Goal: Task Accomplishment & Management: Manage account settings

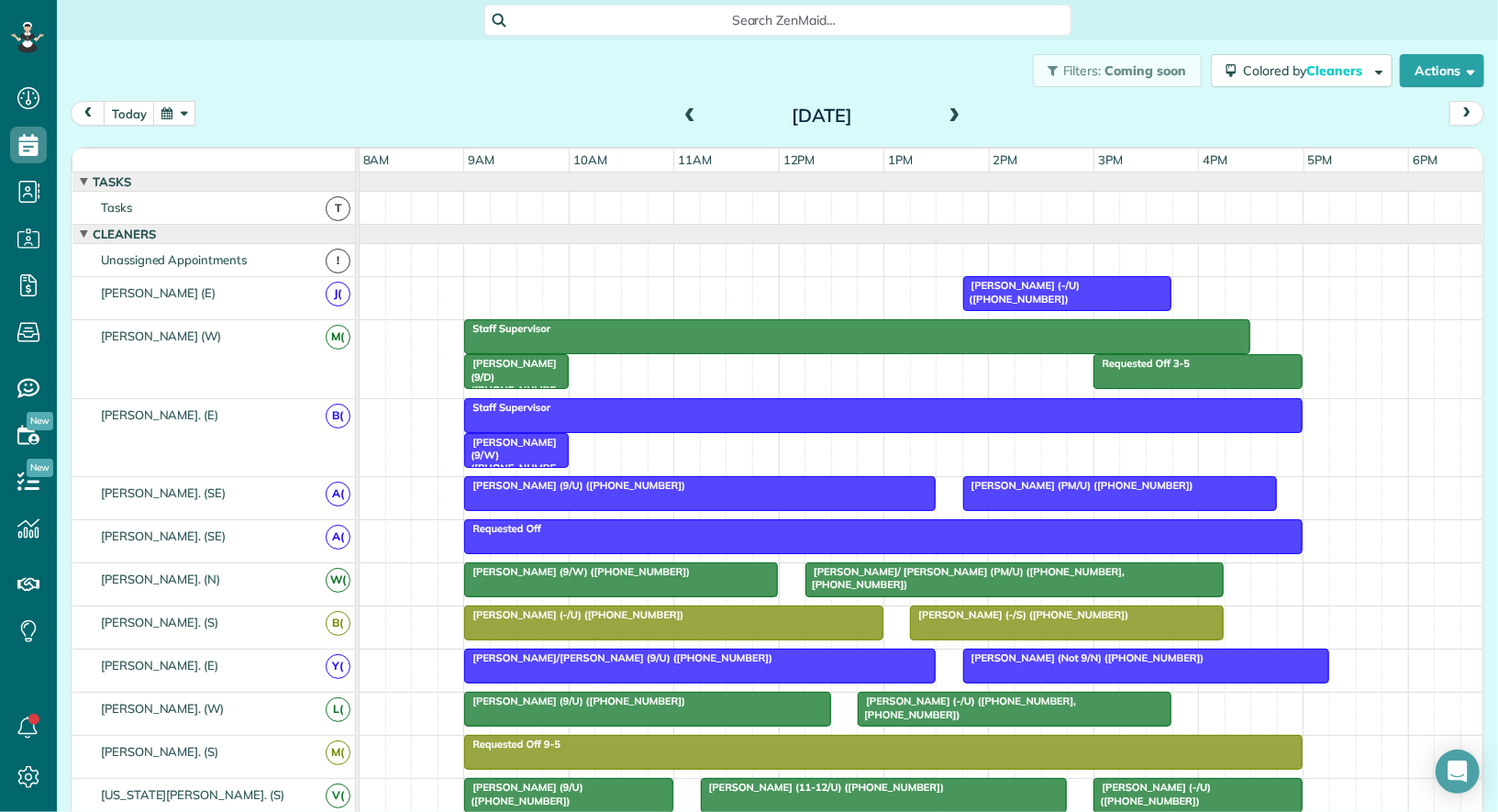
scroll to position [7, 7]
click at [182, 109] on button "button" at bounding box center [174, 113] width 43 height 25
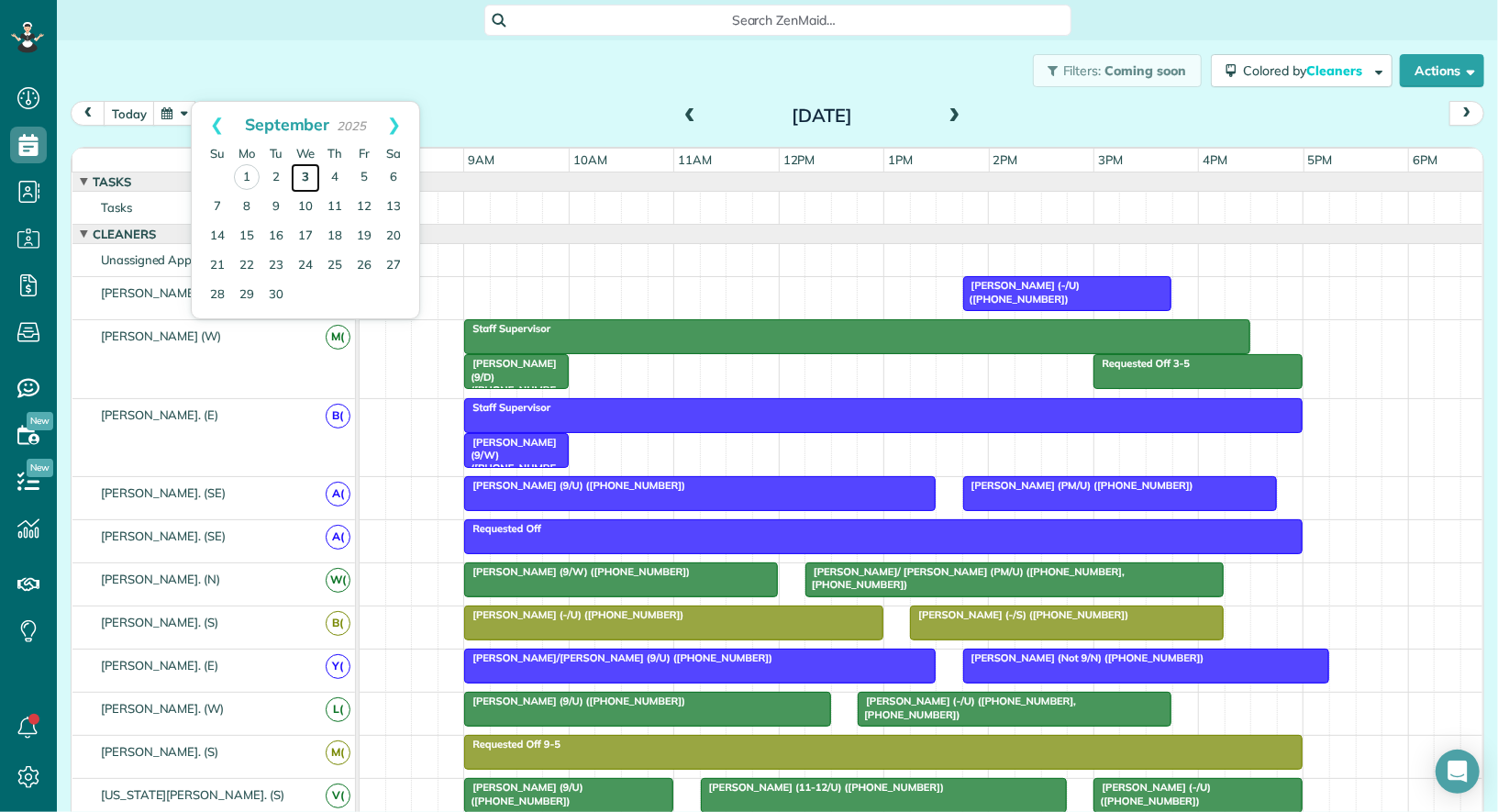
click at [309, 175] on link "3" at bounding box center [306, 179] width 30 height 30
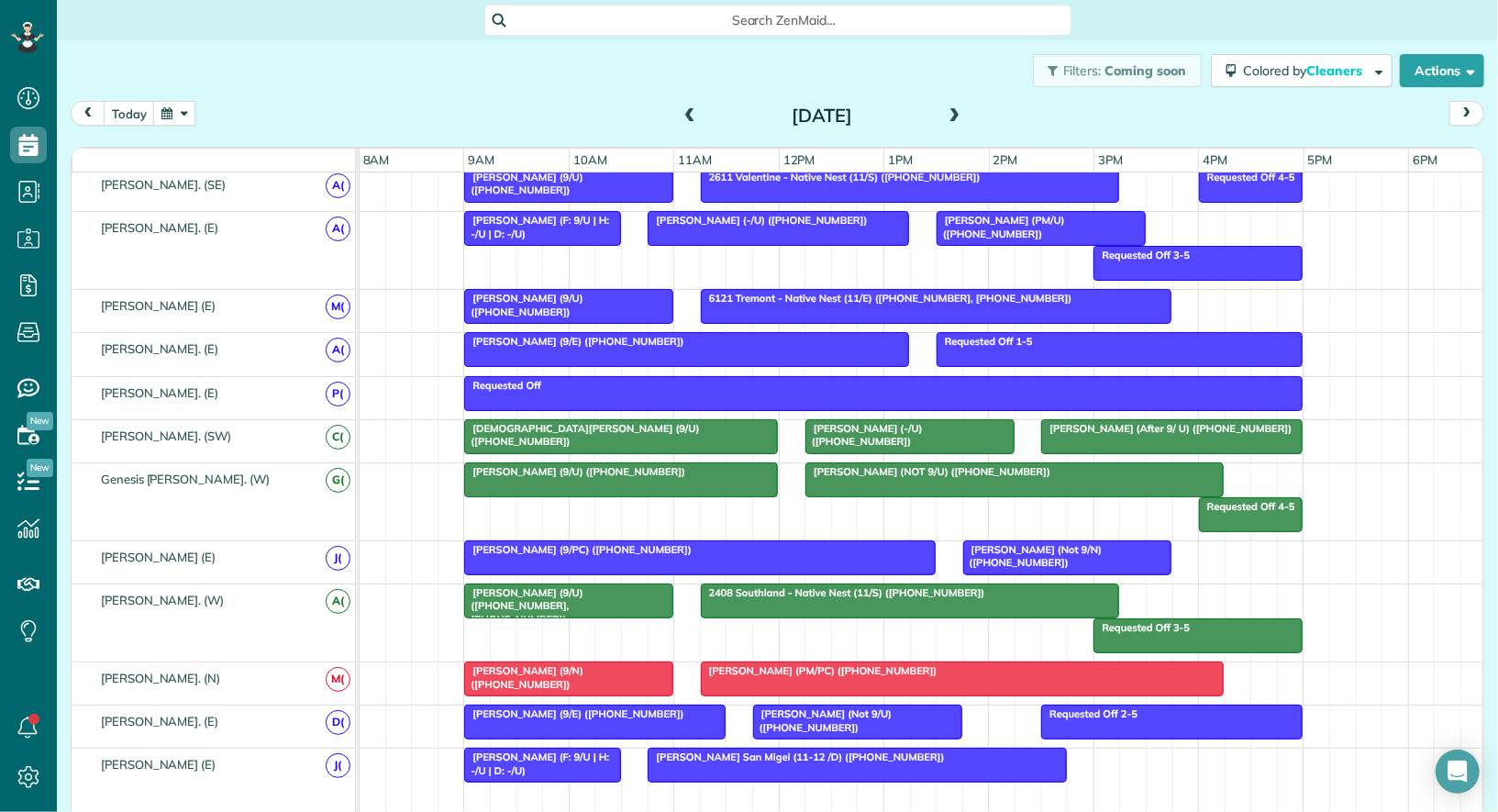
scroll to position [0, 0]
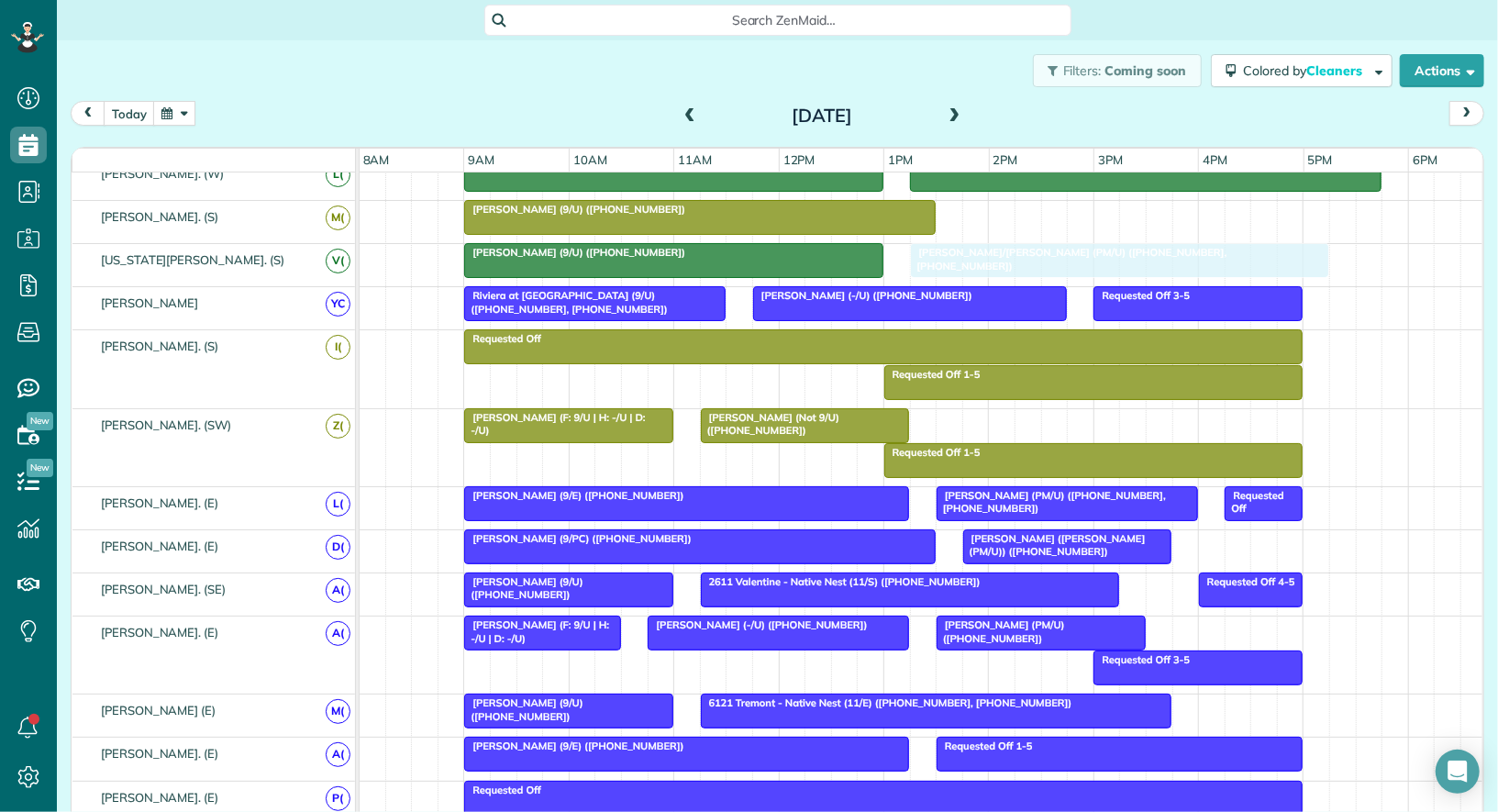
drag, startPoint x: 1062, startPoint y: 203, endPoint x: 1022, endPoint y: 247, distance: 59.5
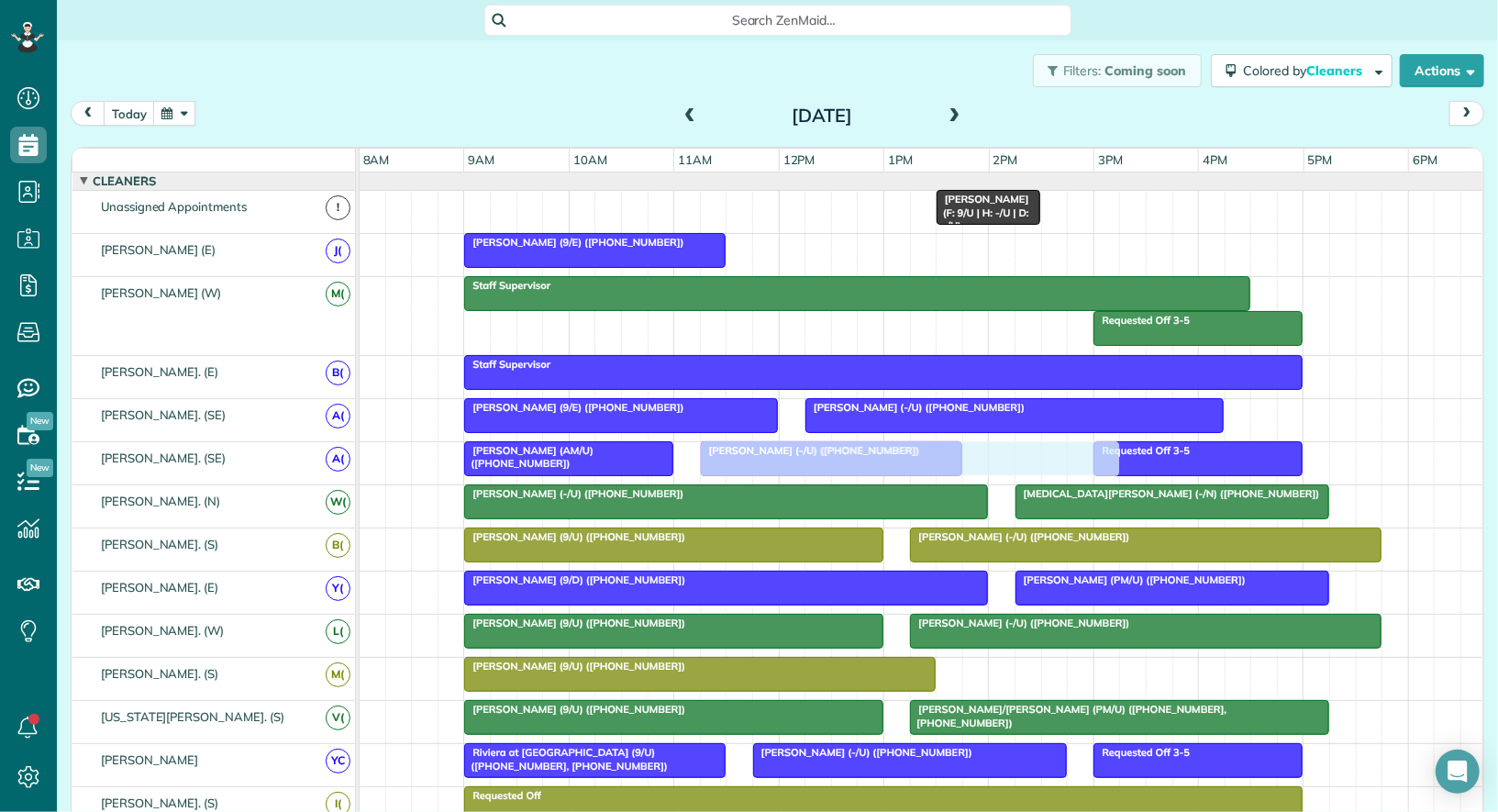
drag, startPoint x: 854, startPoint y: 234, endPoint x: 802, endPoint y: 443, distance: 215.4
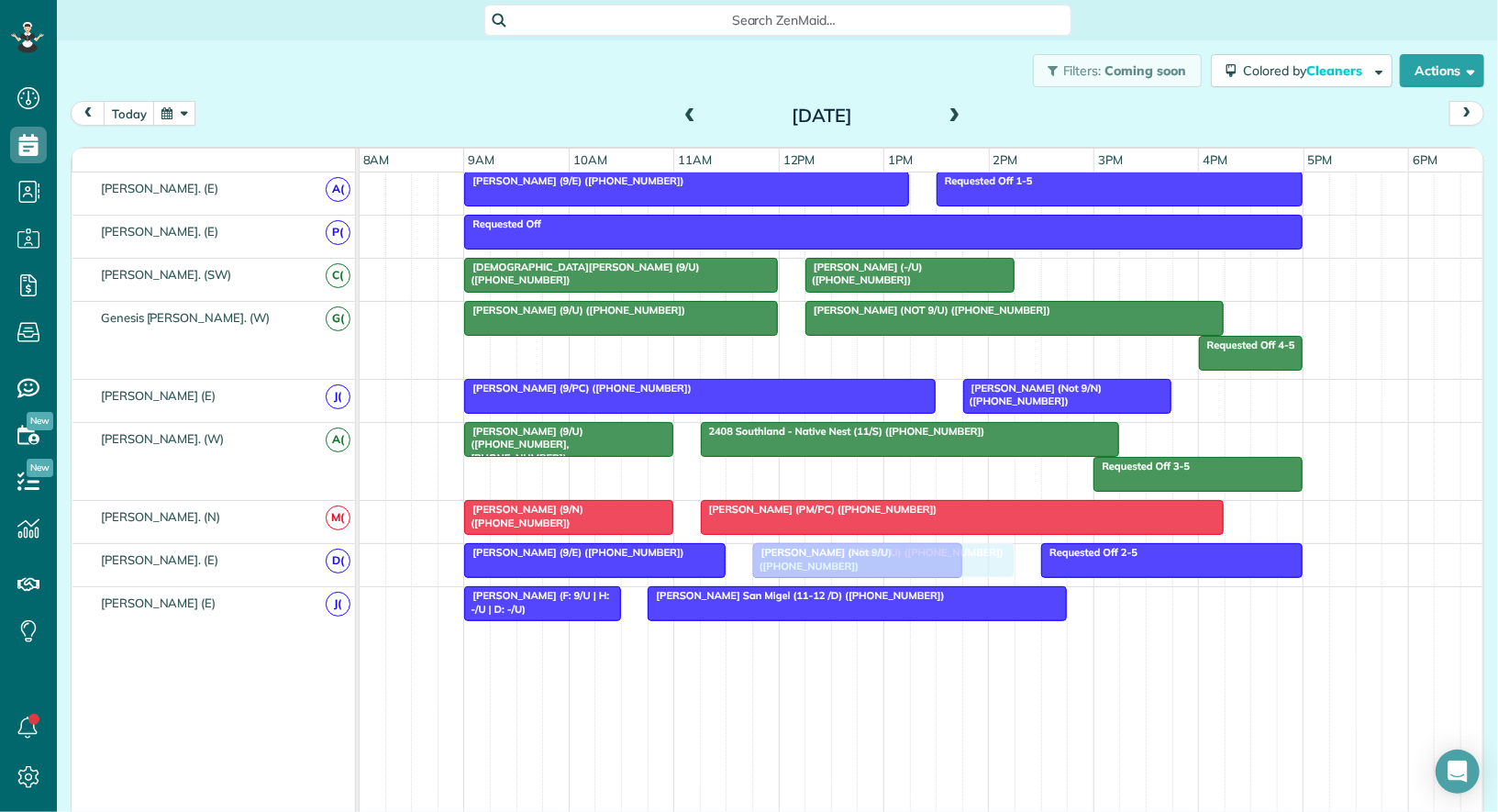
drag, startPoint x: 1131, startPoint y: 260, endPoint x: 850, endPoint y: 539, distance: 396.0
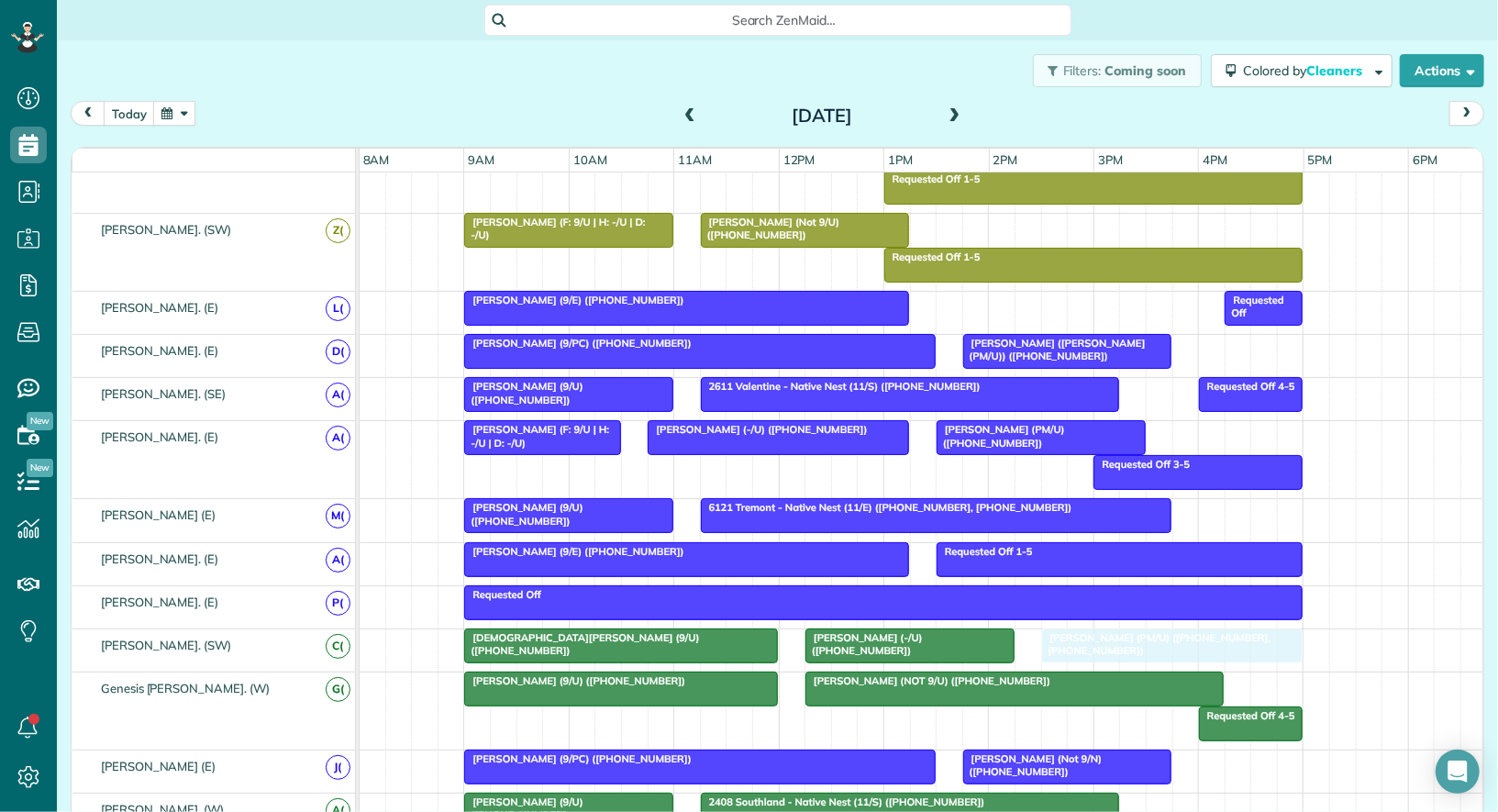
drag, startPoint x: 1004, startPoint y: 304, endPoint x: 1116, endPoint y: 652, distance: 365.6
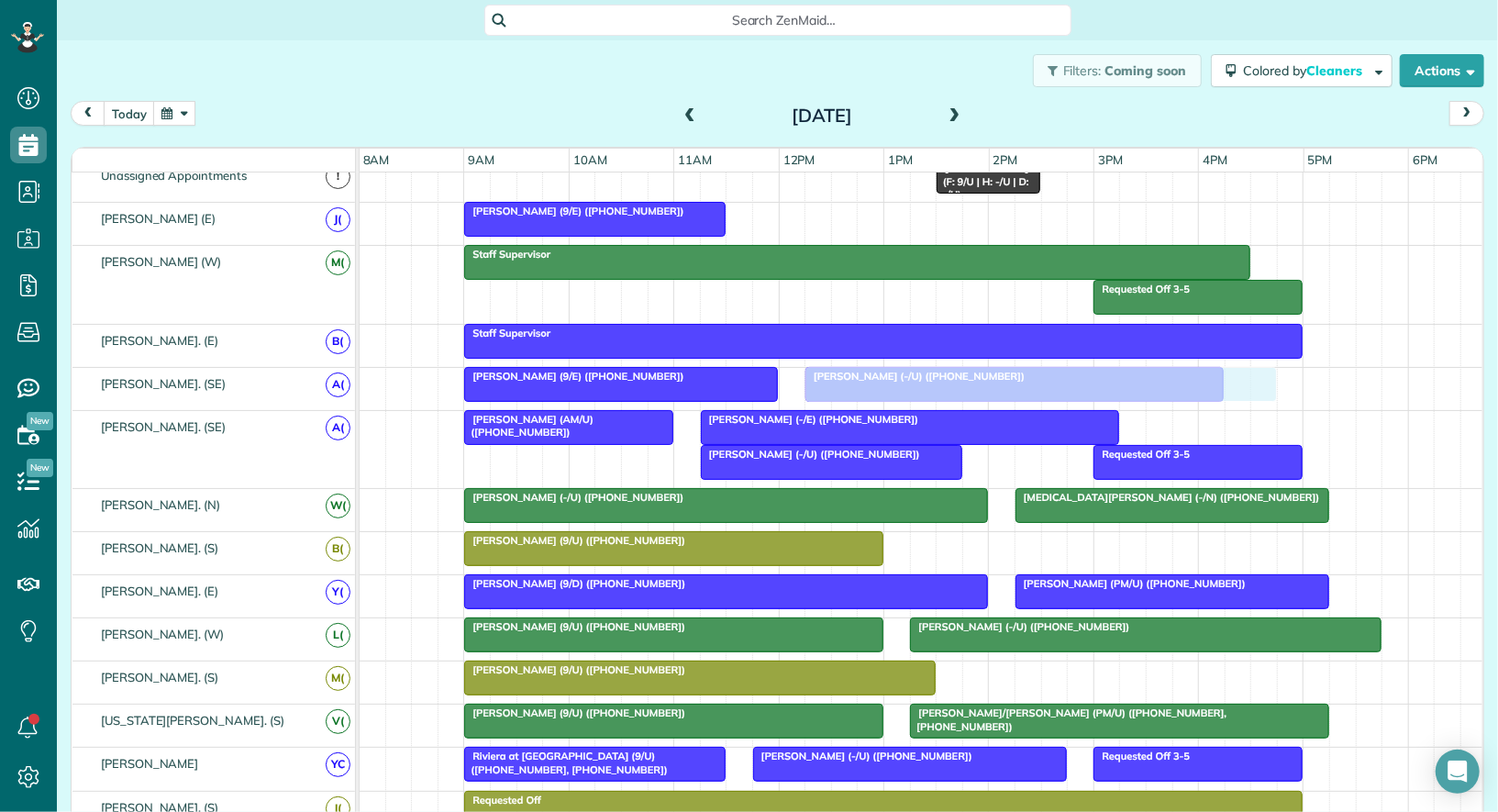
drag, startPoint x: 994, startPoint y: 546, endPoint x: 900, endPoint y: 400, distance: 173.6
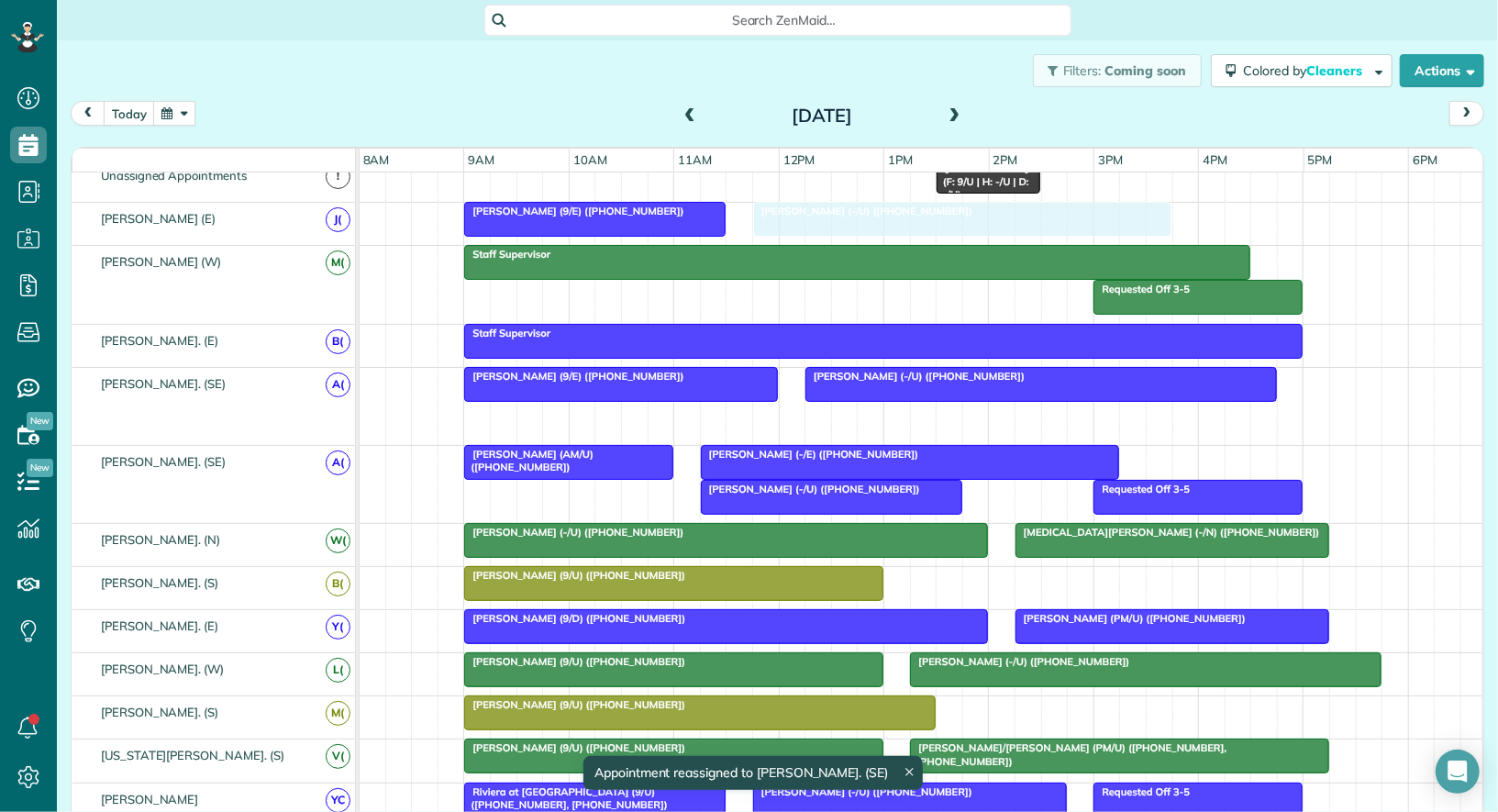
drag, startPoint x: 887, startPoint y: 414, endPoint x: 844, endPoint y: 212, distance: 206.5
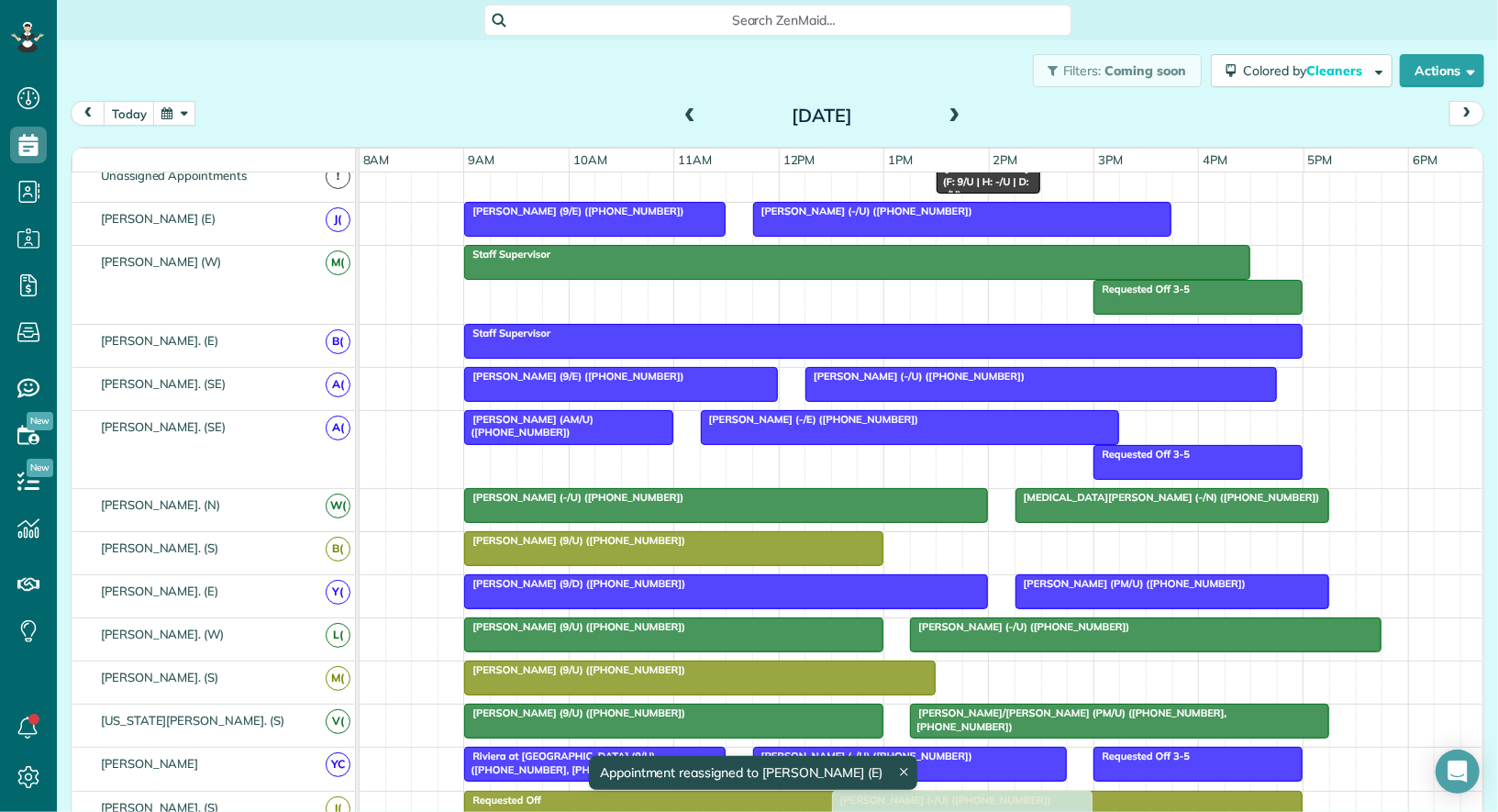
drag, startPoint x: 791, startPoint y: 454, endPoint x: 925, endPoint y: 812, distance: 382.3
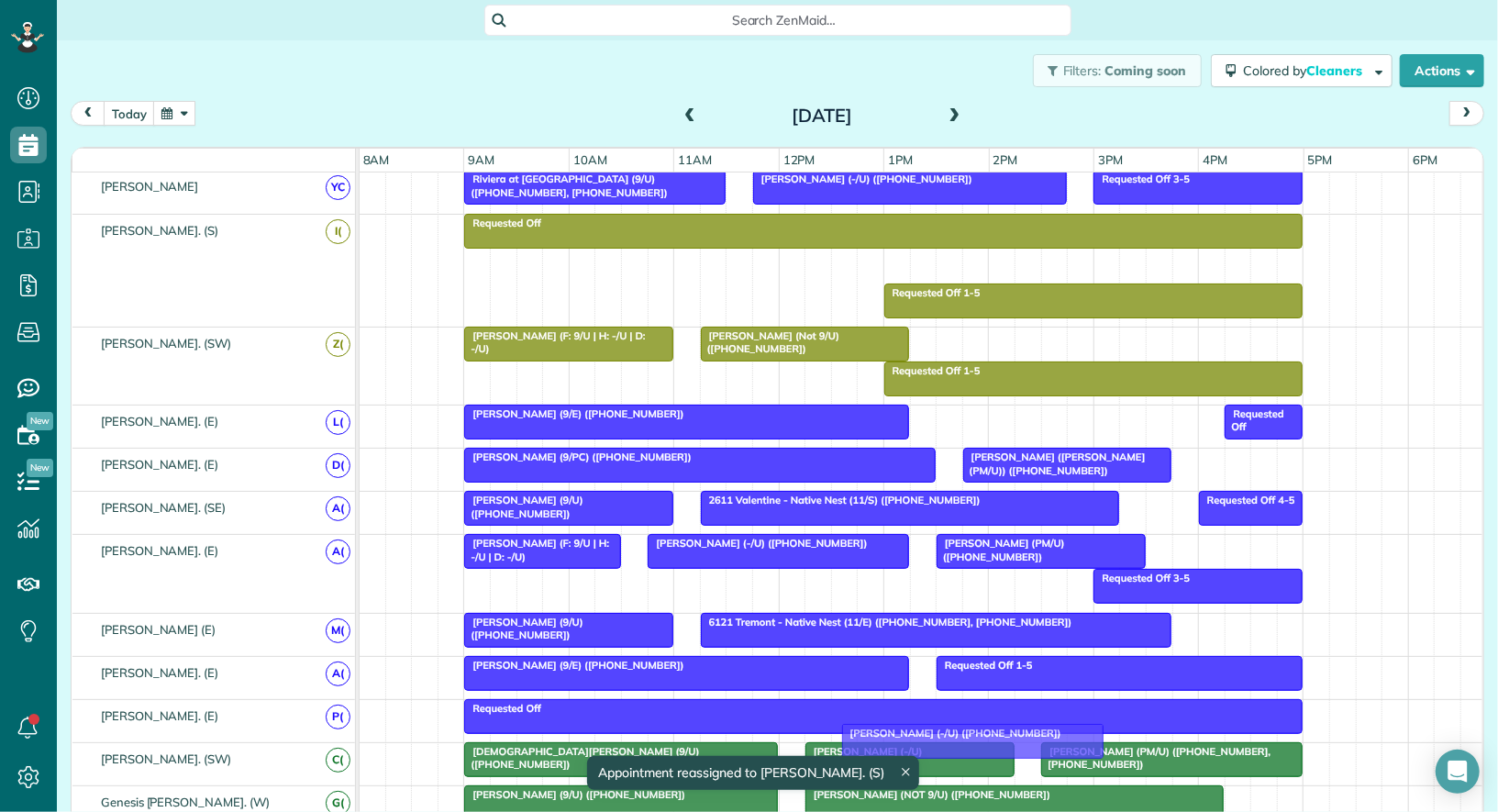
drag, startPoint x: 947, startPoint y: 256, endPoint x: 958, endPoint y: 740, distance: 484.1
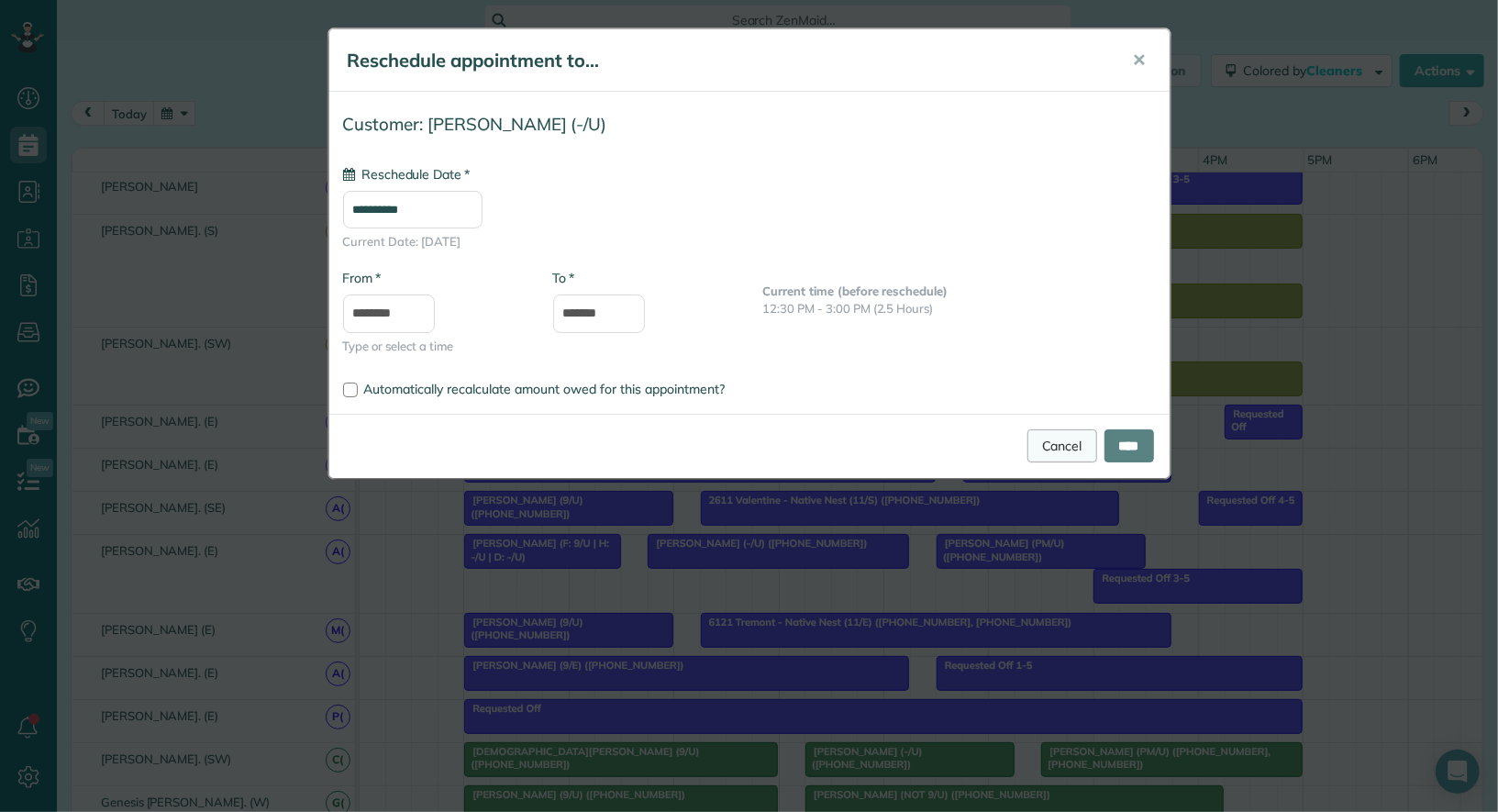
type input "**********"
click at [1038, 442] on link "Cancel" at bounding box center [1062, 446] width 69 height 33
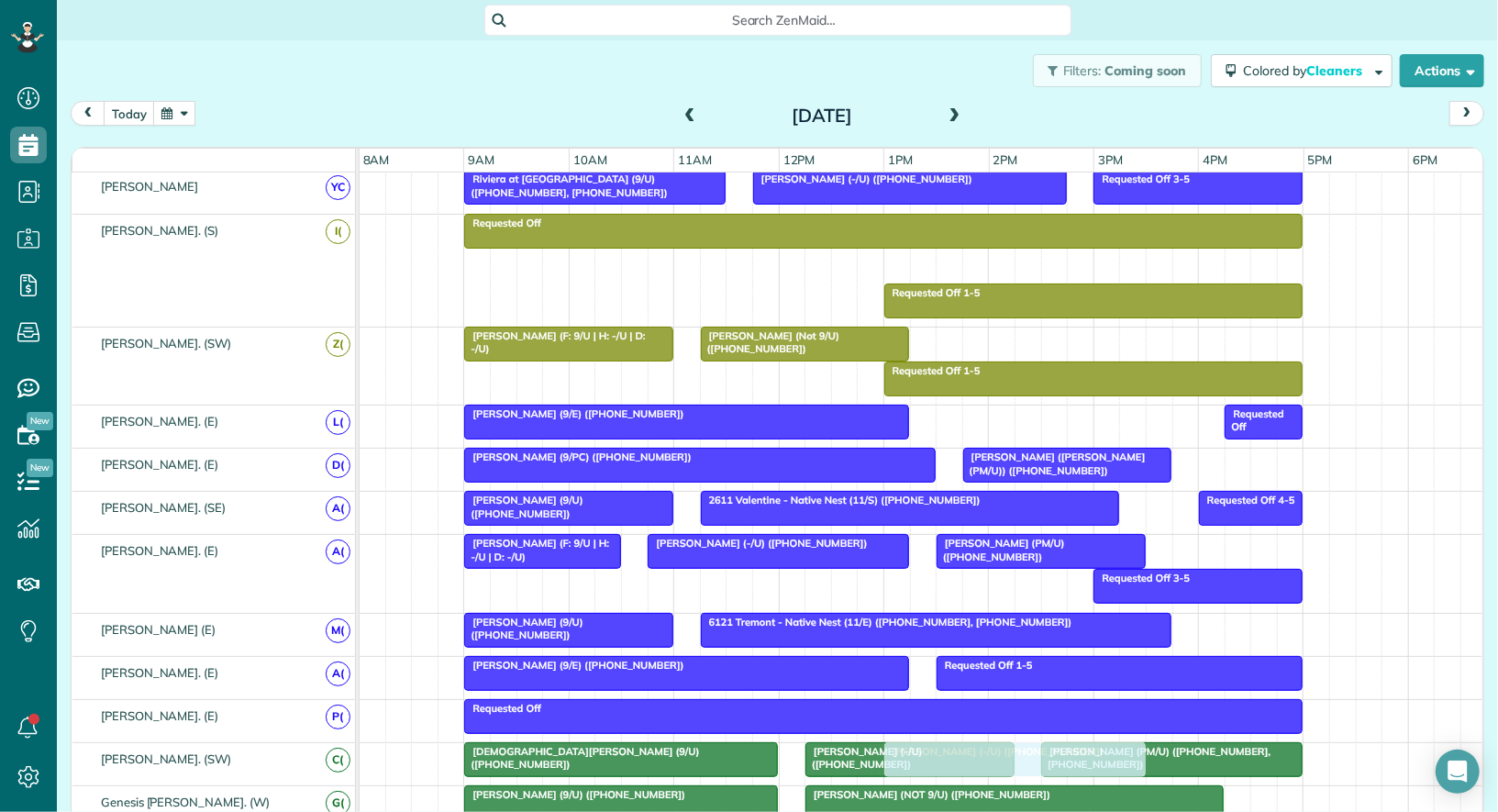
drag, startPoint x: 898, startPoint y: 261, endPoint x: 964, endPoint y: 738, distance: 481.5
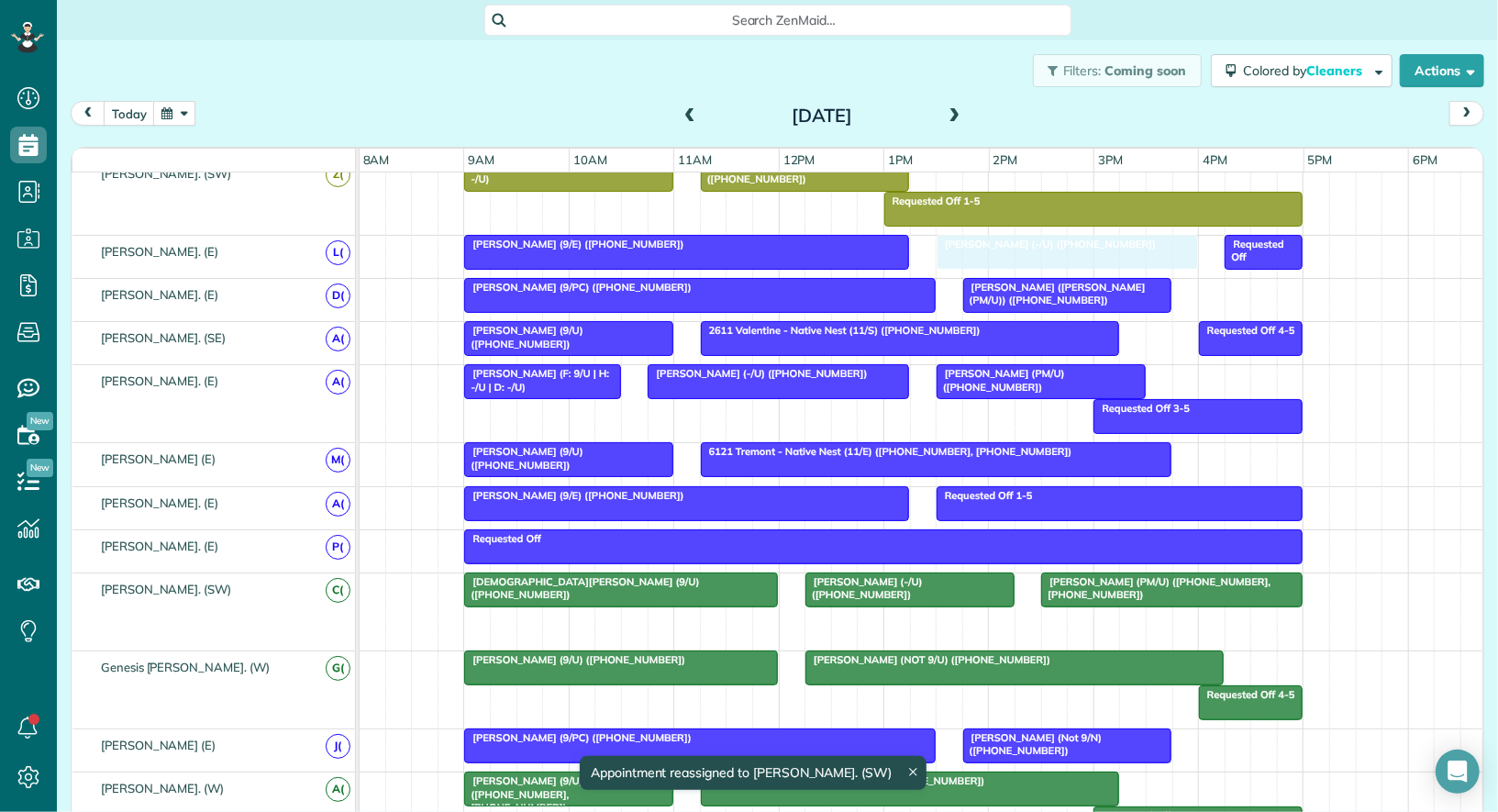
drag, startPoint x: 966, startPoint y: 613, endPoint x: 1028, endPoint y: 256, distance: 362.3
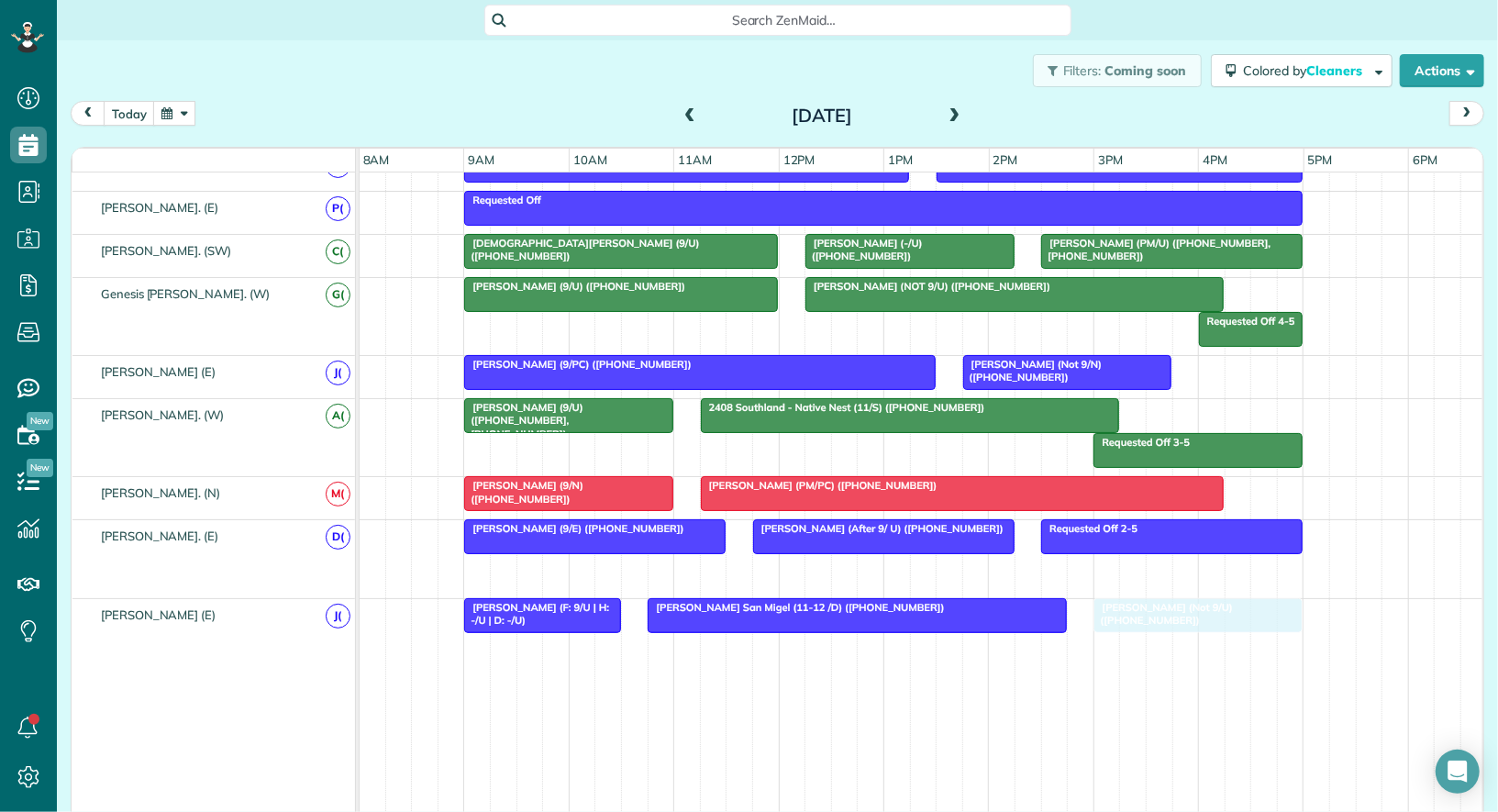
drag, startPoint x: 820, startPoint y: 564, endPoint x: 1160, endPoint y: 635, distance: 347.3
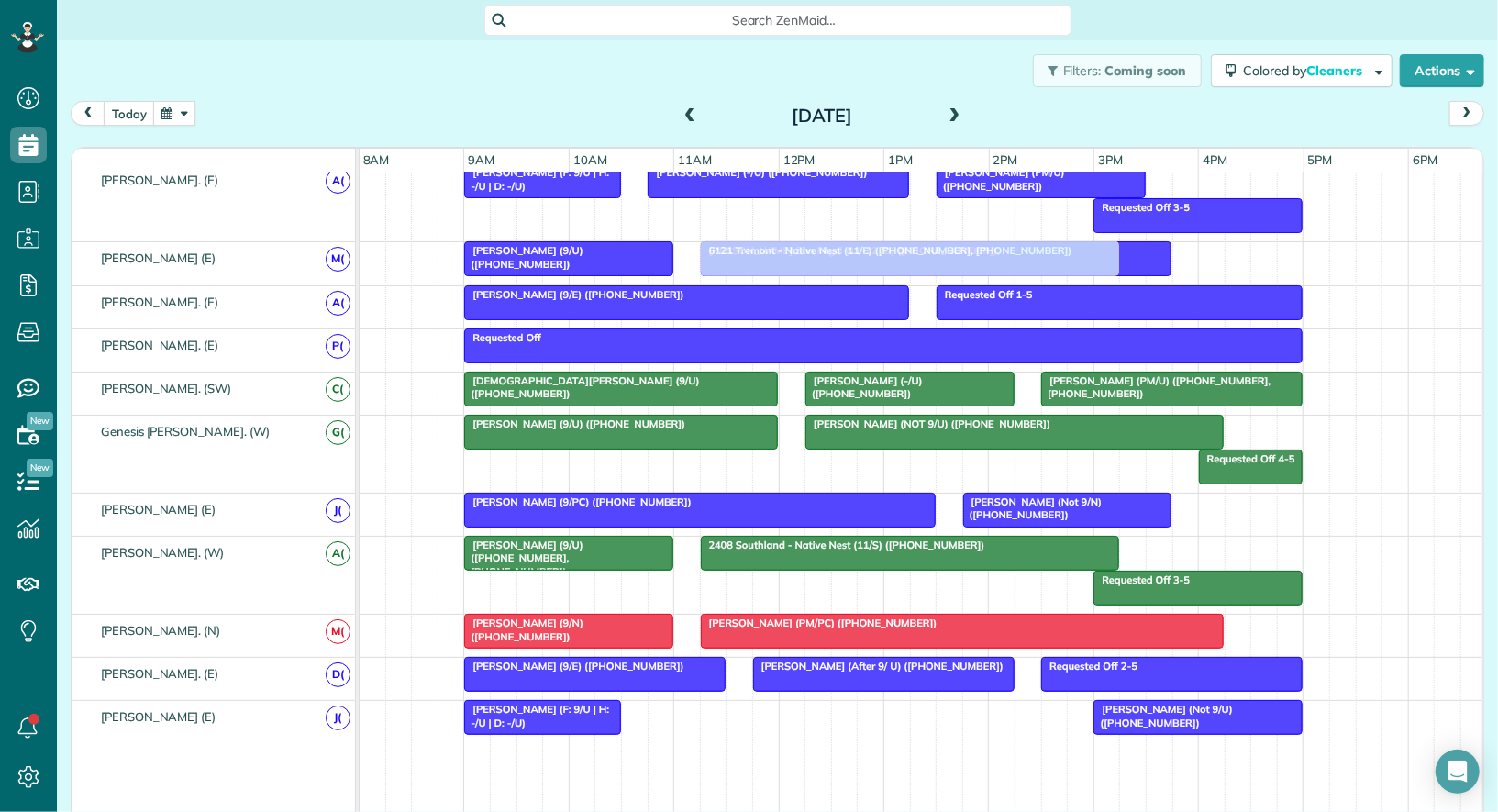
drag, startPoint x: 779, startPoint y: 696, endPoint x: 830, endPoint y: 260, distance: 439.0
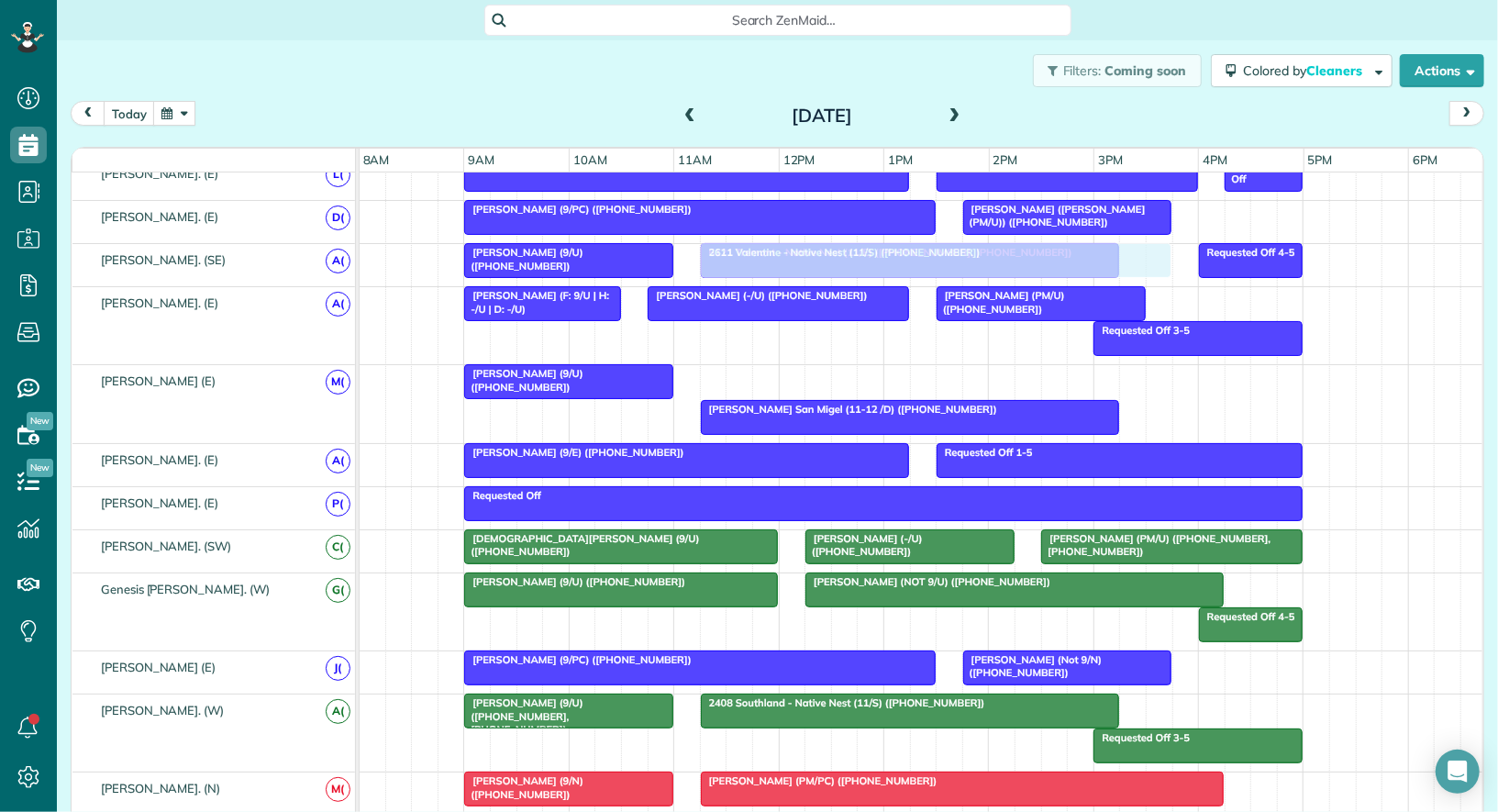
drag, startPoint x: 797, startPoint y: 365, endPoint x: 793, endPoint y: 268, distance: 97.1
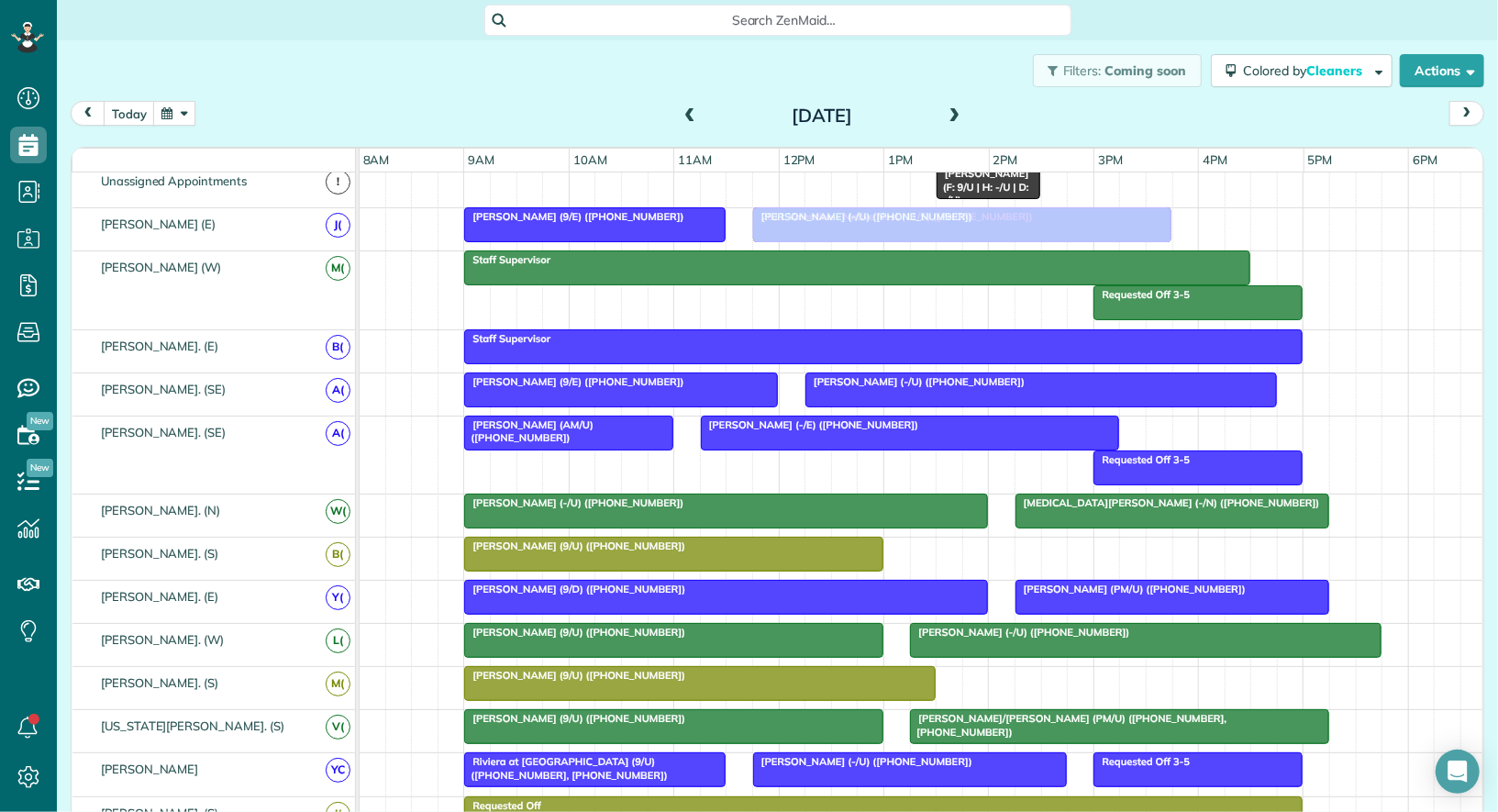
drag, startPoint x: 782, startPoint y: 271, endPoint x: 836, endPoint y: 236, distance: 64.4
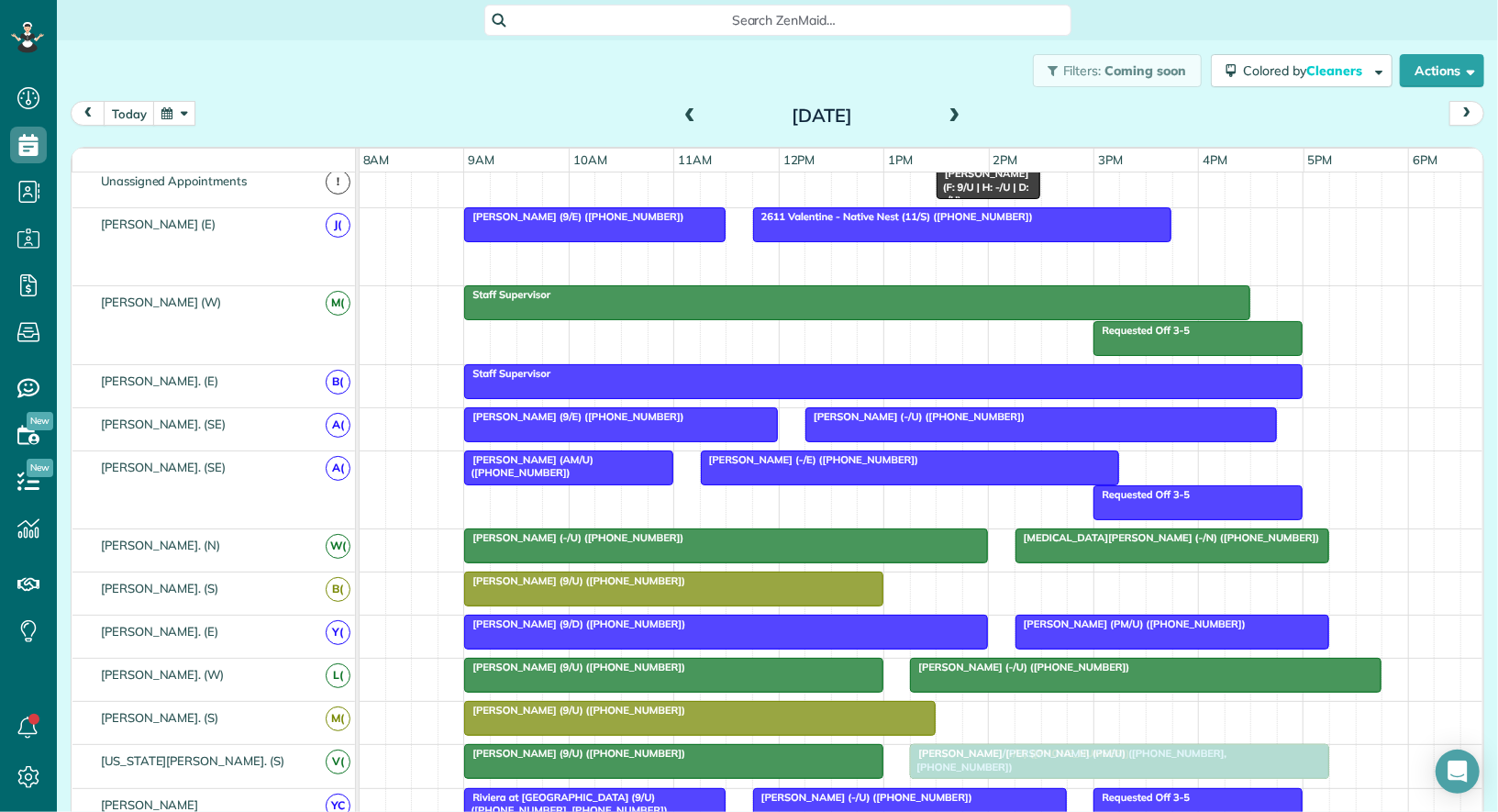
drag, startPoint x: 835, startPoint y: 257, endPoint x: 998, endPoint y: 764, distance: 532.6
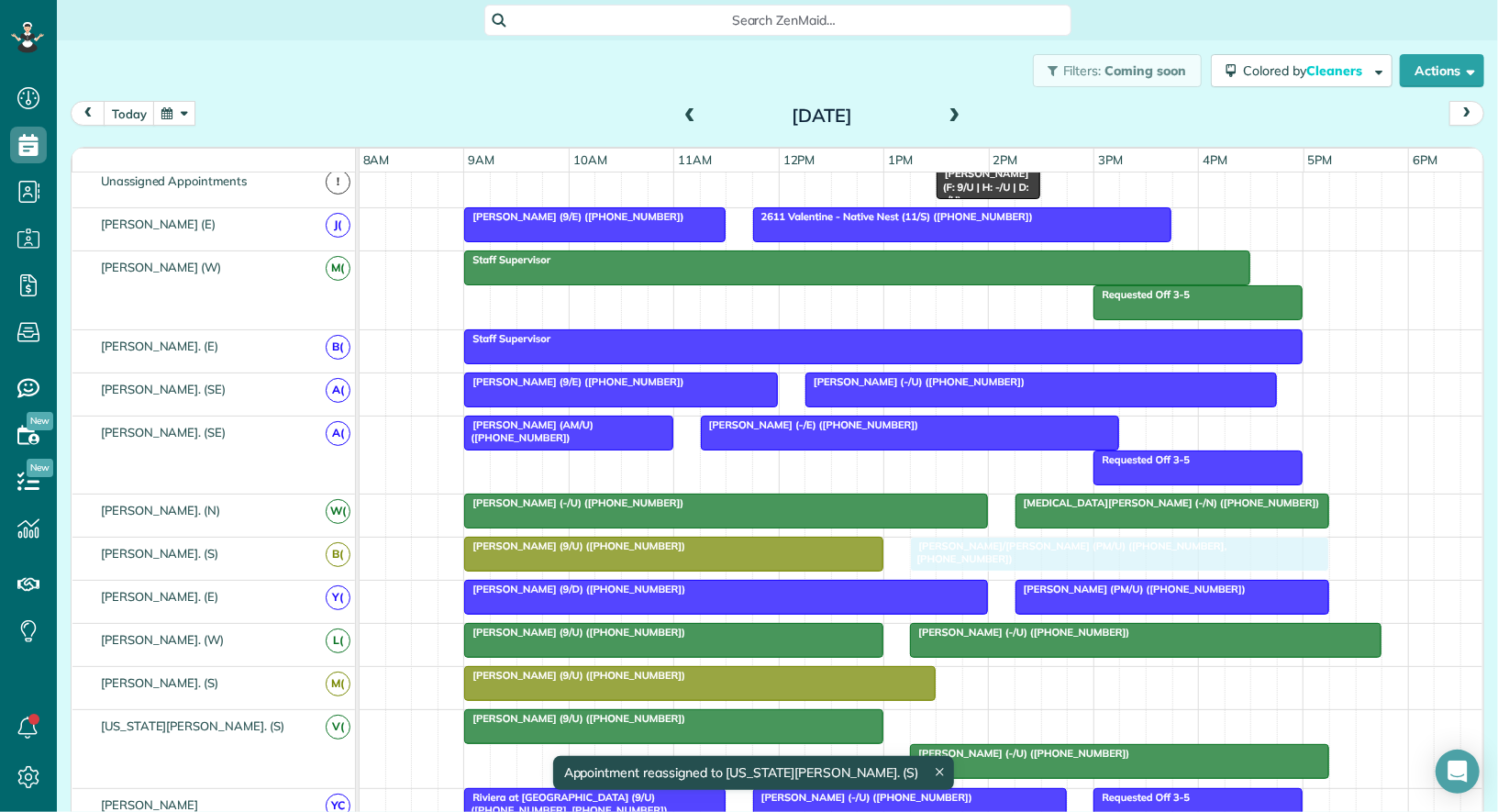
drag, startPoint x: 969, startPoint y: 717, endPoint x: 977, endPoint y: 552, distance: 165.2
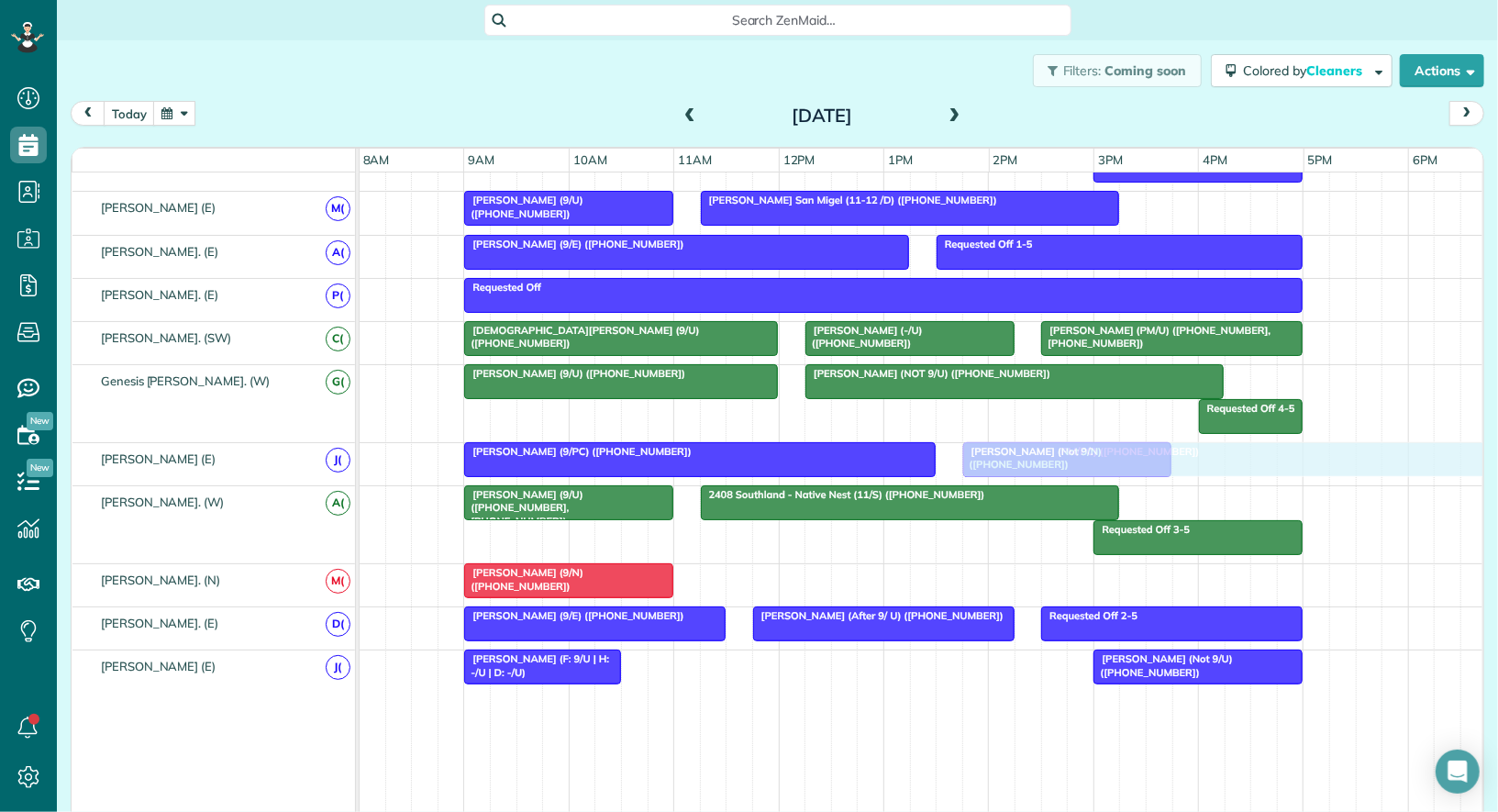
drag, startPoint x: 797, startPoint y: 572, endPoint x: 1057, endPoint y: 469, distance: 279.7
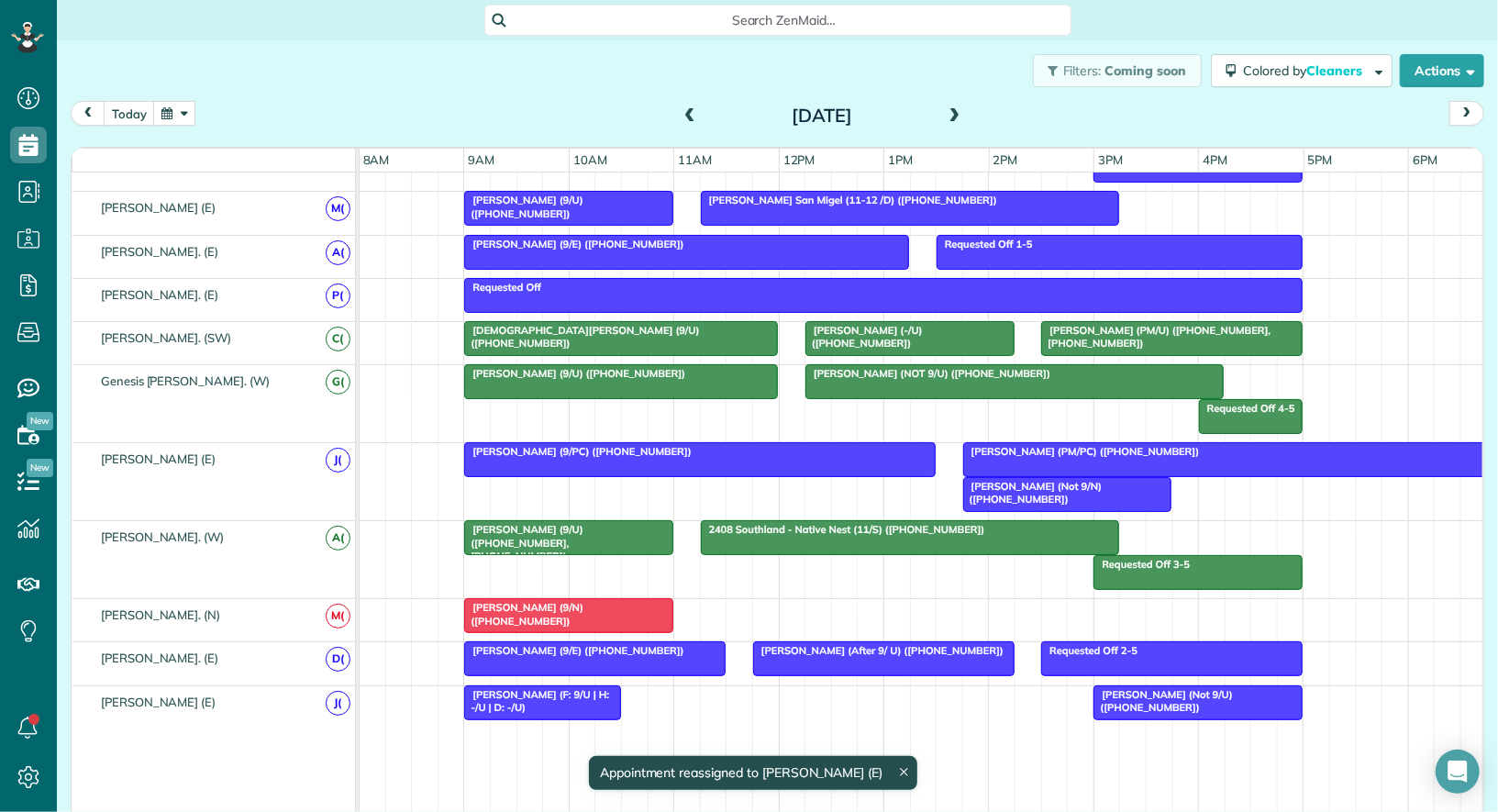
click at [1065, 446] on div at bounding box center [1225, 459] width 522 height 33
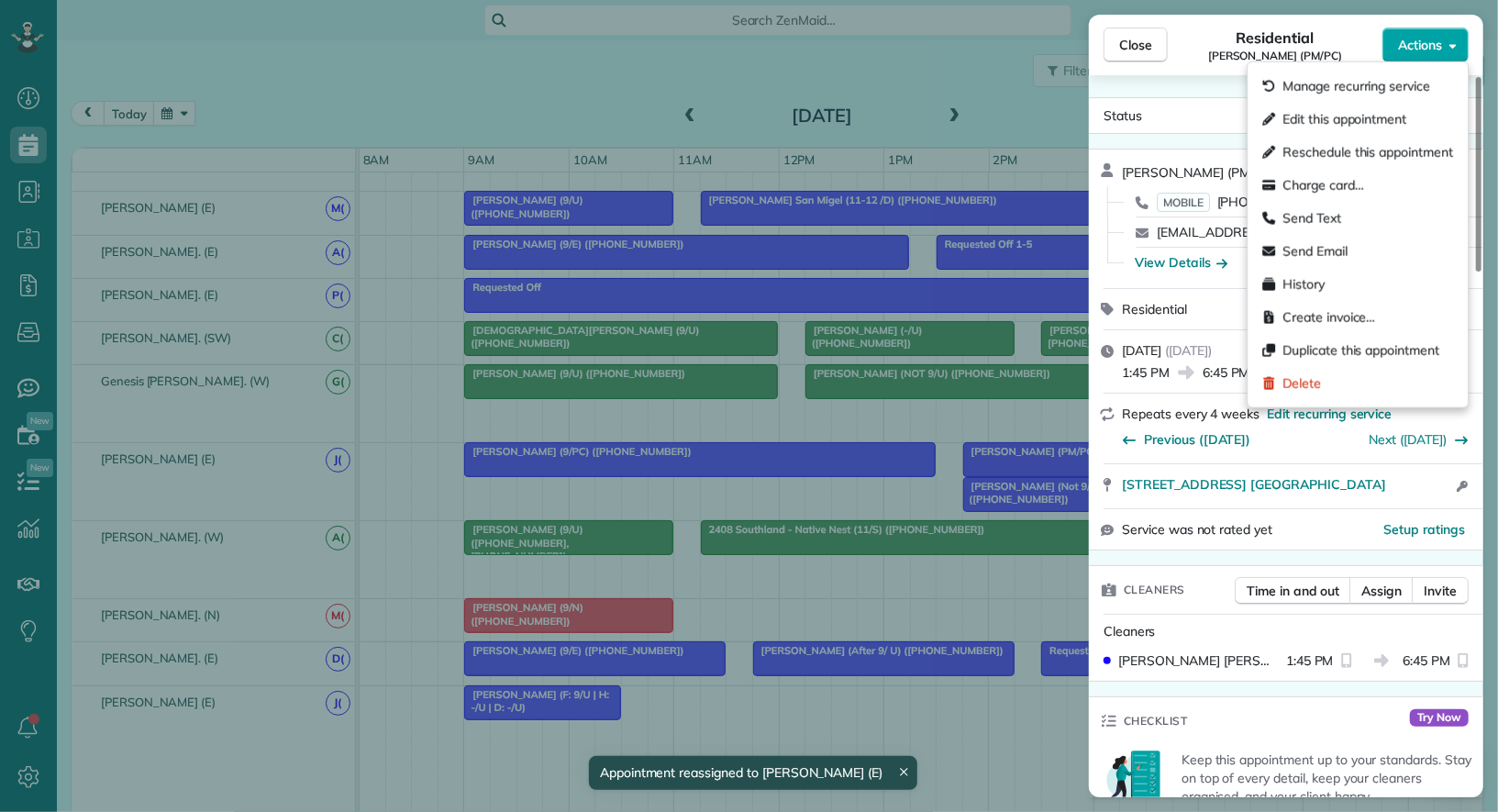
click at [1412, 57] on button "Actions" at bounding box center [1426, 45] width 86 height 35
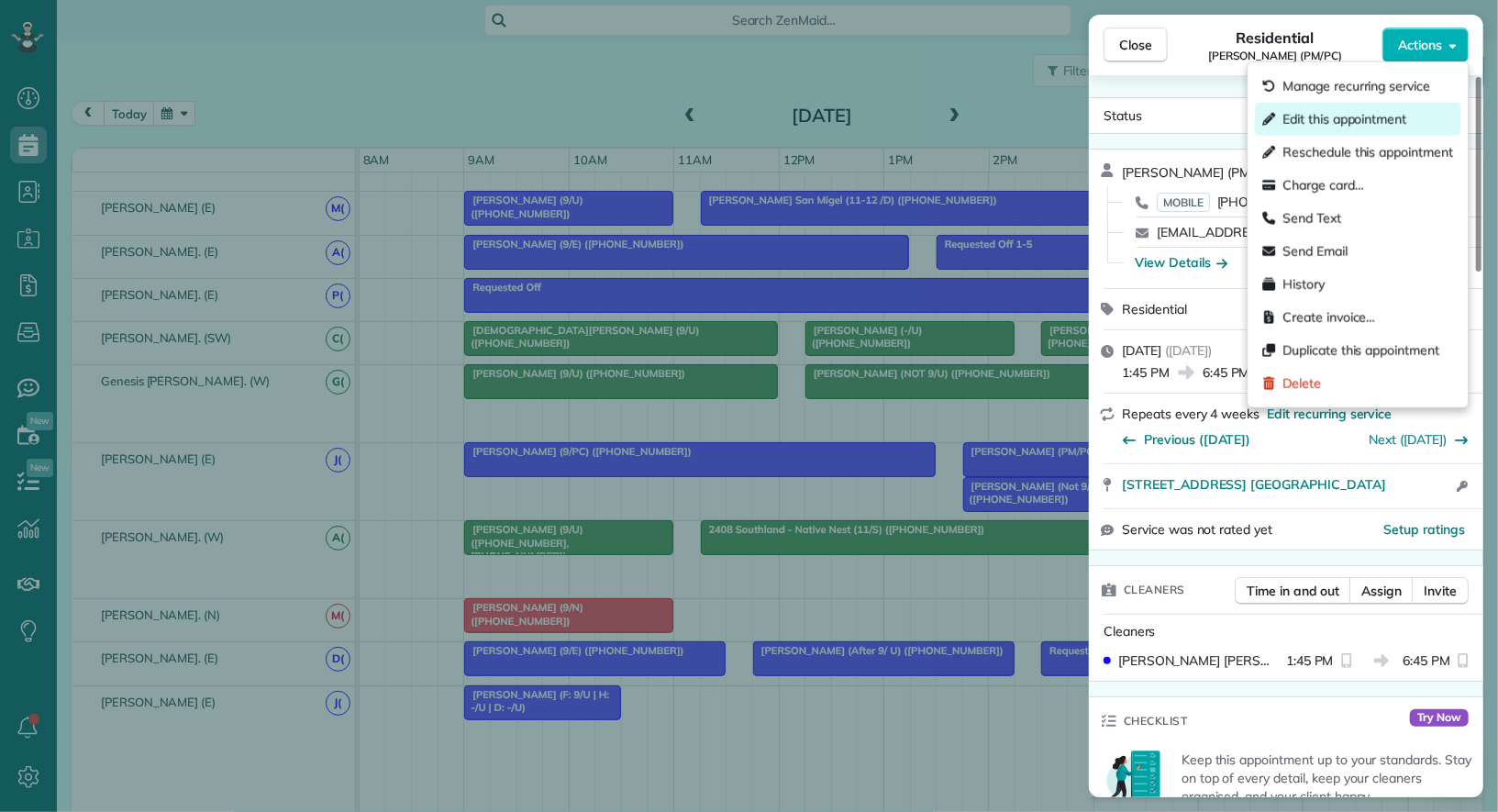
click at [1399, 124] on span "Edit this appointment" at bounding box center [1344, 119] width 124 height 18
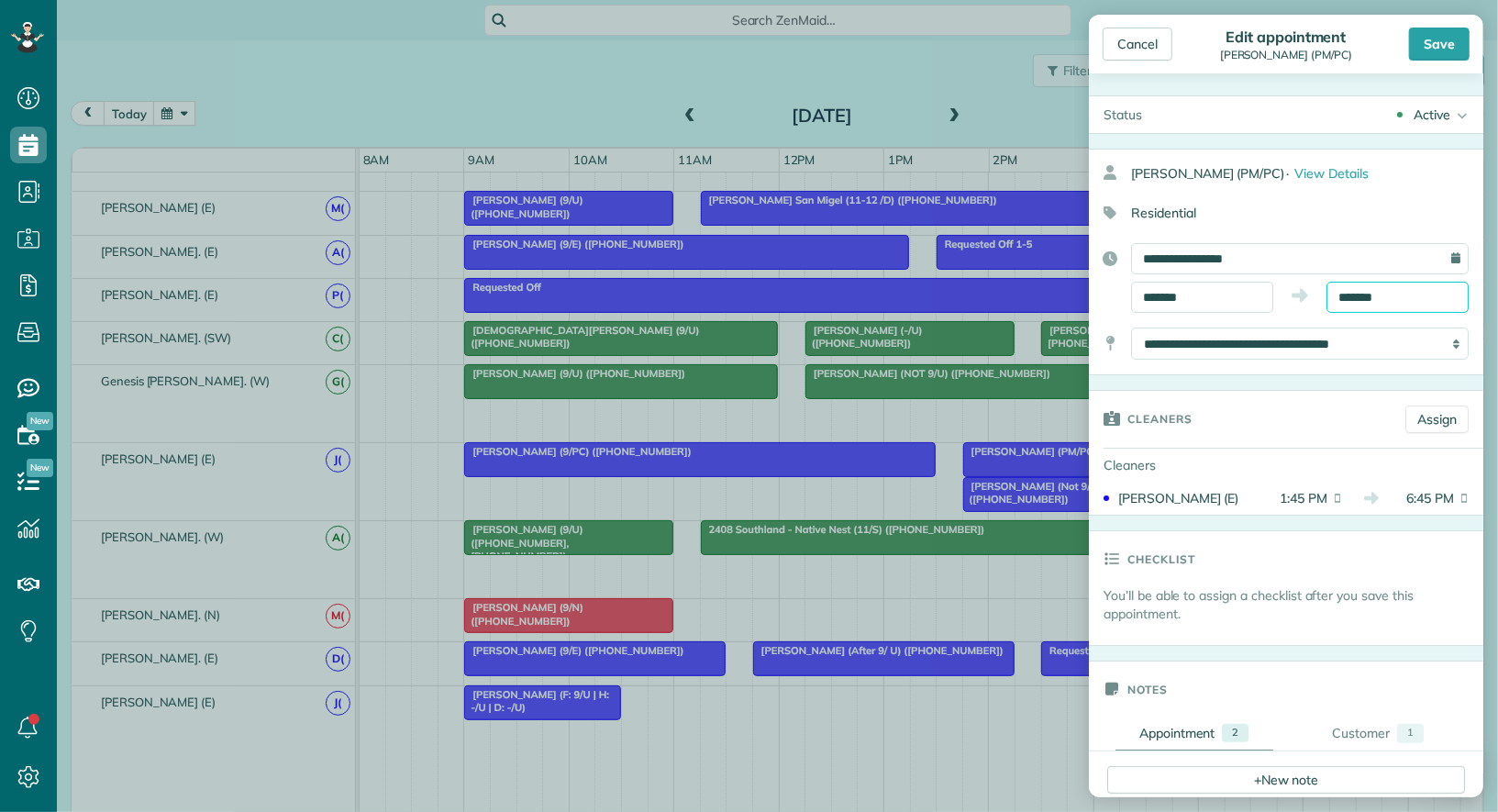
click at [1378, 304] on body "Dashboard Scheduling Calendar View List View Dispatch View - Weekly scheduling …" at bounding box center [749, 406] width 1498 height 812
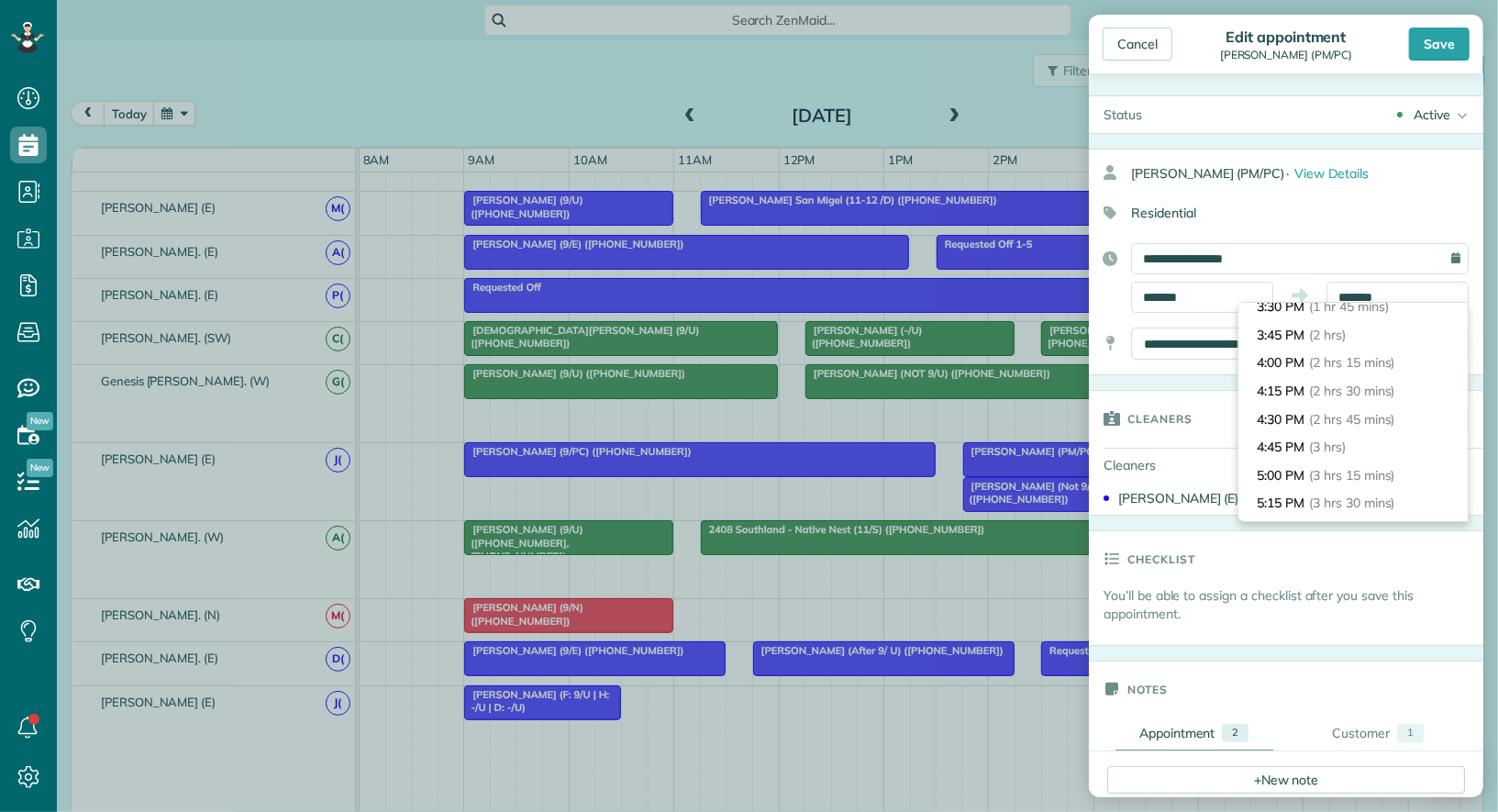
type input "*******"
click at [1375, 383] on span "(2 hrs 30 mins)" at bounding box center [1352, 390] width 85 height 17
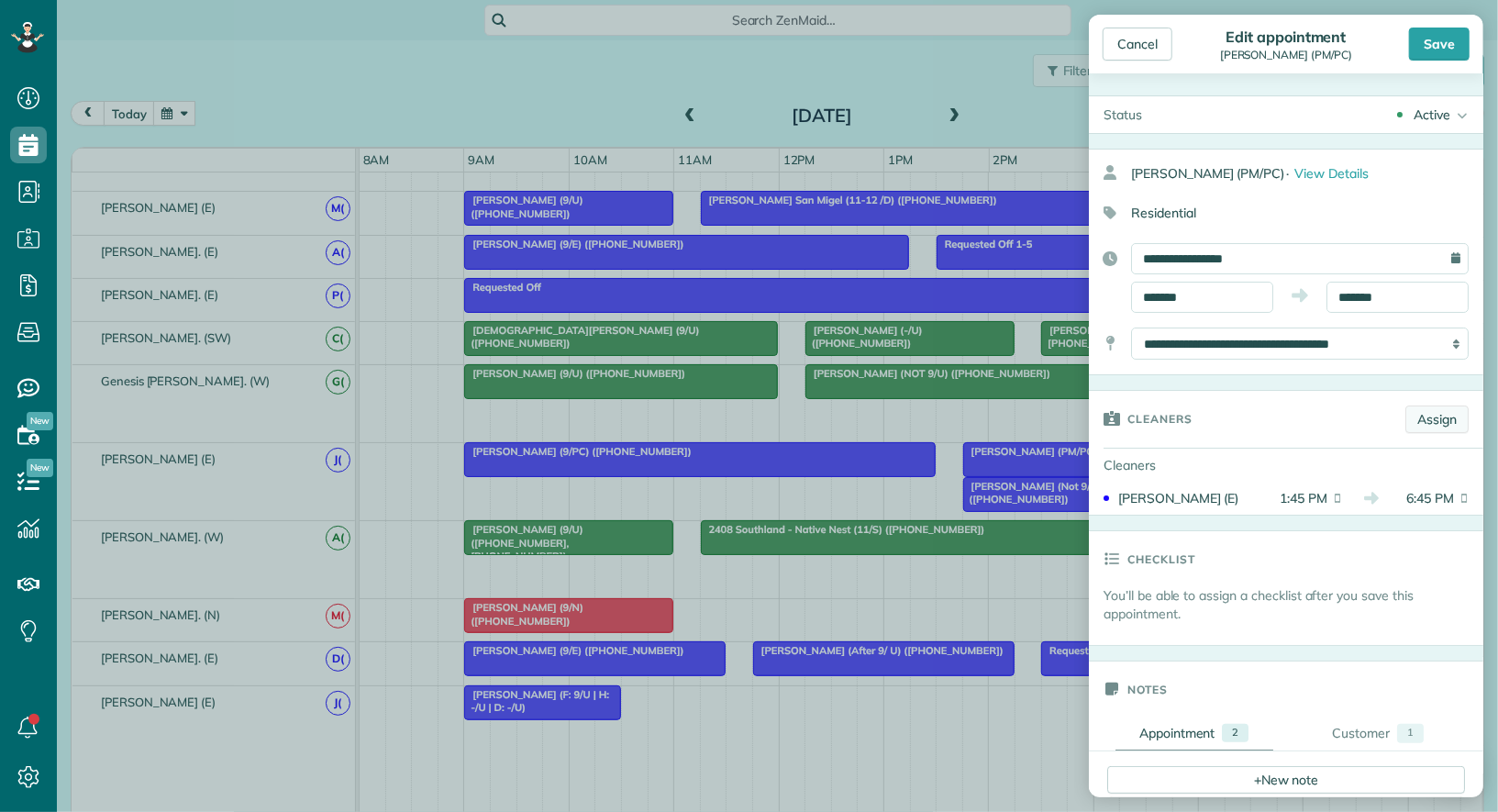
click at [1439, 423] on link "Assign" at bounding box center [1437, 420] width 64 height 28
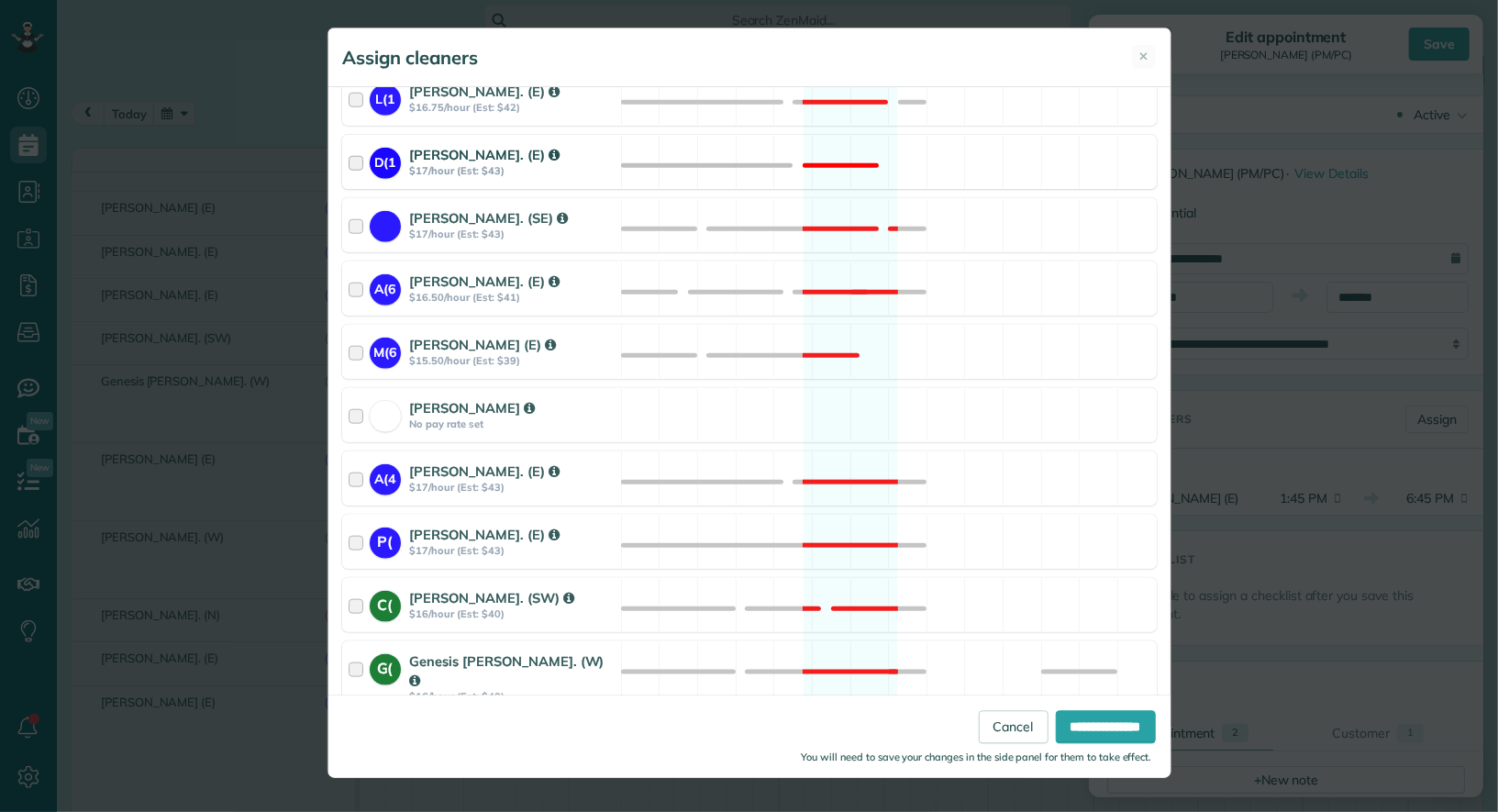
click at [351, 145] on div at bounding box center [358, 162] width 21 height 34
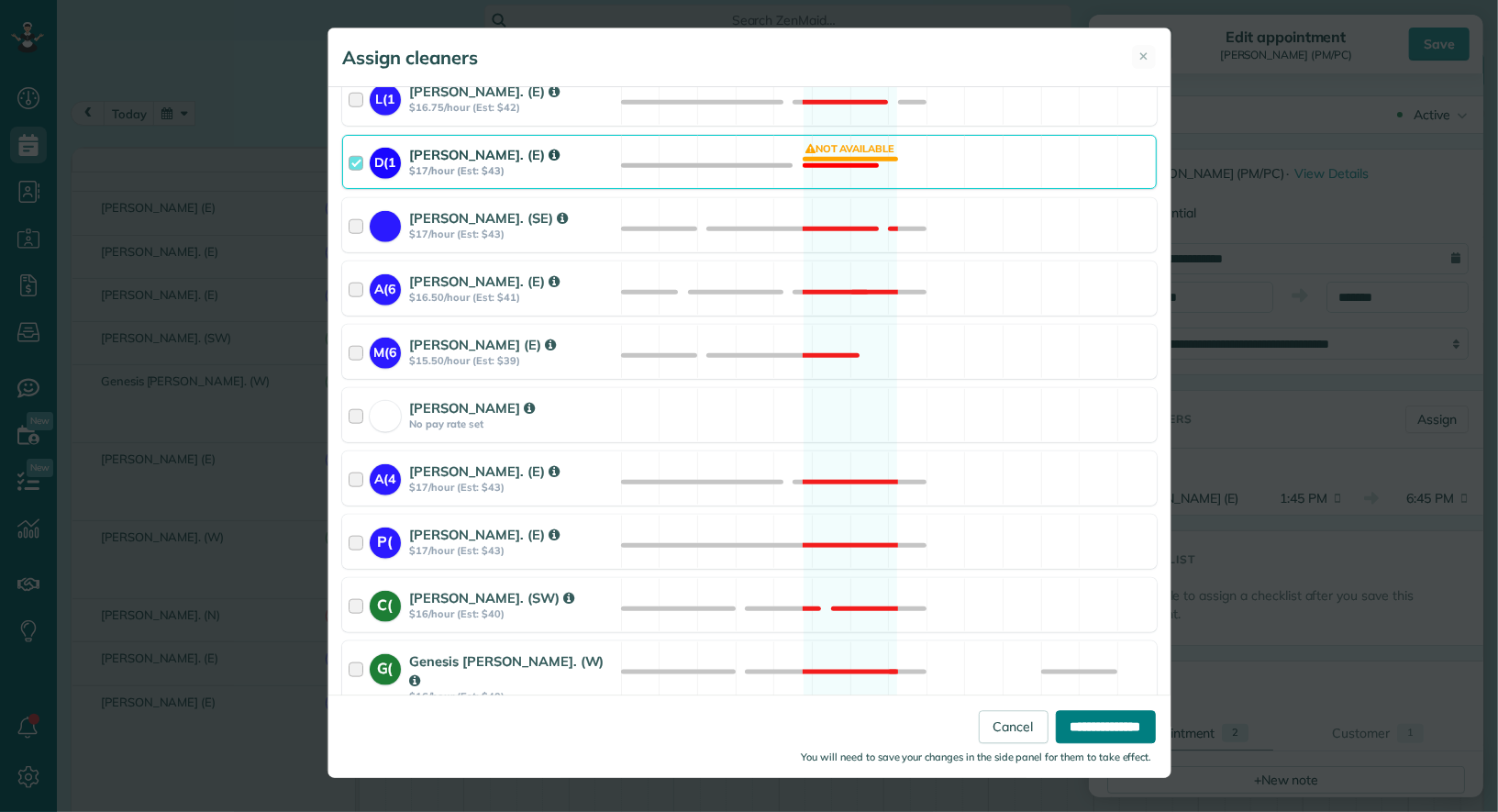
click at [1116, 722] on input "**********" at bounding box center [1106, 726] width 100 height 33
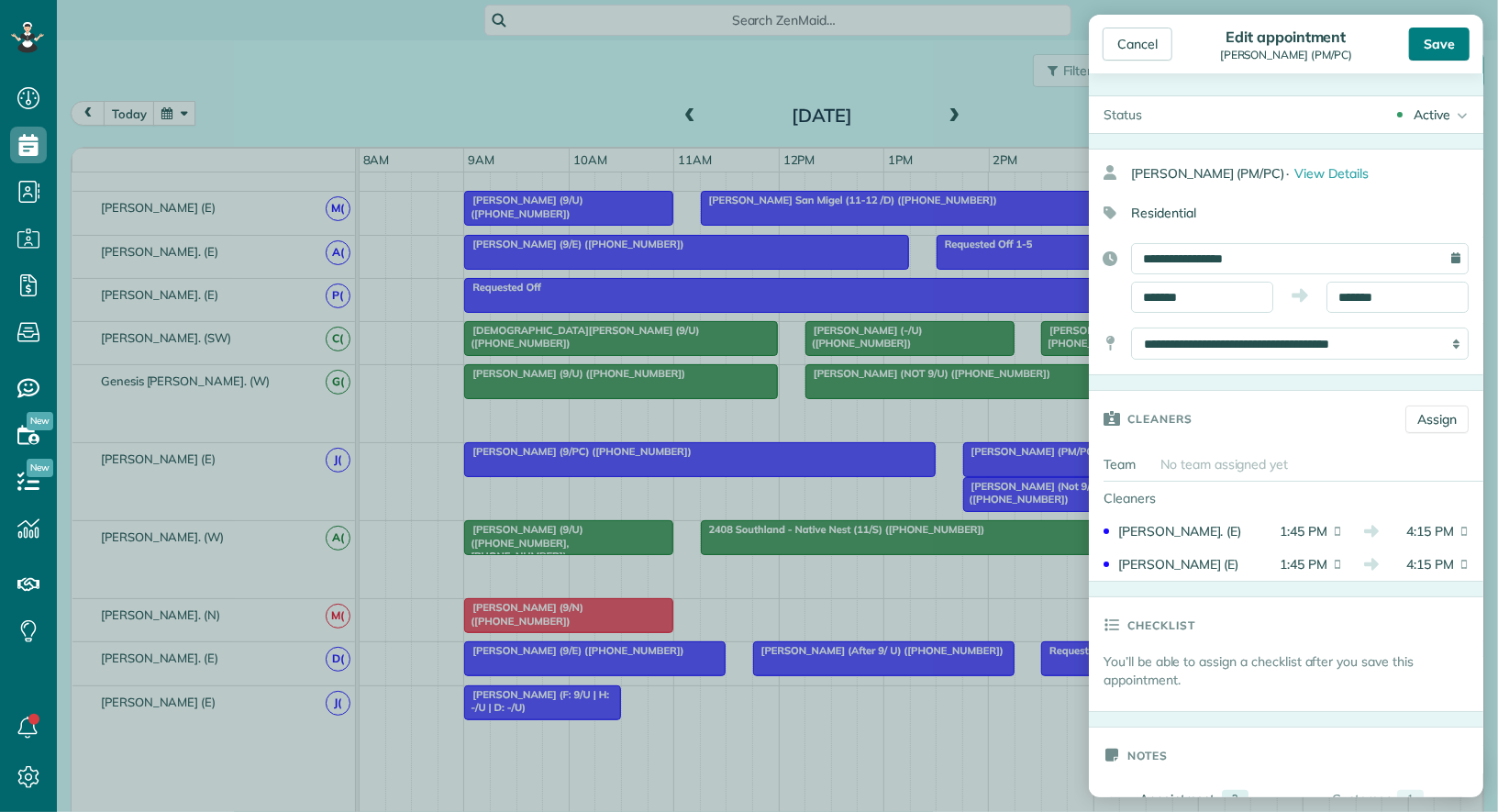
click at [1438, 55] on div "Save" at bounding box center [1439, 44] width 61 height 33
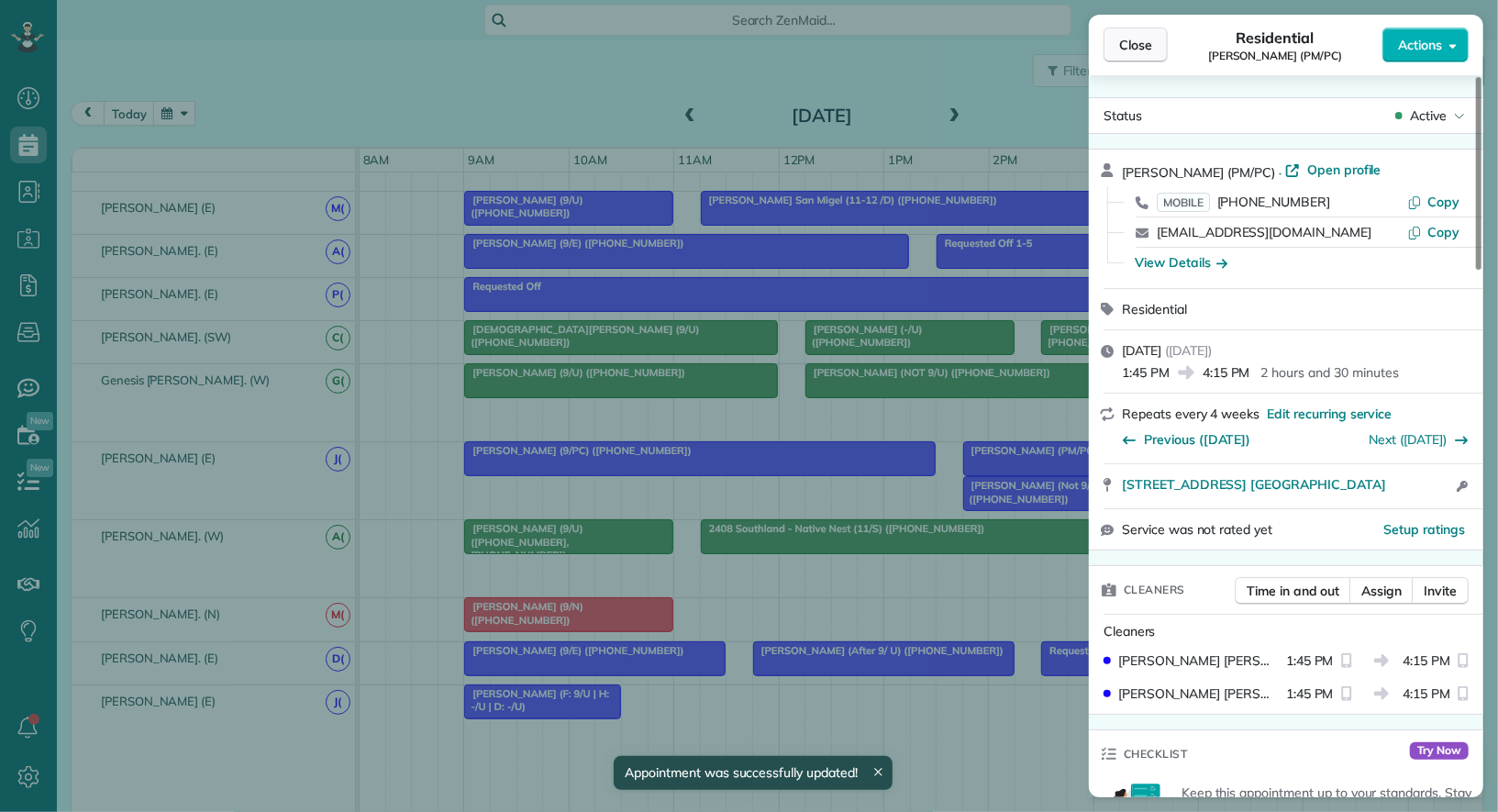
click at [1131, 48] on span "Close" at bounding box center [1136, 45] width 33 height 18
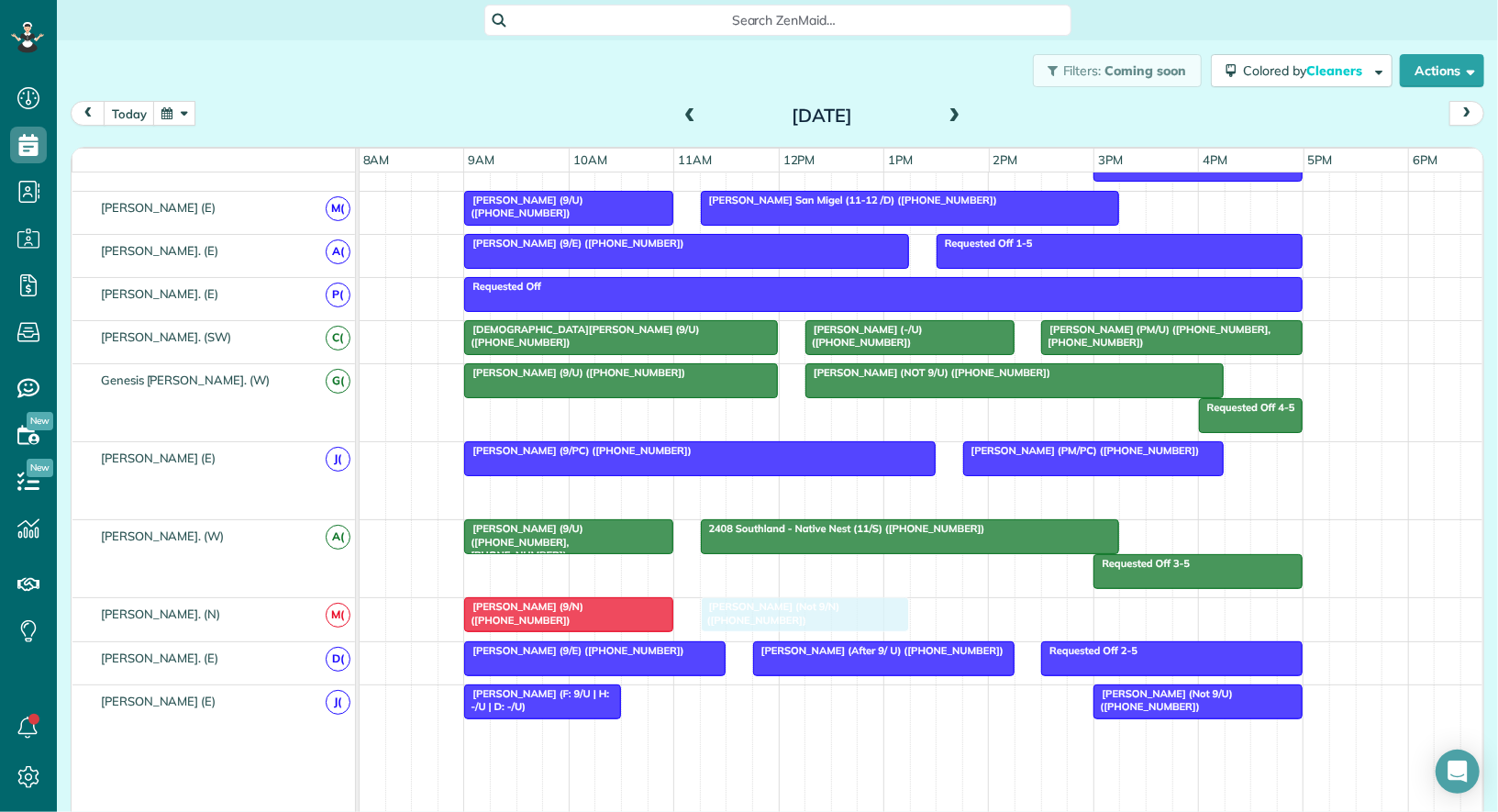
drag, startPoint x: 1007, startPoint y: 476, endPoint x: 734, endPoint y: 599, distance: 299.4
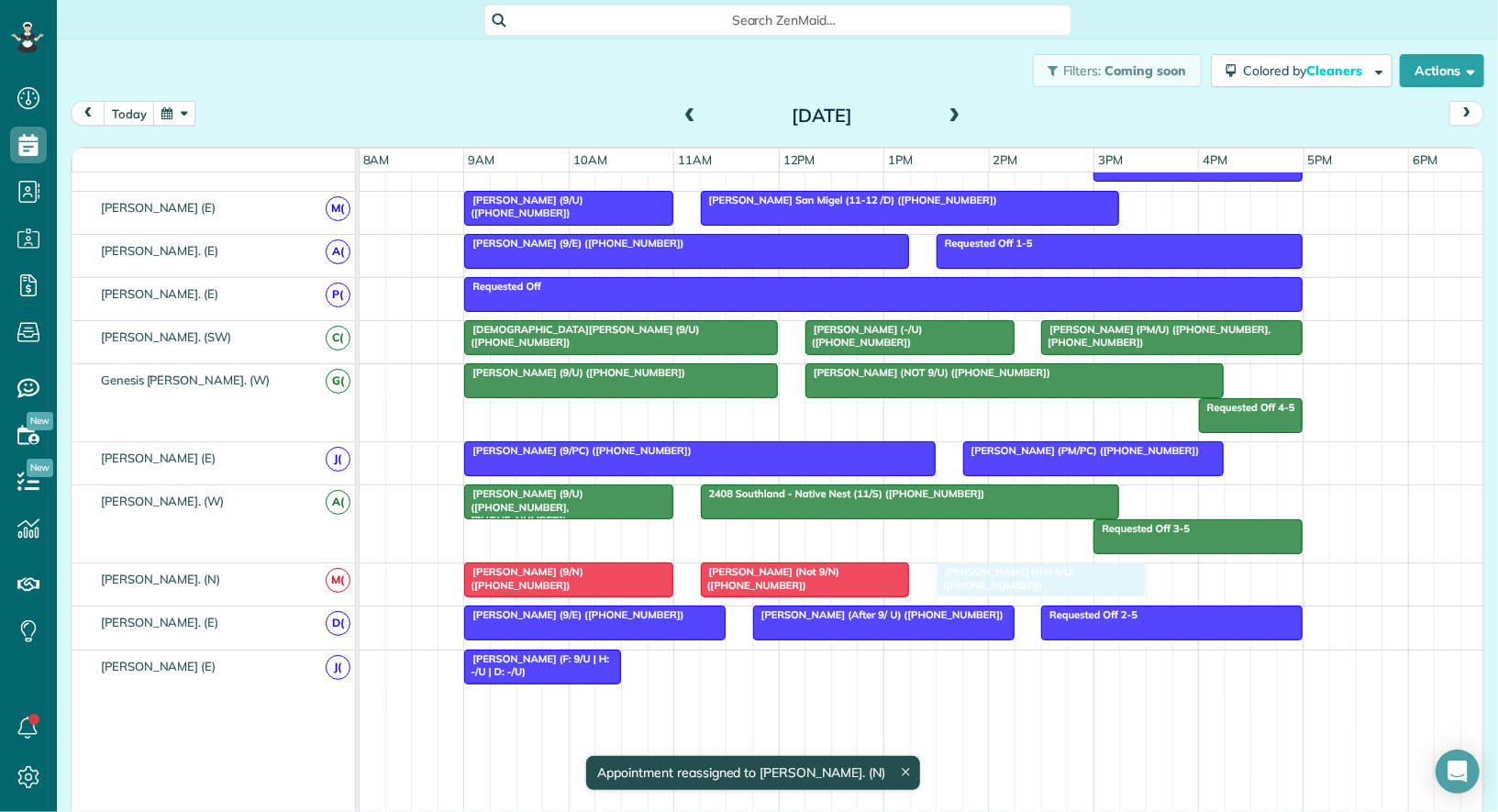
drag, startPoint x: 1127, startPoint y: 656, endPoint x: 964, endPoint y: 572, distance: 183.4
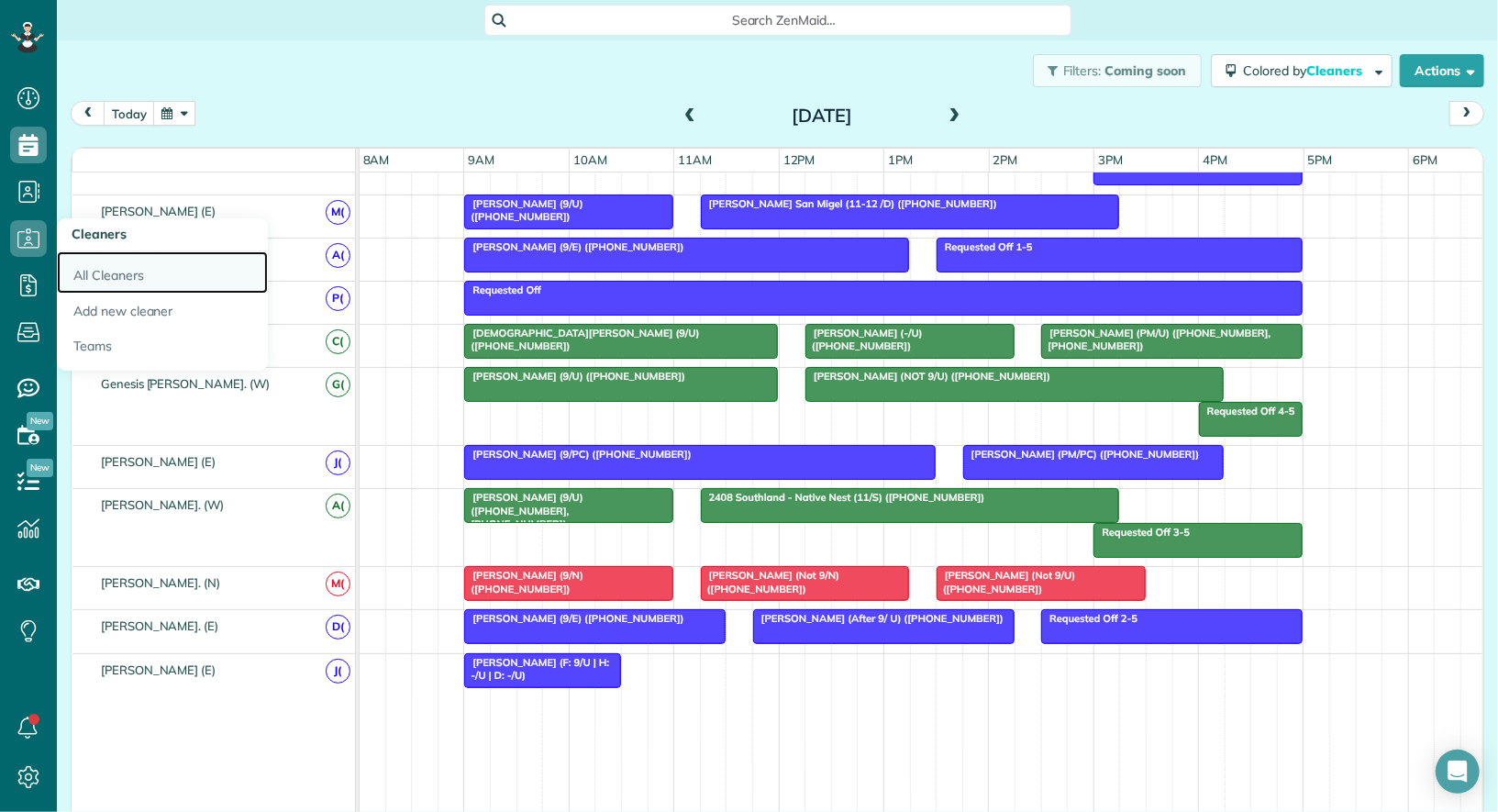
click at [103, 270] on link "All Cleaners" at bounding box center [162, 272] width 211 height 43
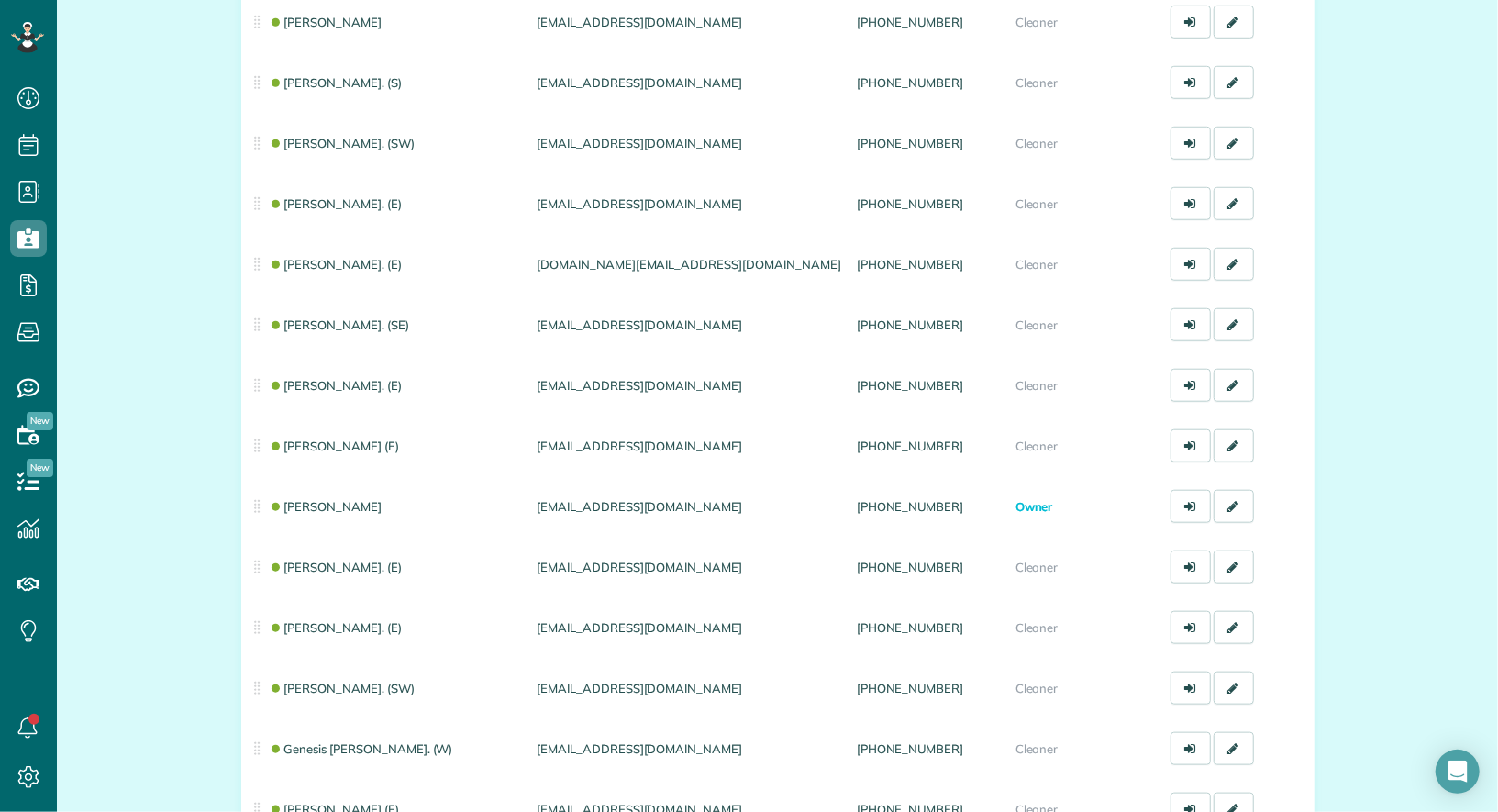
scroll to position [1343, 0]
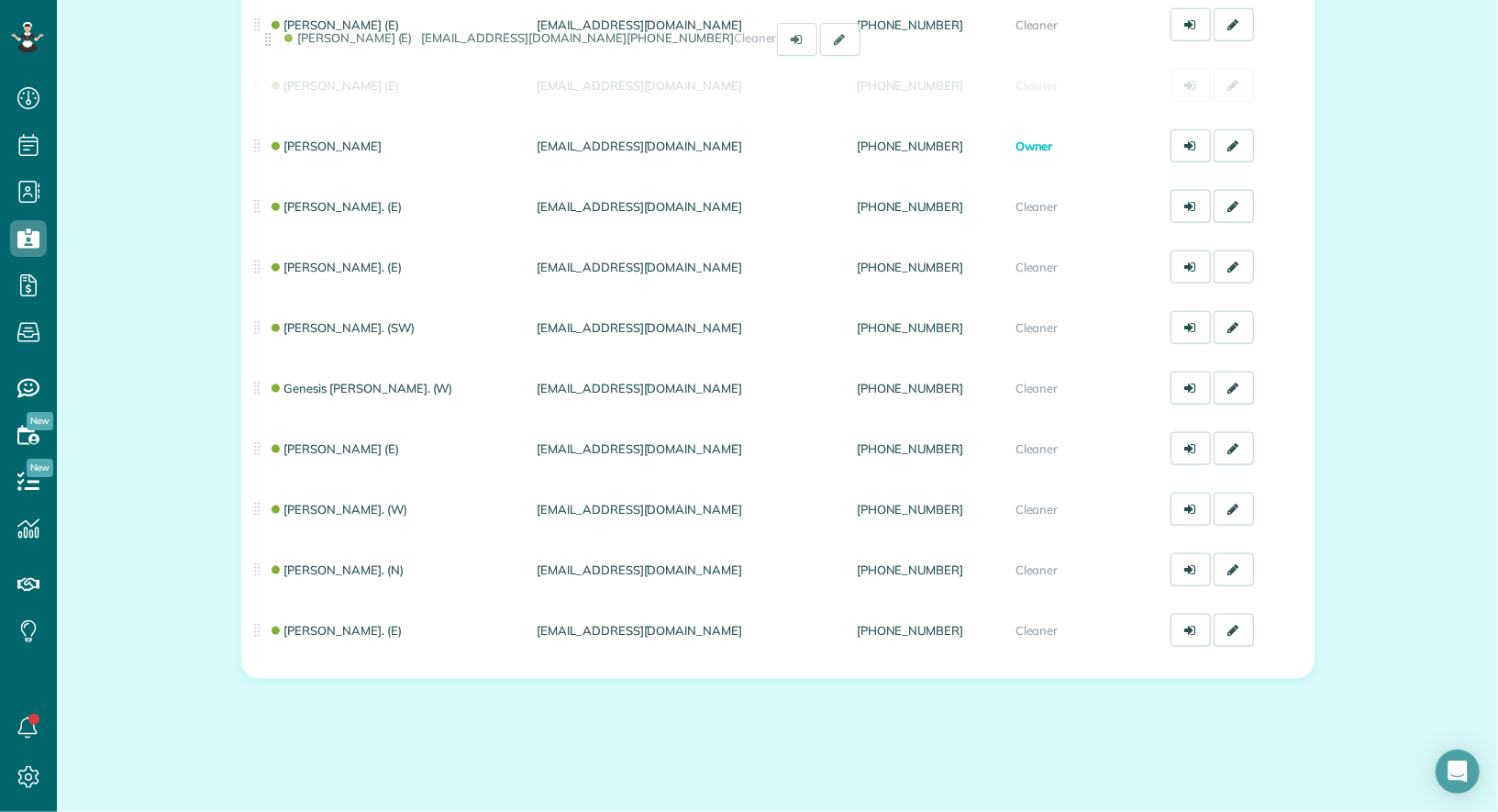
drag, startPoint x: 253, startPoint y: 630, endPoint x: 264, endPoint y: 55, distance: 575.1
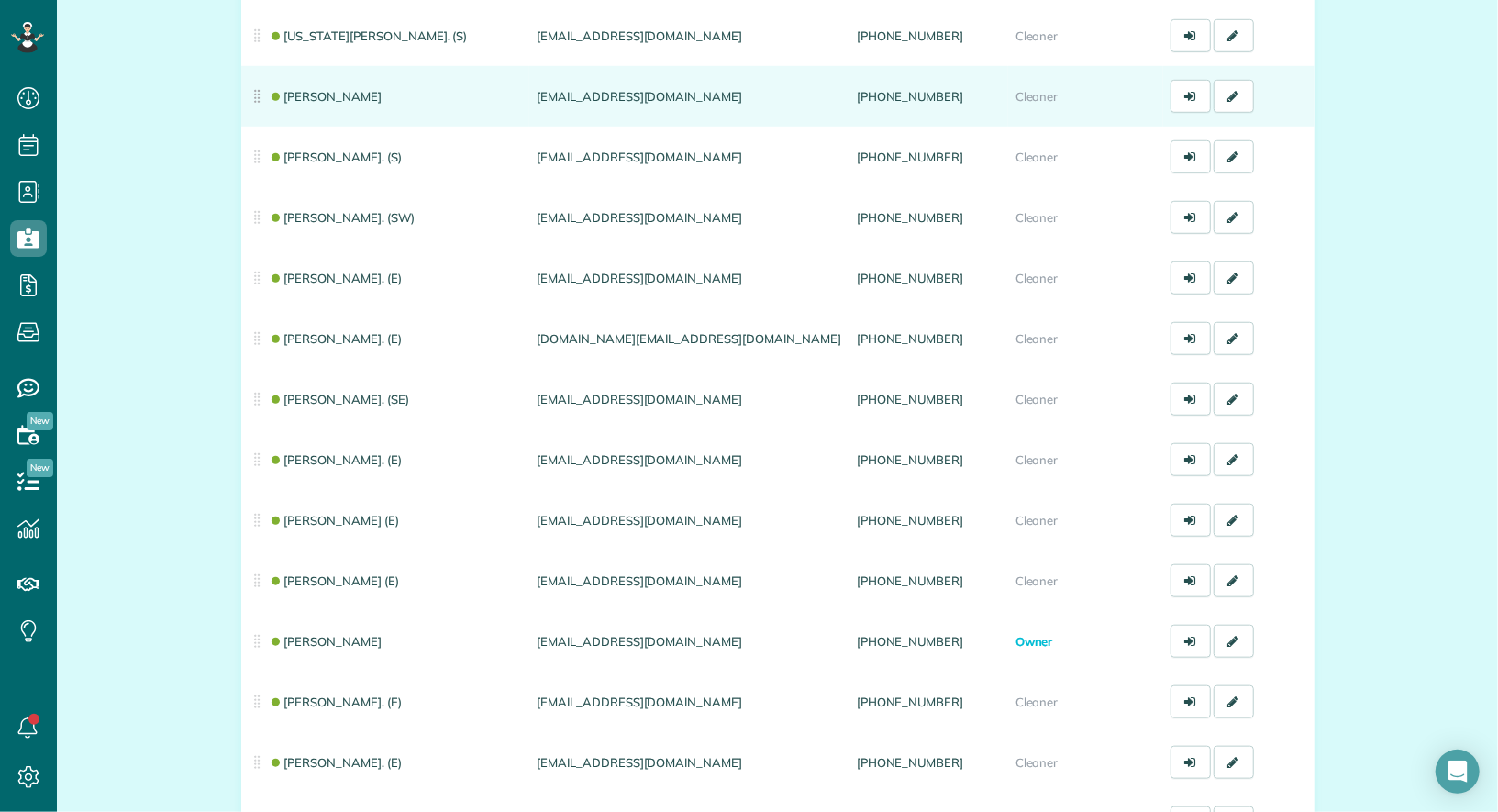
scroll to position [838, 0]
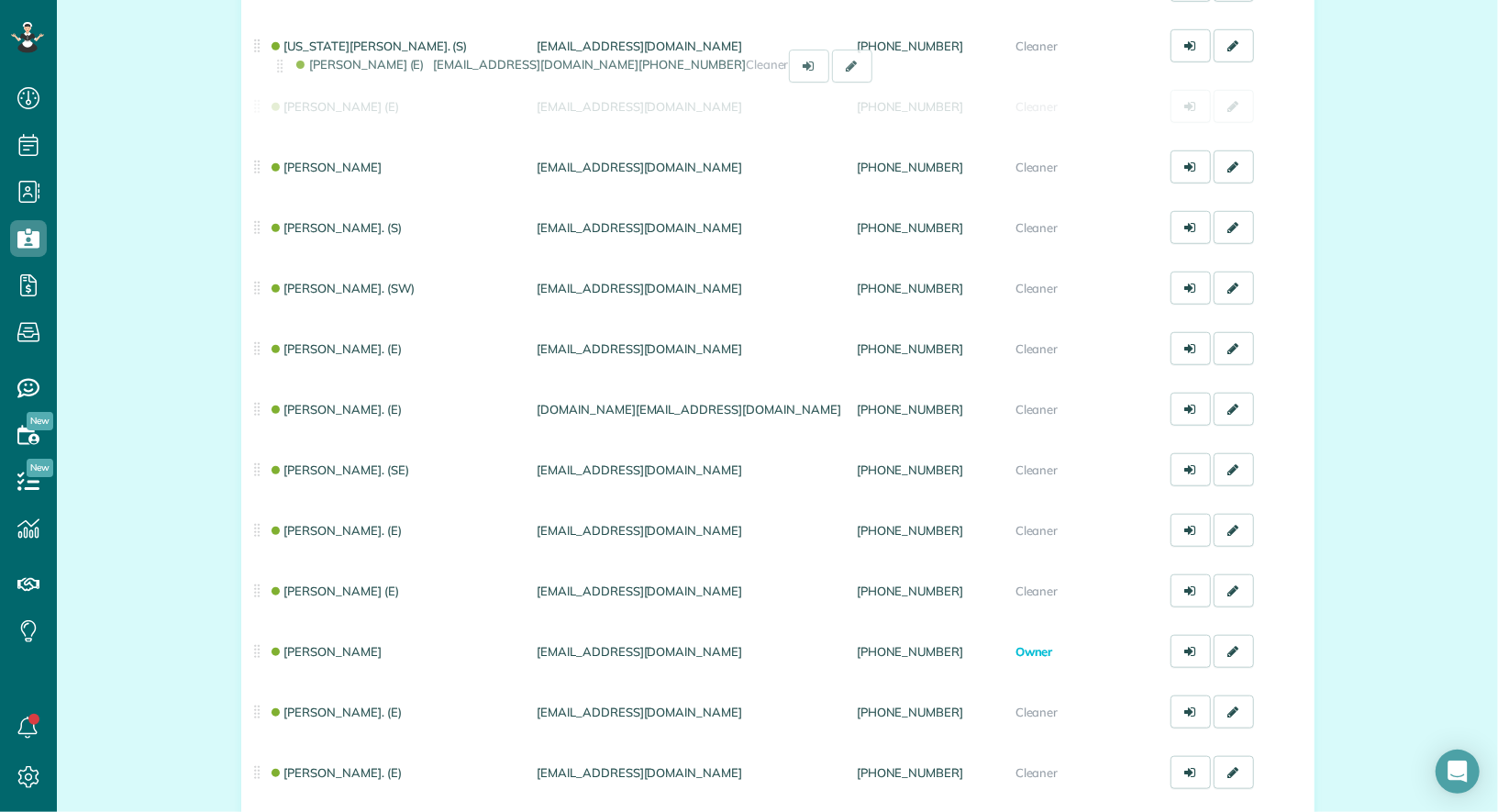
drag, startPoint x: 257, startPoint y: 595, endPoint x: 280, endPoint y: 83, distance: 512.5
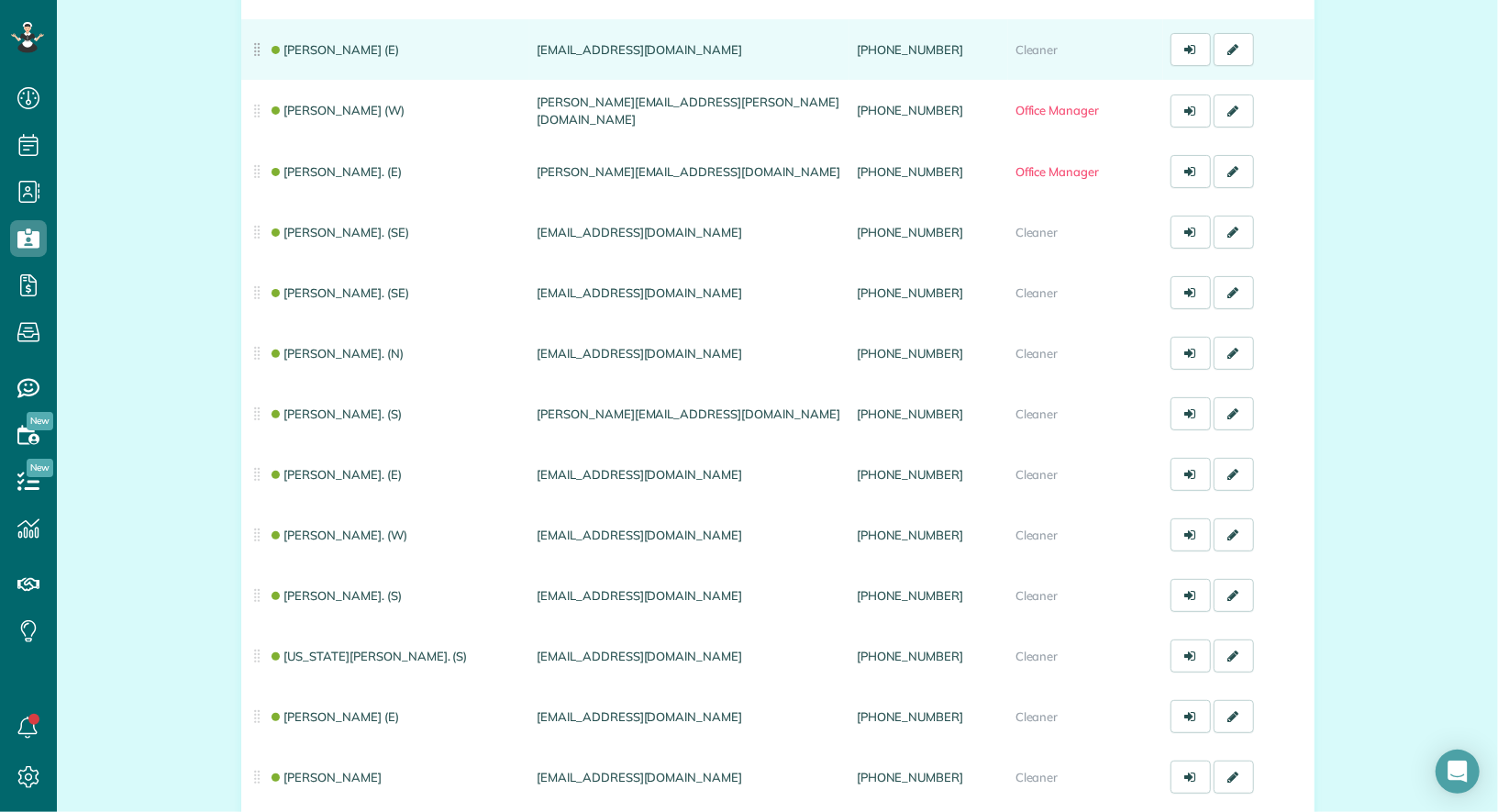
scroll to position [197, 0]
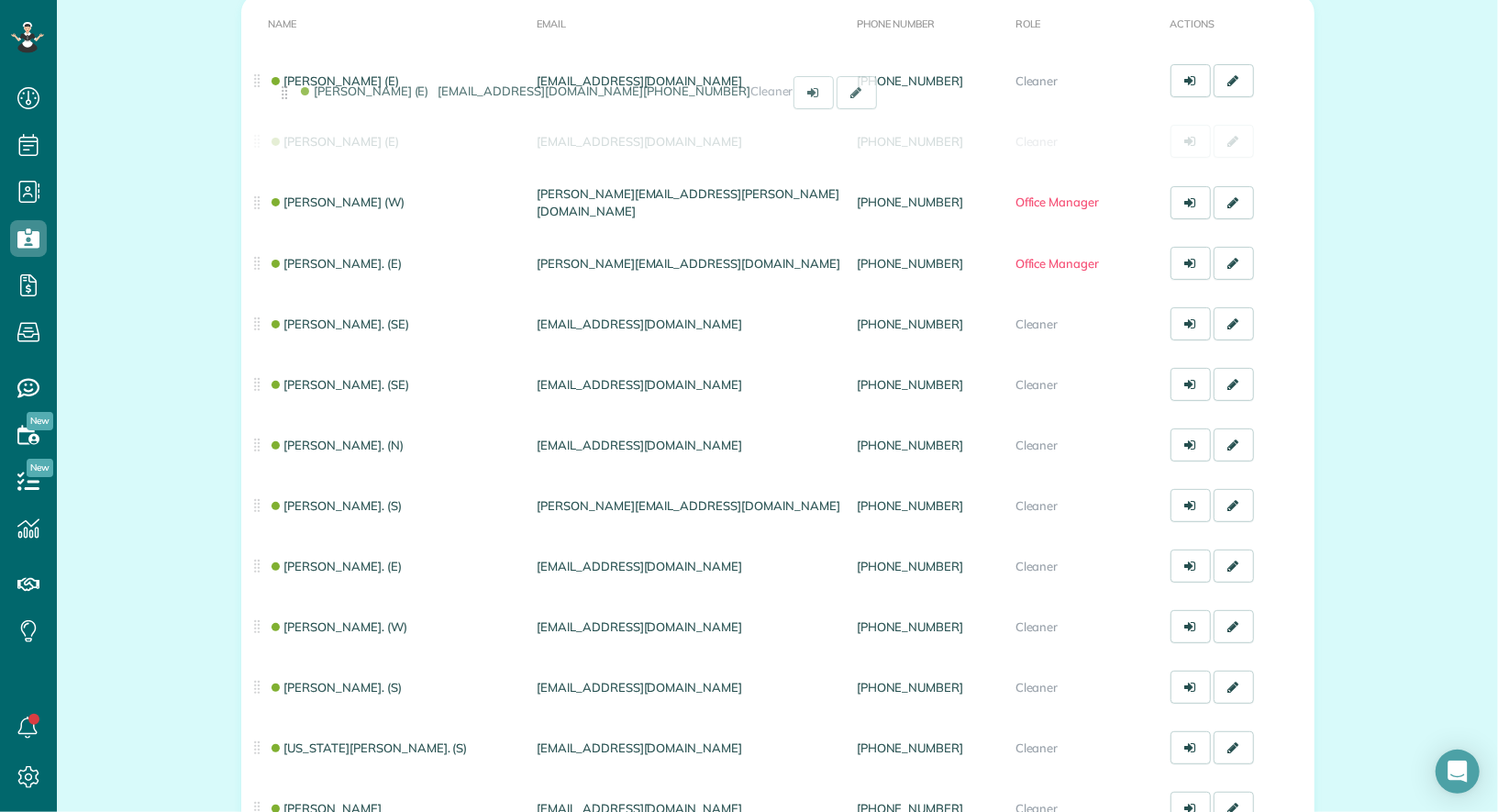
drag, startPoint x: 265, startPoint y: 745, endPoint x: 294, endPoint y: 103, distance: 642.7
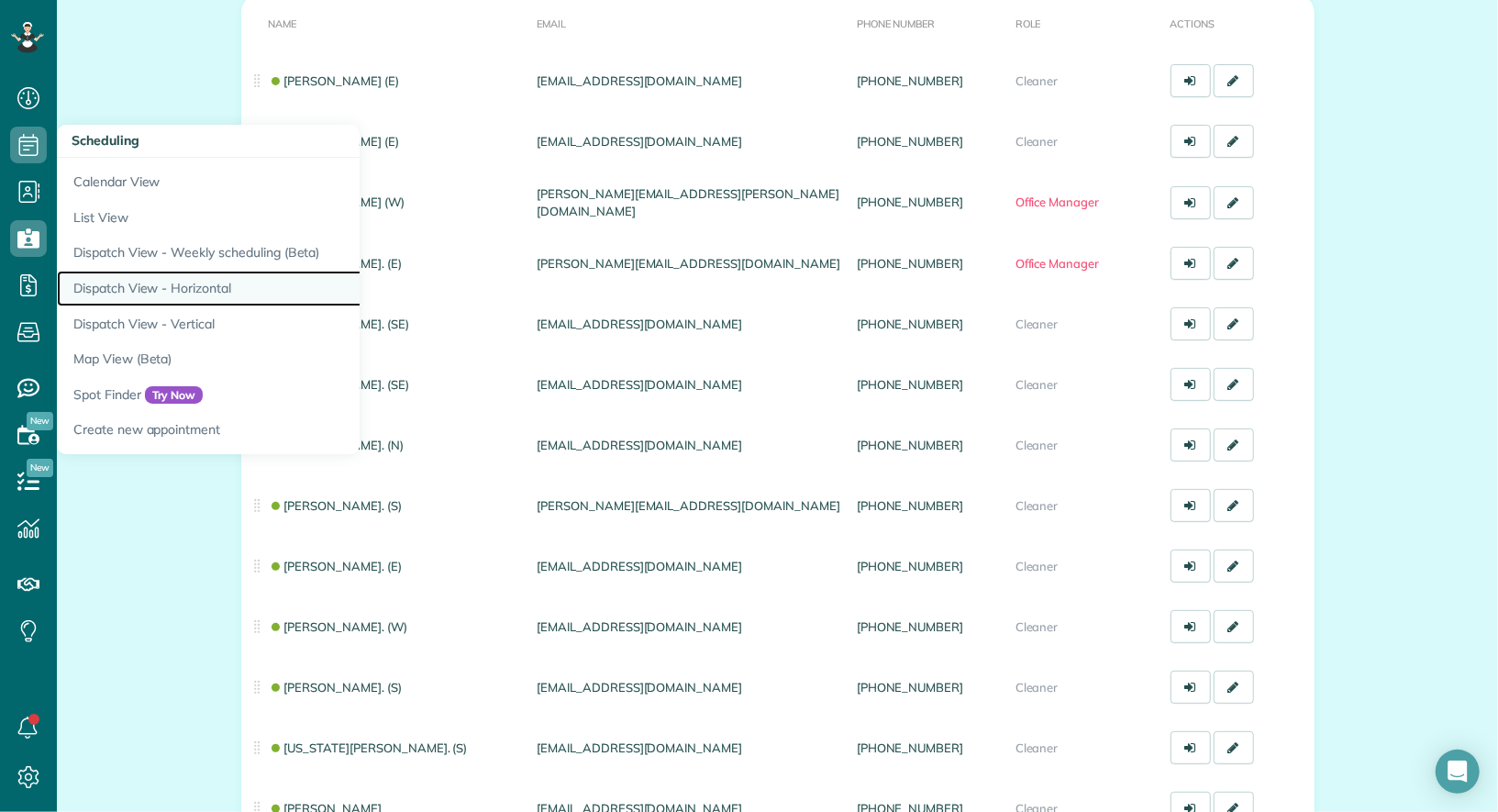
click at [189, 285] on link "Dispatch View - Horizontal" at bounding box center [286, 289] width 459 height 36
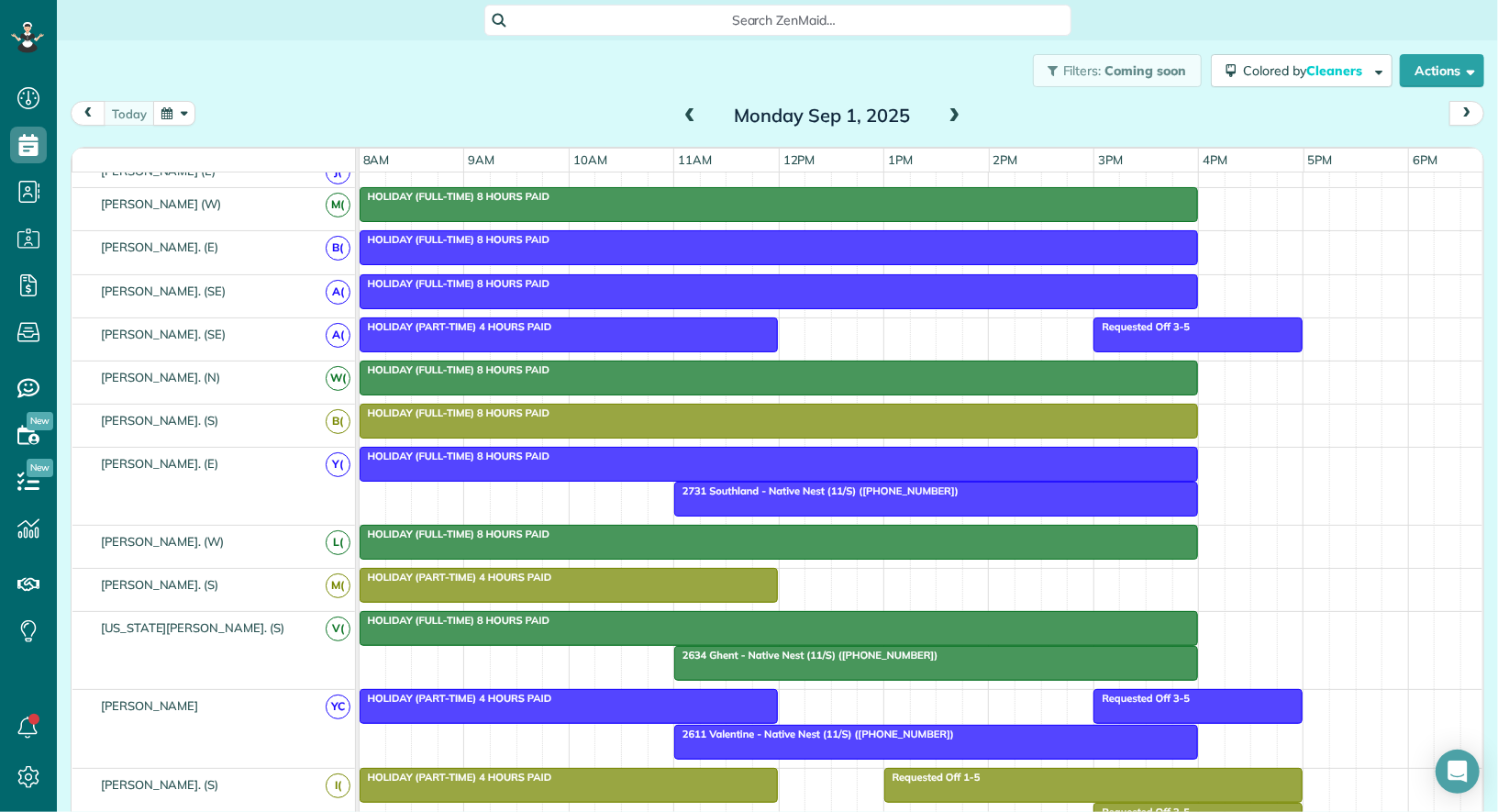
scroll to position [172, 0]
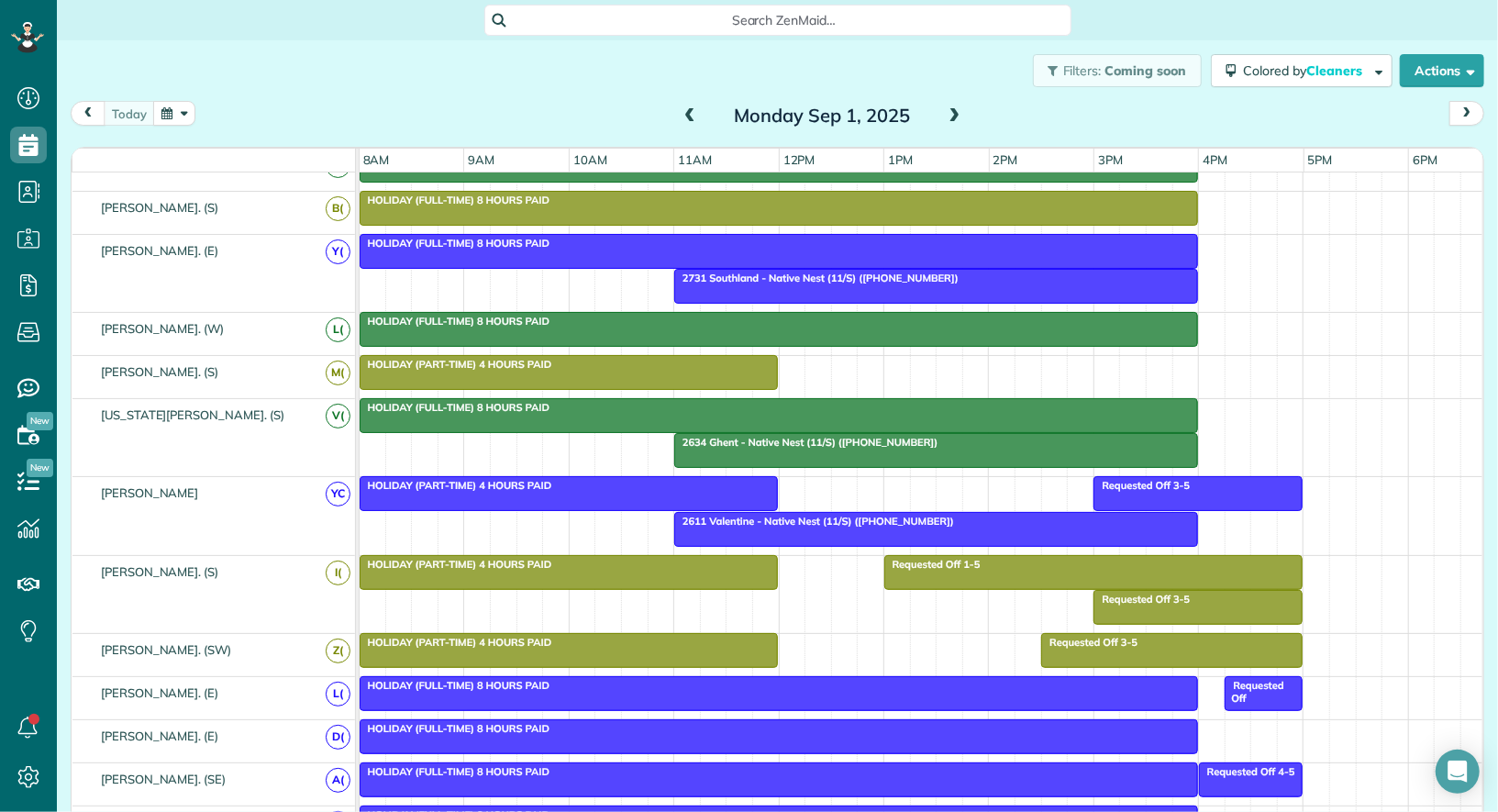
click at [1159, 689] on div at bounding box center [778, 693] width 837 height 33
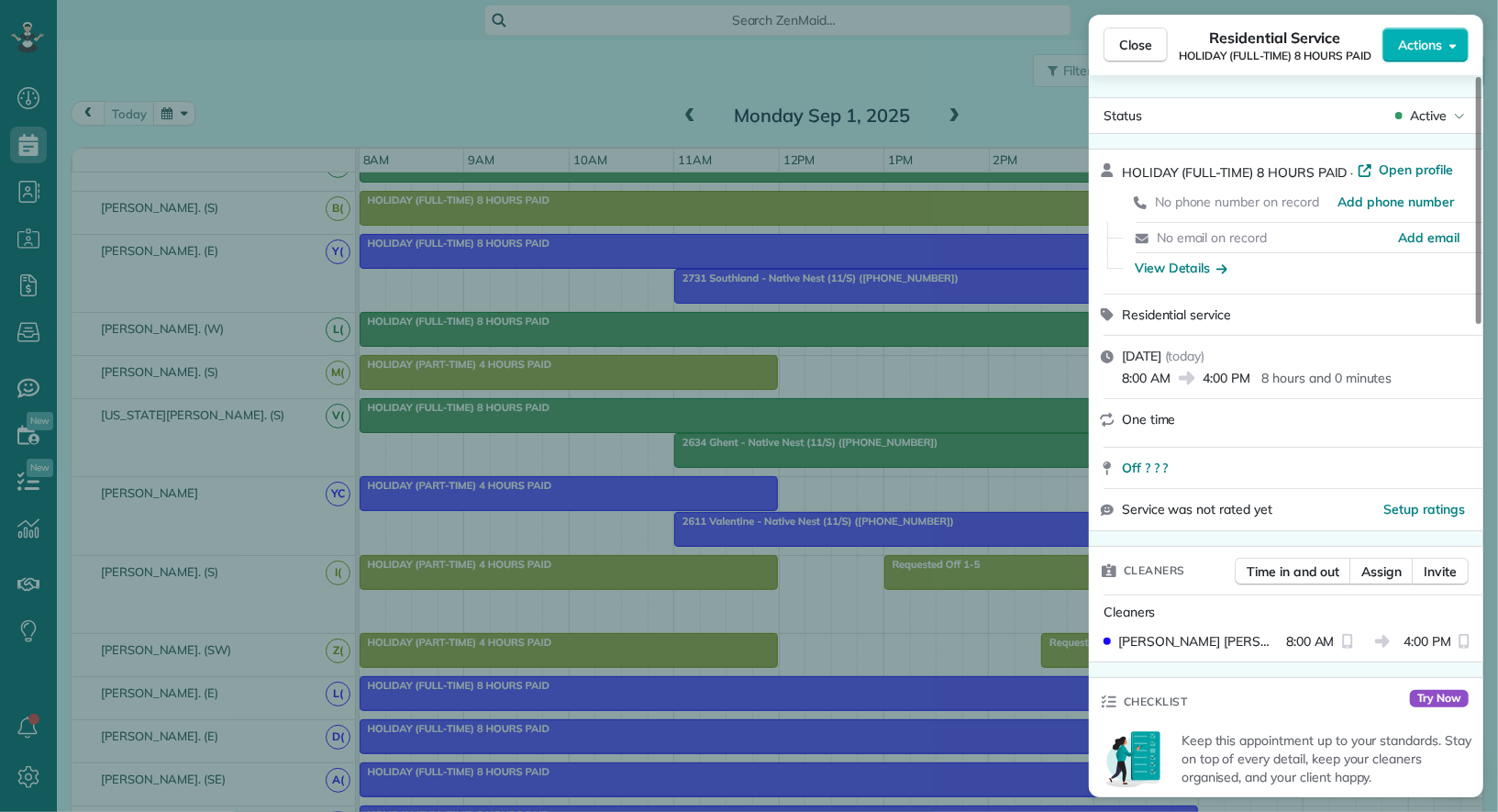
click at [1436, 43] on span "Actions" at bounding box center [1421, 45] width 44 height 18
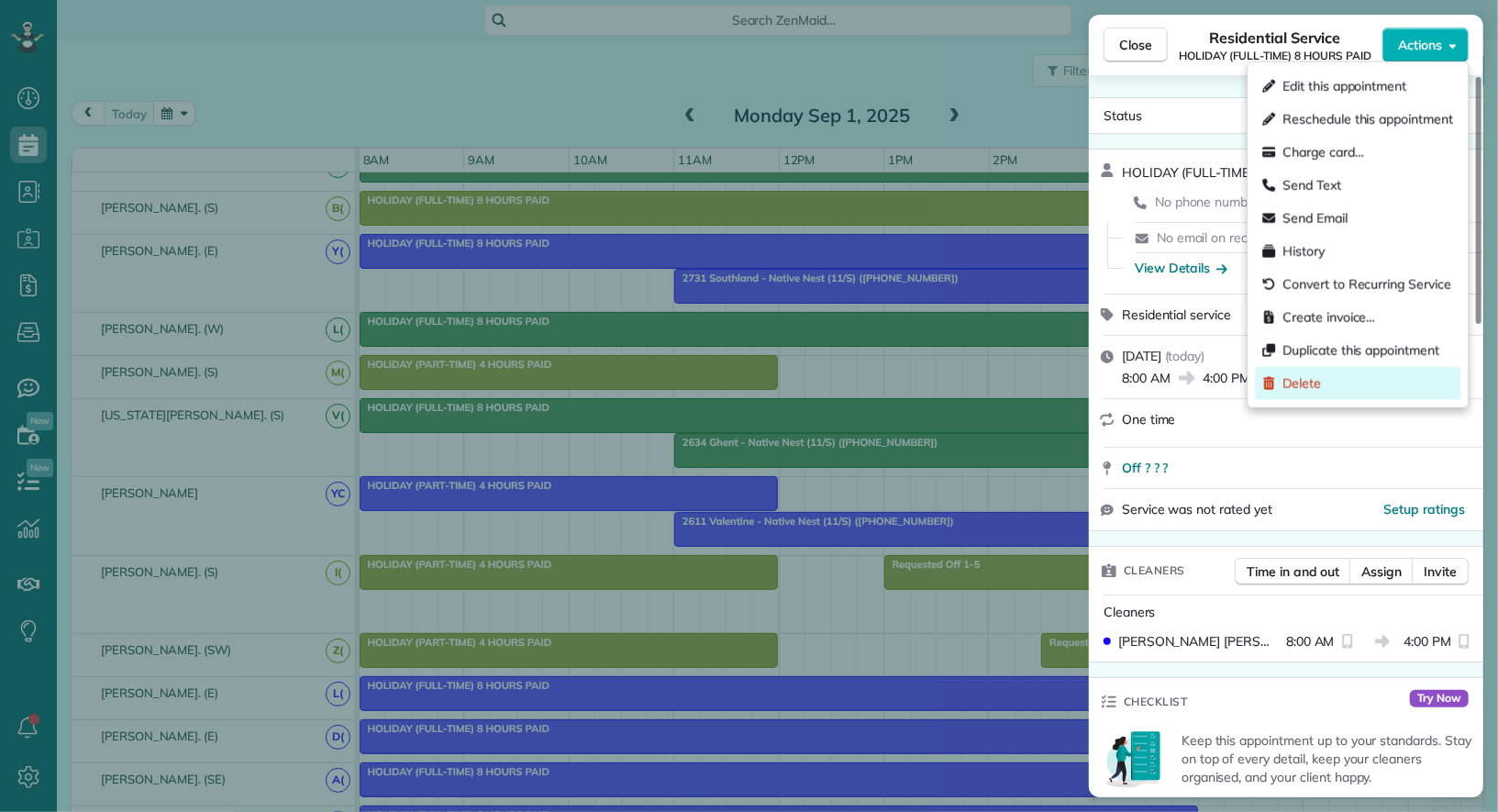
click at [1366, 384] on div "Delete" at bounding box center [1358, 383] width 205 height 33
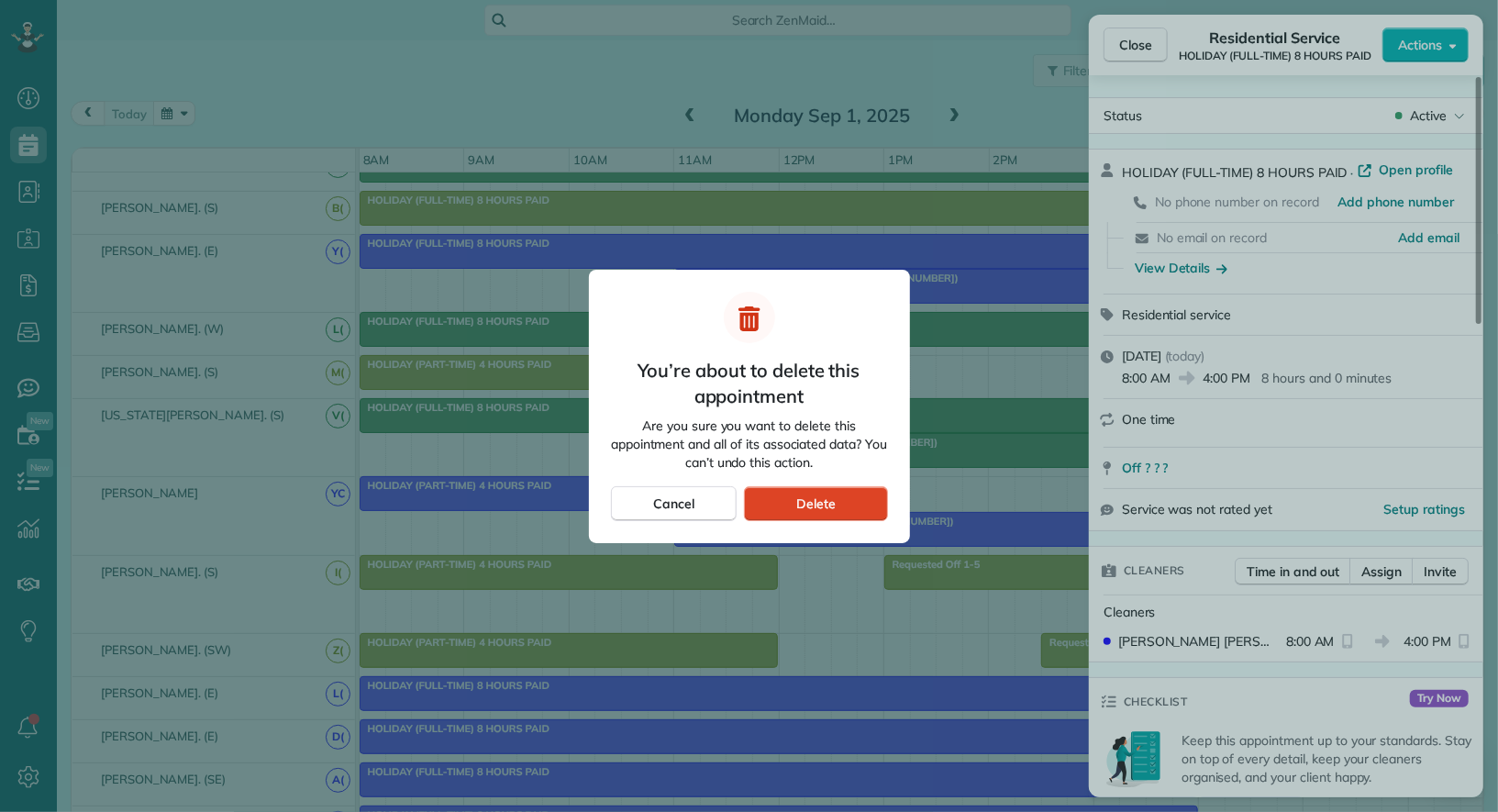
click at [808, 512] on span "Delete" at bounding box center [816, 503] width 40 height 18
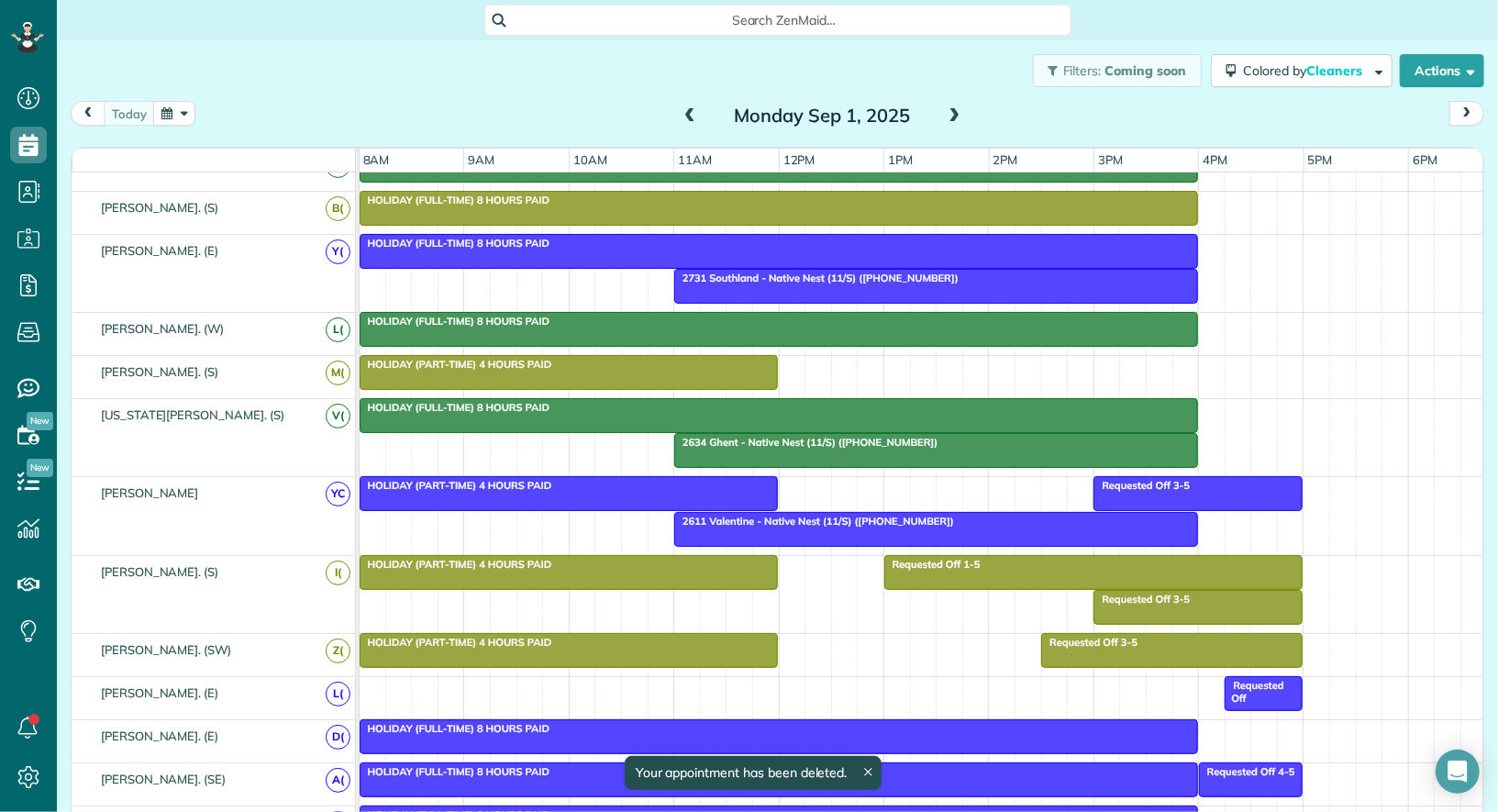
click at [1060, 722] on div "HOLIDAY (FULL-TIME) 8 HOURS PAID" at bounding box center [779, 728] width 828 height 13
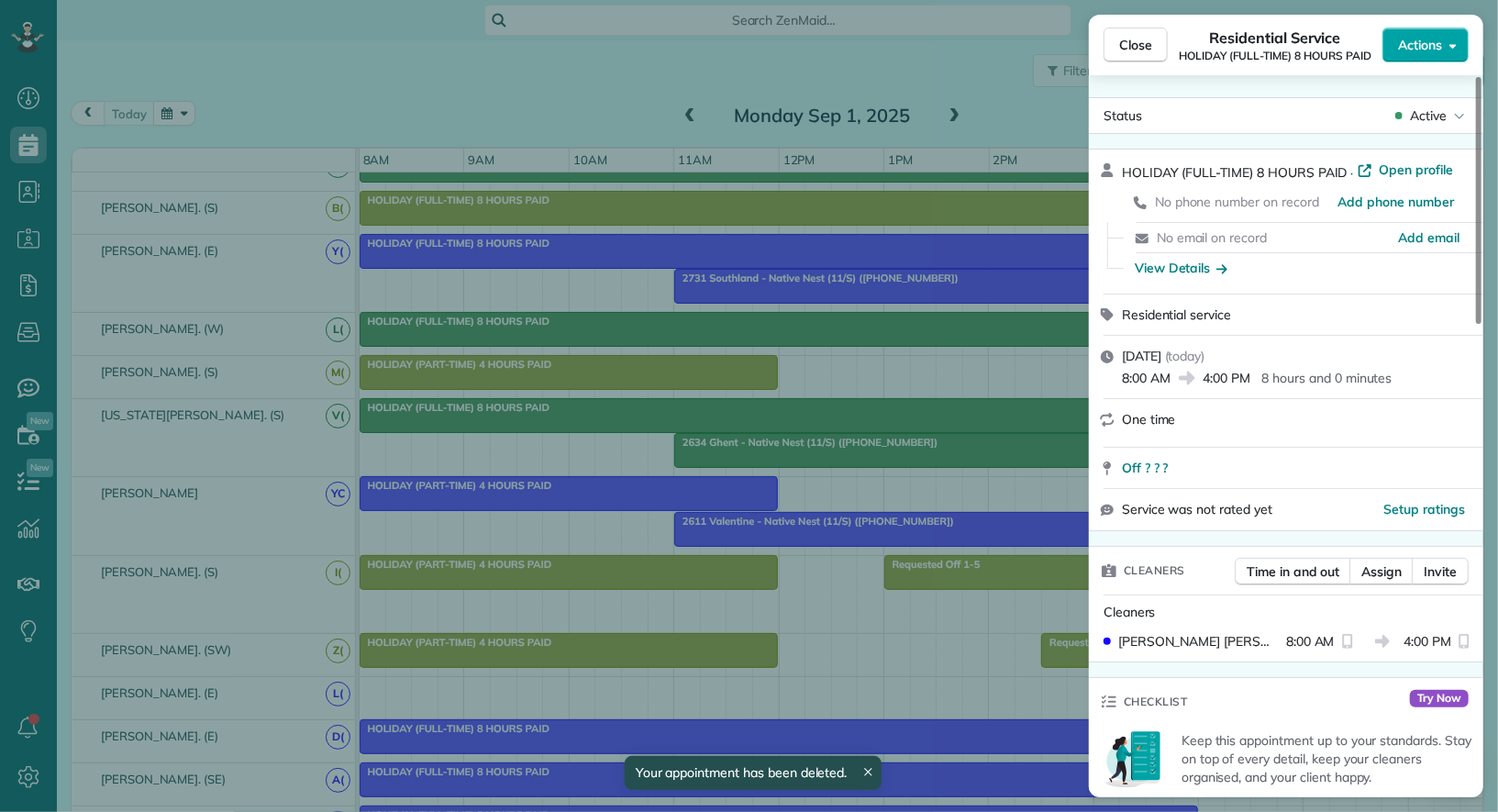
click at [1437, 55] on button "Actions" at bounding box center [1426, 45] width 86 height 35
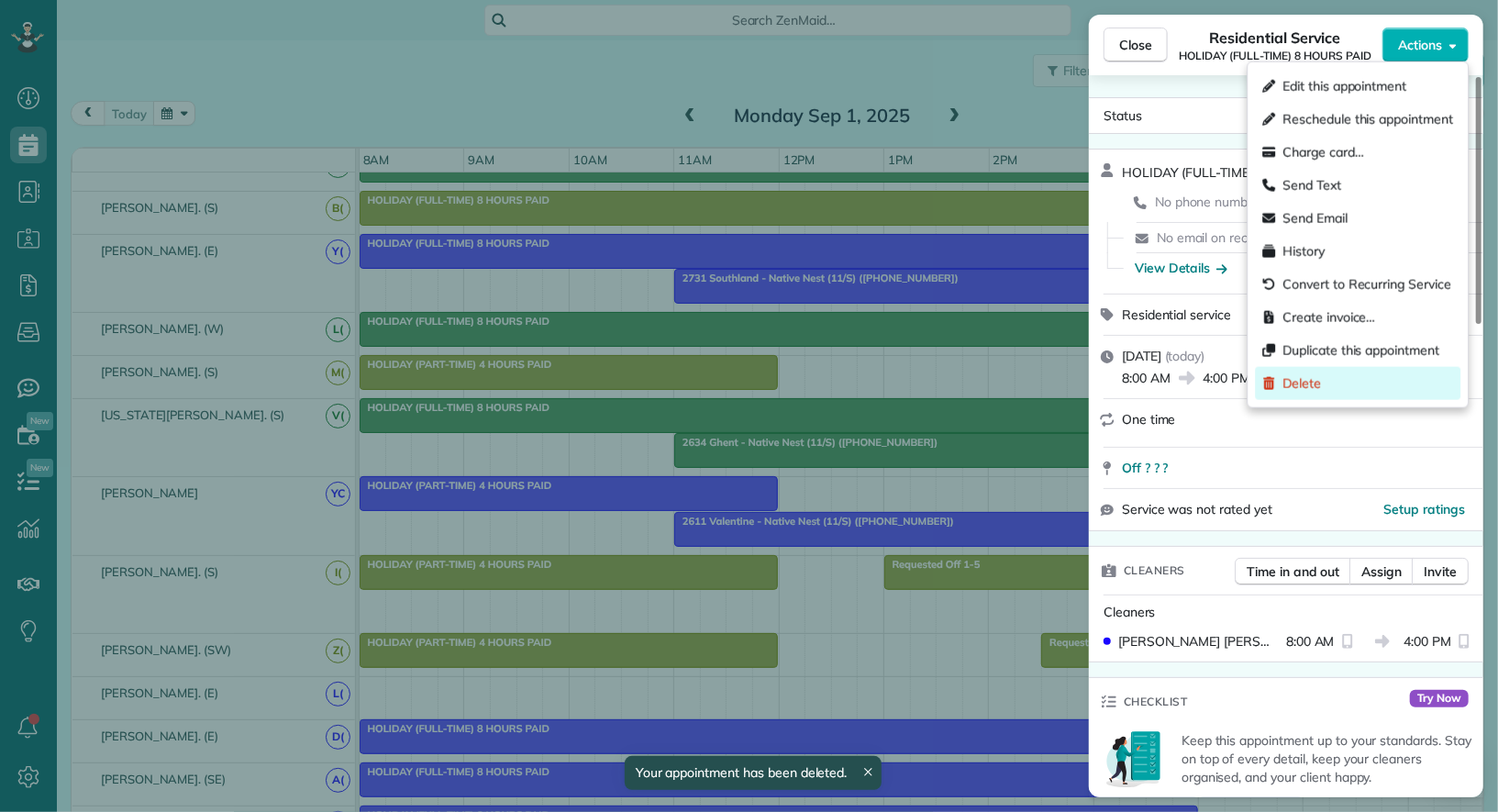
click at [1422, 394] on div "Delete" at bounding box center [1358, 383] width 205 height 33
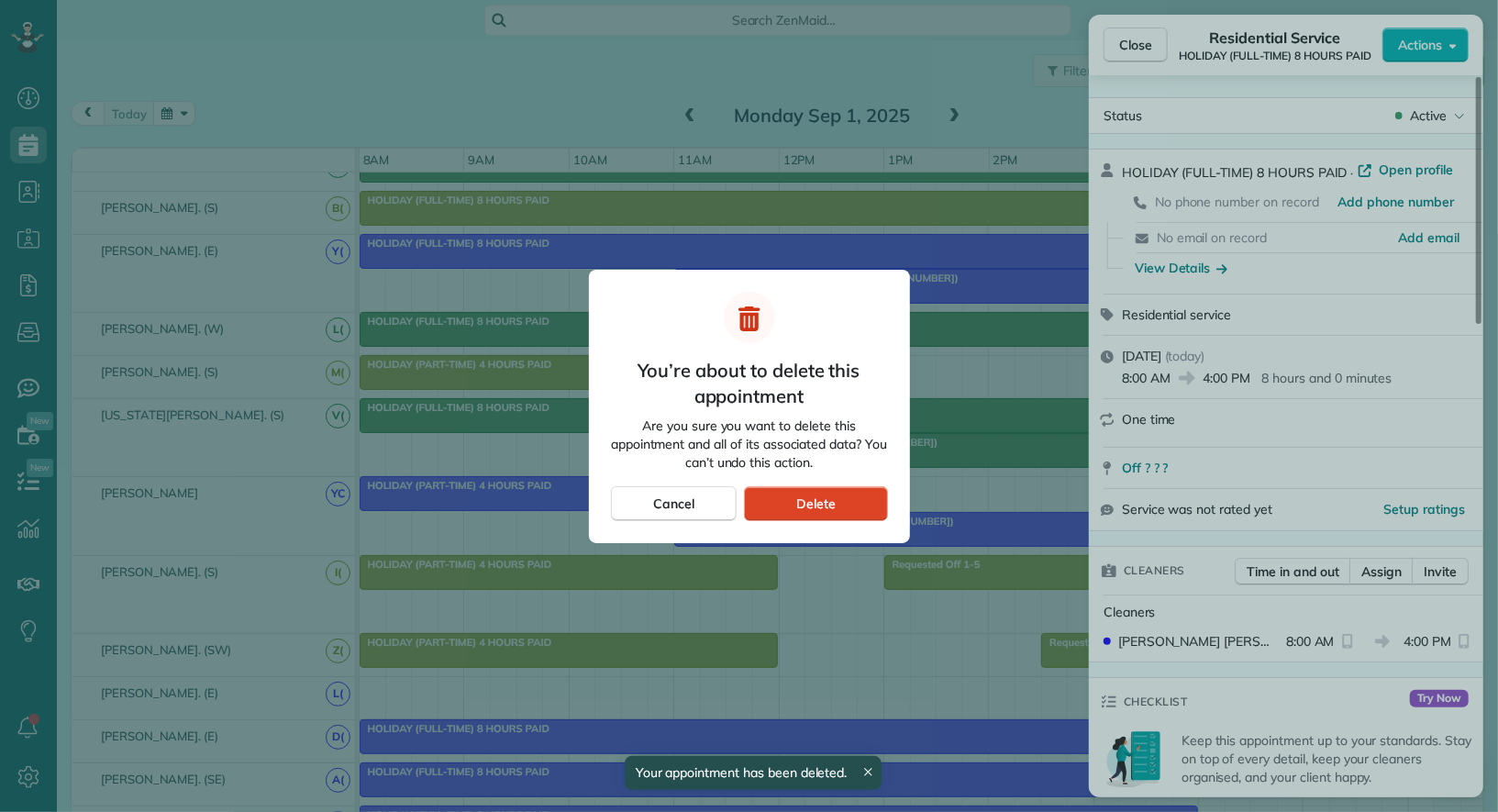
click at [807, 515] on div "Delete" at bounding box center [816, 503] width 143 height 35
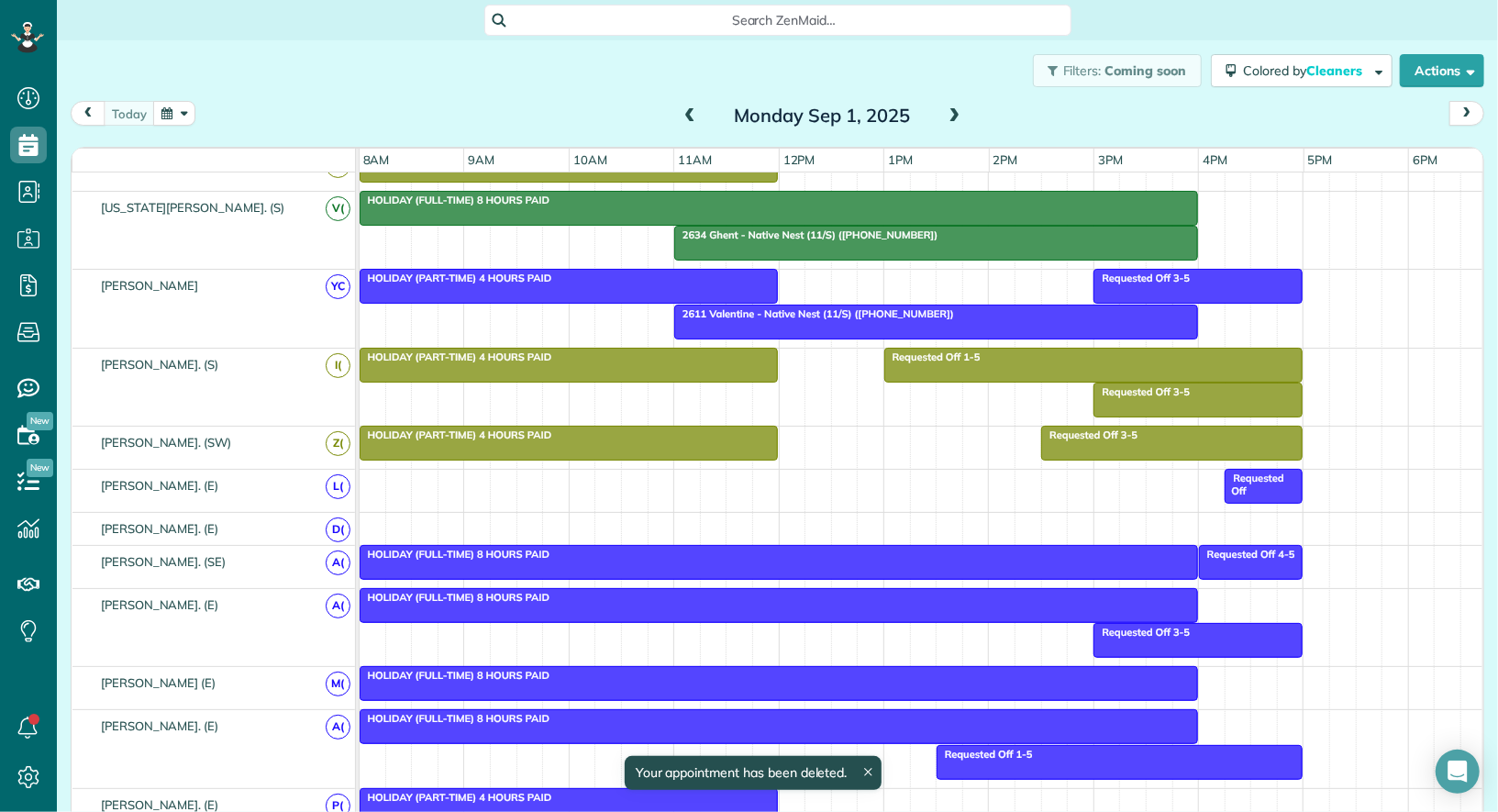
click at [1063, 548] on div "HOLIDAY (FULL-TIME) 8 HOURS PAID" at bounding box center [779, 554] width 828 height 13
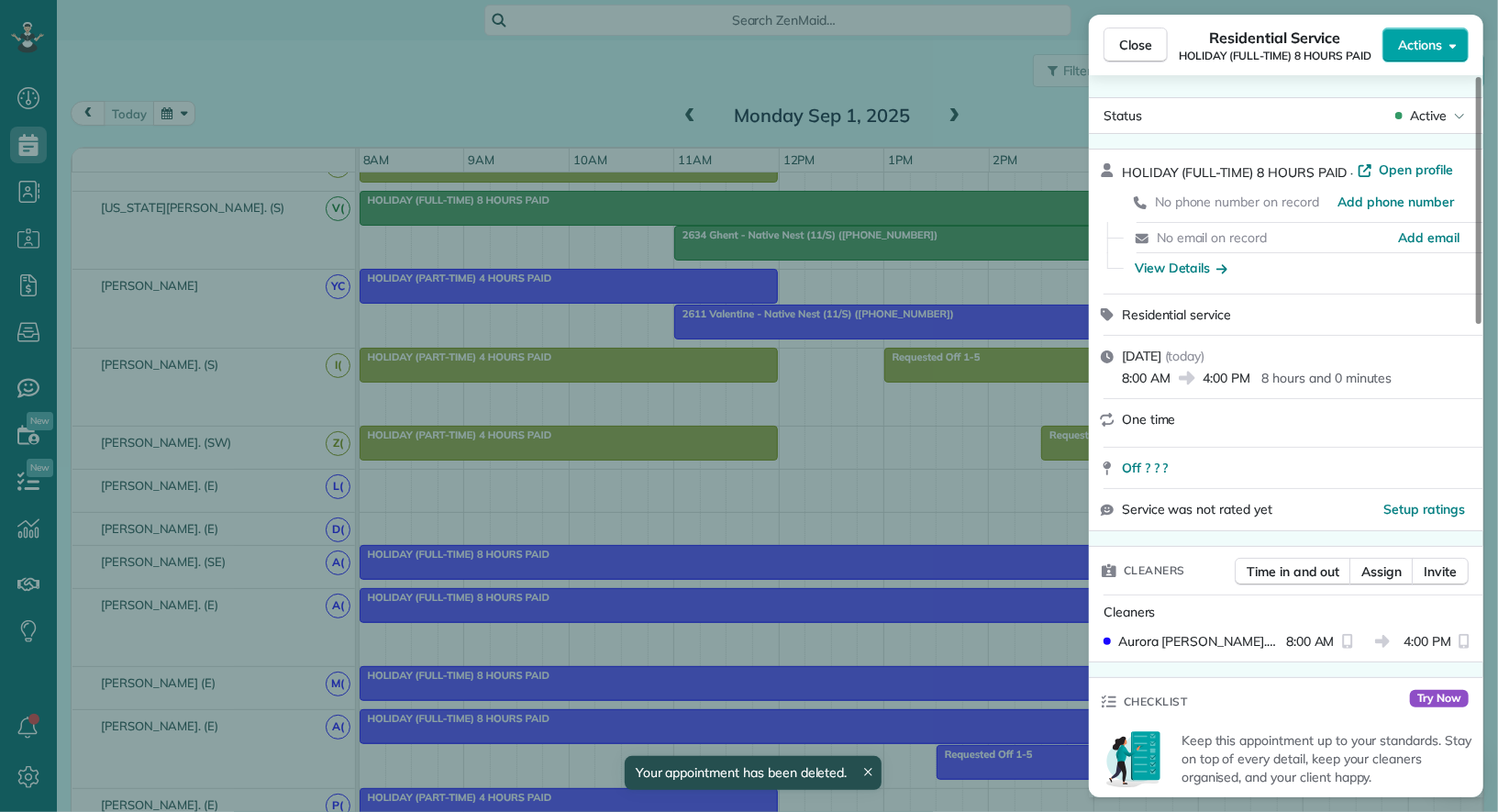
click at [1436, 52] on span "Actions" at bounding box center [1421, 45] width 44 height 18
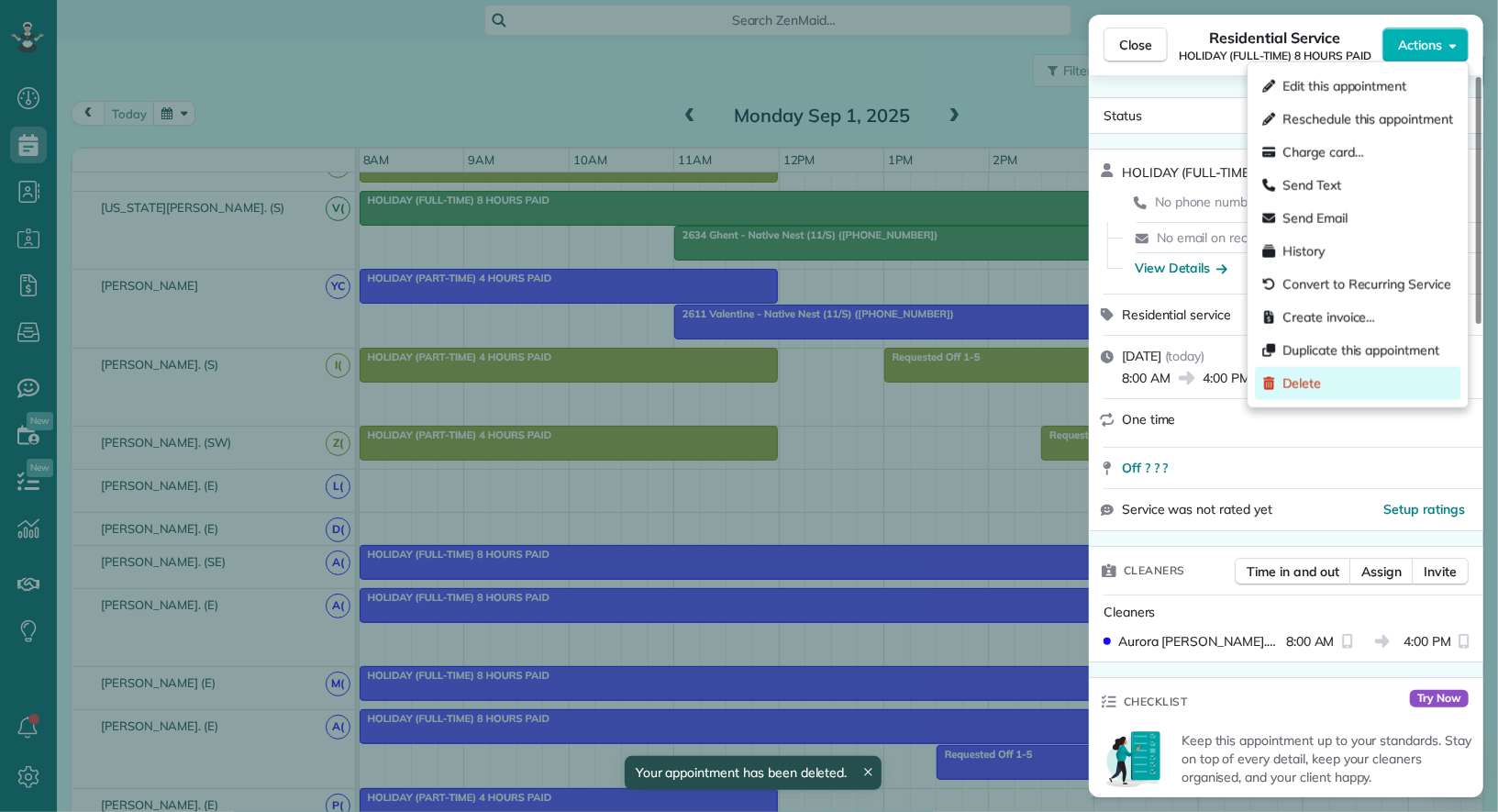
click at [1411, 372] on div "Delete" at bounding box center [1358, 383] width 205 height 33
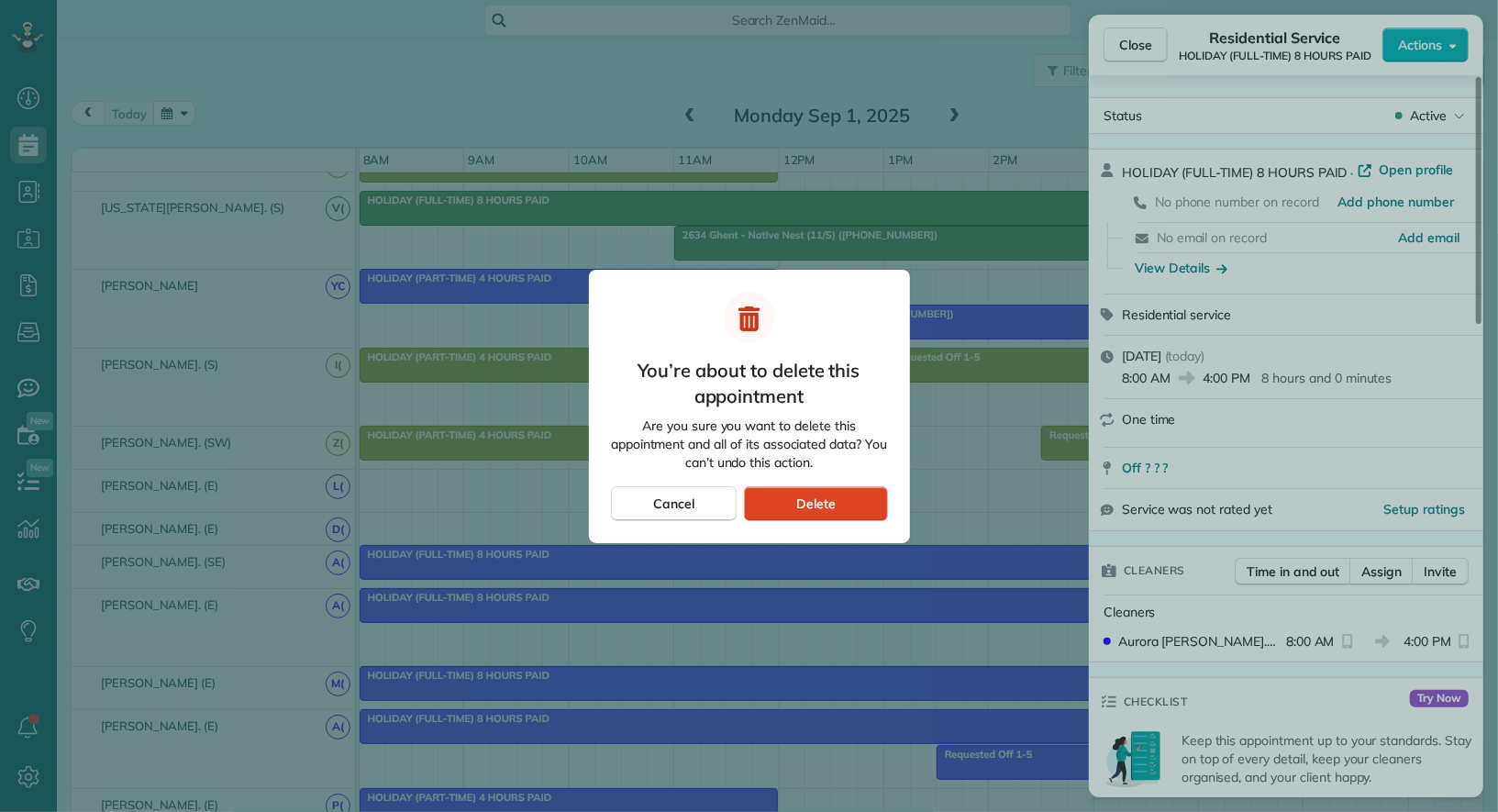
click at [834, 518] on div "Delete" at bounding box center [816, 503] width 143 height 35
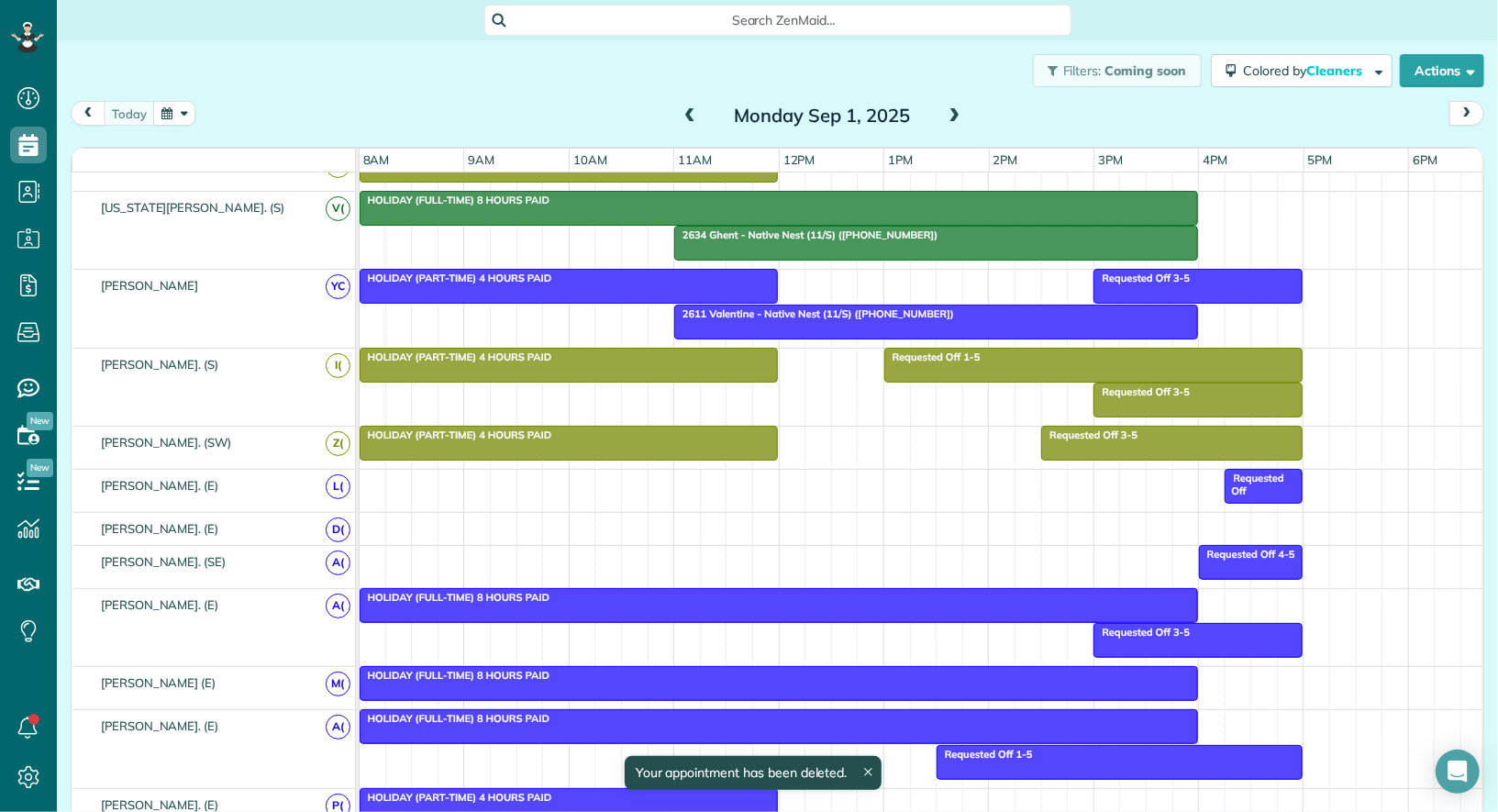
click at [813, 593] on div at bounding box center [778, 605] width 837 height 33
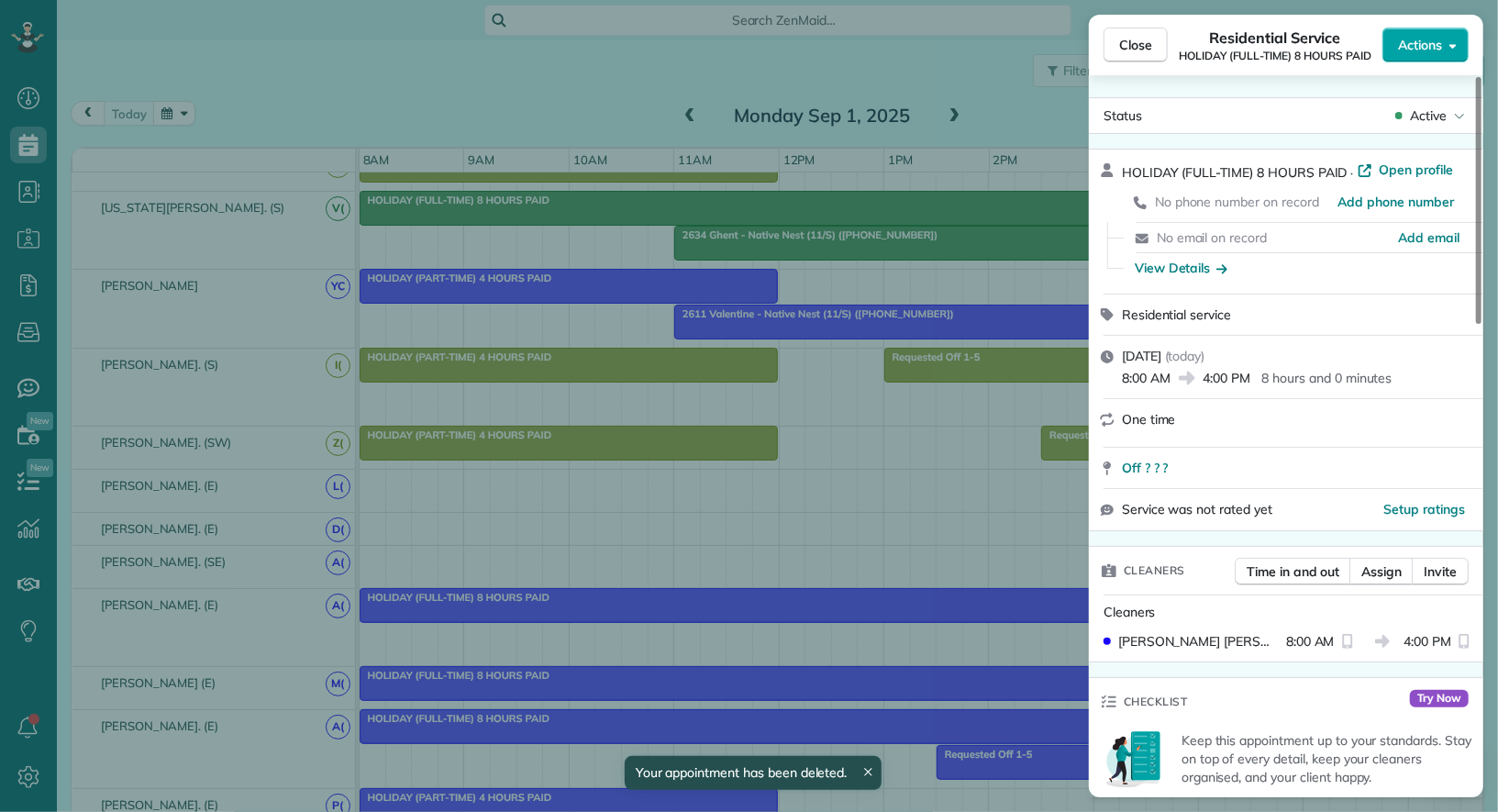
click at [1413, 41] on span "Actions" at bounding box center [1421, 45] width 44 height 18
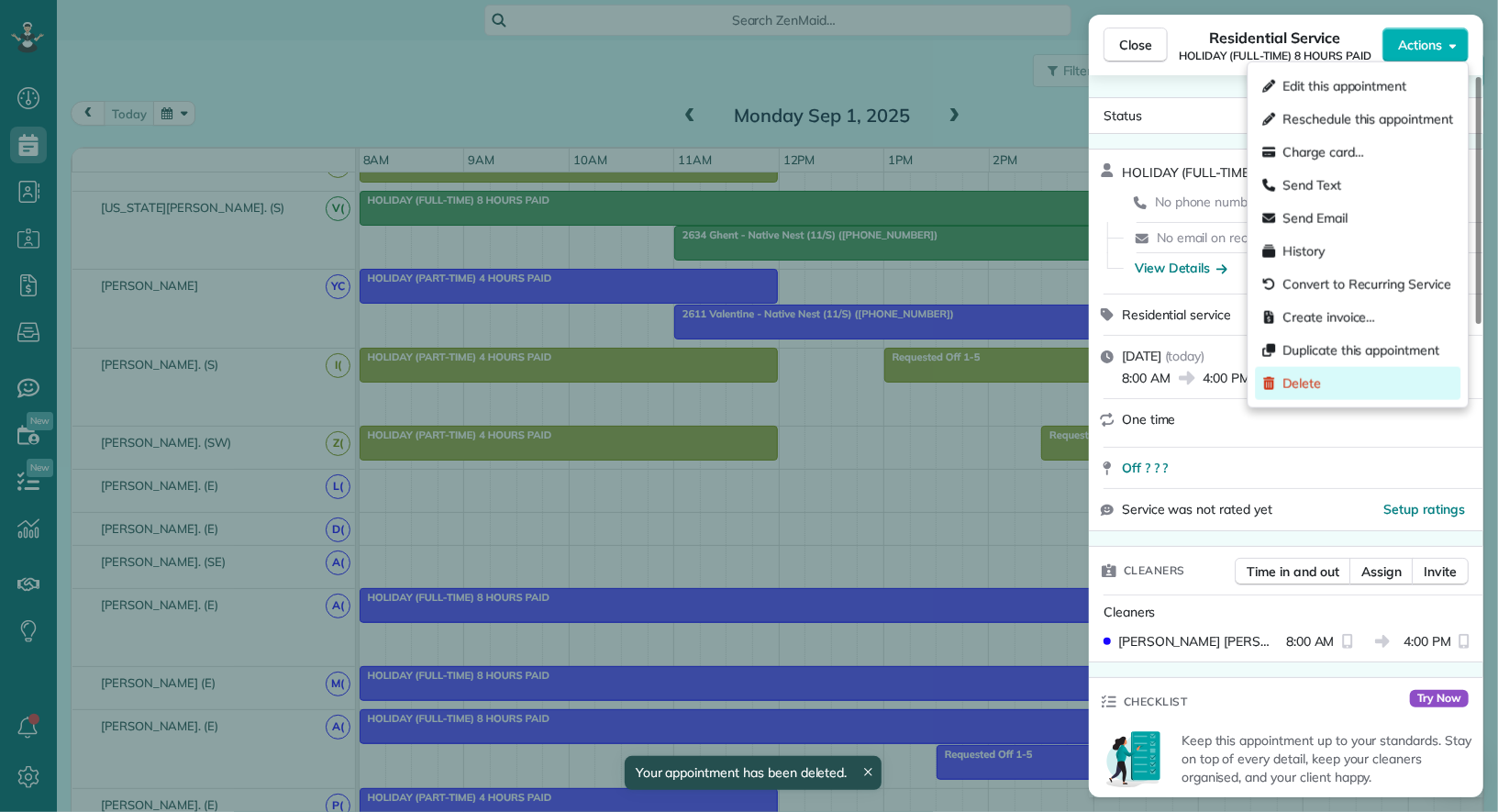
click at [1361, 382] on div "Delete" at bounding box center [1358, 383] width 205 height 33
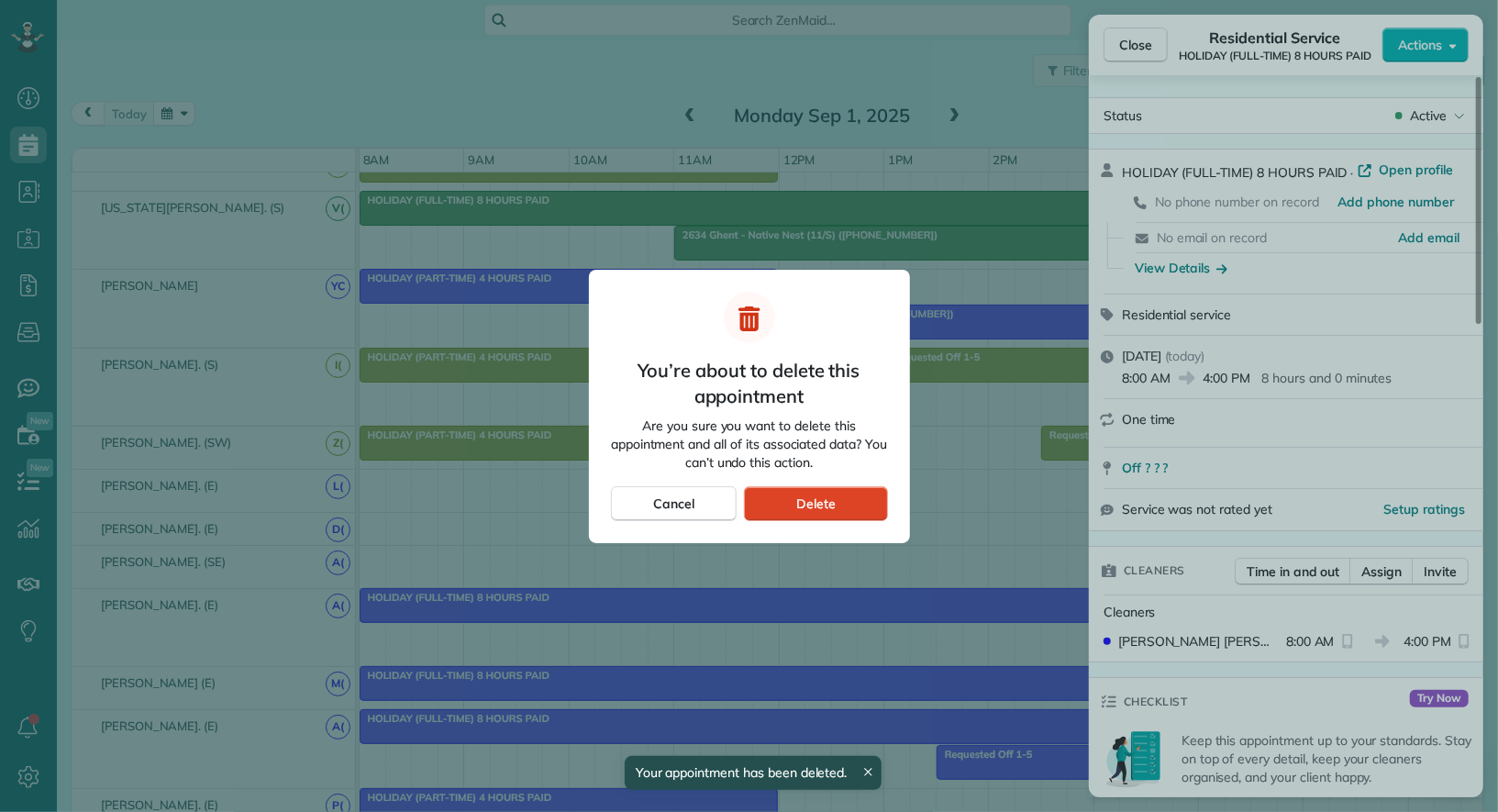
click at [802, 508] on span "Delete" at bounding box center [816, 503] width 40 height 18
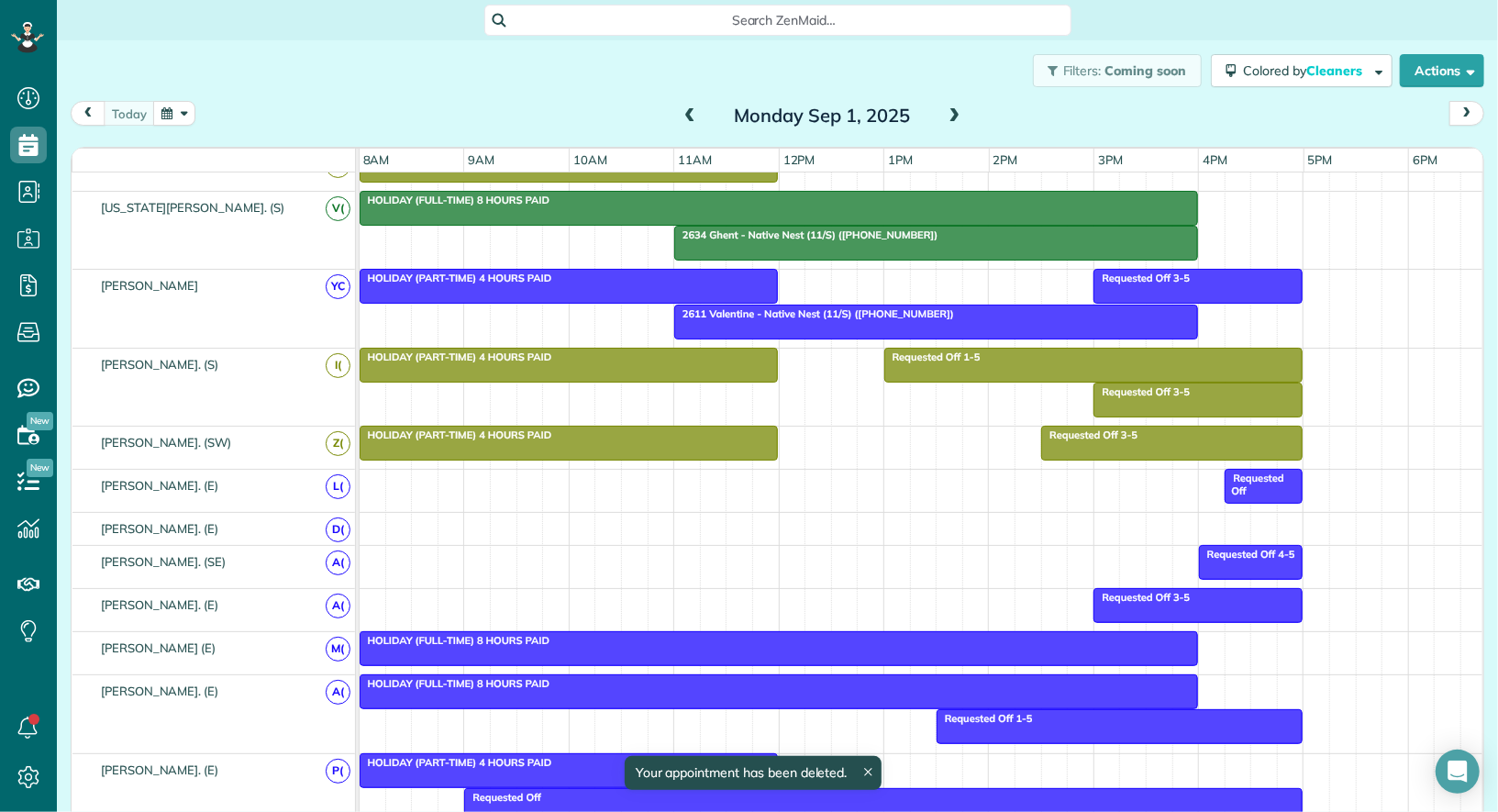
click at [843, 635] on div "HOLIDAY (FULL-TIME) 8 HOURS PAID" at bounding box center [779, 640] width 828 height 13
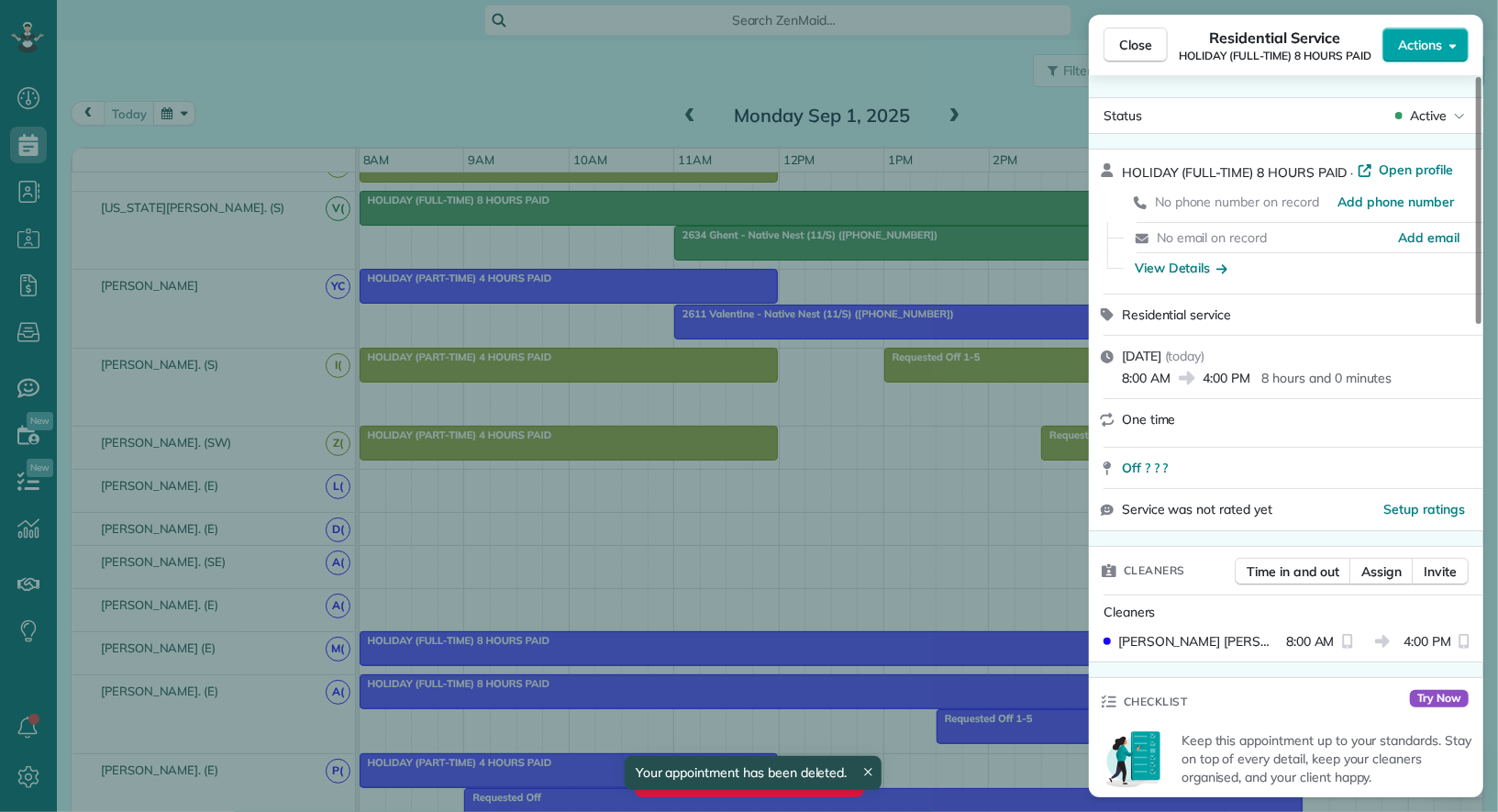
click at [1405, 51] on span "Actions" at bounding box center [1421, 45] width 44 height 18
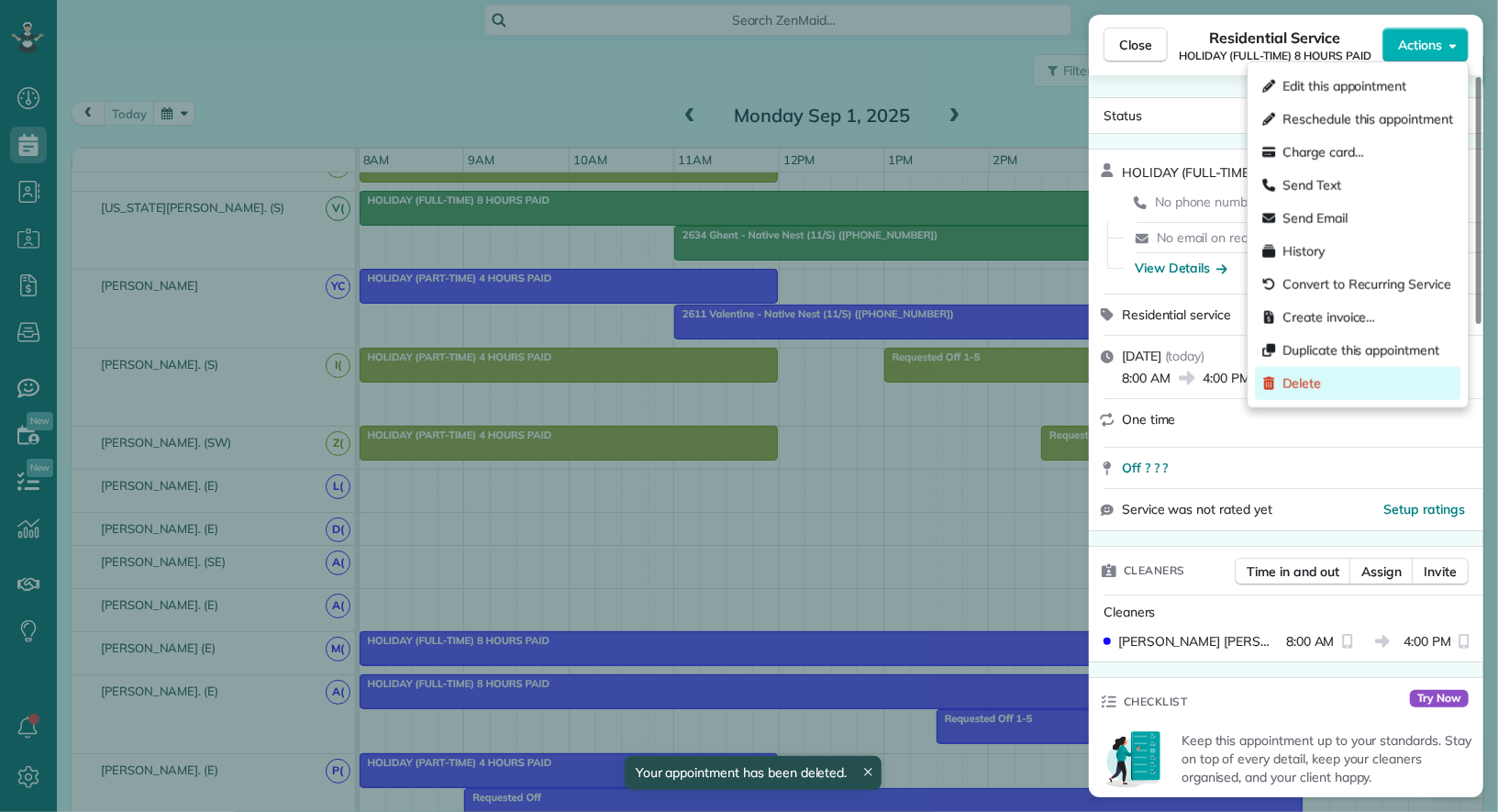
click at [1373, 390] on div "Delete" at bounding box center [1358, 383] width 205 height 33
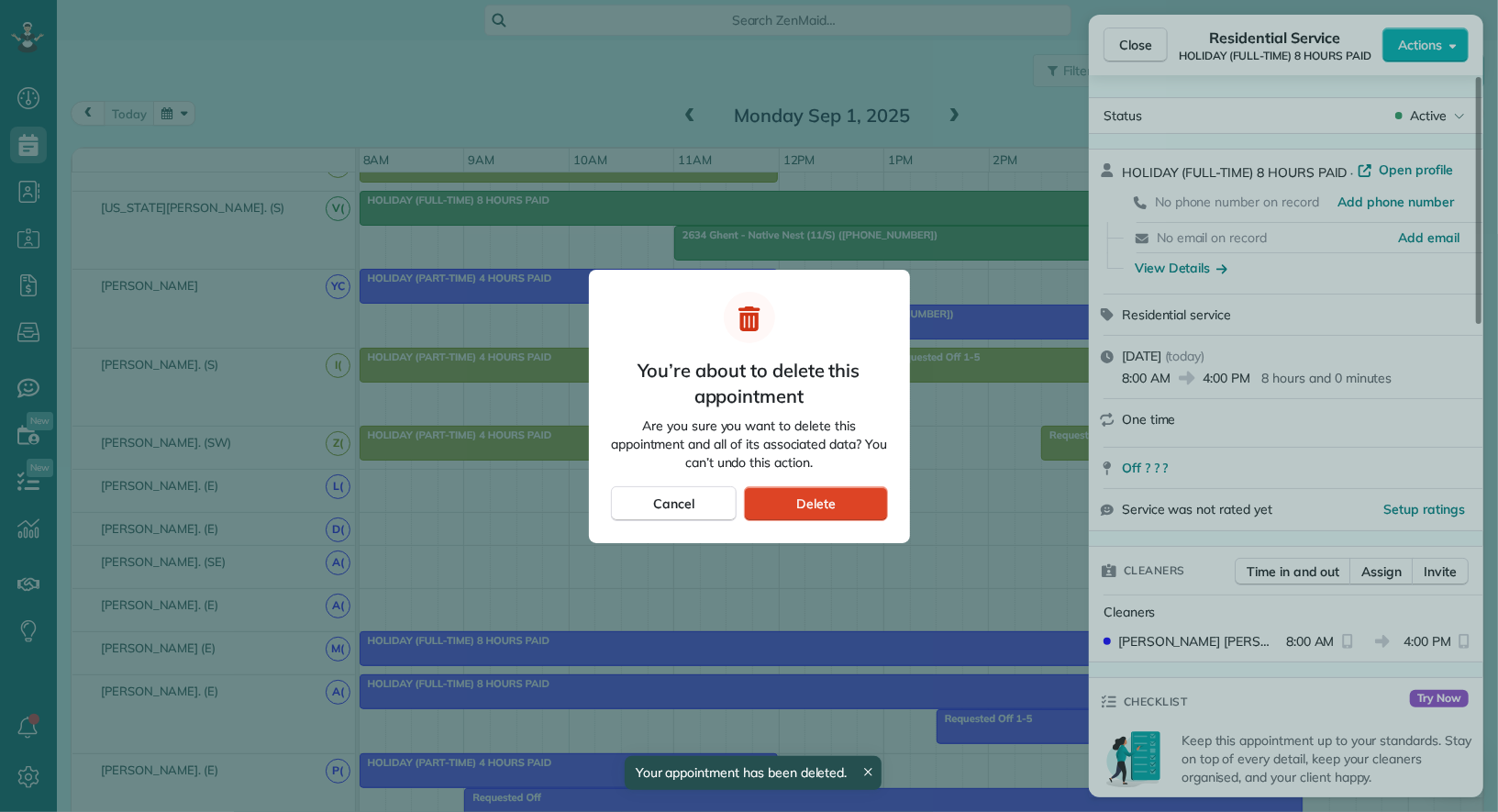
click at [795, 503] on div "Delete" at bounding box center [816, 503] width 143 height 35
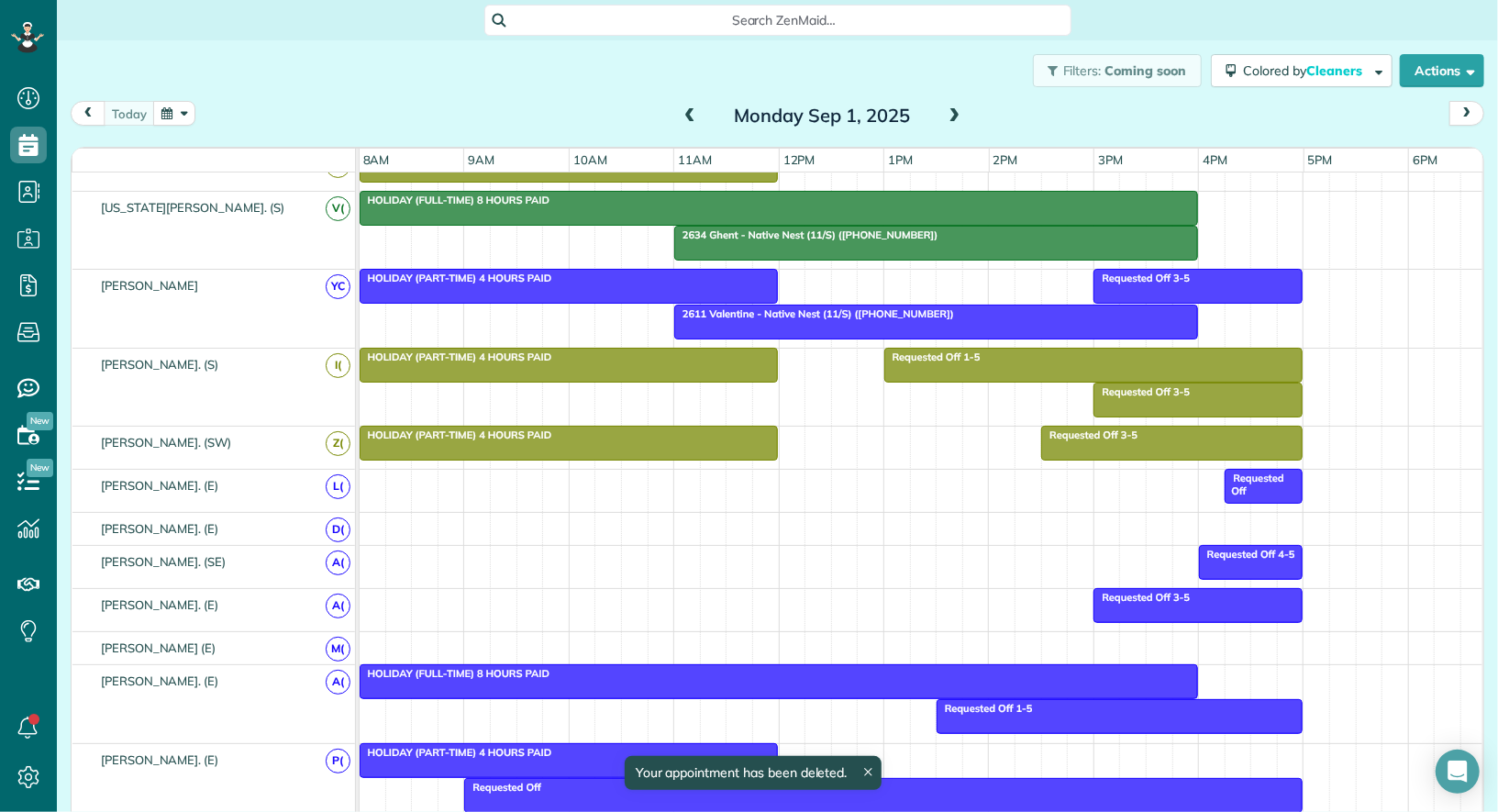
click at [860, 668] on div at bounding box center [778, 681] width 837 height 33
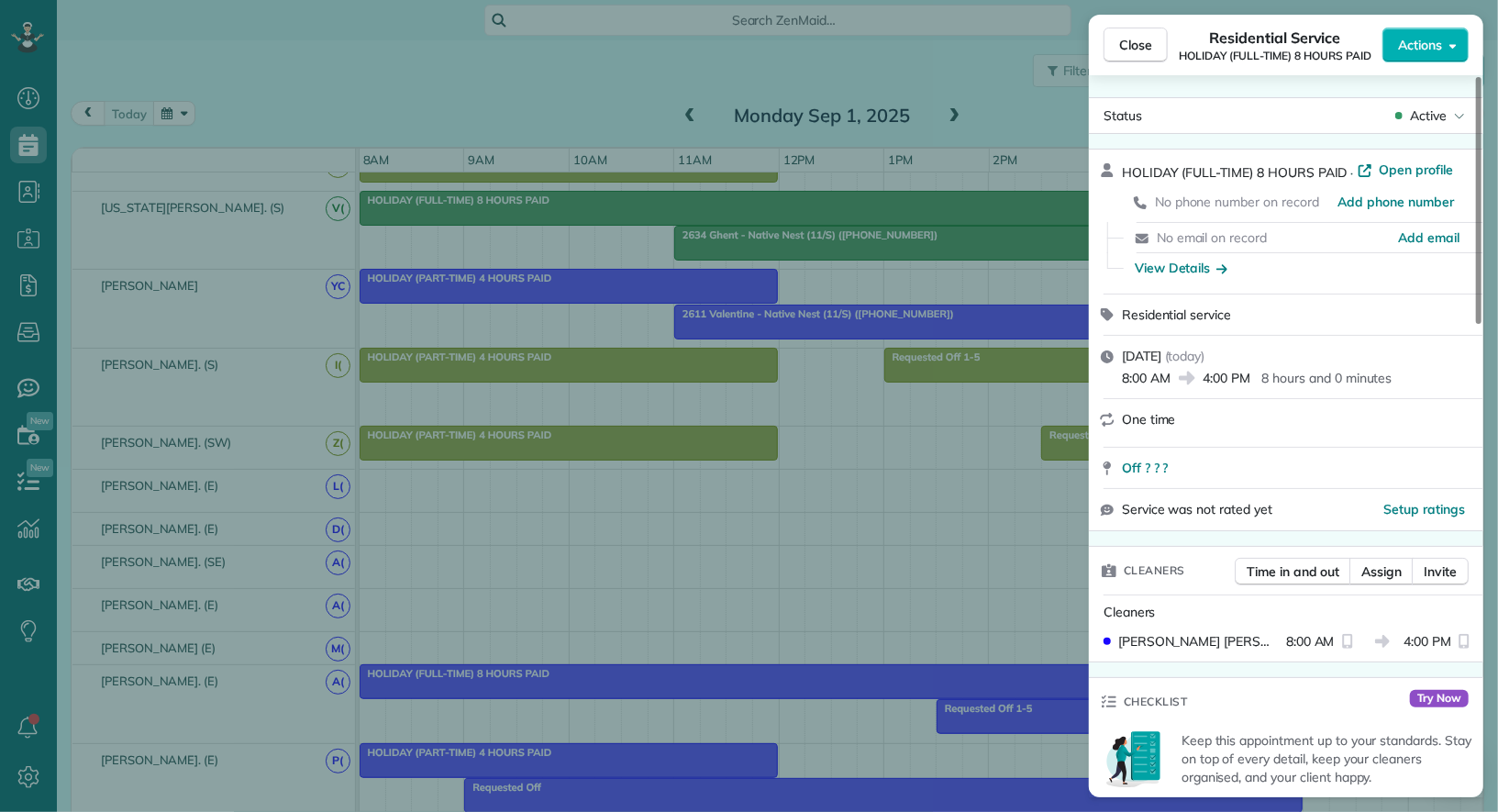
click at [1432, 54] on span "Actions" at bounding box center [1421, 45] width 44 height 18
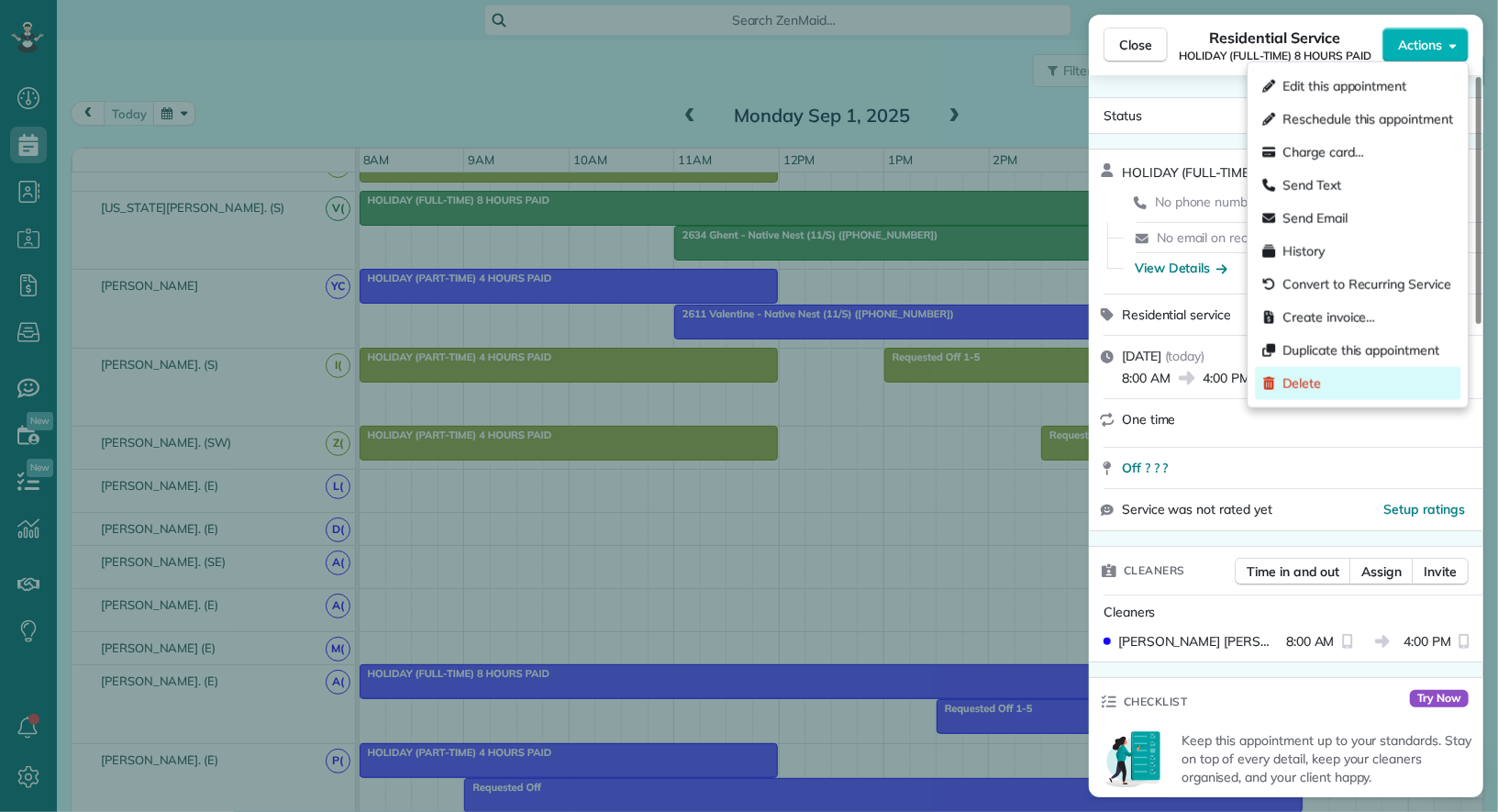
click at [1324, 378] on div "Delete" at bounding box center [1358, 383] width 205 height 33
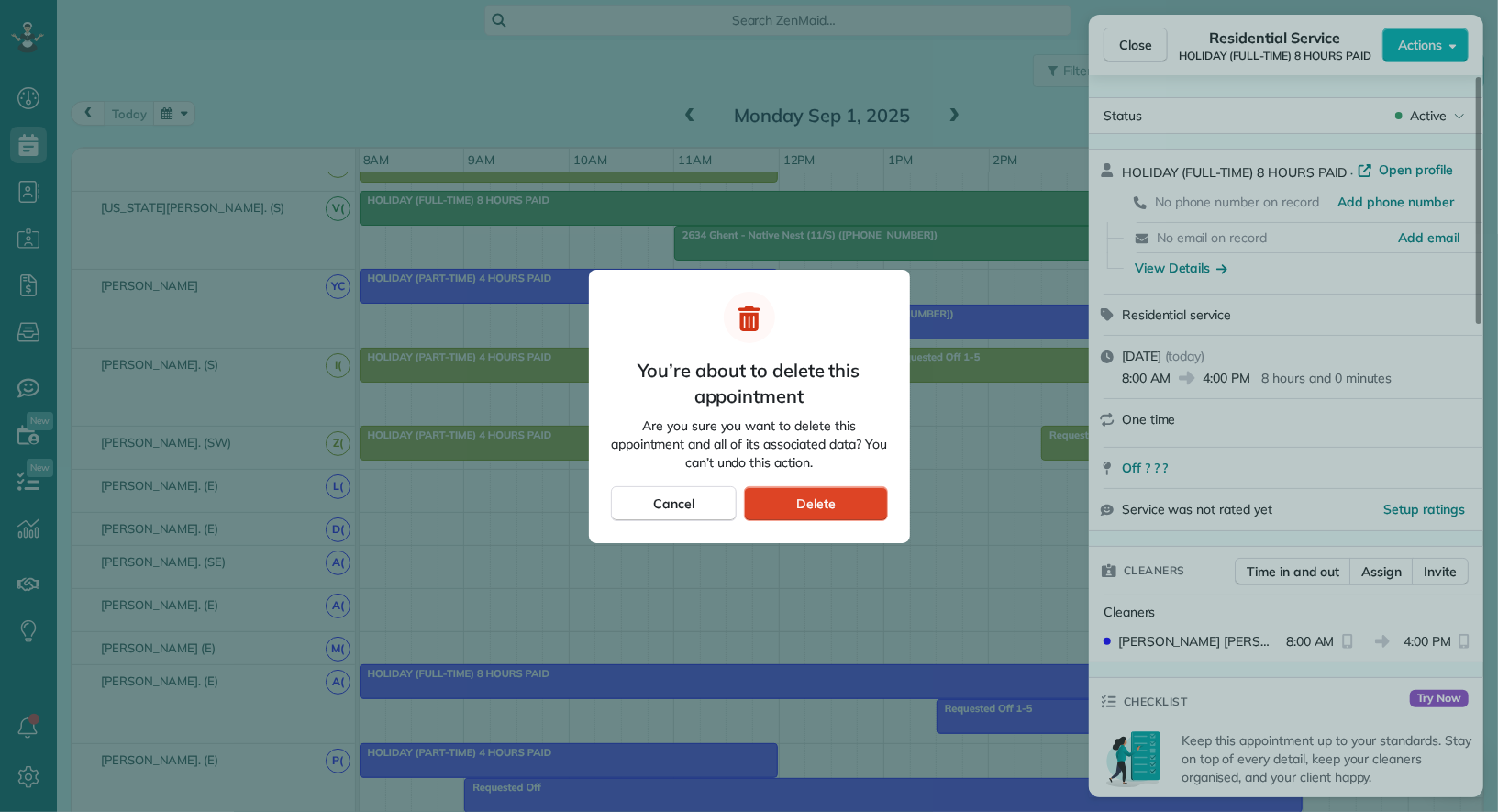
click at [838, 495] on div "Delete" at bounding box center [816, 503] width 143 height 35
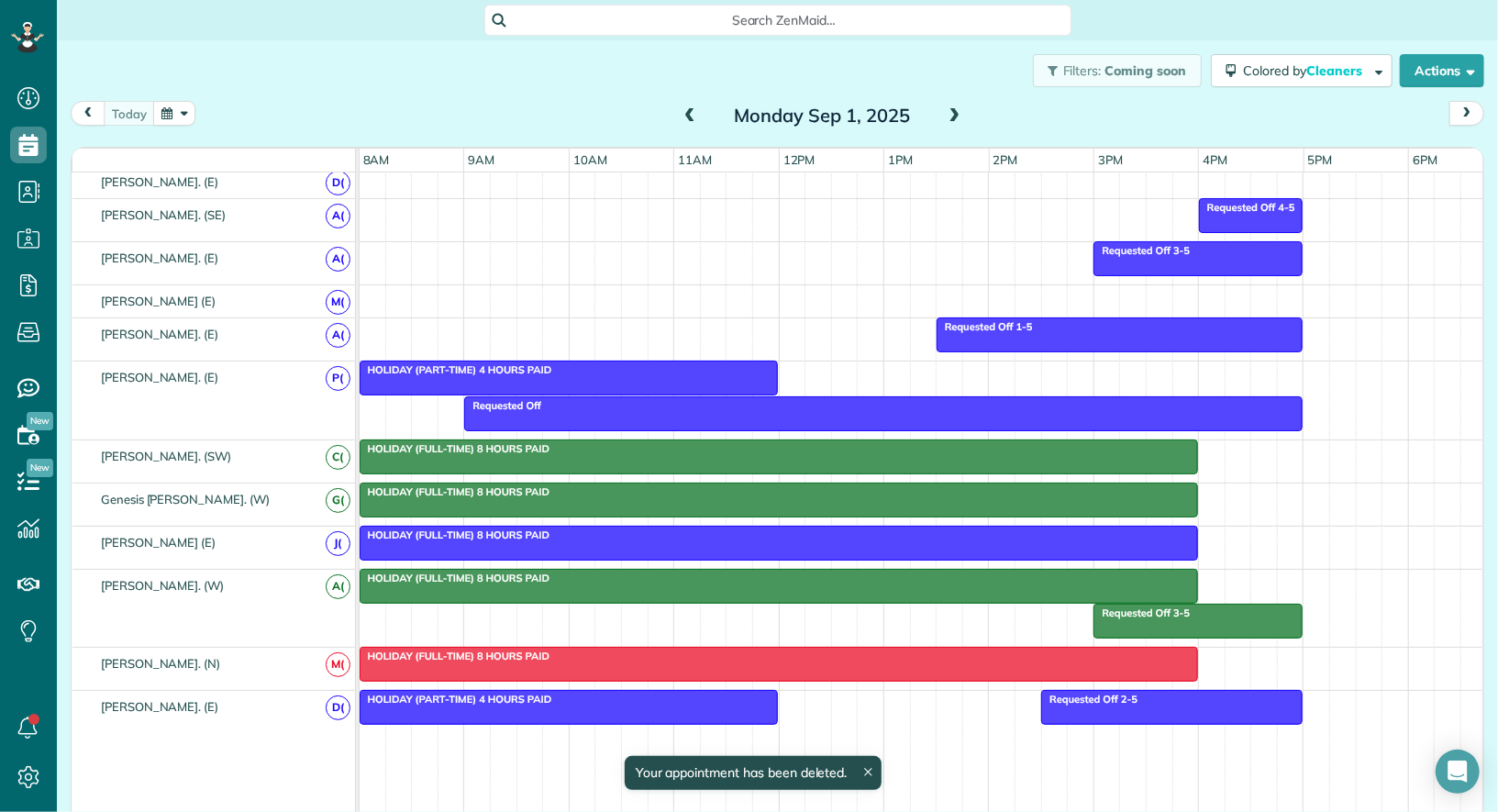
click at [844, 485] on div "HOLIDAY (FULL-TIME) 8 HOURS PAID" at bounding box center [779, 491] width 828 height 13
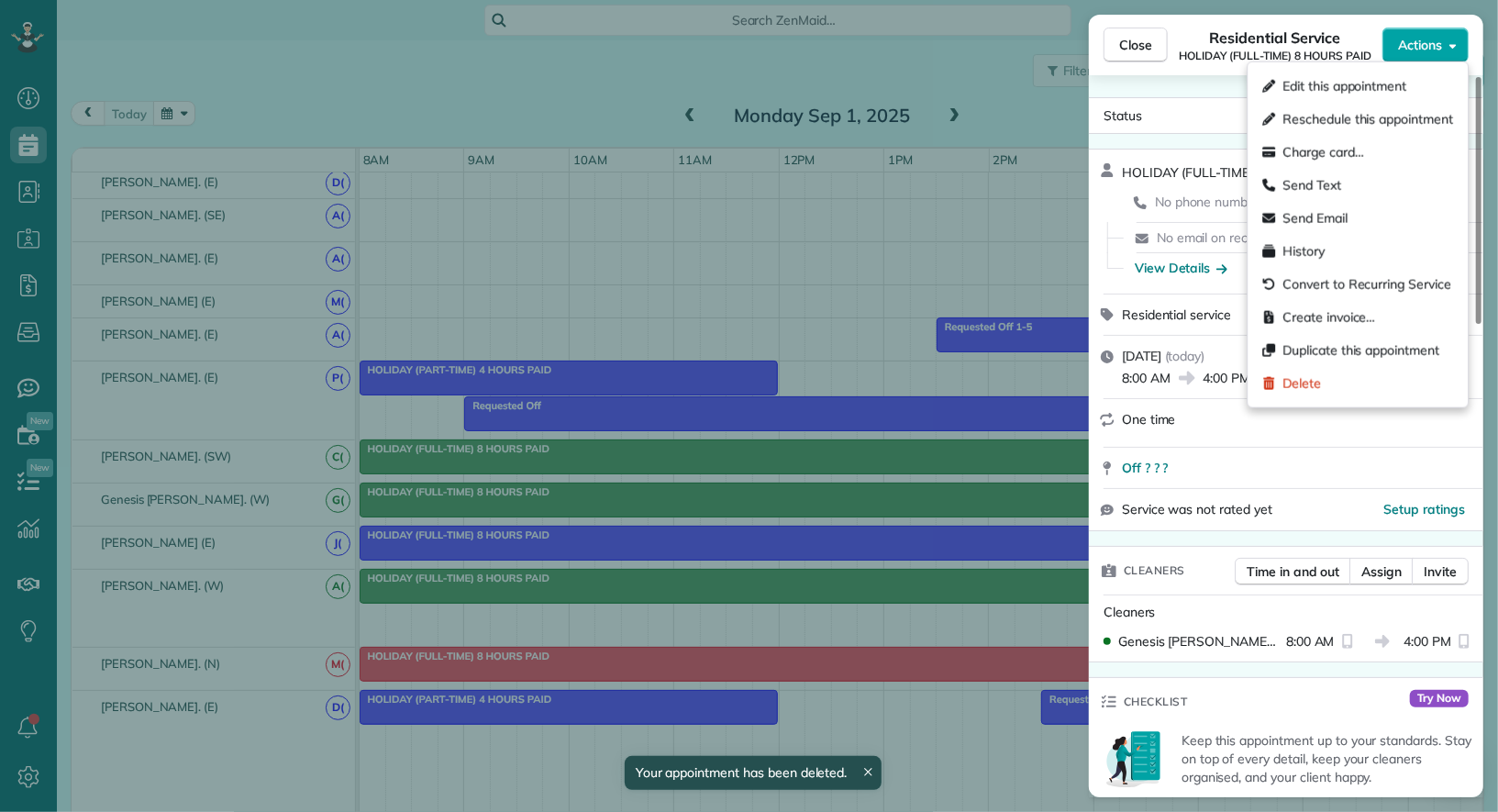
click at [1447, 33] on button "Actions" at bounding box center [1426, 45] width 86 height 35
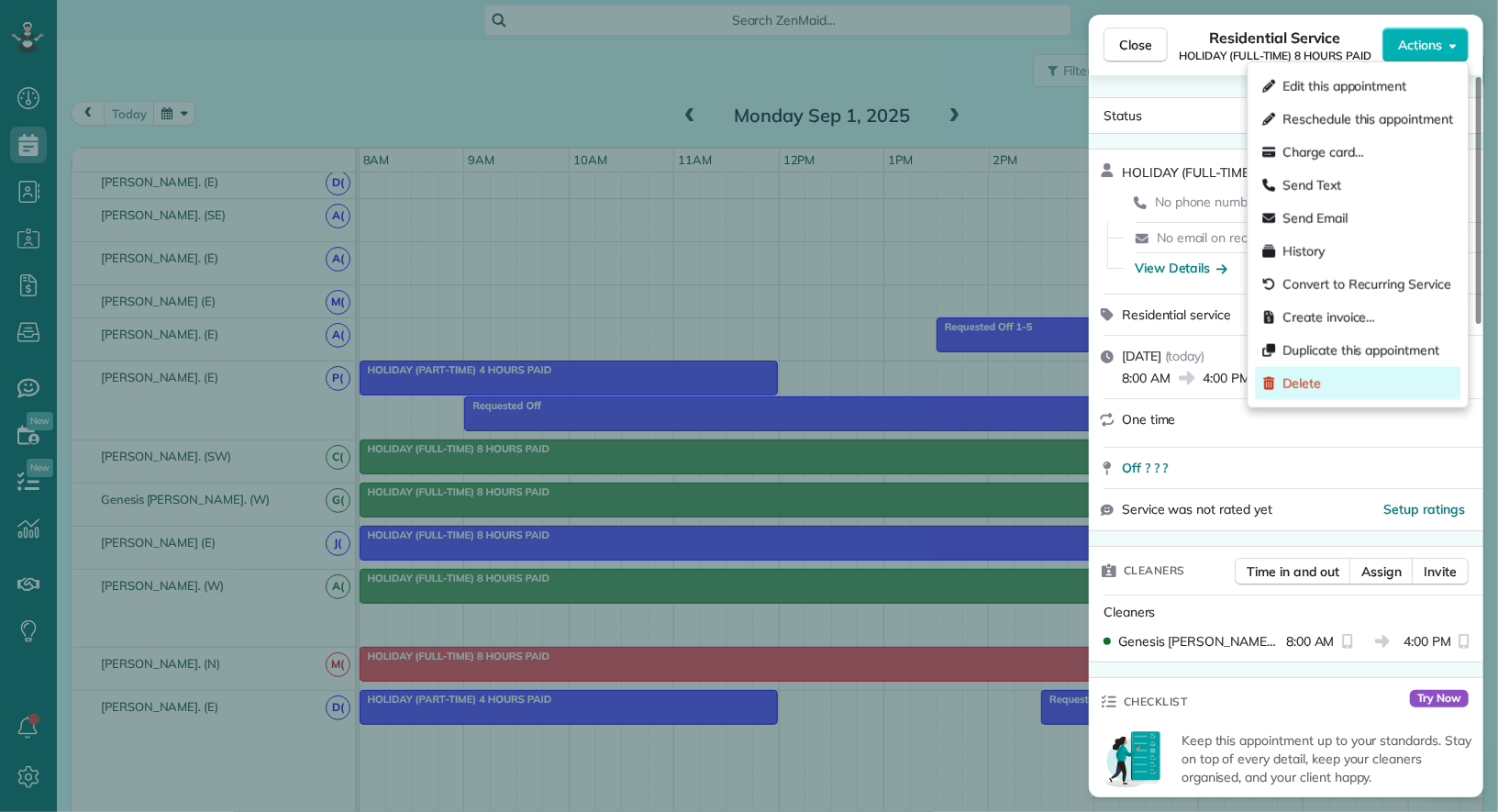
click at [1328, 376] on div "Delete" at bounding box center [1358, 383] width 205 height 33
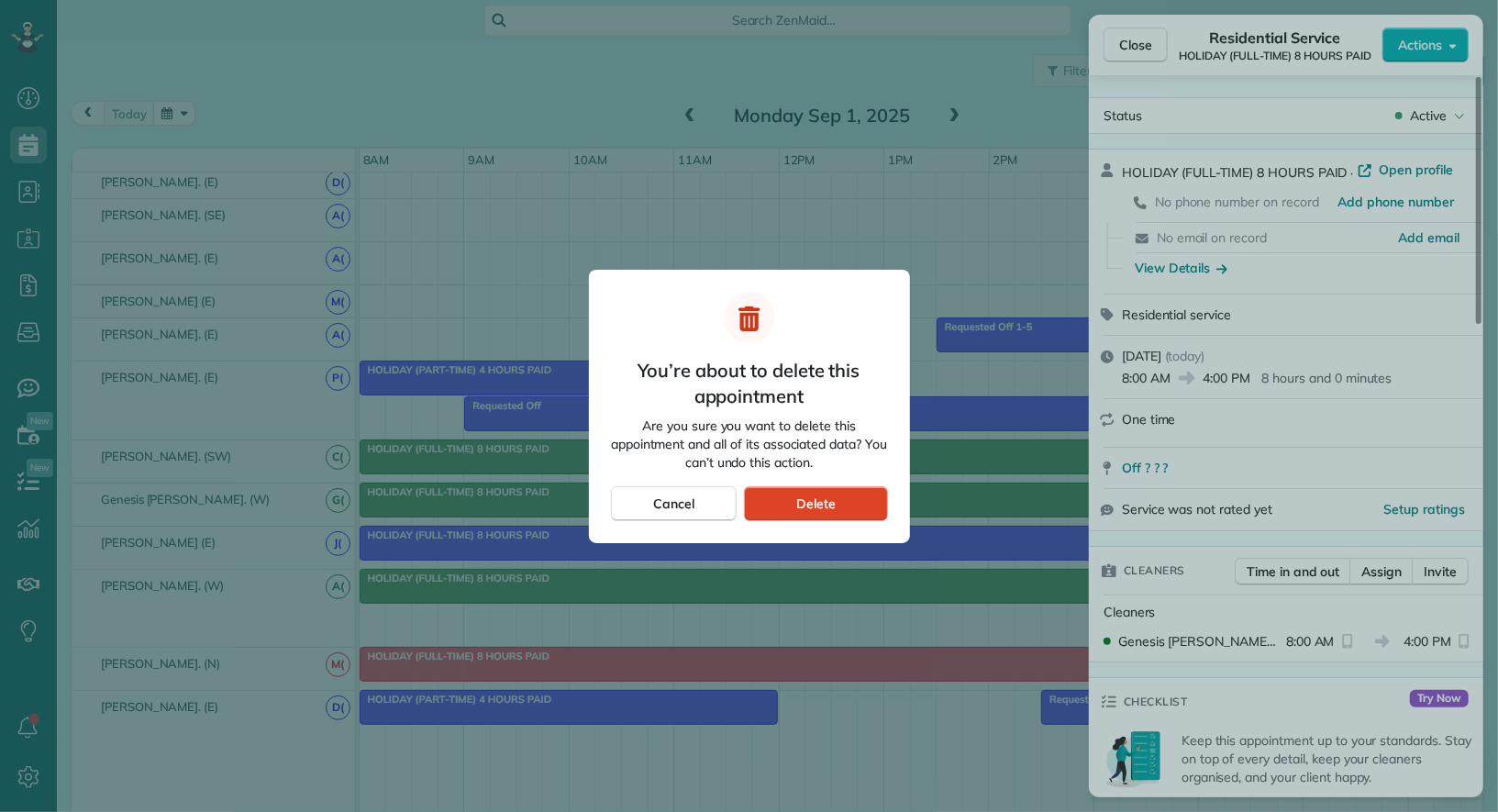
click at [795, 499] on div "Delete" at bounding box center [816, 503] width 143 height 35
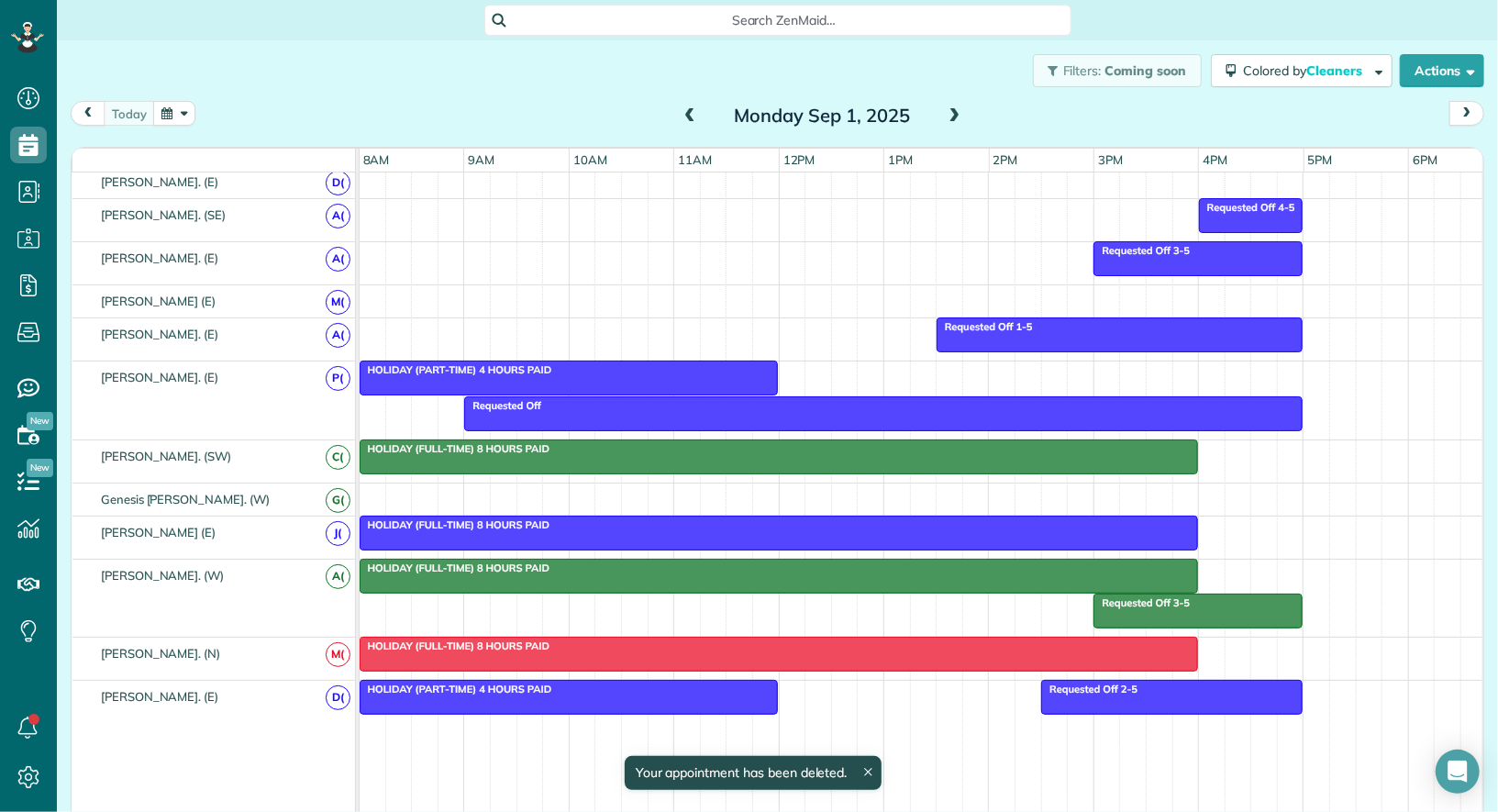
click at [792, 560] on div at bounding box center [778, 576] width 837 height 33
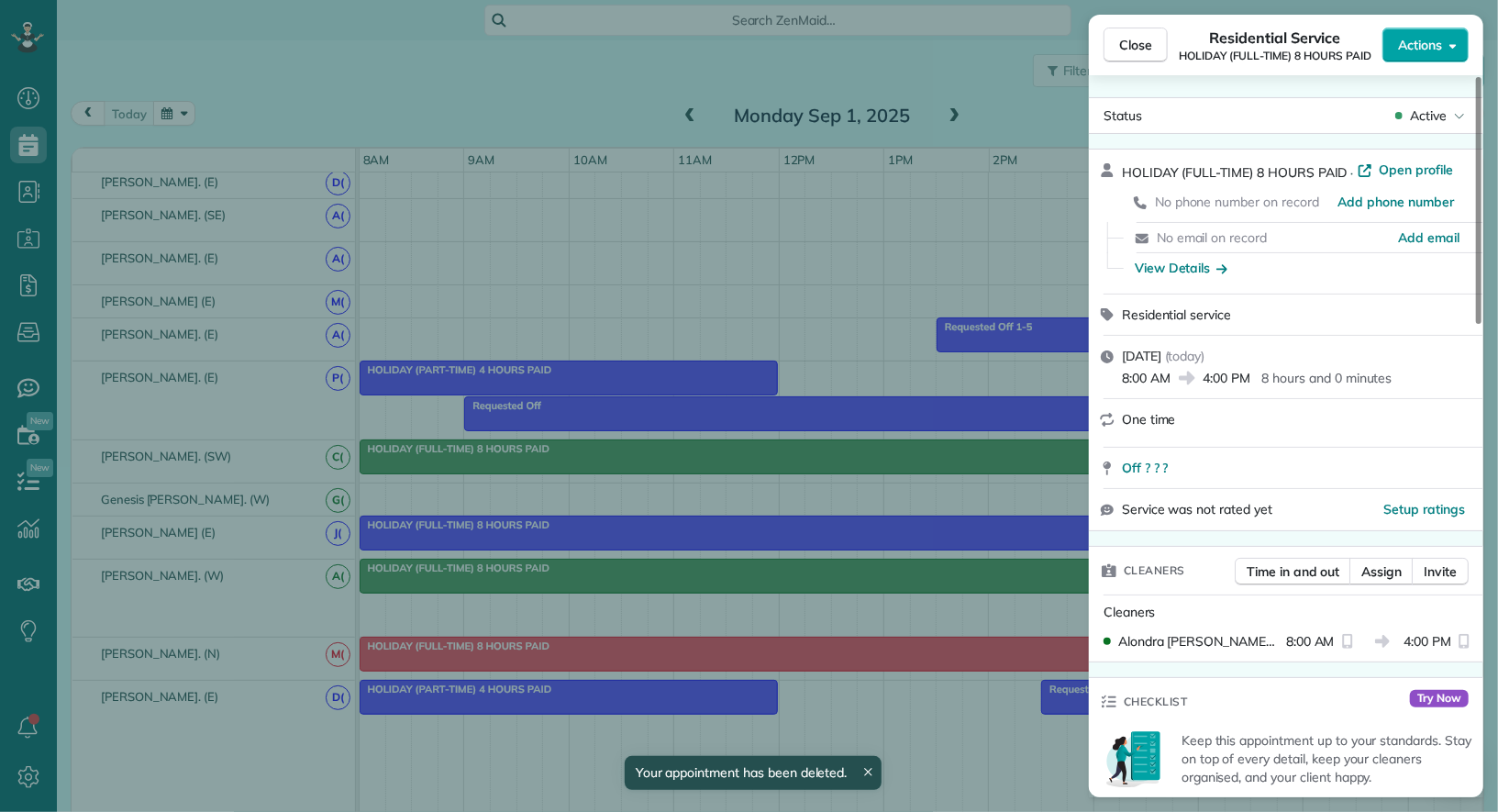
click at [1409, 45] on span "Actions" at bounding box center [1421, 45] width 44 height 18
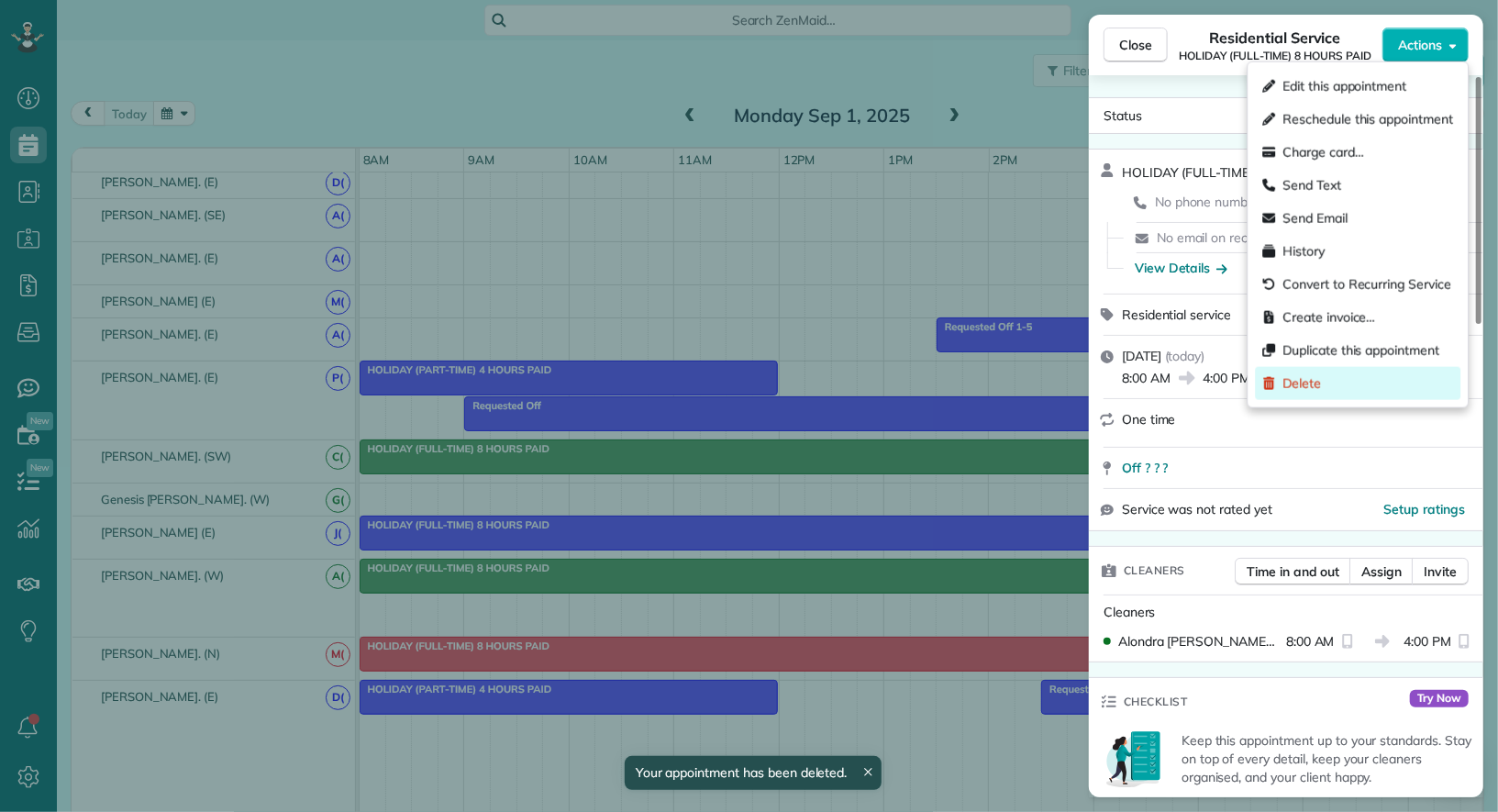
click at [1361, 384] on div "Delete" at bounding box center [1358, 383] width 205 height 33
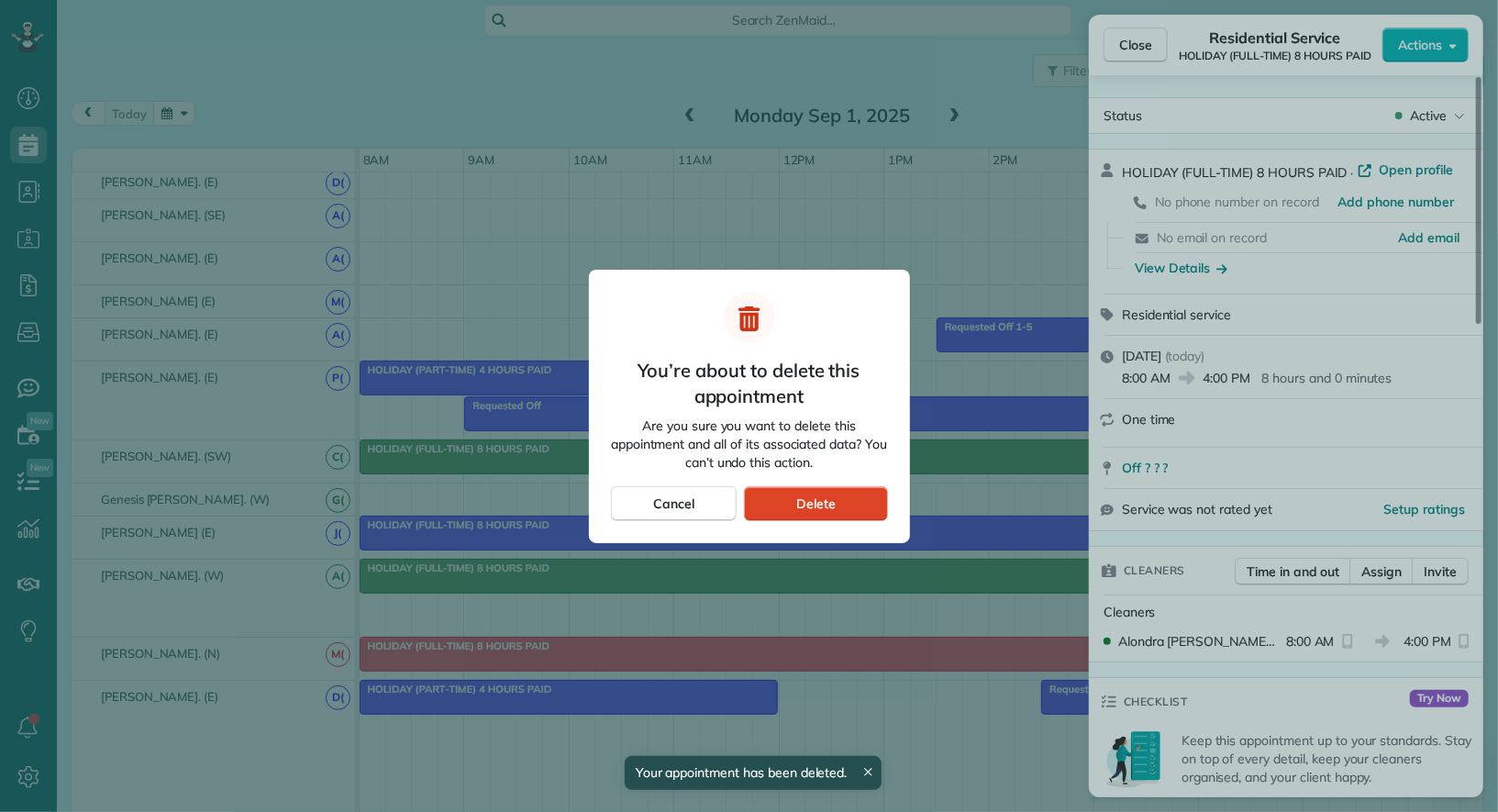
click at [869, 509] on div "Delete" at bounding box center [816, 503] width 143 height 35
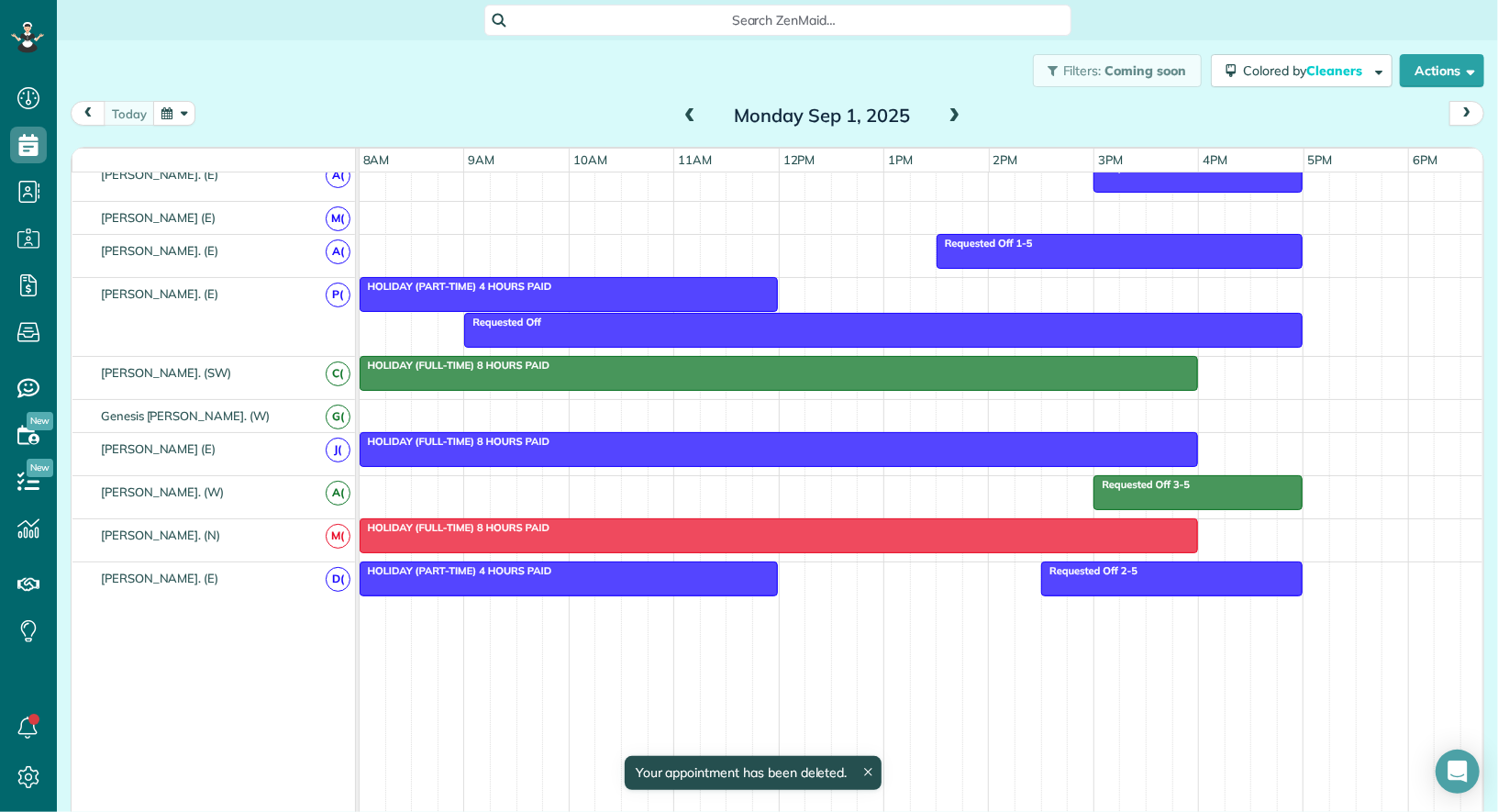
click at [660, 572] on div at bounding box center [569, 579] width 418 height 33
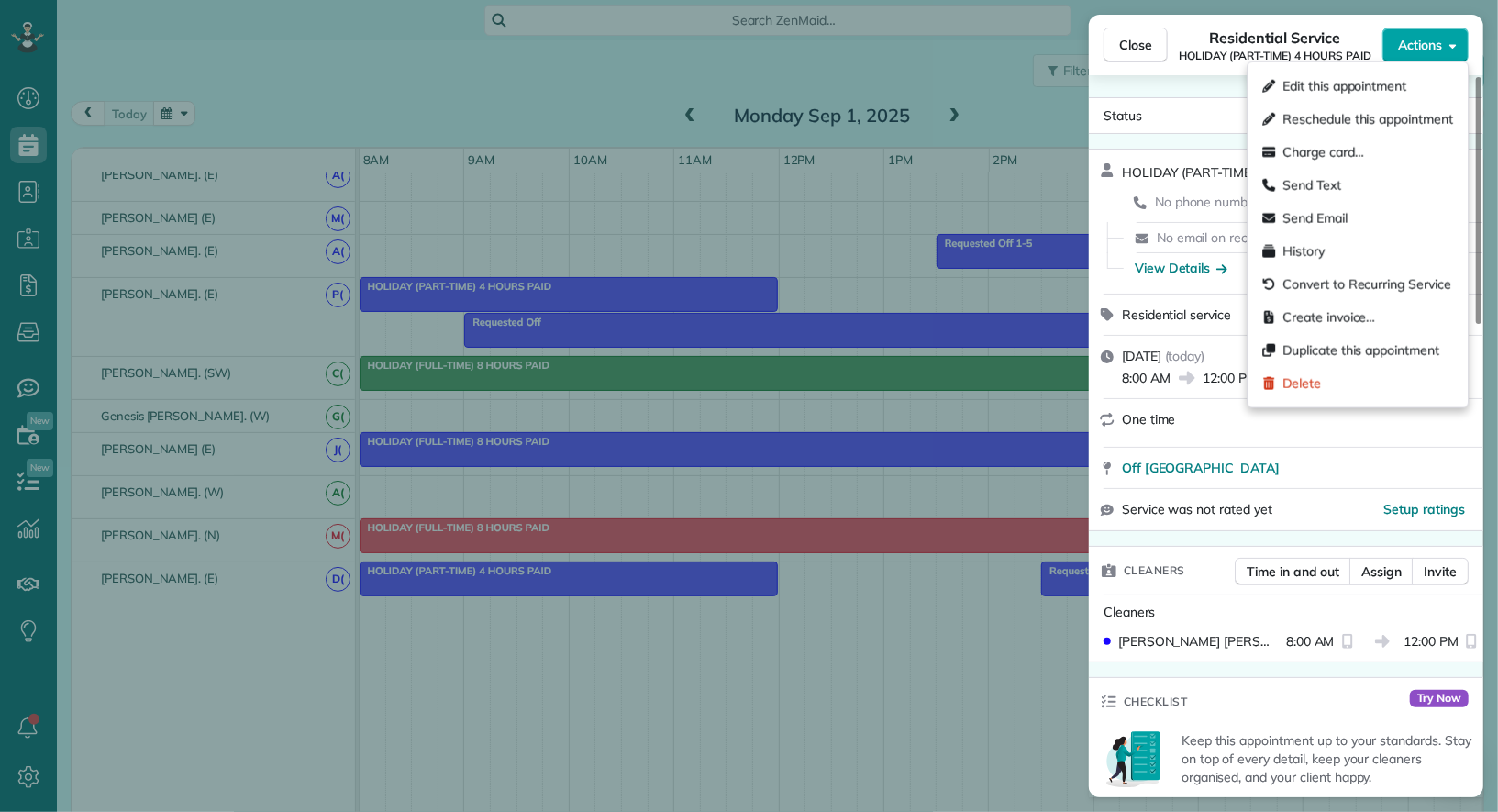
click at [1437, 48] on span "Actions" at bounding box center [1421, 45] width 44 height 18
click at [1365, 345] on span "Duplicate this appointment" at bounding box center [1361, 350] width 157 height 18
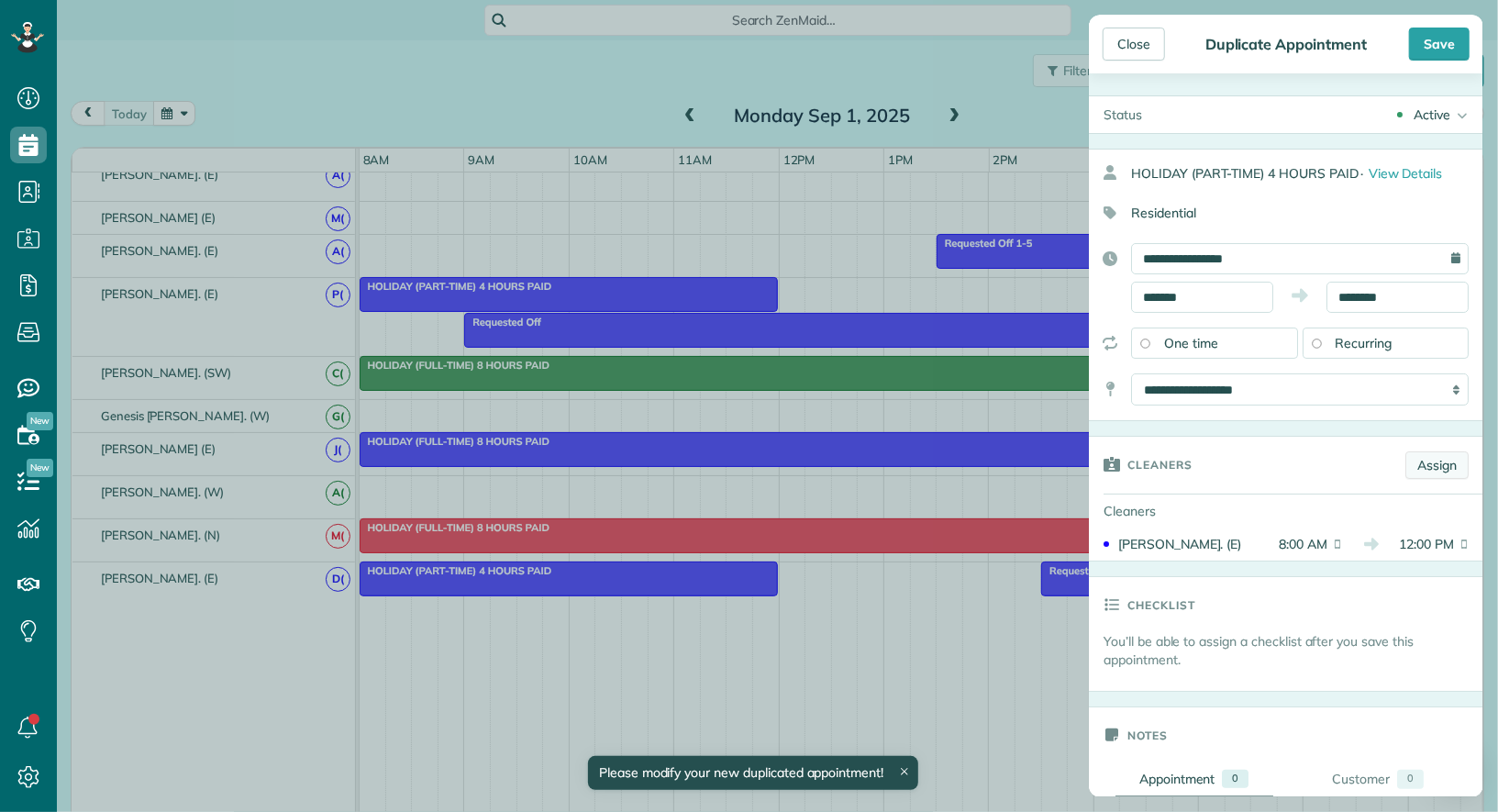
click at [1439, 469] on link "Assign" at bounding box center [1437, 466] width 64 height 28
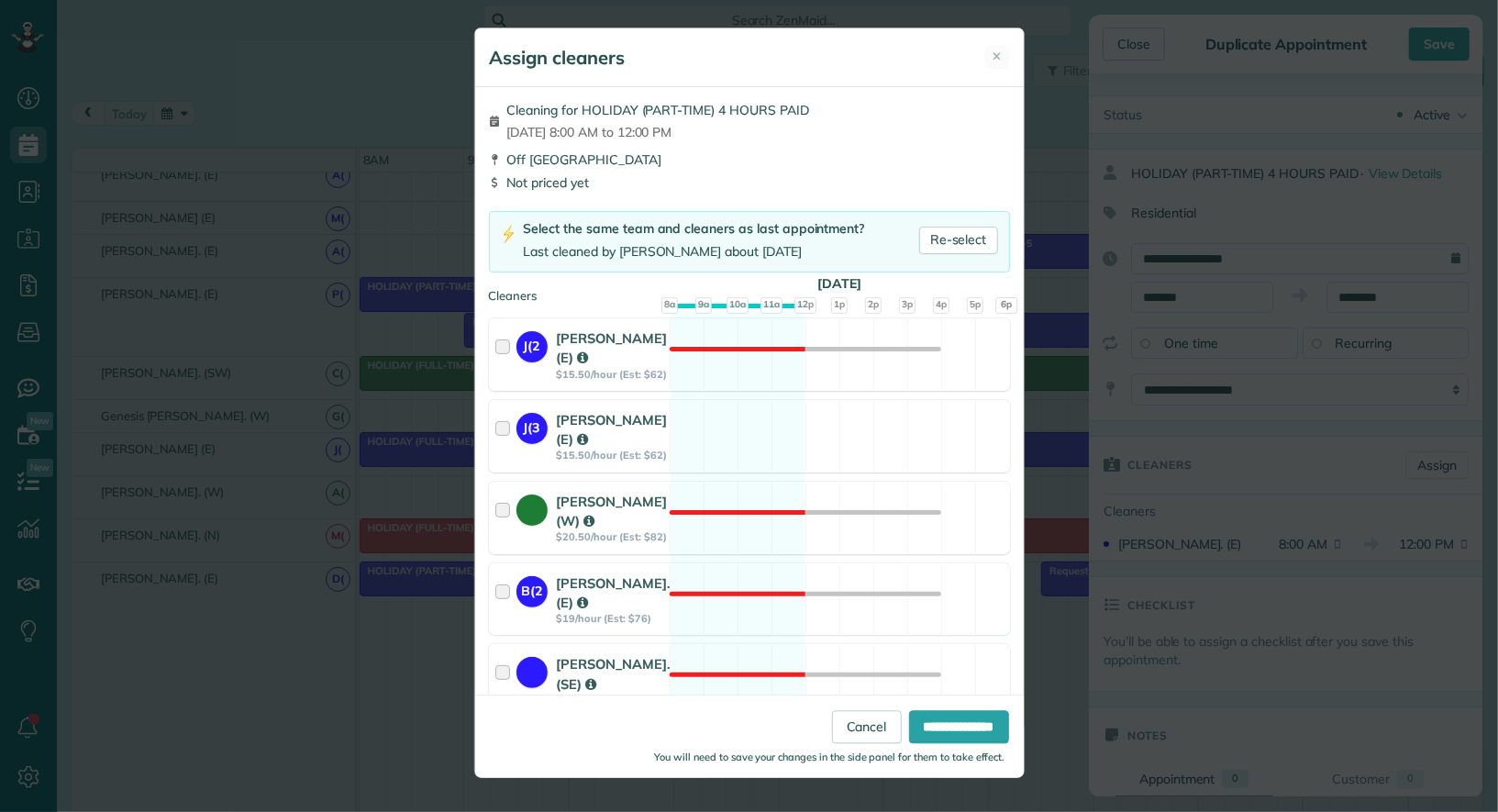
scroll to position [1995, 0]
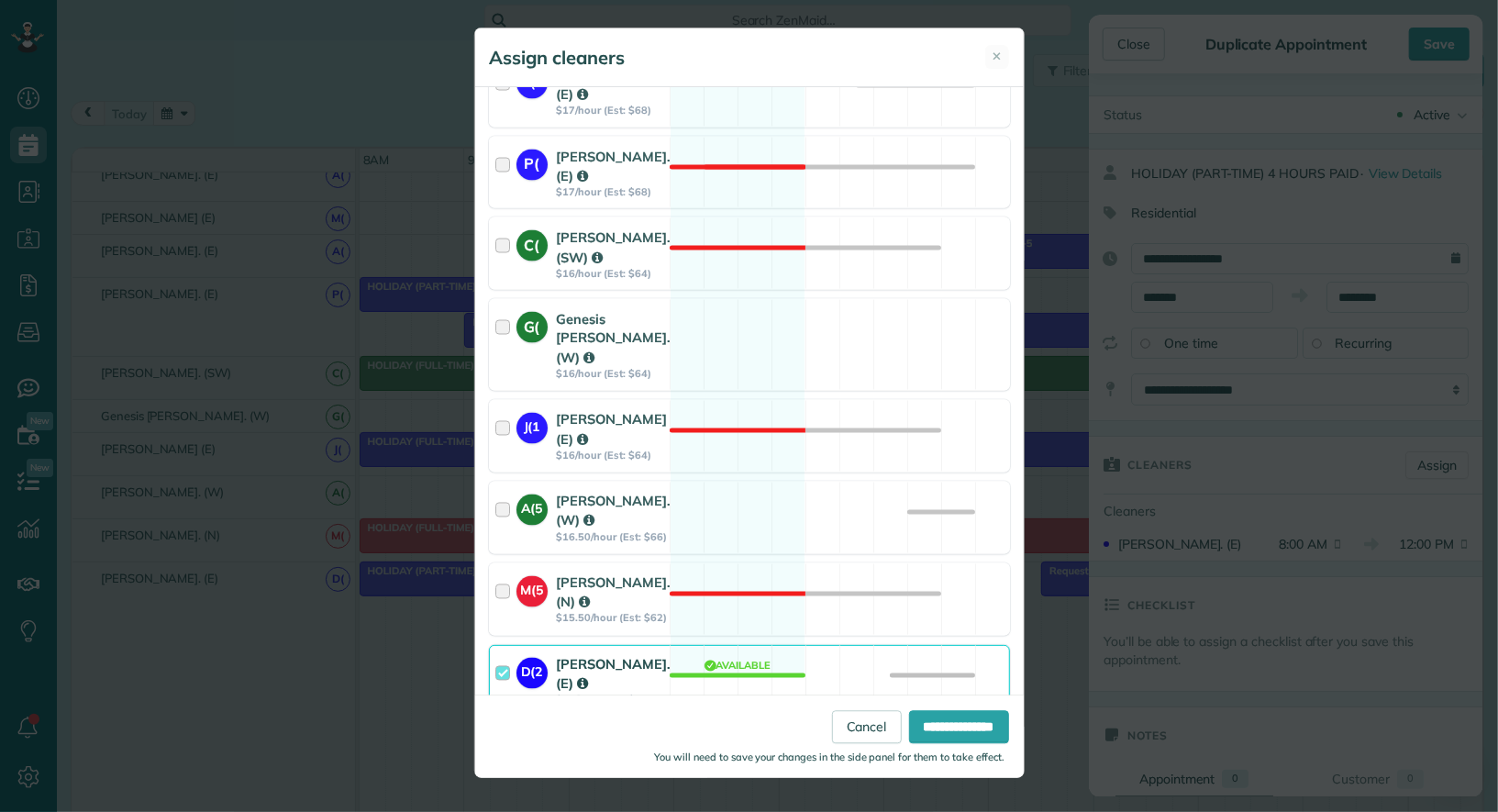
click at [497, 655] on div at bounding box center [505, 681] width 21 height 53
click at [512, 491] on div at bounding box center [505, 517] width 21 height 53
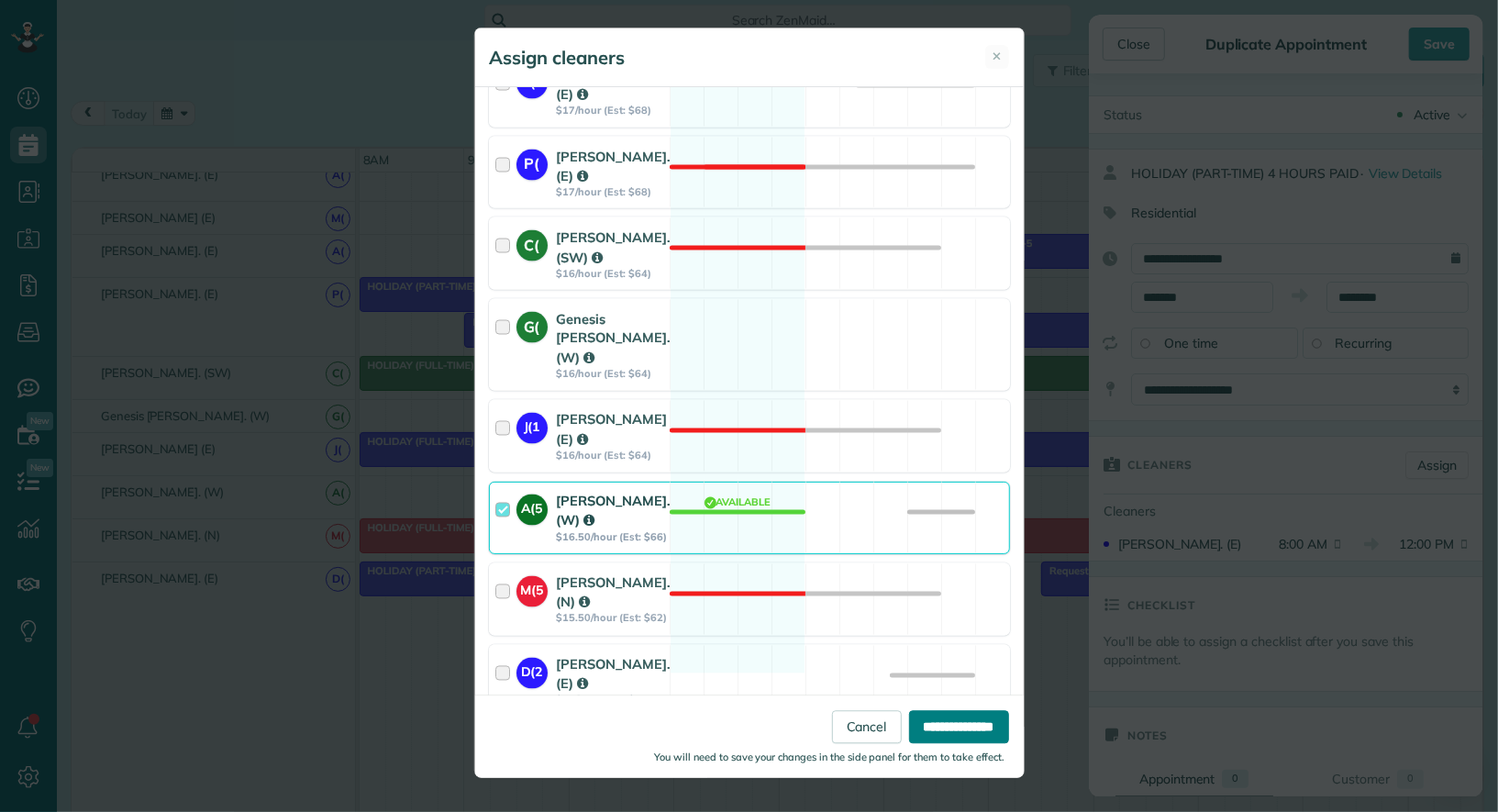
click at [970, 718] on input "**********" at bounding box center [959, 726] width 100 height 33
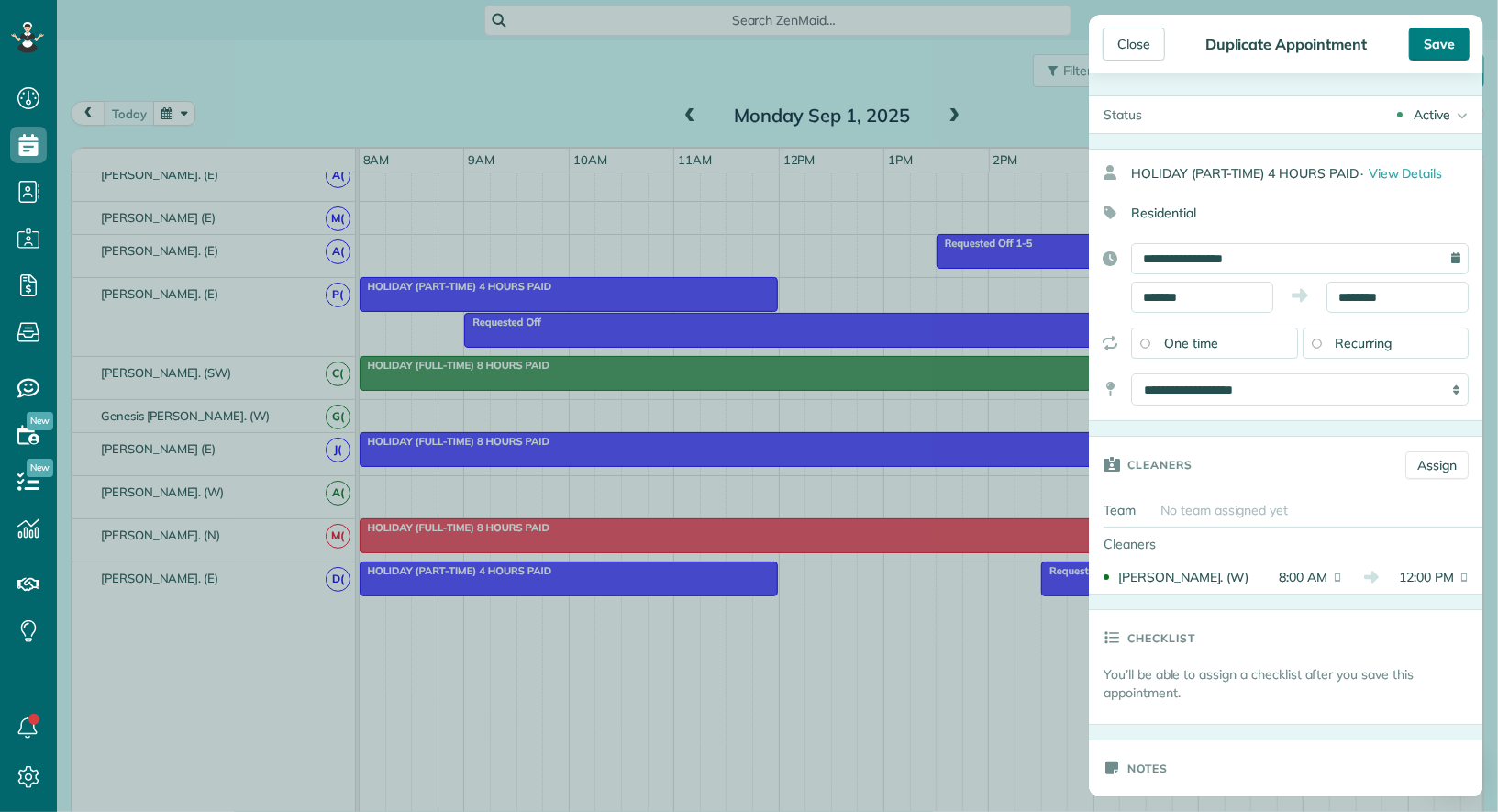
click at [1453, 46] on div "Save" at bounding box center [1439, 44] width 61 height 33
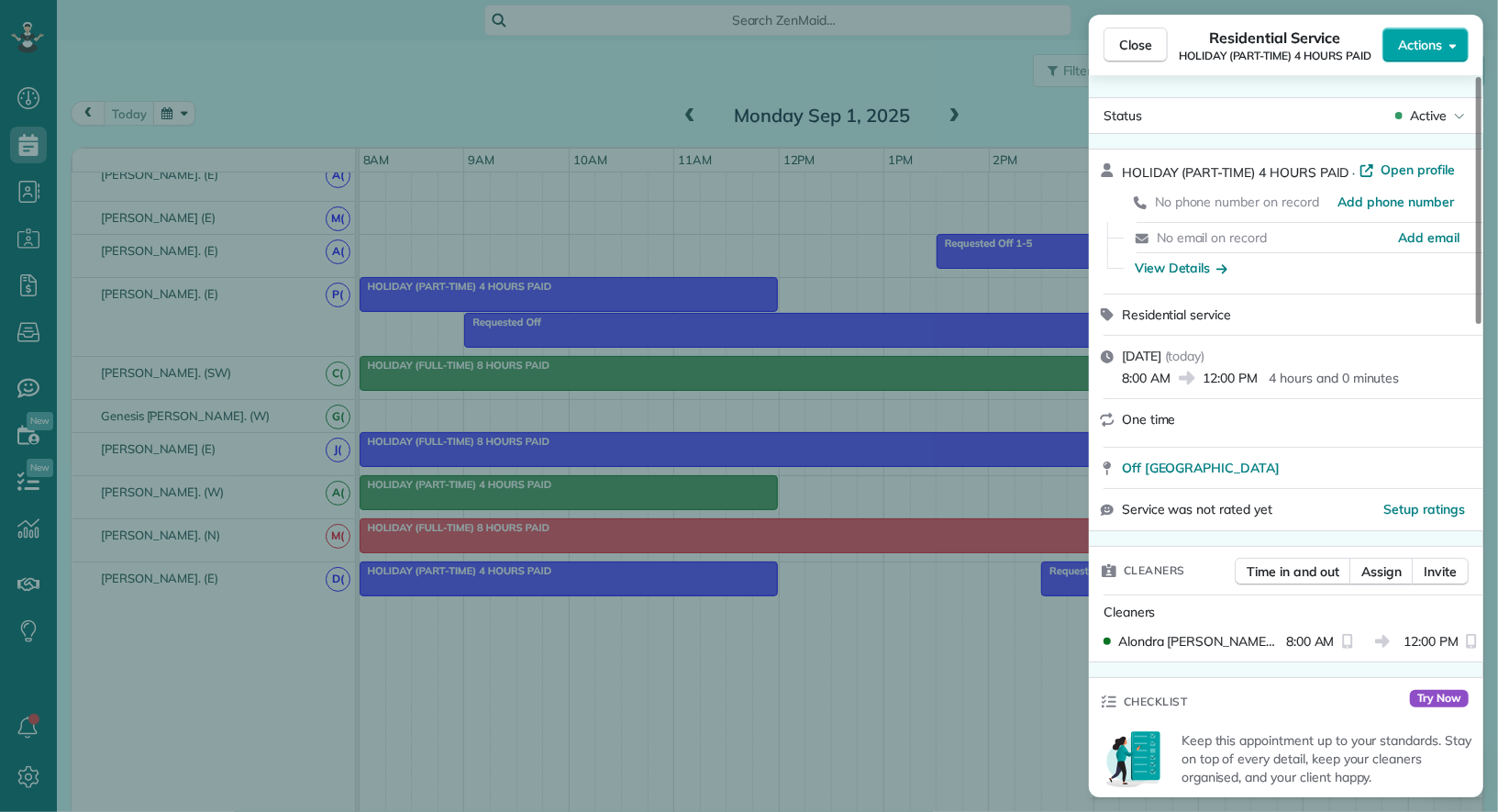
click at [1419, 46] on span "Actions" at bounding box center [1421, 45] width 44 height 18
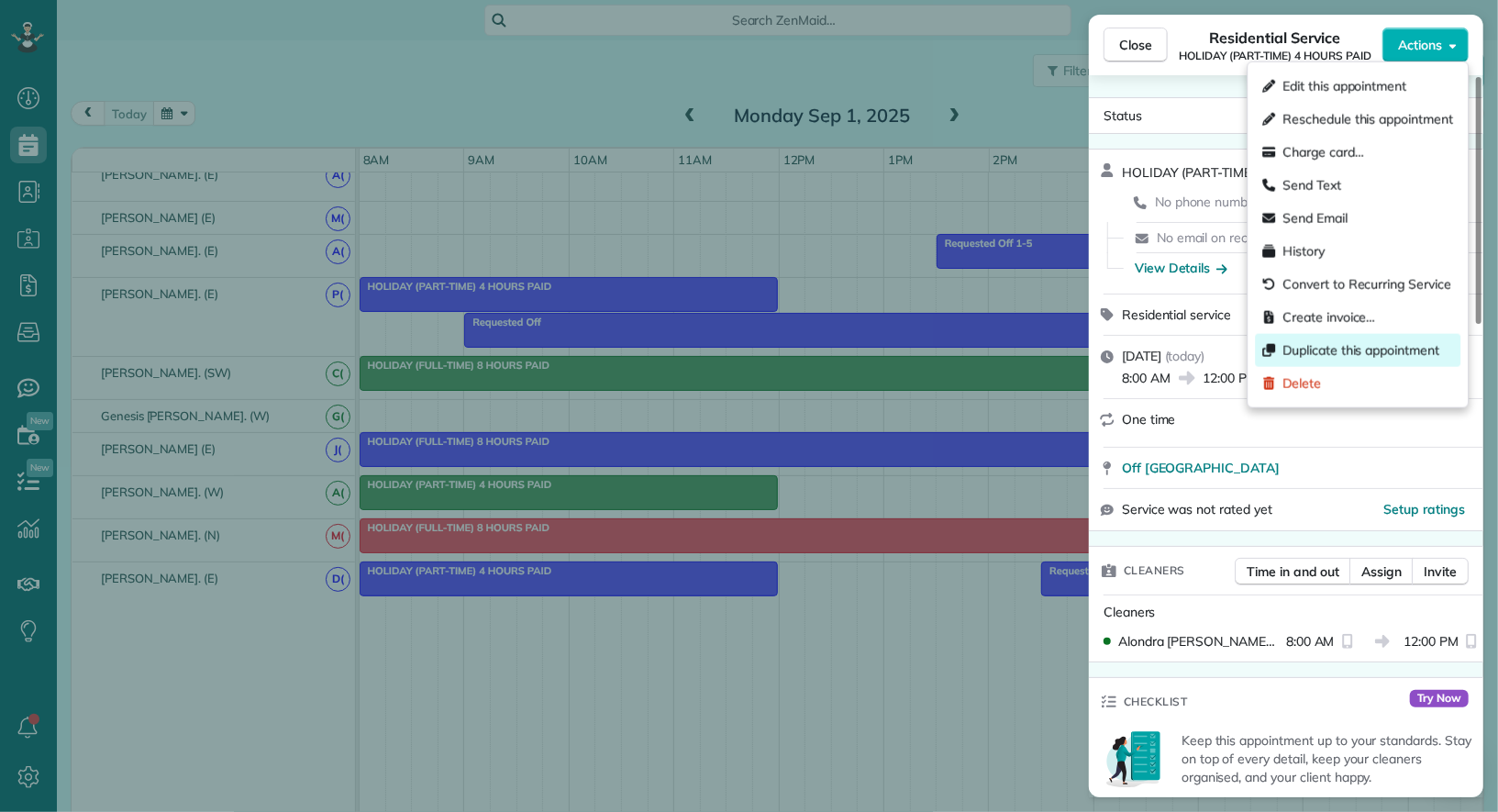
click at [1357, 355] on span "Duplicate this appointment" at bounding box center [1361, 350] width 157 height 18
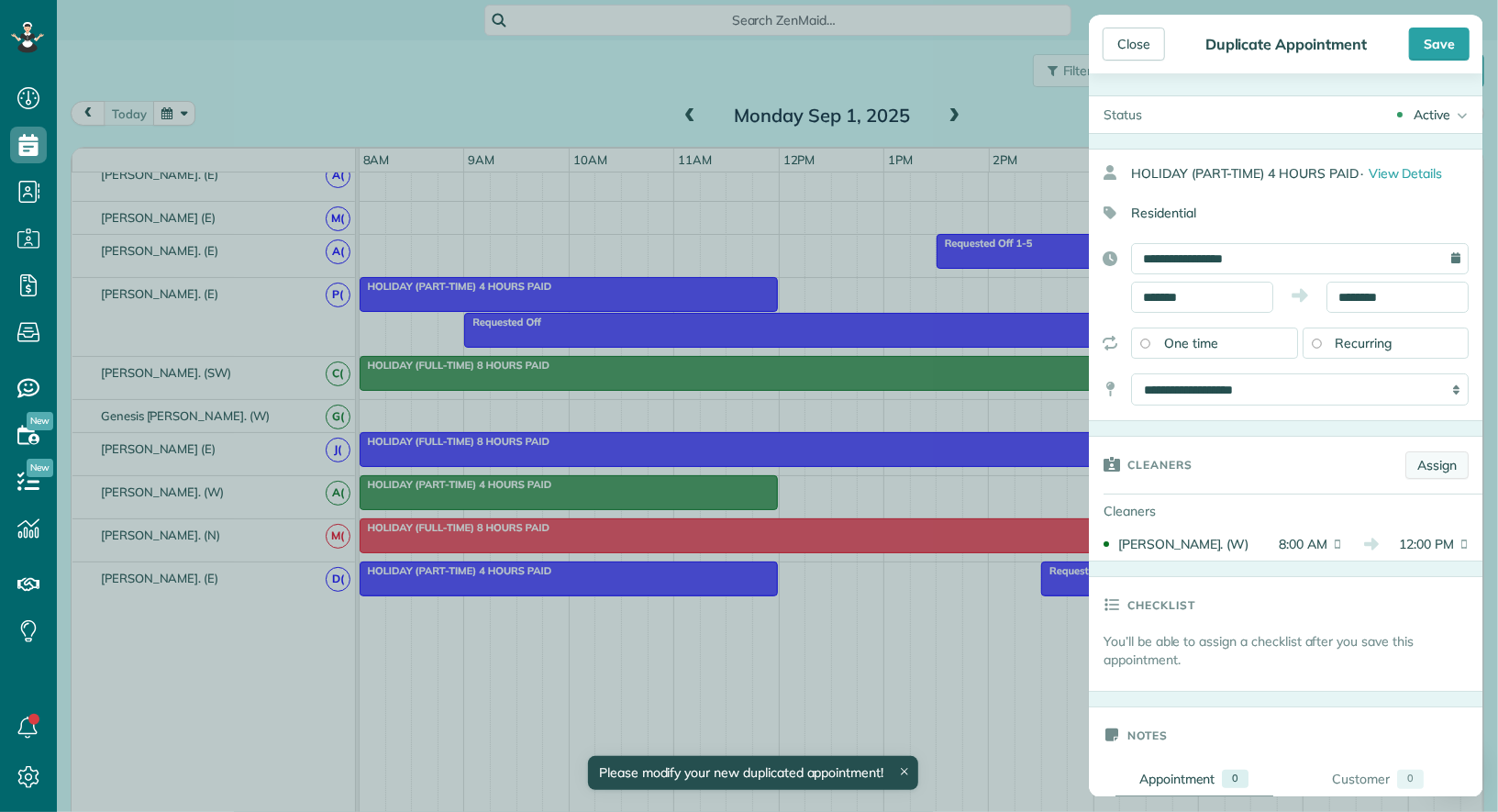
click at [1437, 462] on link "Assign" at bounding box center [1437, 466] width 64 height 28
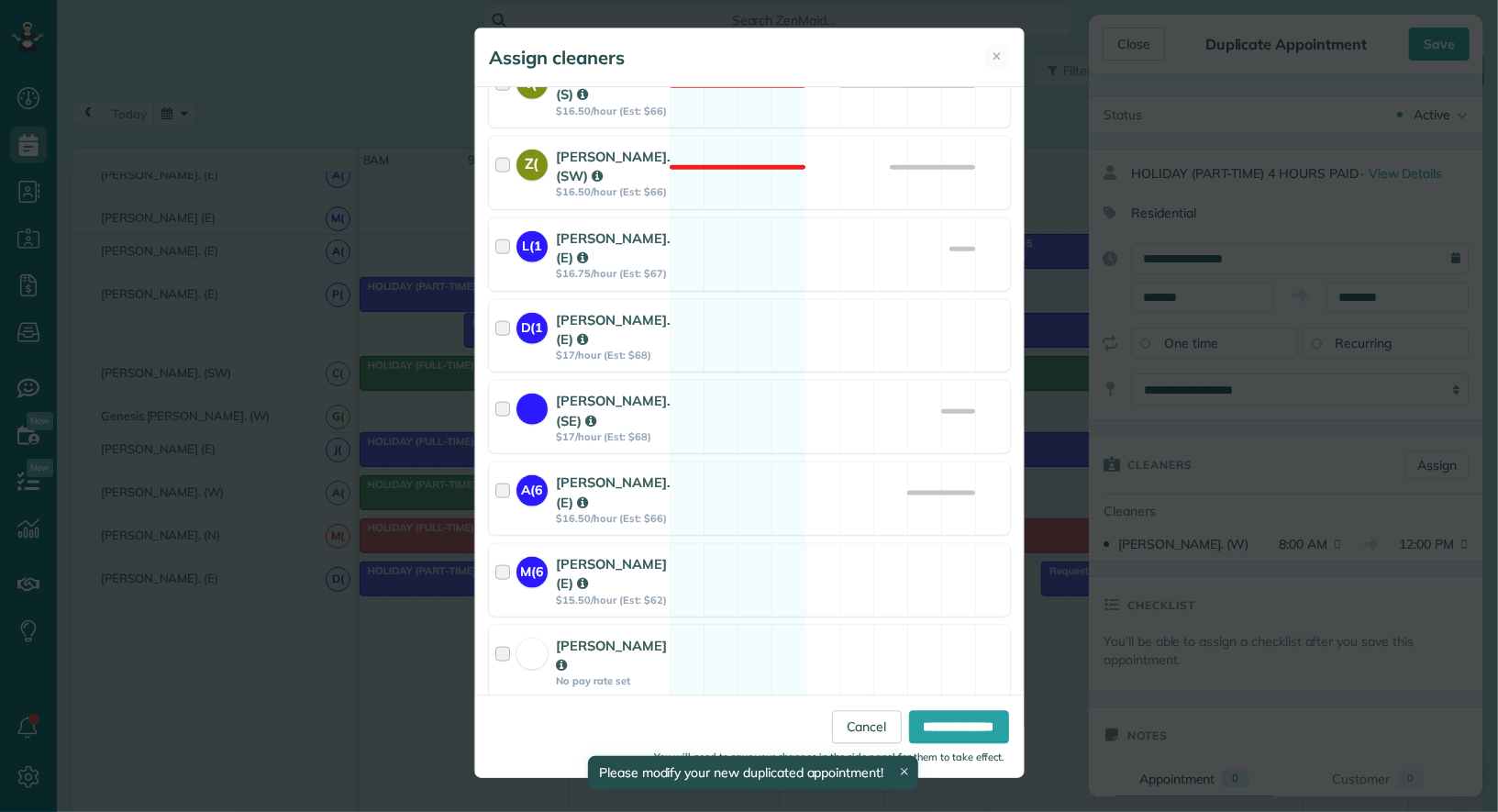
scroll to position [1995, 0]
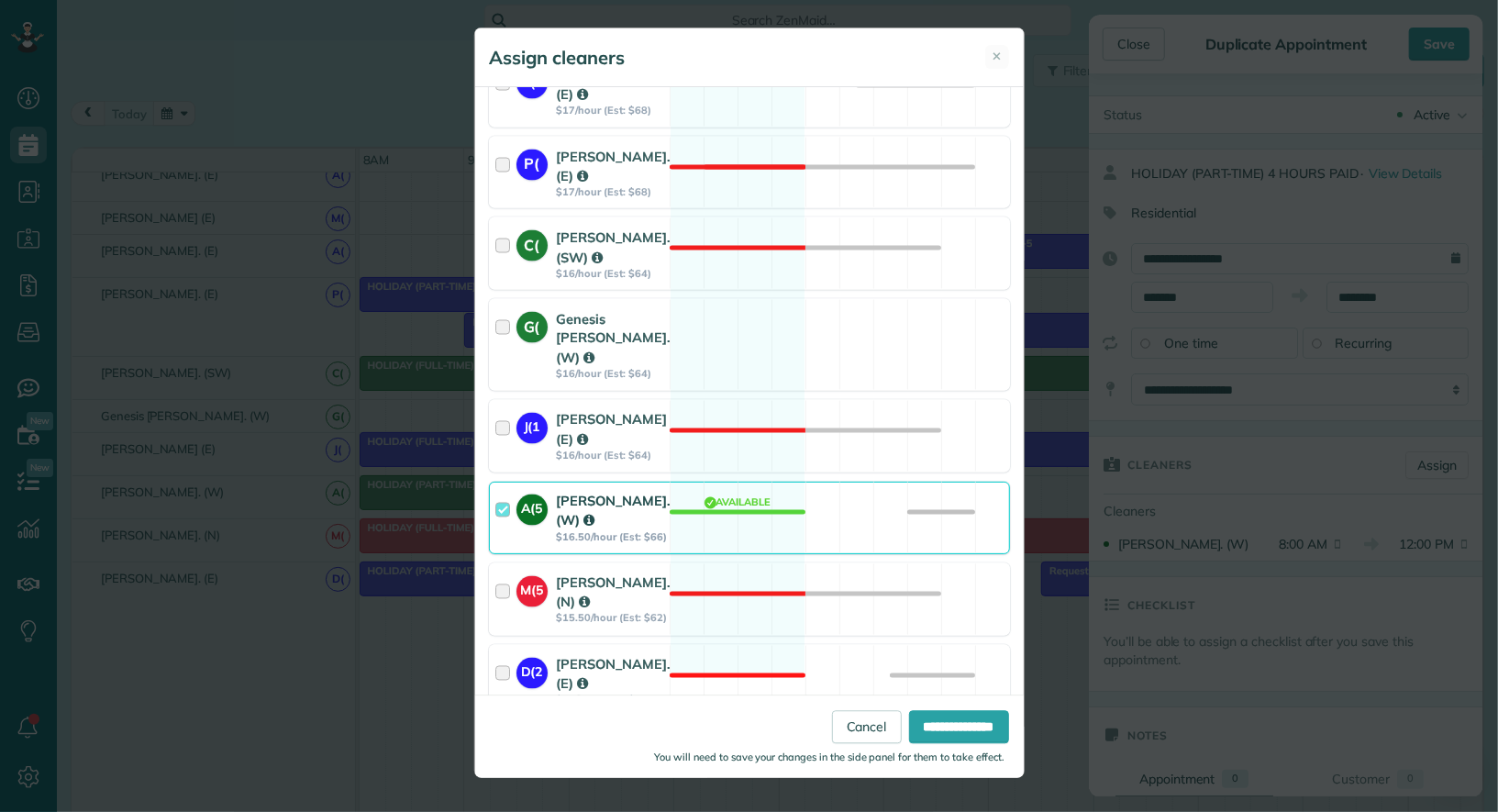
click at [500, 491] on div at bounding box center [505, 517] width 21 height 53
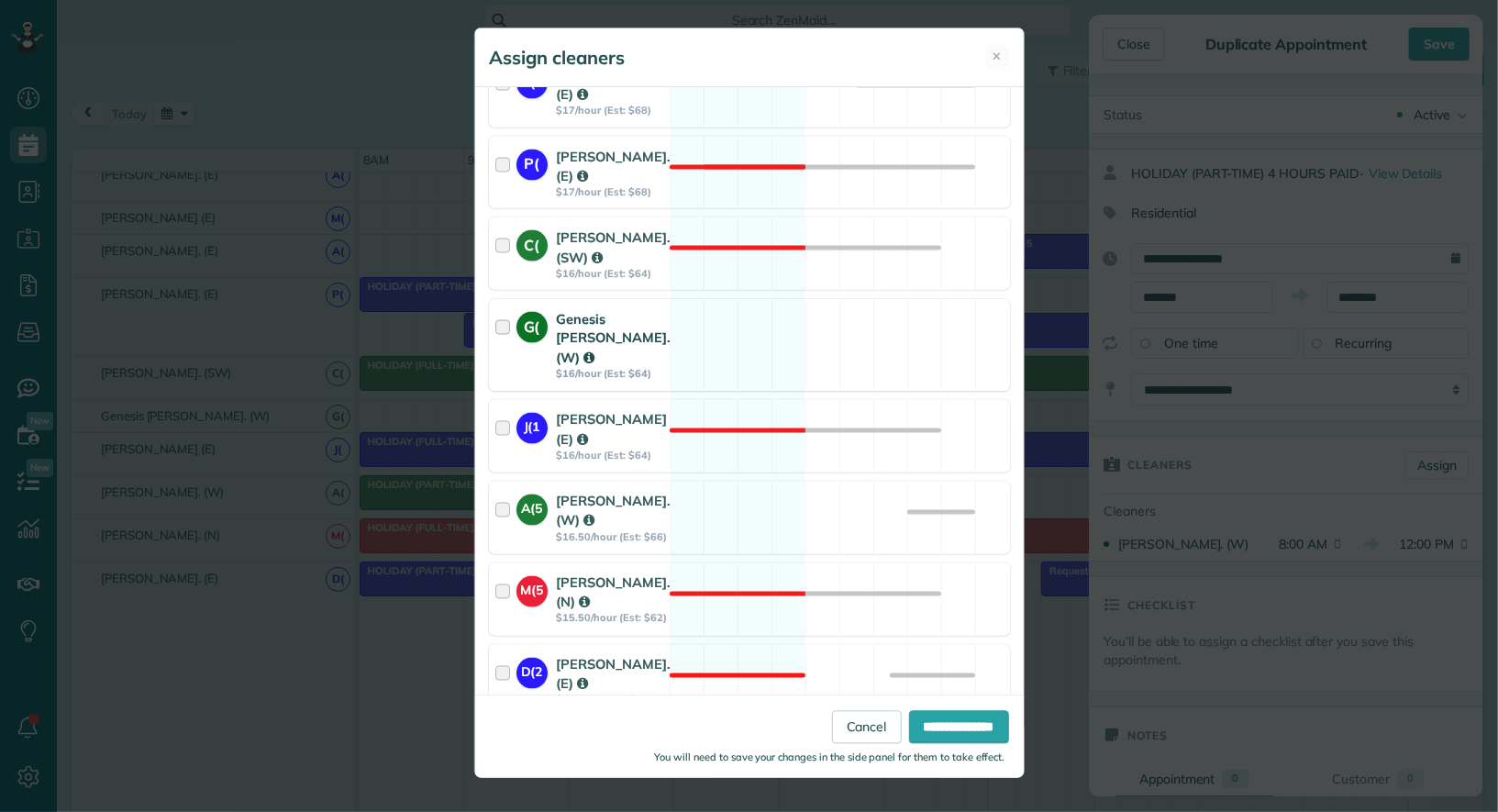
click at [504, 310] on div at bounding box center [505, 345] width 21 height 71
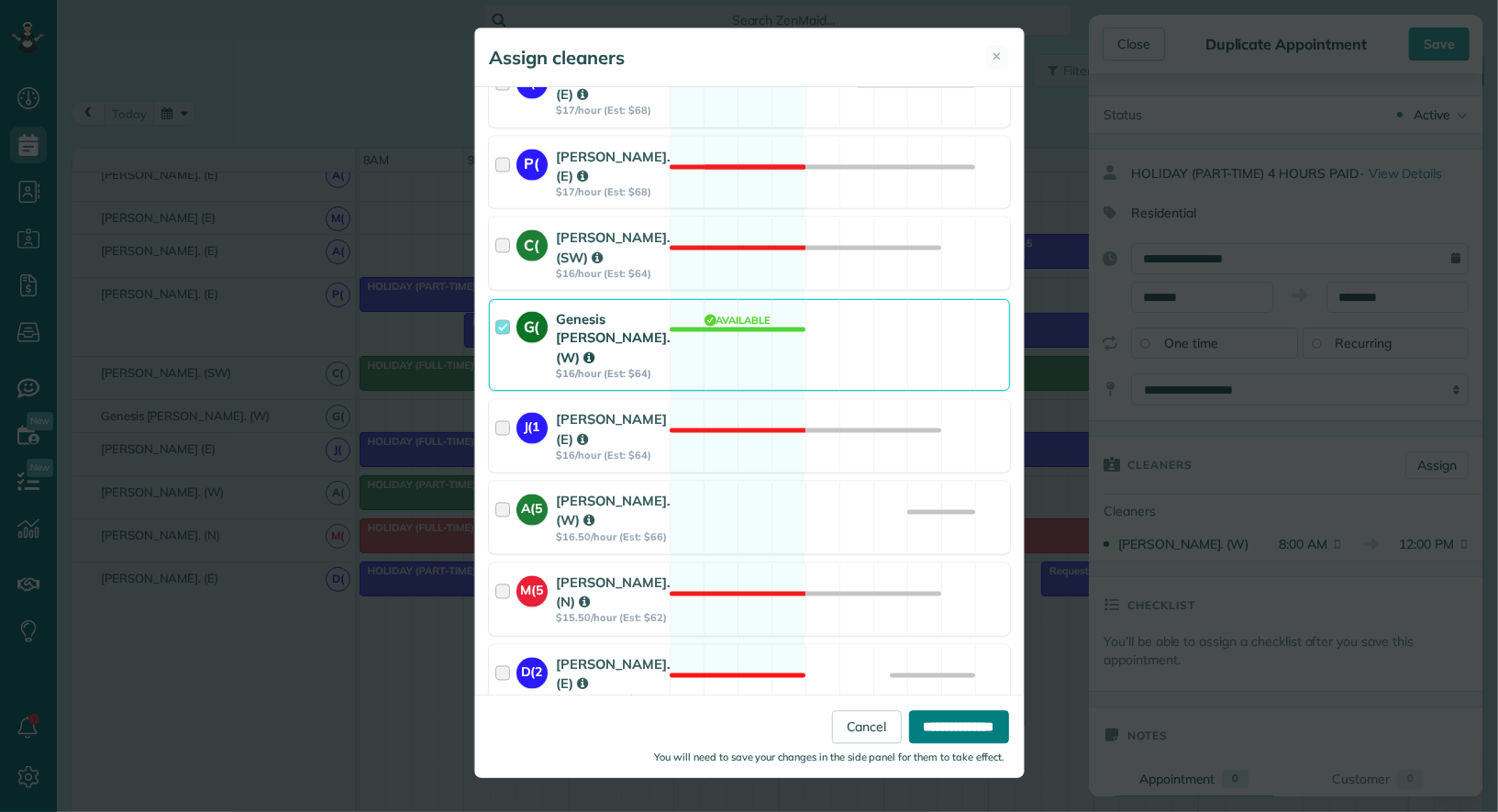
click at [984, 721] on input "**********" at bounding box center [959, 726] width 100 height 33
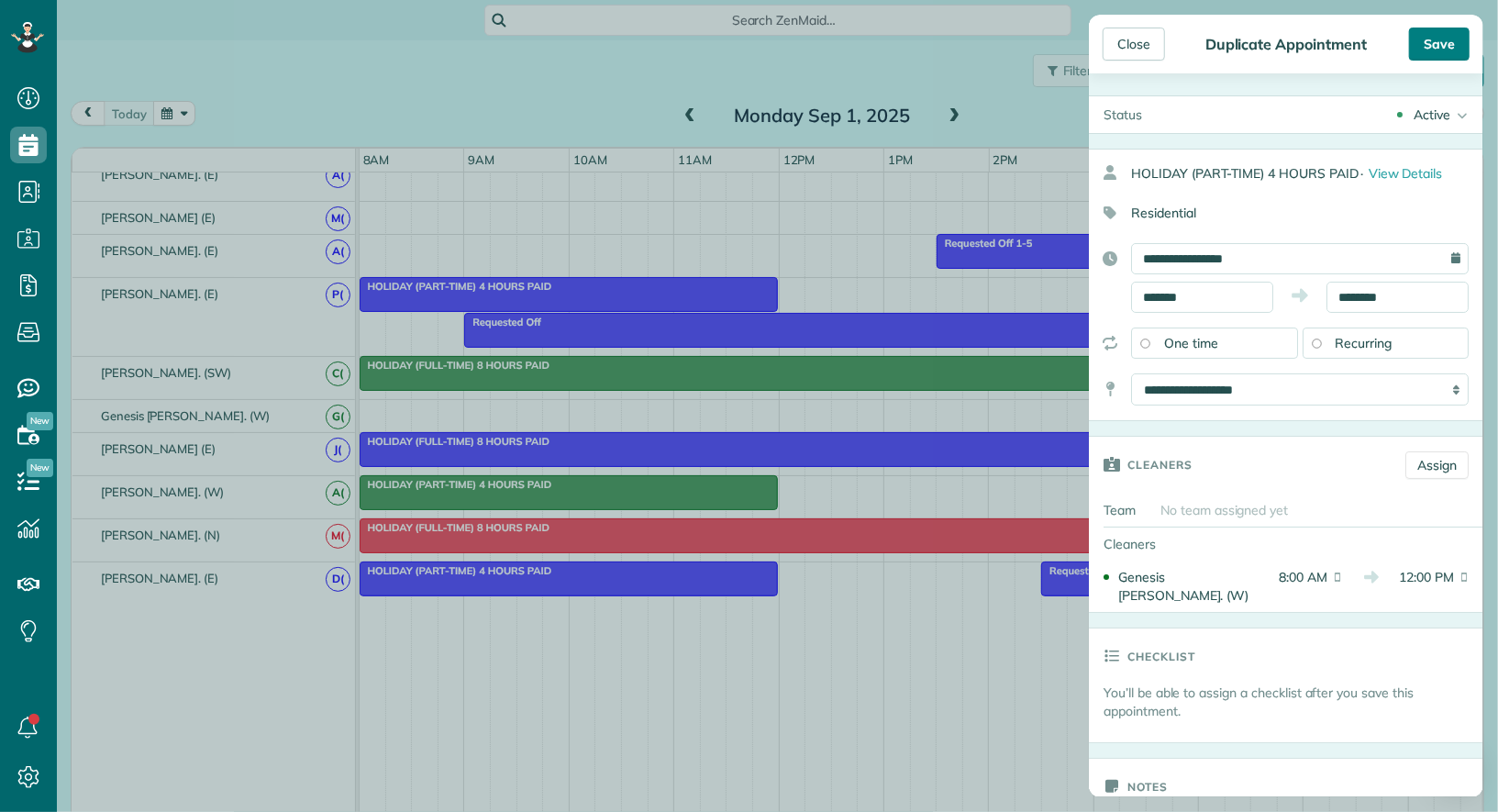
click at [1449, 53] on div "Save" at bounding box center [1439, 44] width 61 height 33
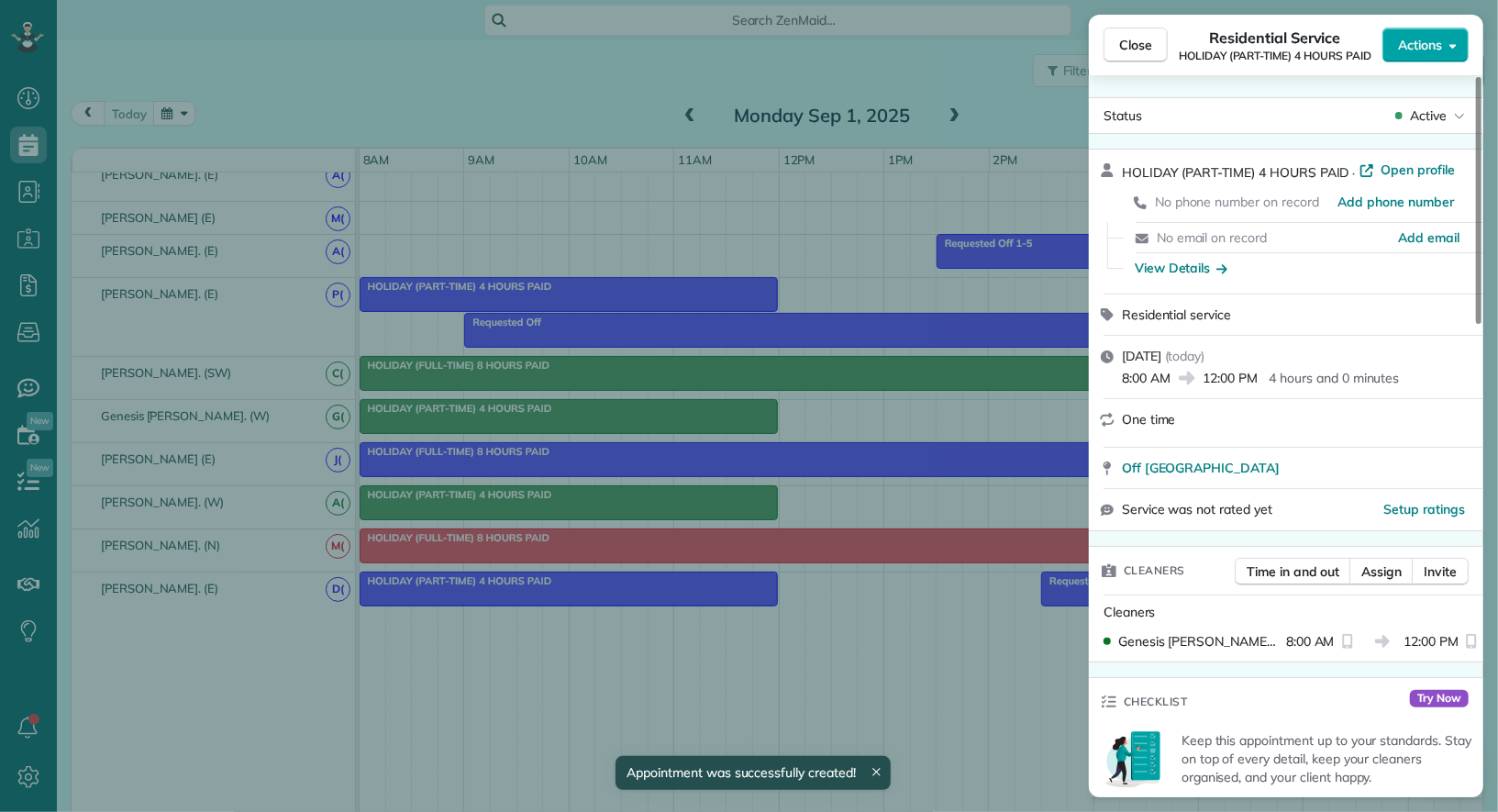
click at [1445, 48] on button "Actions" at bounding box center [1426, 45] width 86 height 35
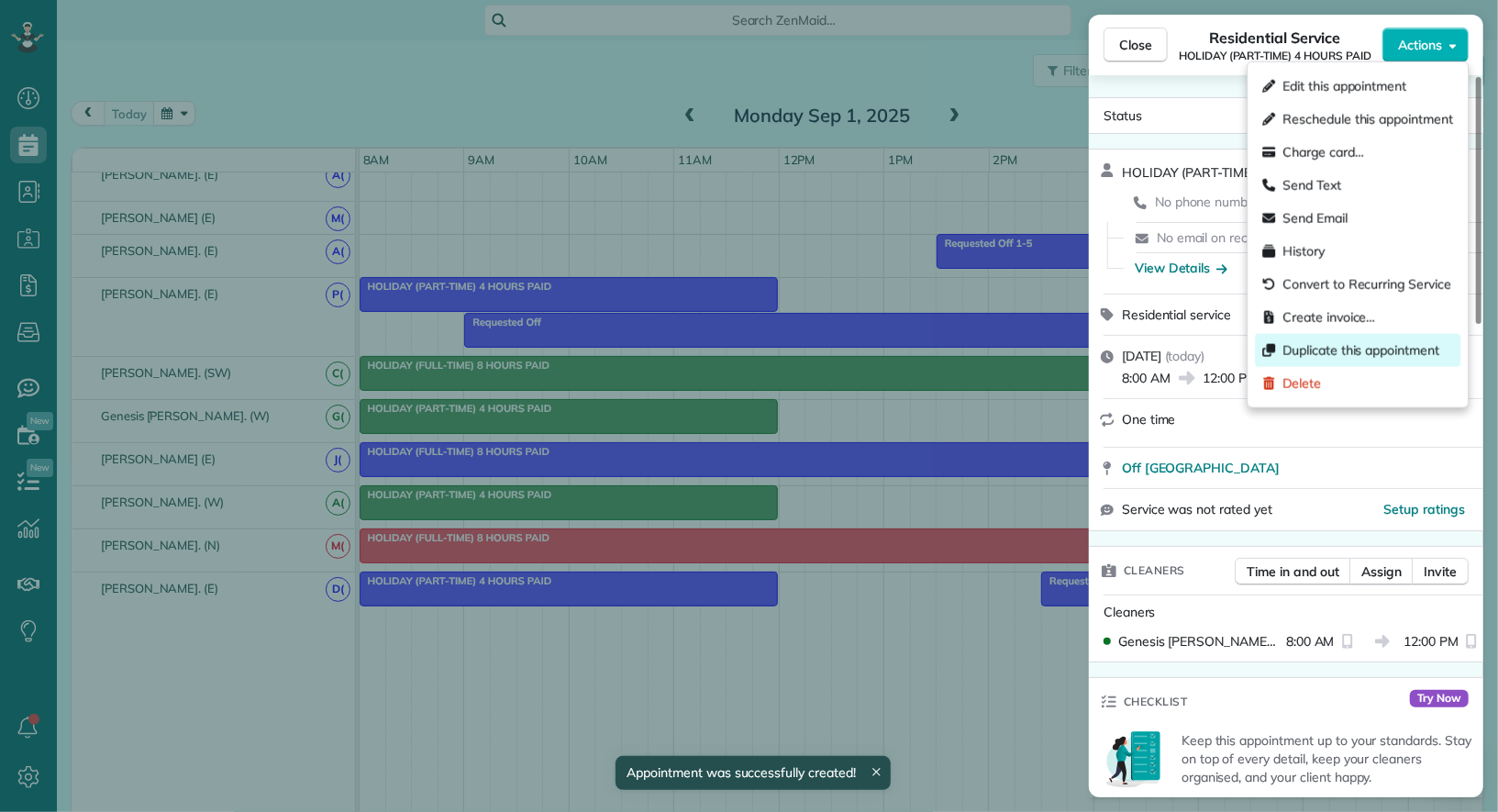
click at [1347, 344] on span "Duplicate this appointment" at bounding box center [1361, 350] width 157 height 18
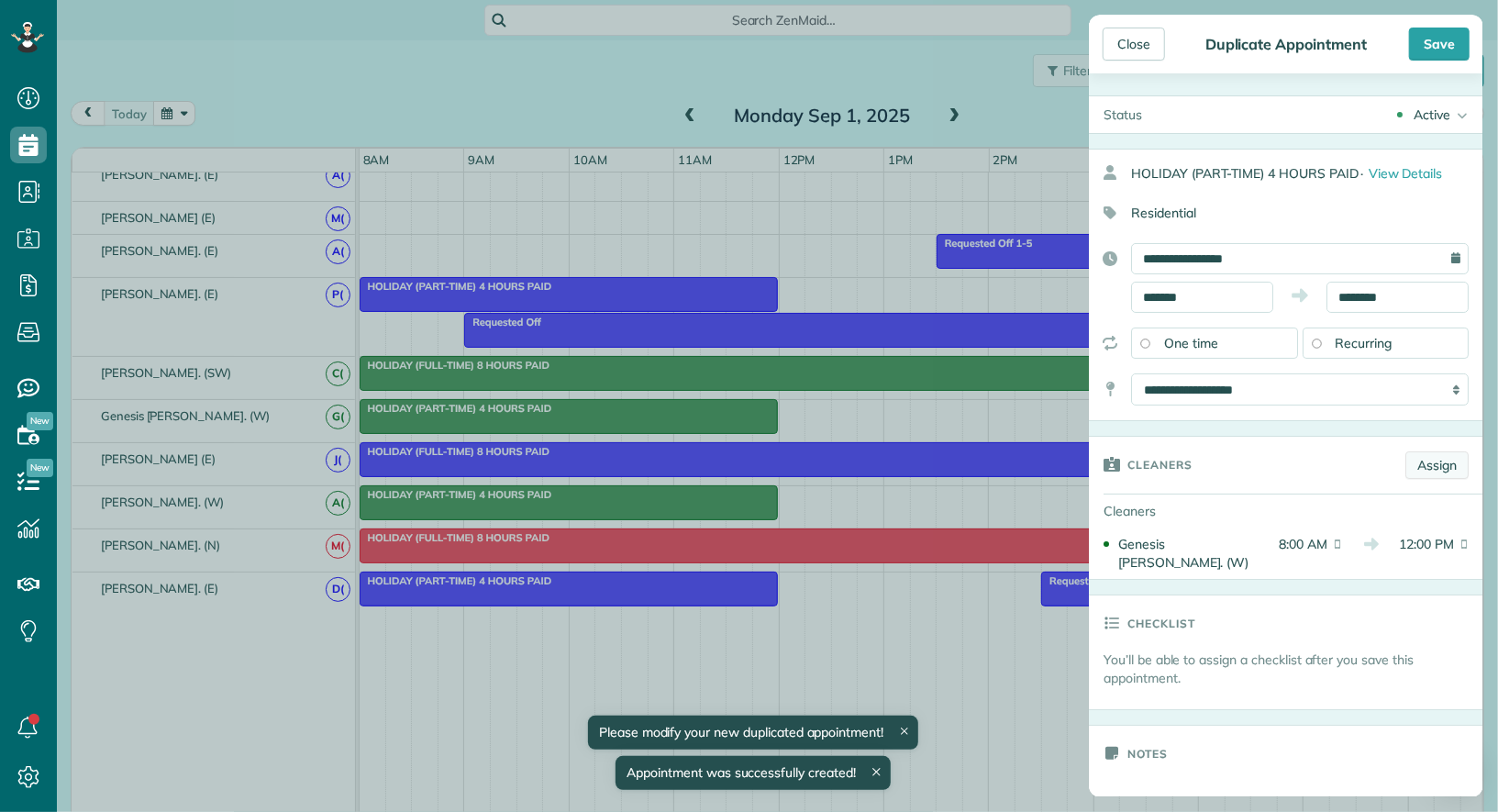
click at [1426, 454] on link "Assign" at bounding box center [1437, 466] width 64 height 28
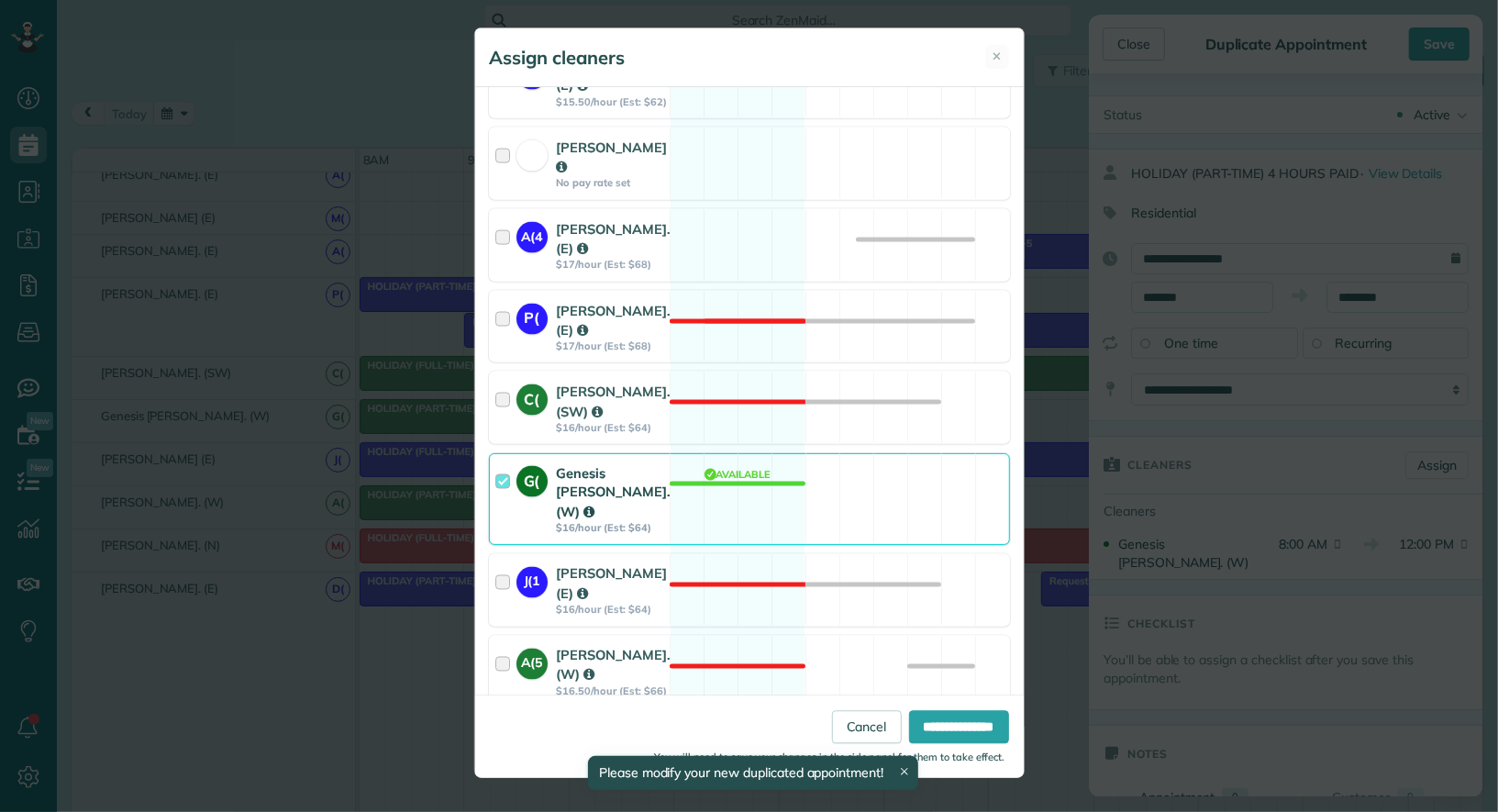
scroll to position [1995, 0]
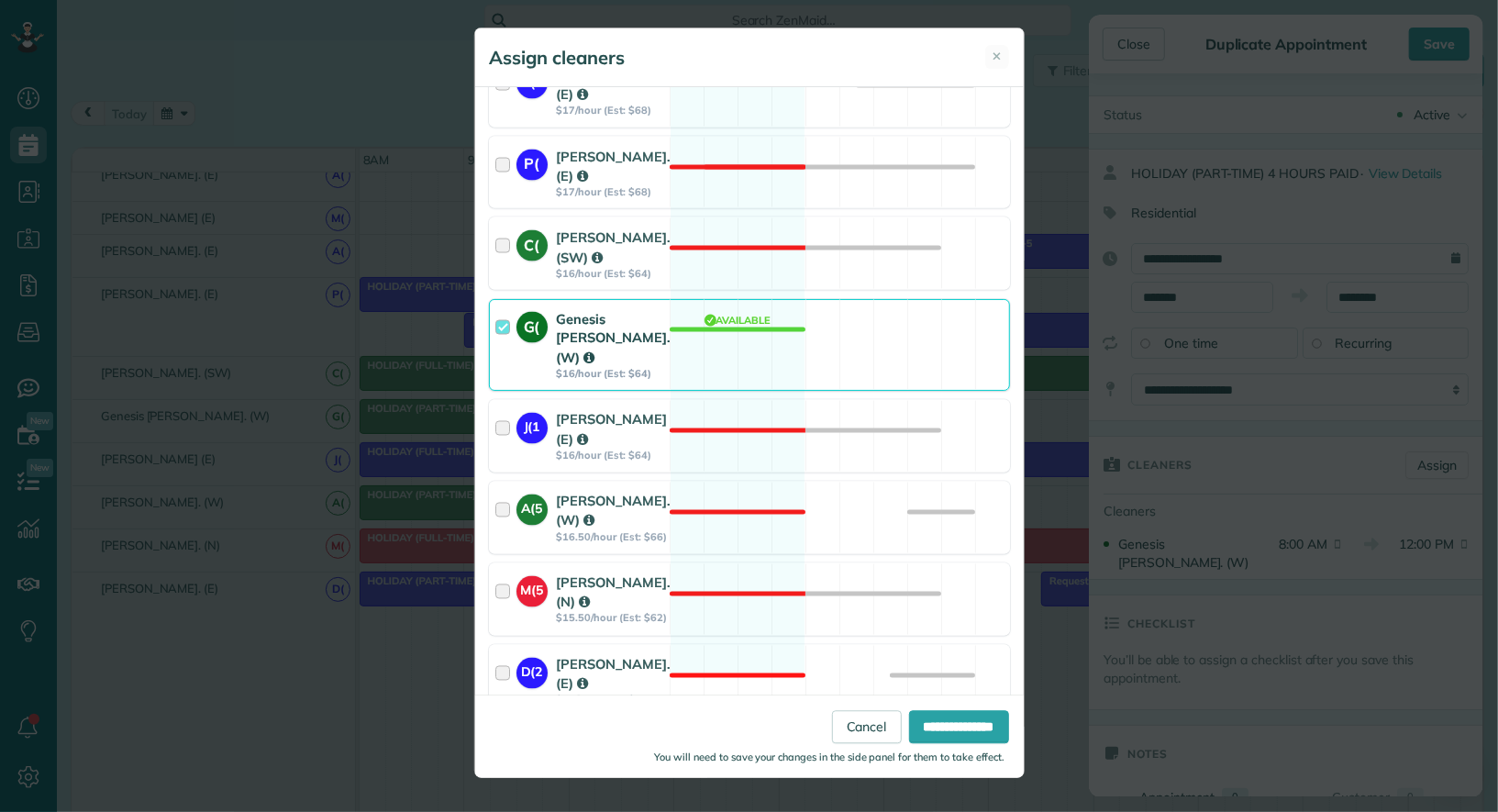
click at [501, 310] on div at bounding box center [505, 345] width 21 height 71
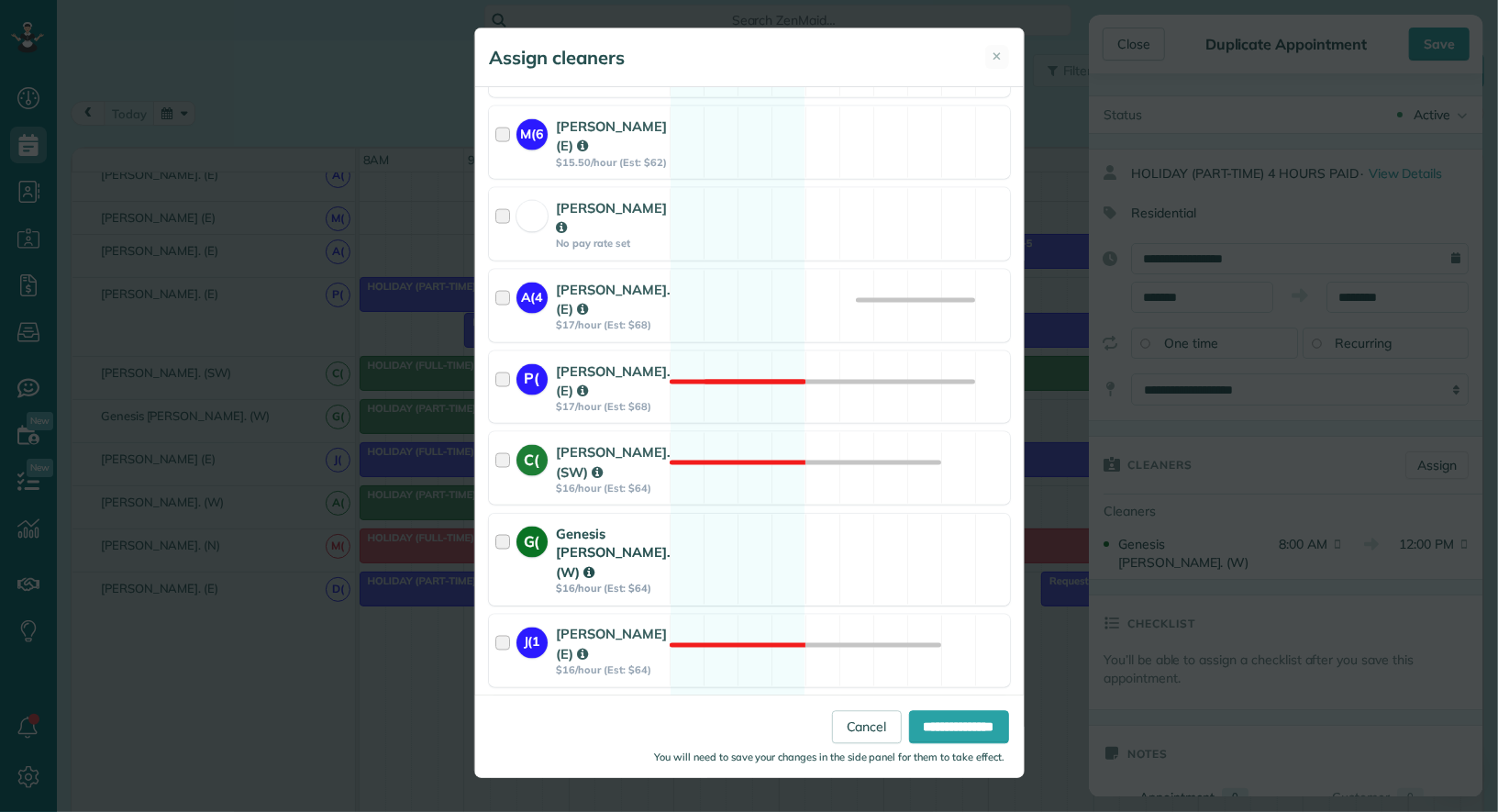
scroll to position [1775, 0]
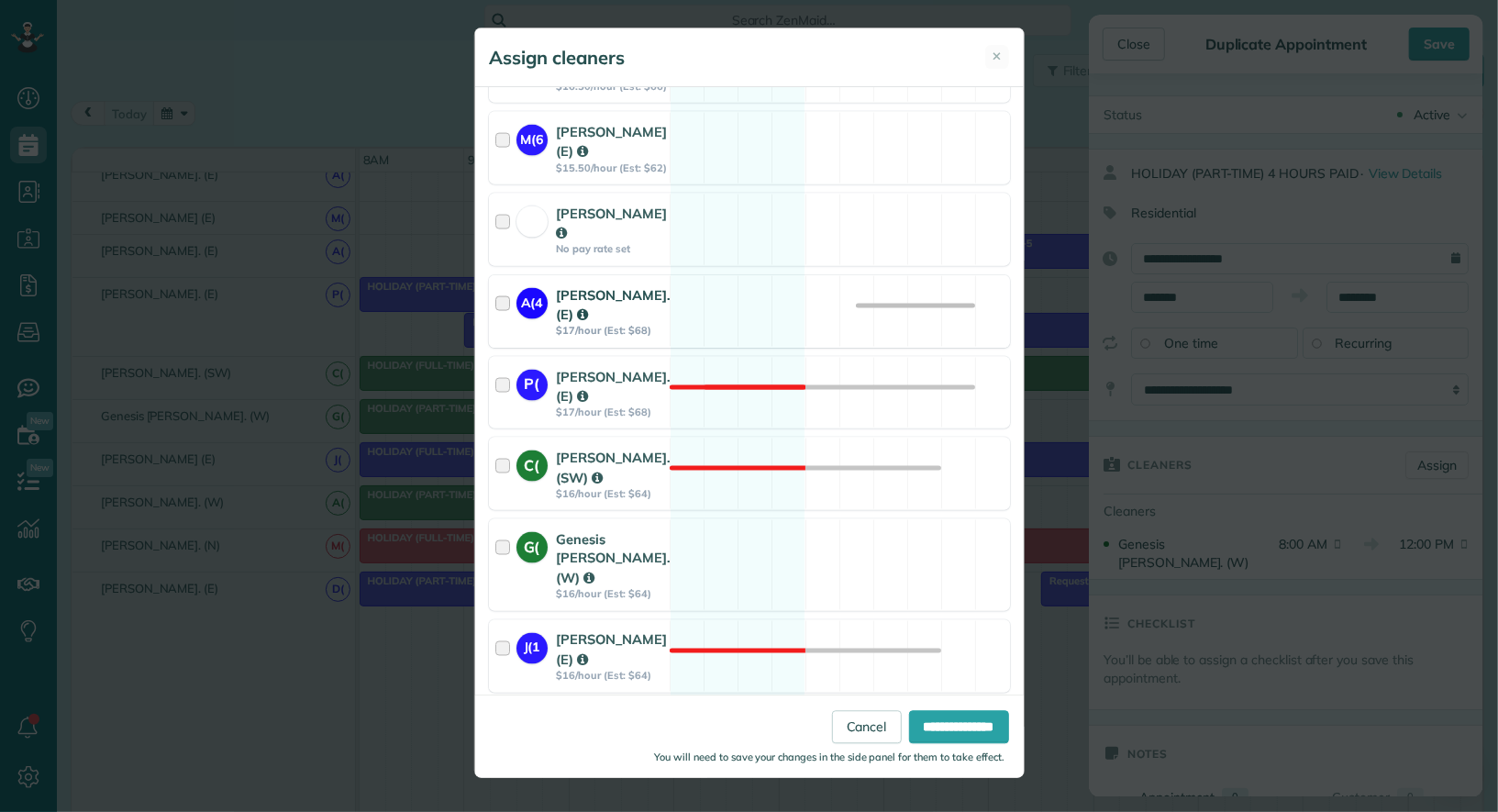
click at [502, 285] on div at bounding box center [505, 311] width 21 height 53
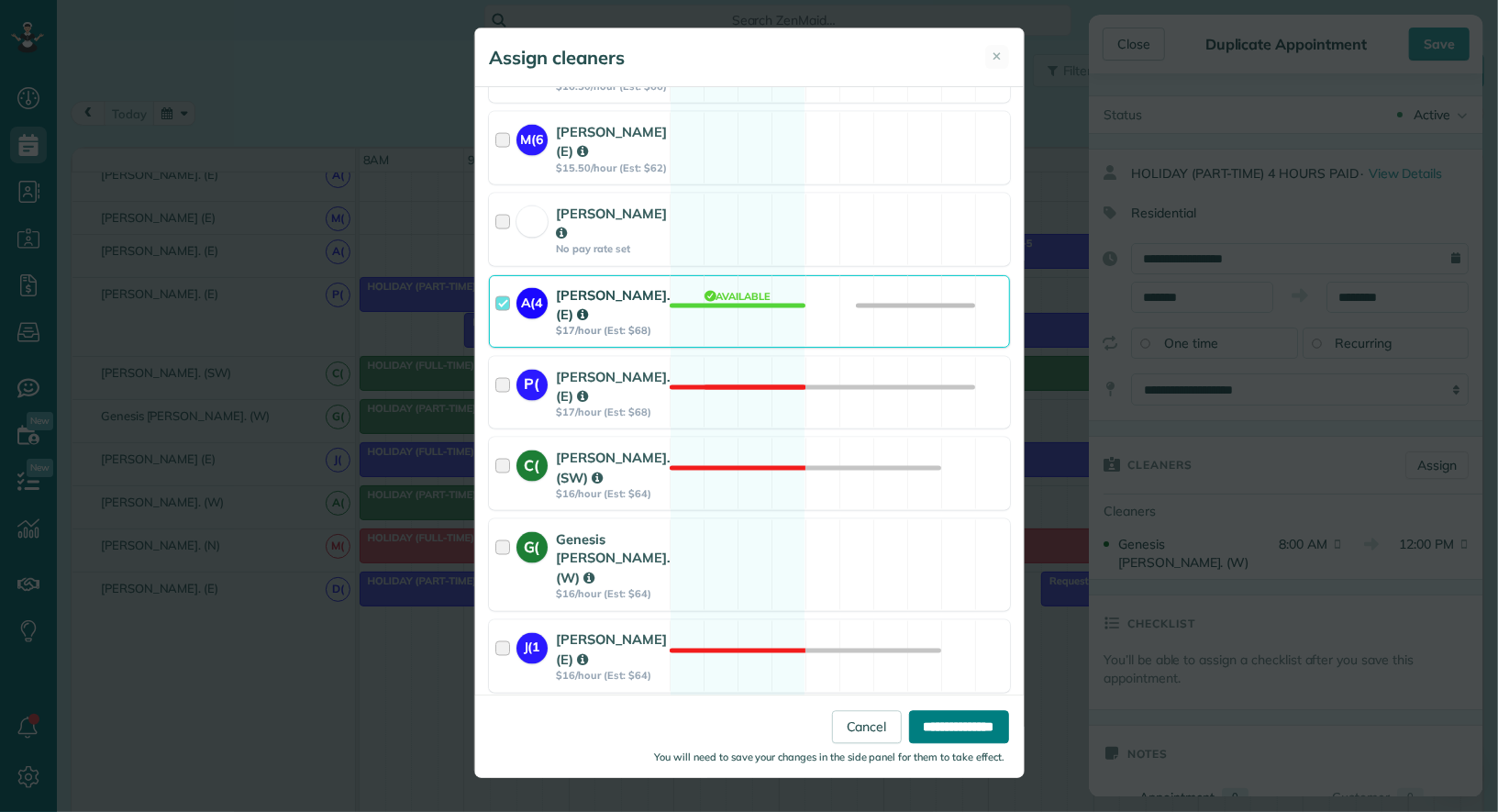
click at [934, 741] on input "**********" at bounding box center [959, 726] width 100 height 33
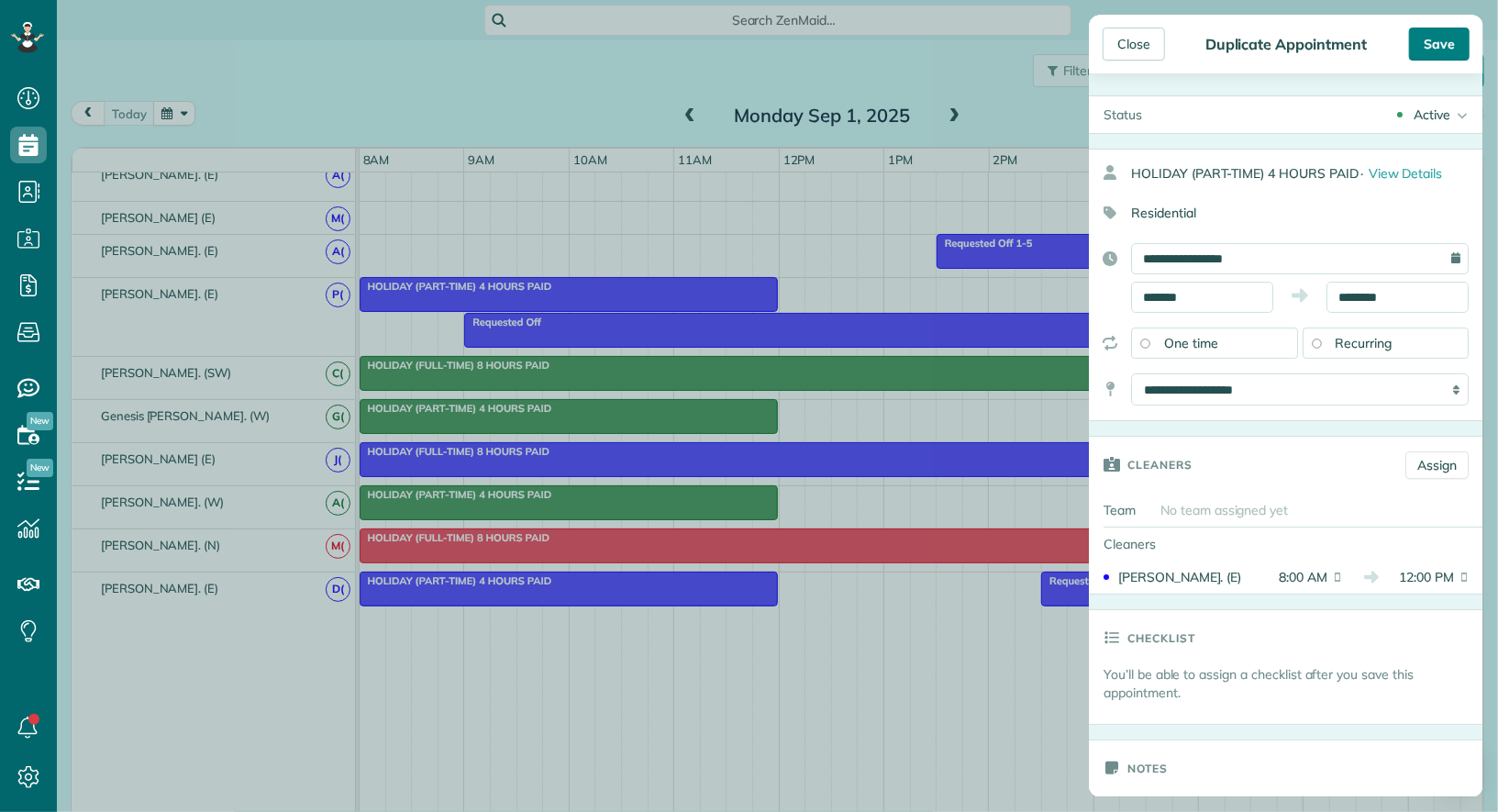
click at [1448, 53] on div "Save" at bounding box center [1439, 44] width 61 height 33
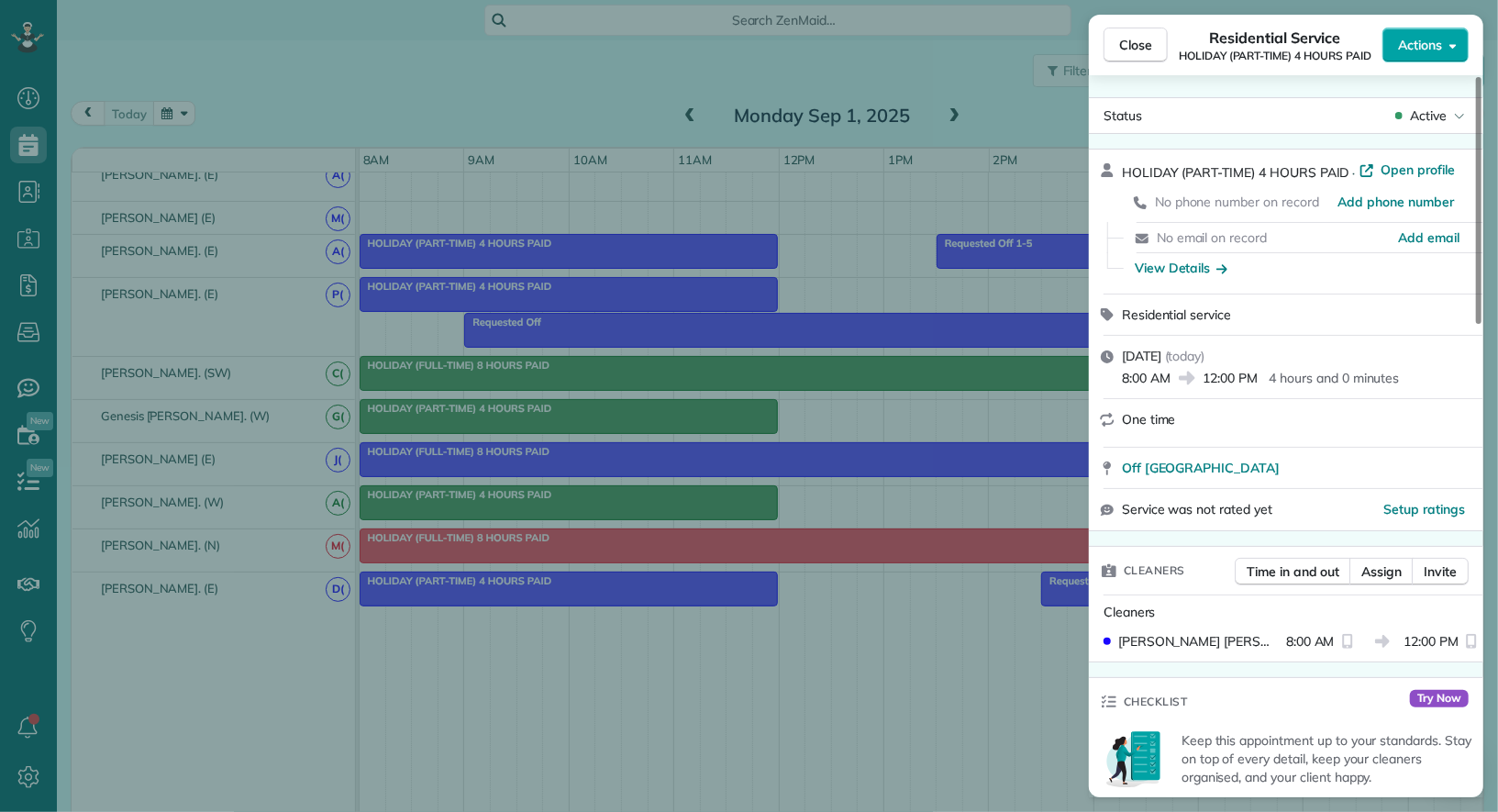
click at [1439, 54] on span "Actions" at bounding box center [1421, 45] width 44 height 18
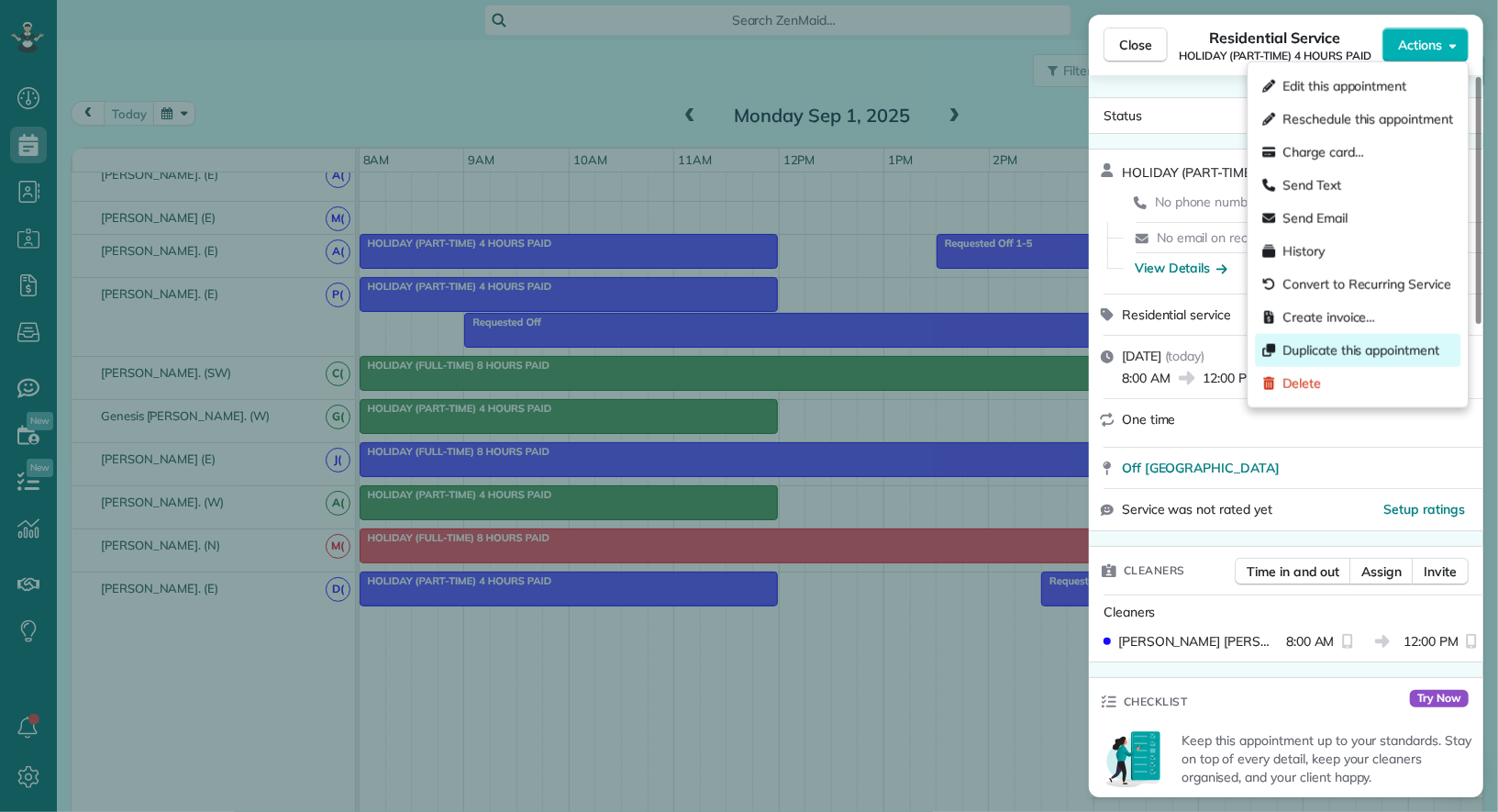
click at [1377, 354] on span "Duplicate this appointment" at bounding box center [1361, 350] width 157 height 18
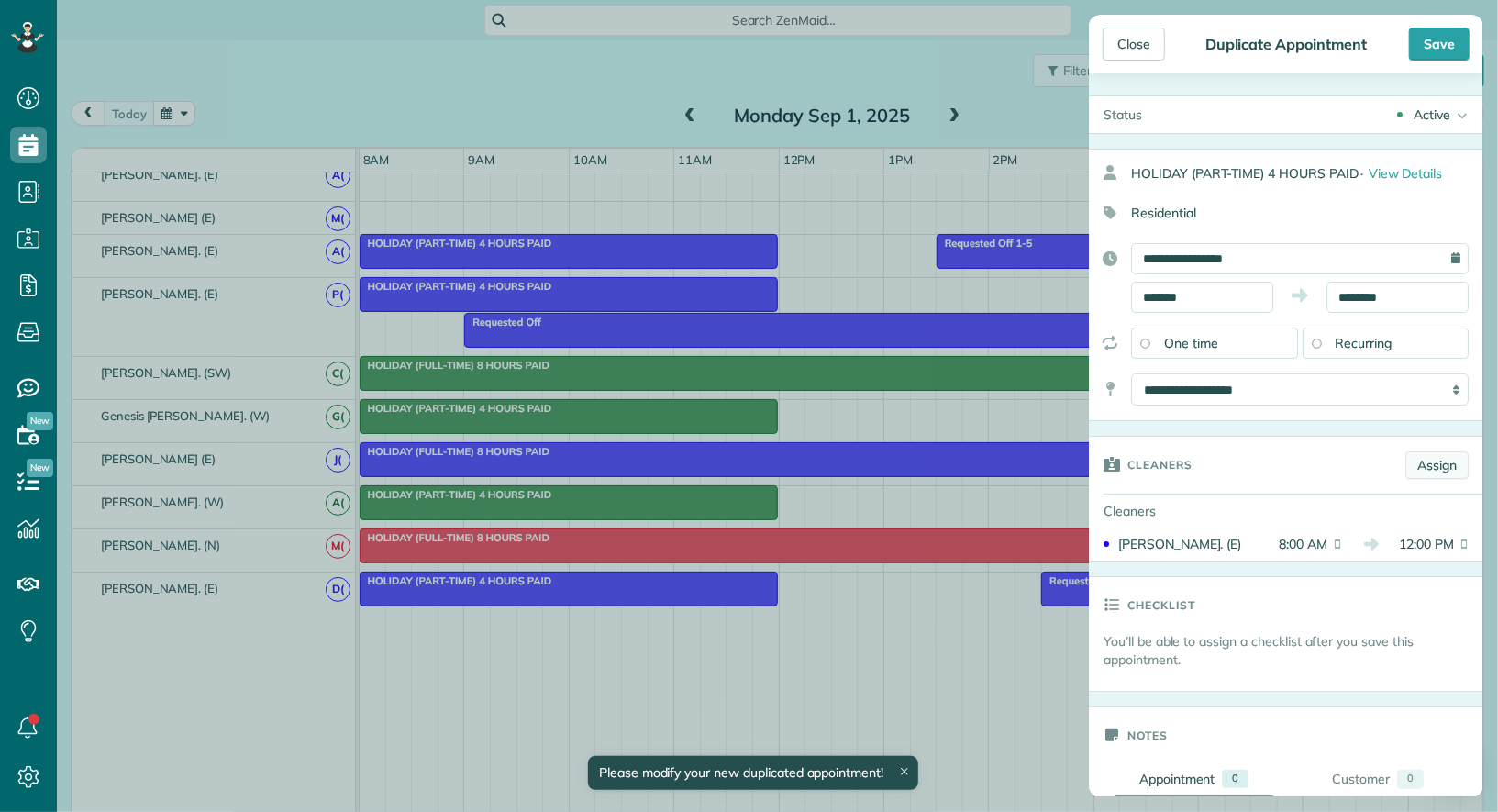
click at [1426, 460] on link "Assign" at bounding box center [1437, 466] width 64 height 28
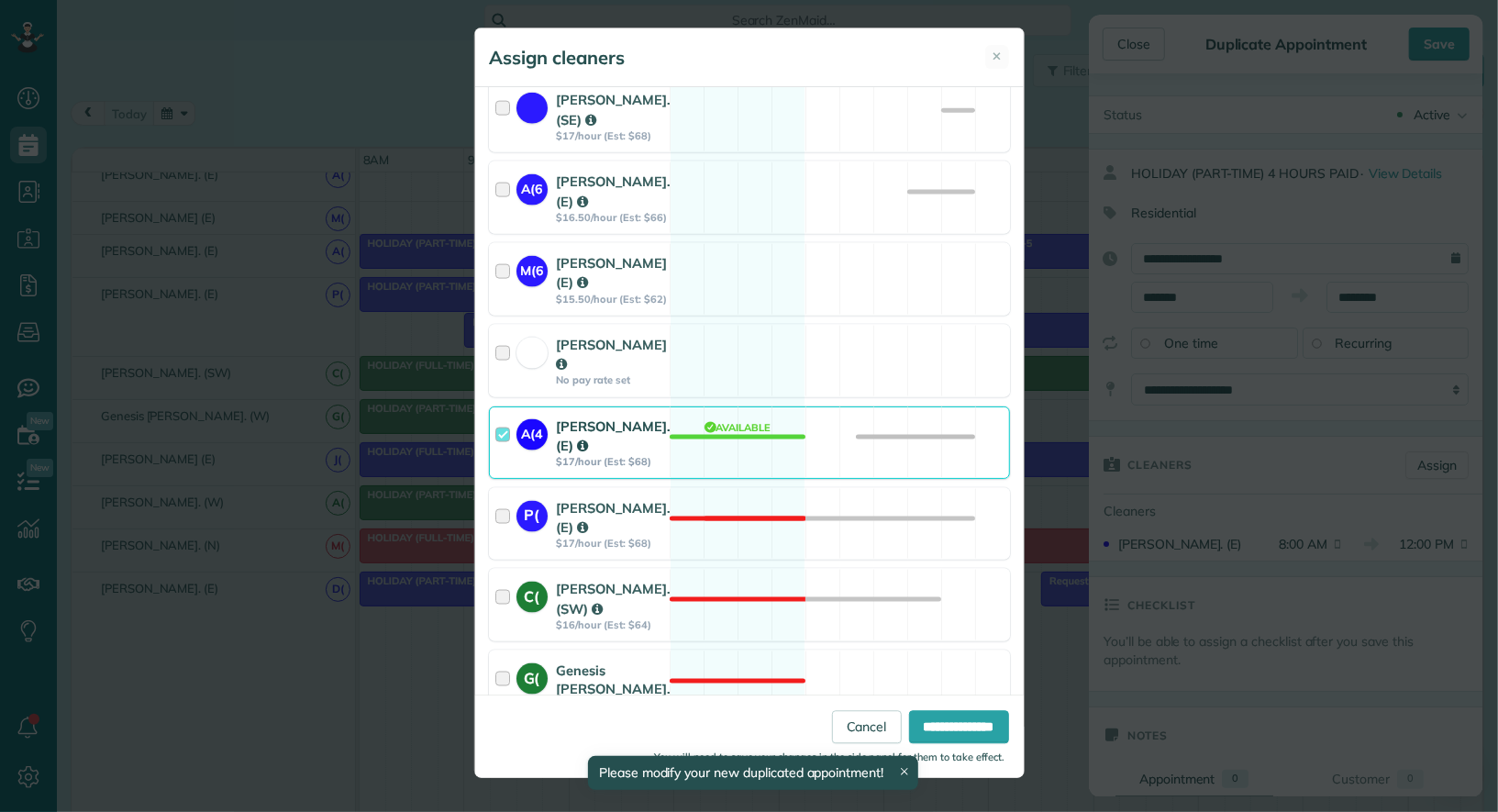
scroll to position [1630, 0]
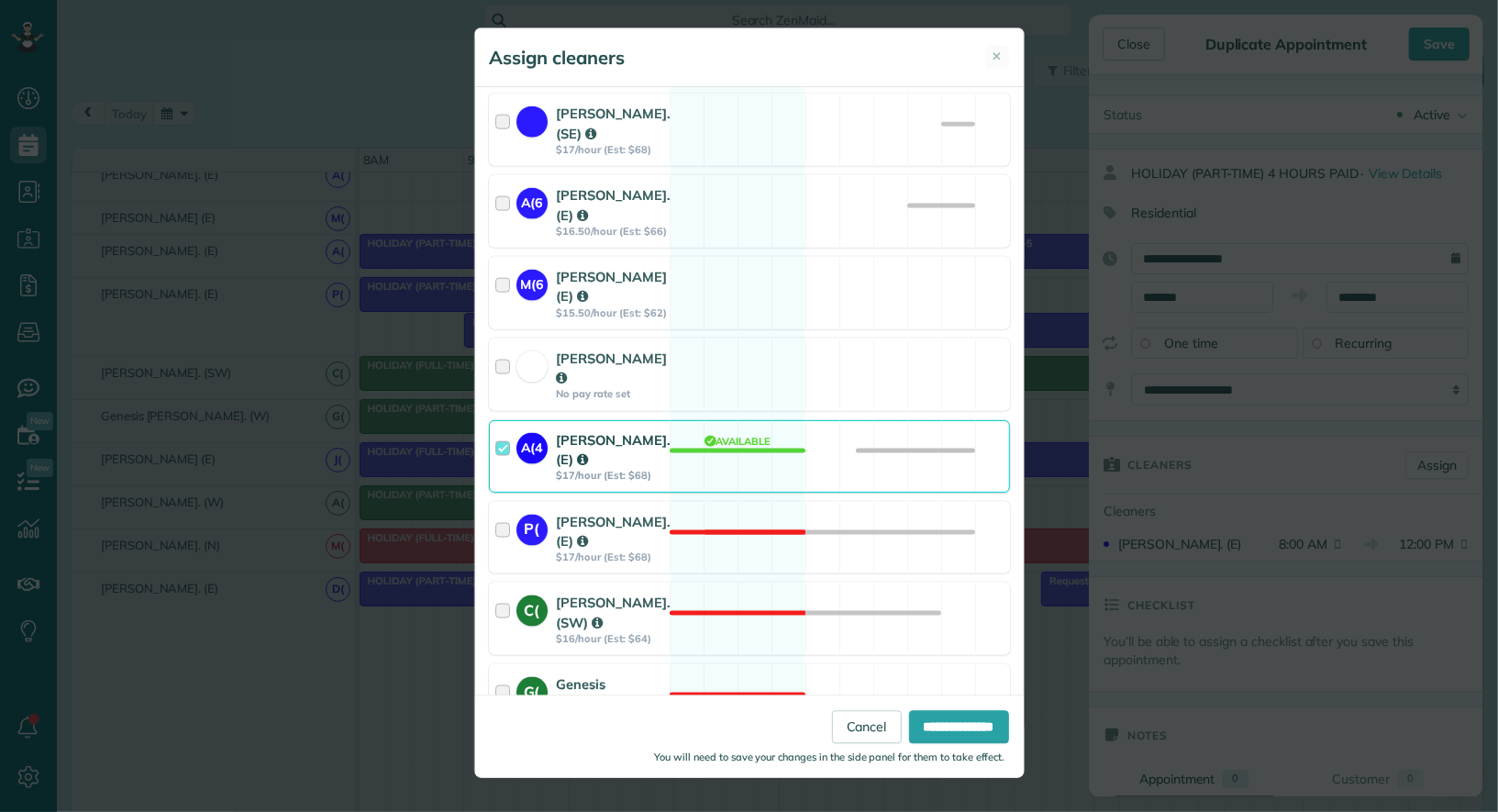
click at [503, 431] on div at bounding box center [505, 457] width 21 height 53
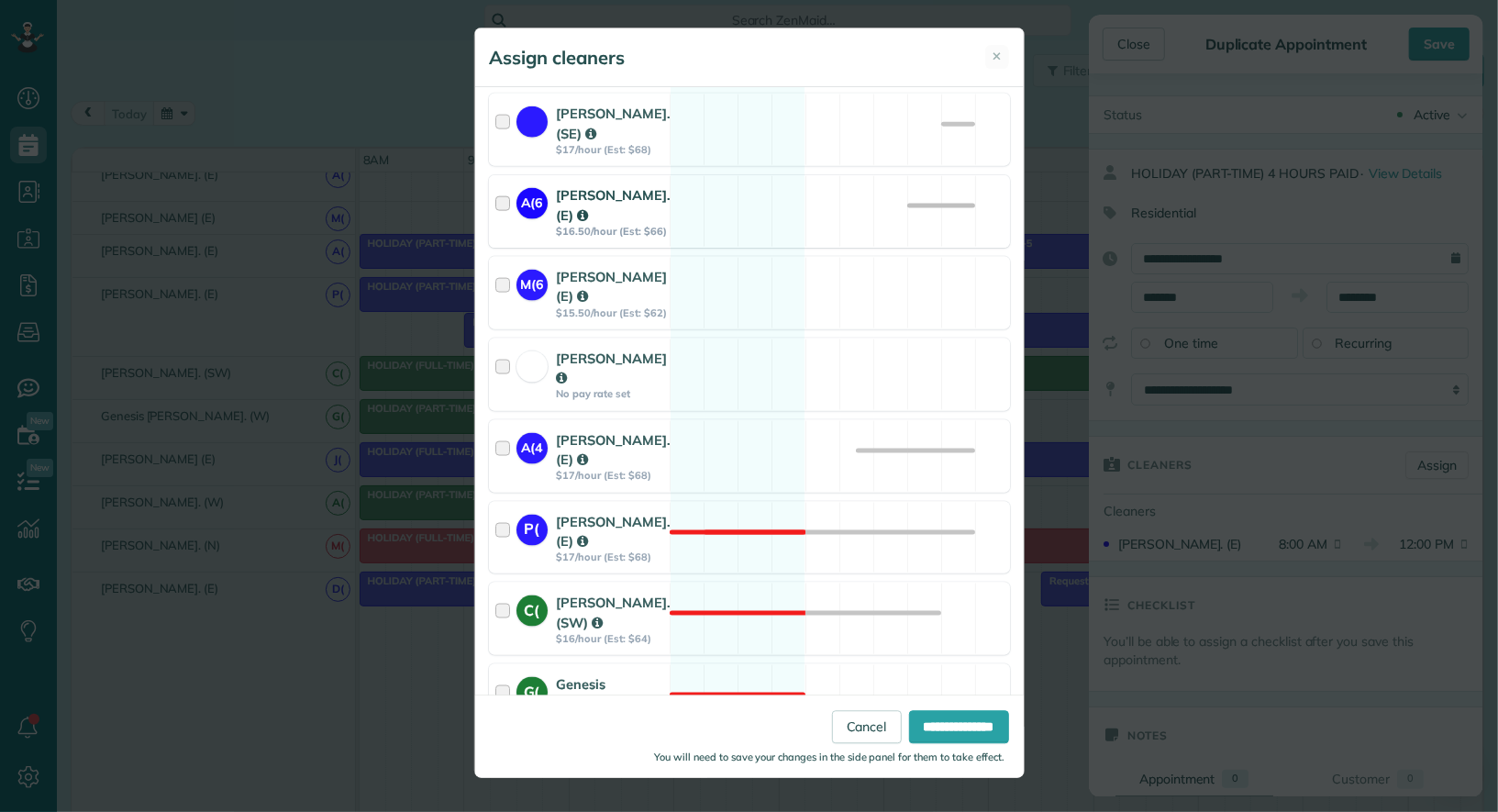
click at [508, 186] on div at bounding box center [505, 211] width 21 height 53
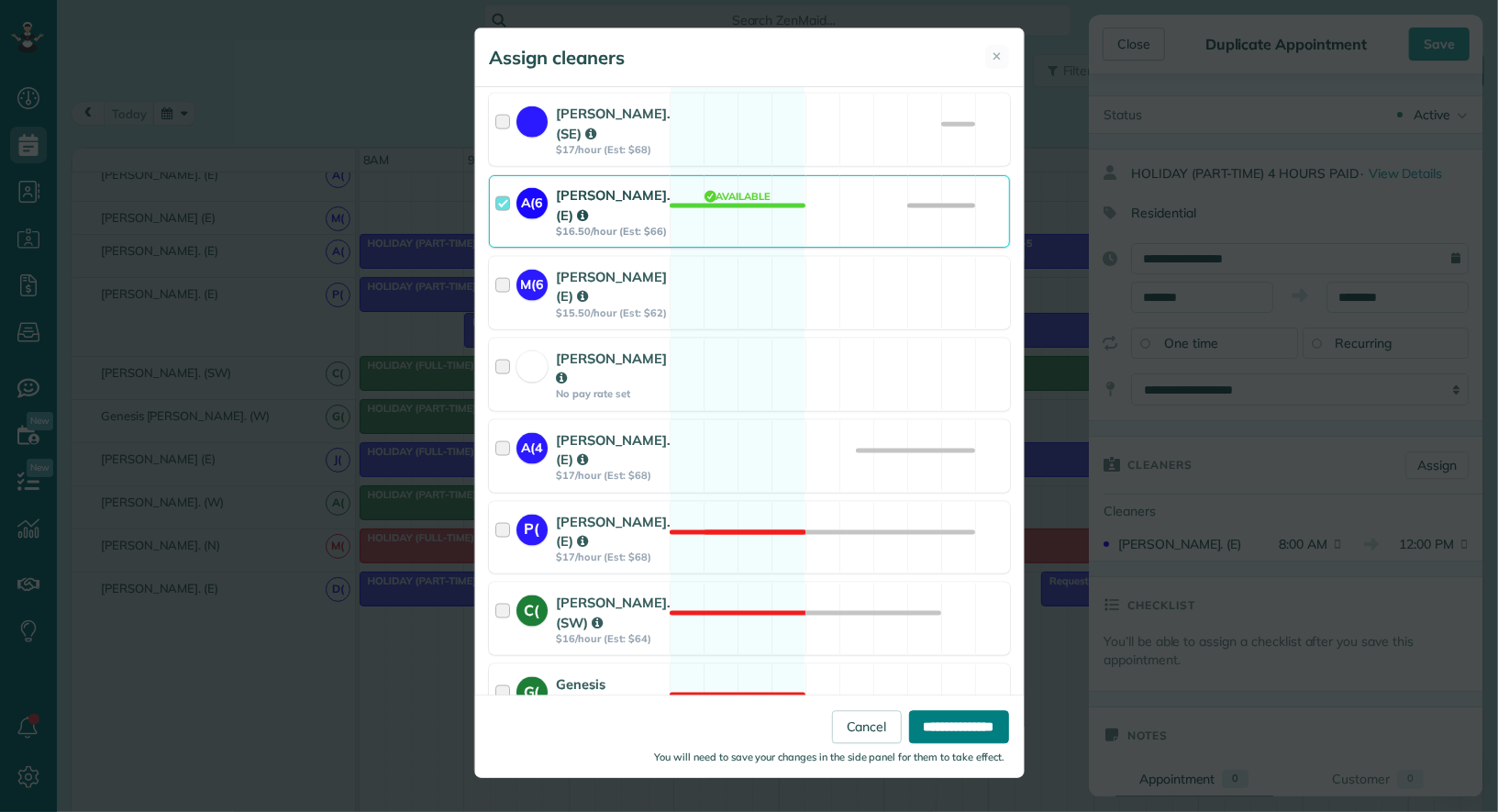
click at [972, 733] on input "**********" at bounding box center [959, 726] width 100 height 33
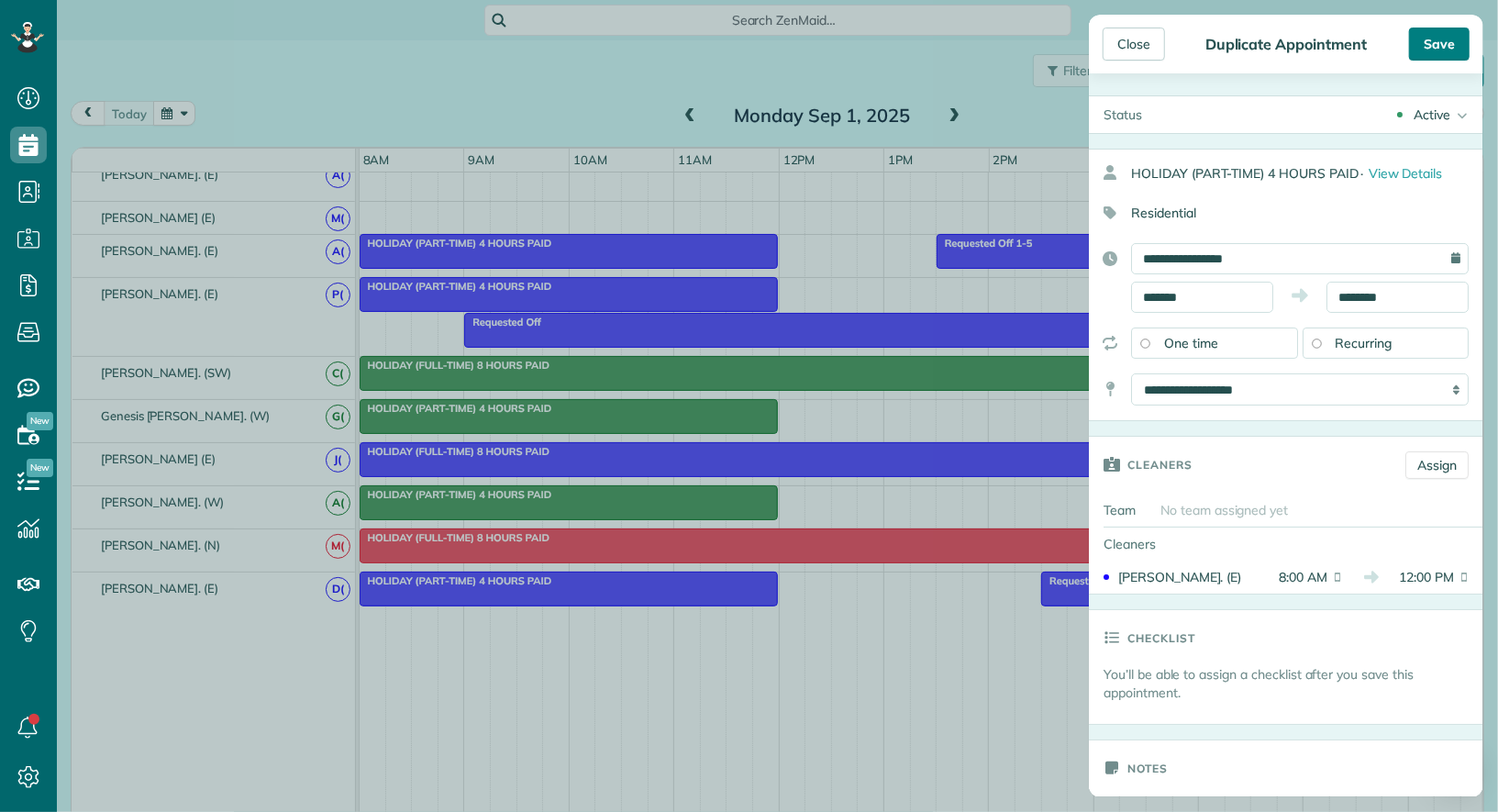
click at [1431, 60] on div "Save" at bounding box center [1439, 44] width 61 height 33
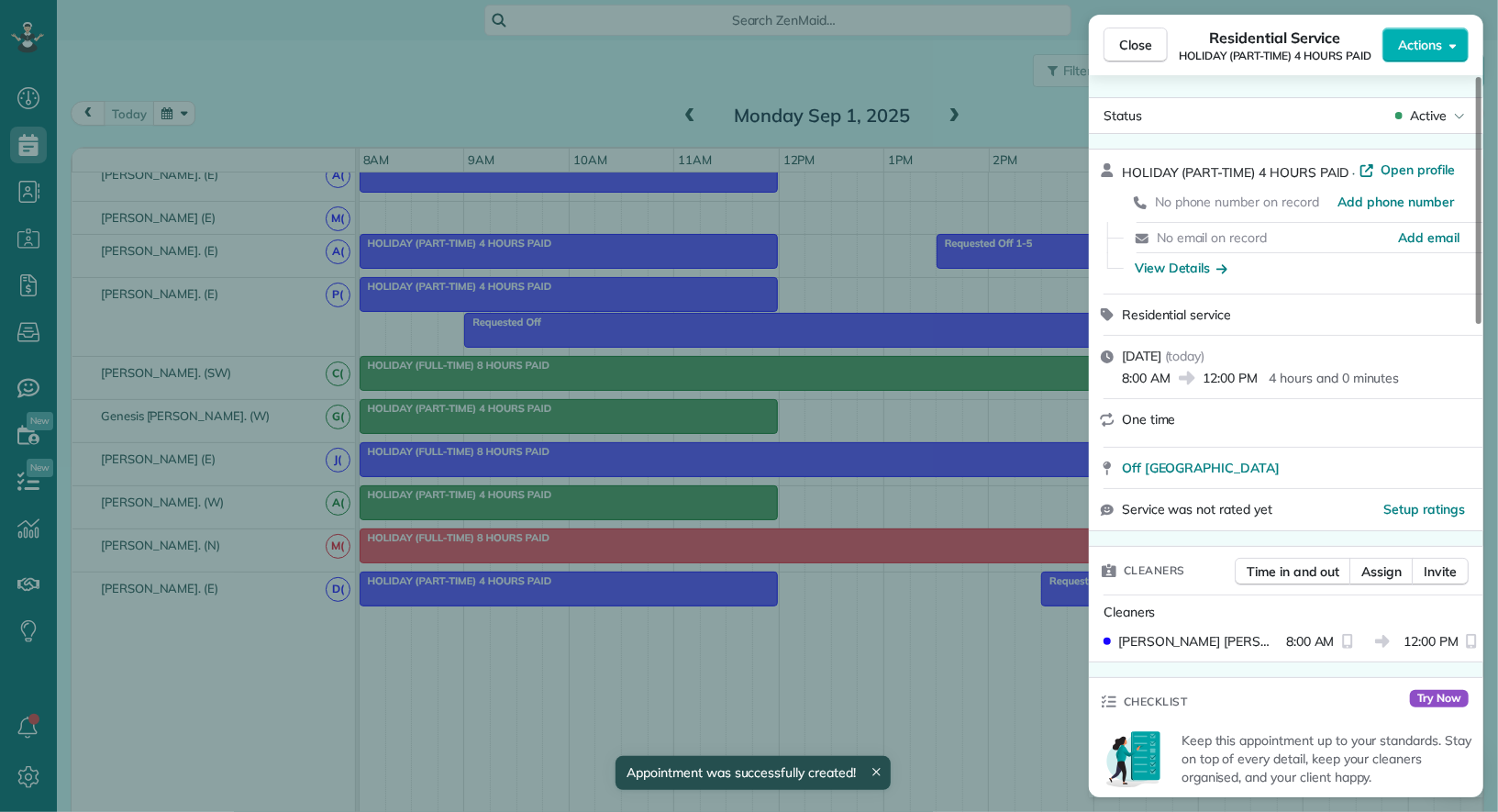
click at [1431, 60] on button "Actions" at bounding box center [1426, 45] width 86 height 35
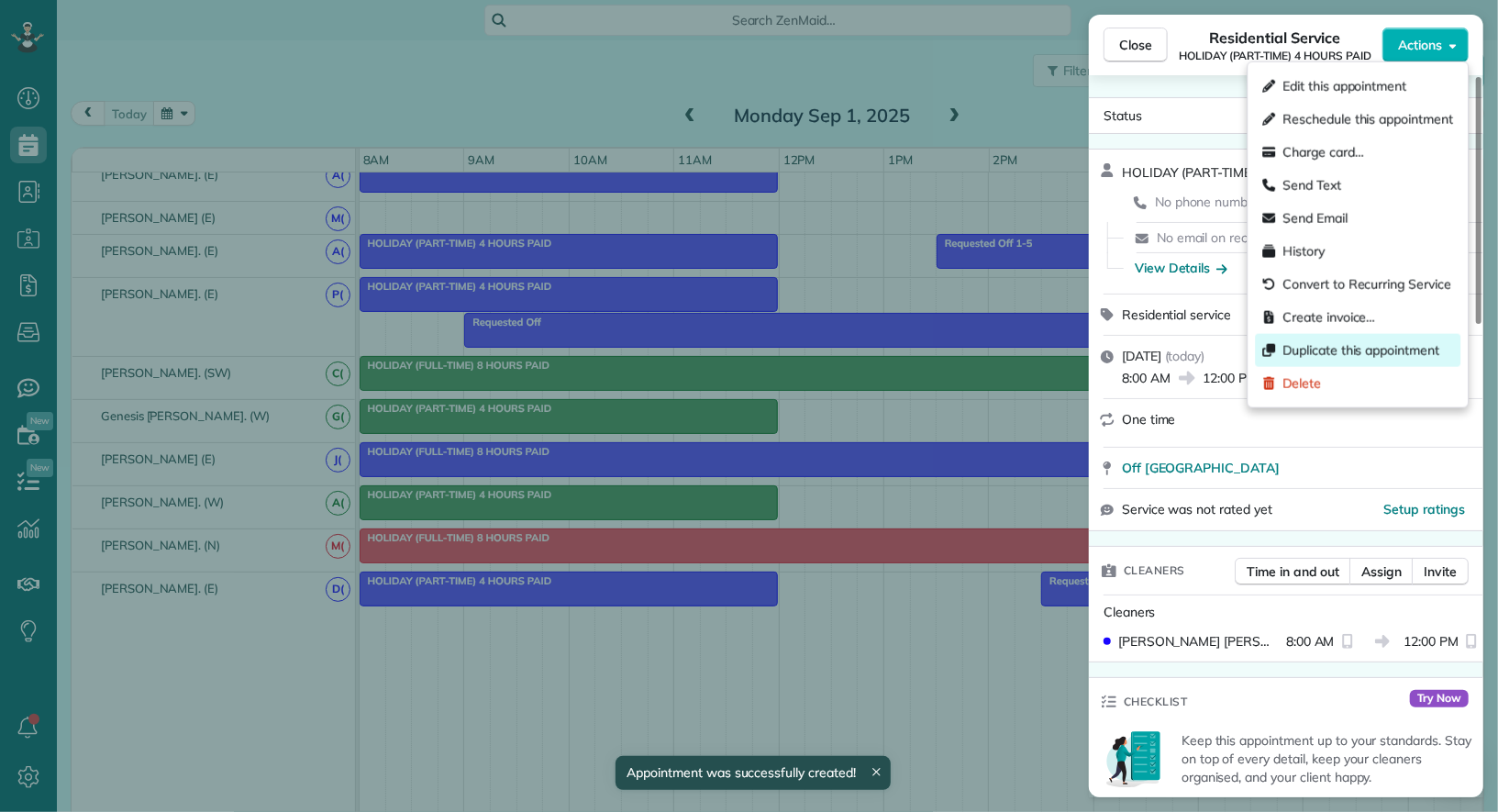
click at [1384, 352] on span "Duplicate this appointment" at bounding box center [1361, 350] width 157 height 18
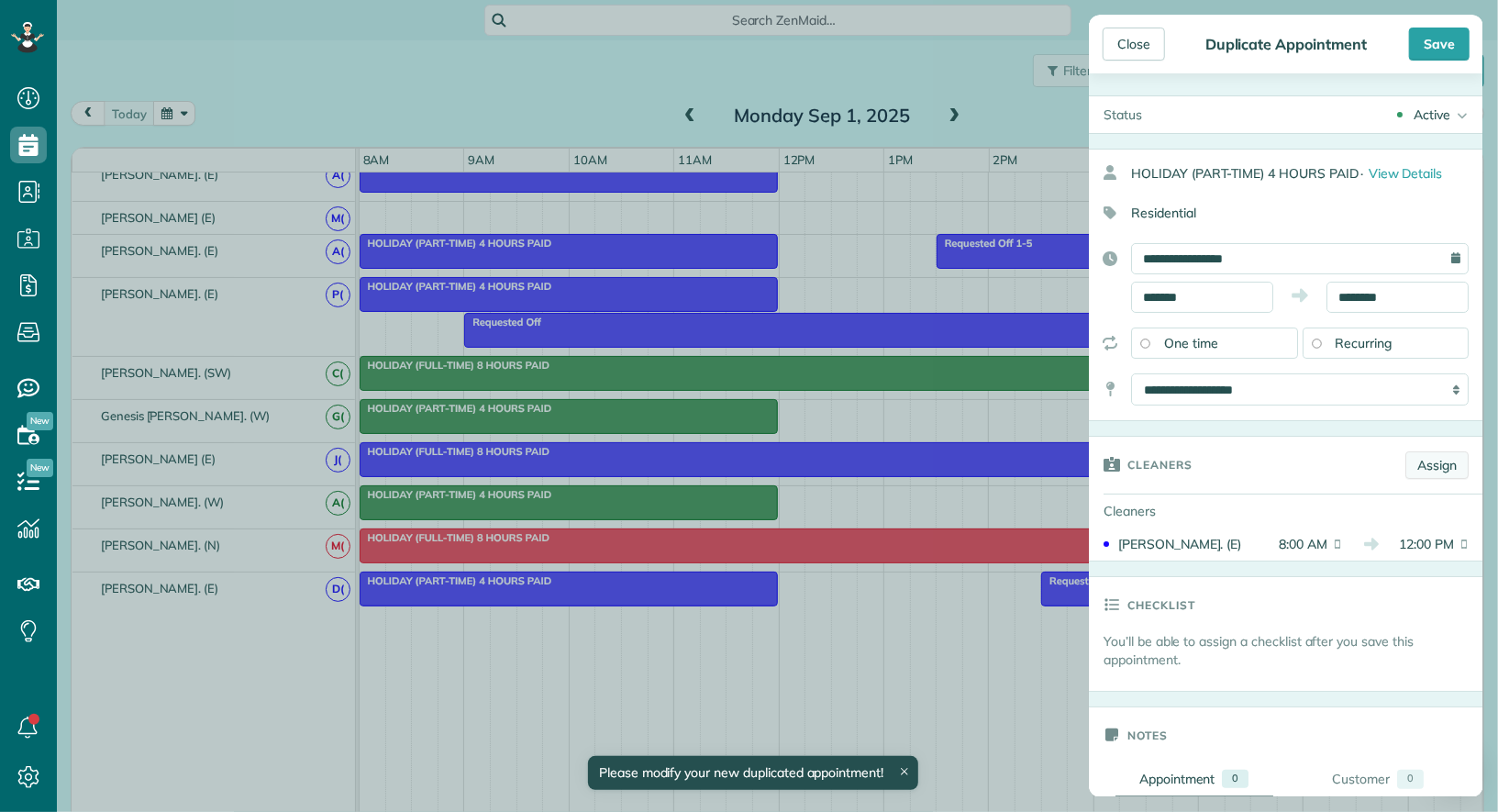
click at [1424, 474] on link "Assign" at bounding box center [1437, 466] width 64 height 28
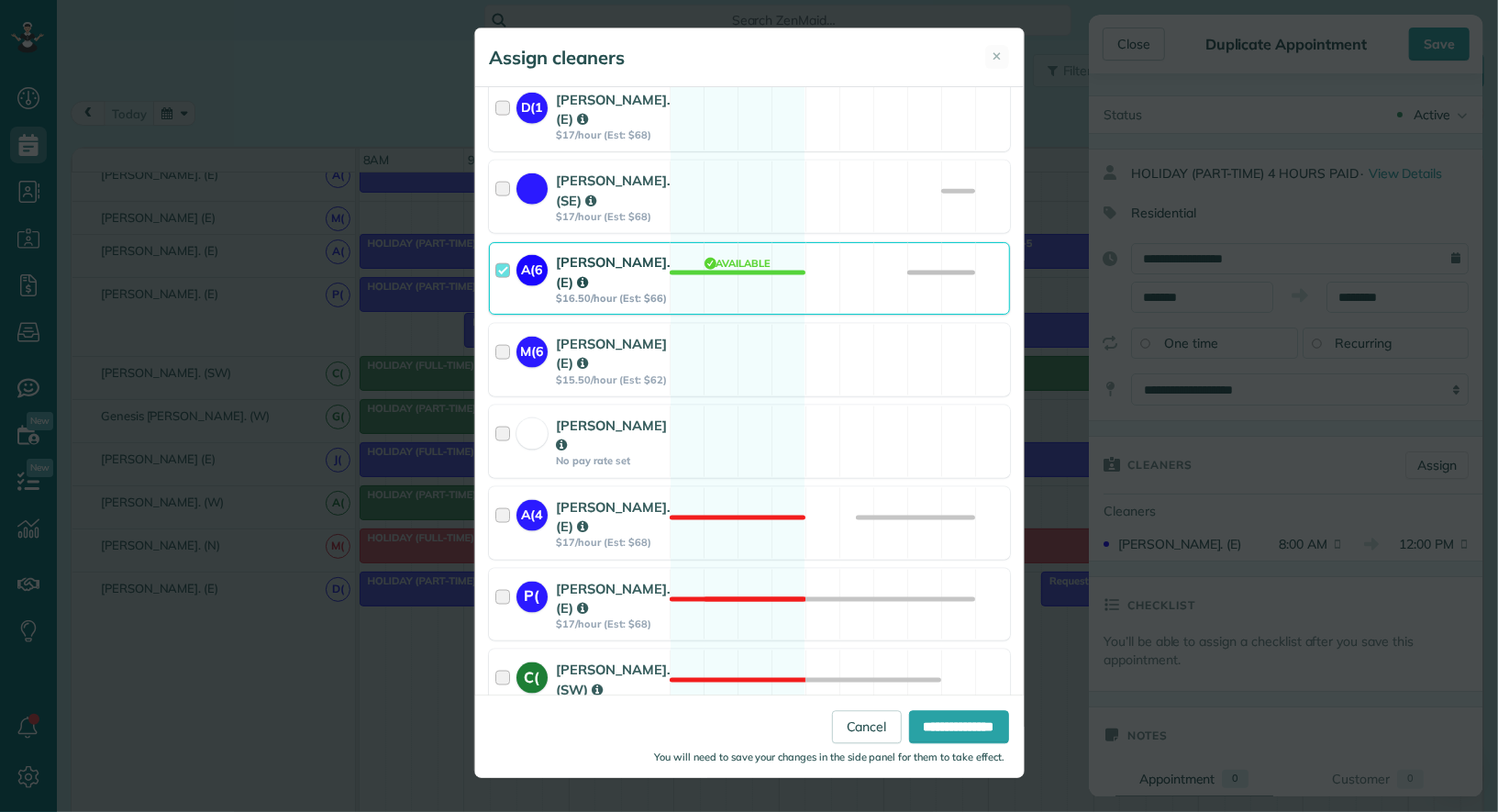
scroll to position [1556, 0]
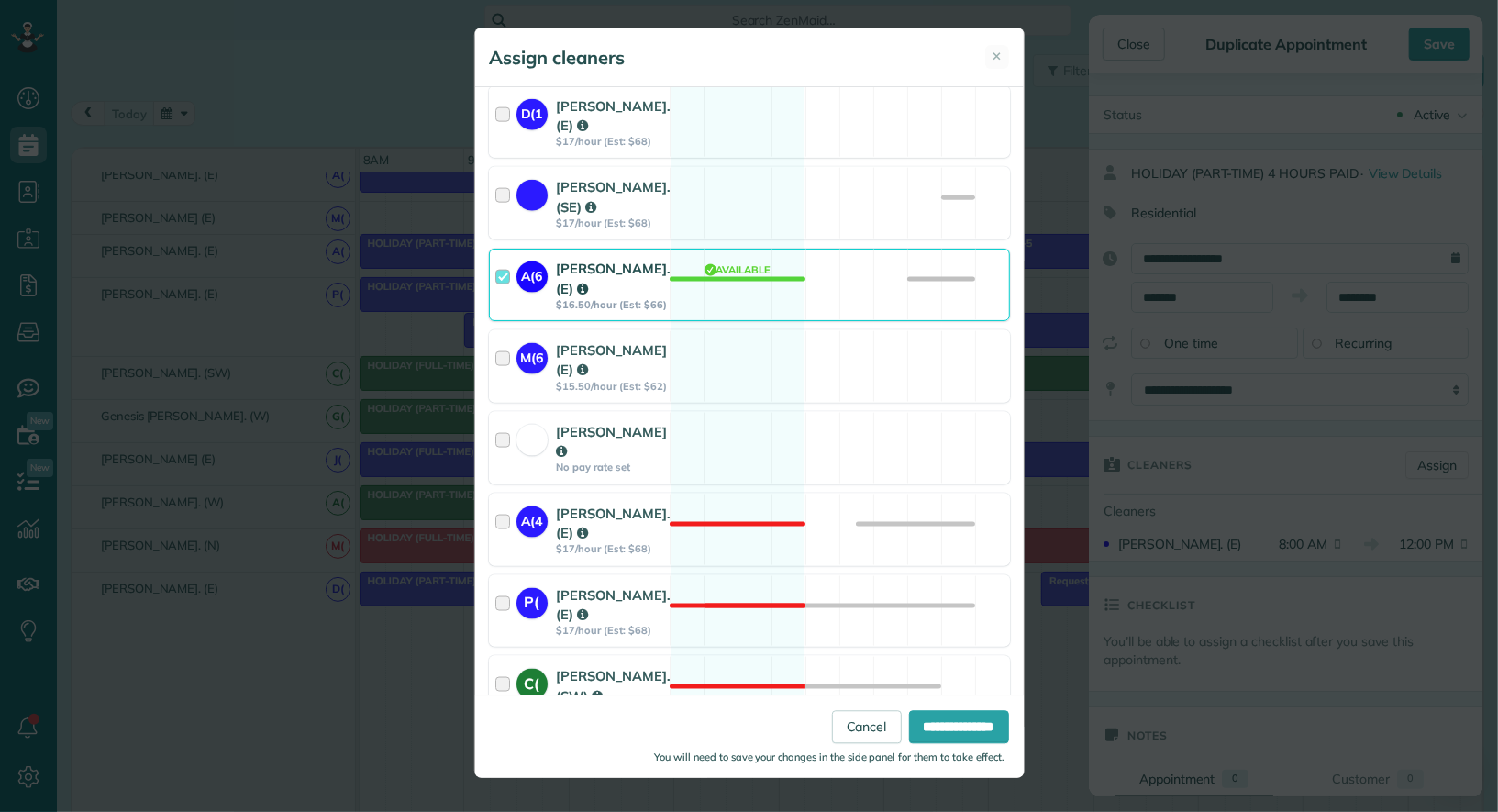
click at [504, 259] on div at bounding box center [505, 285] width 21 height 53
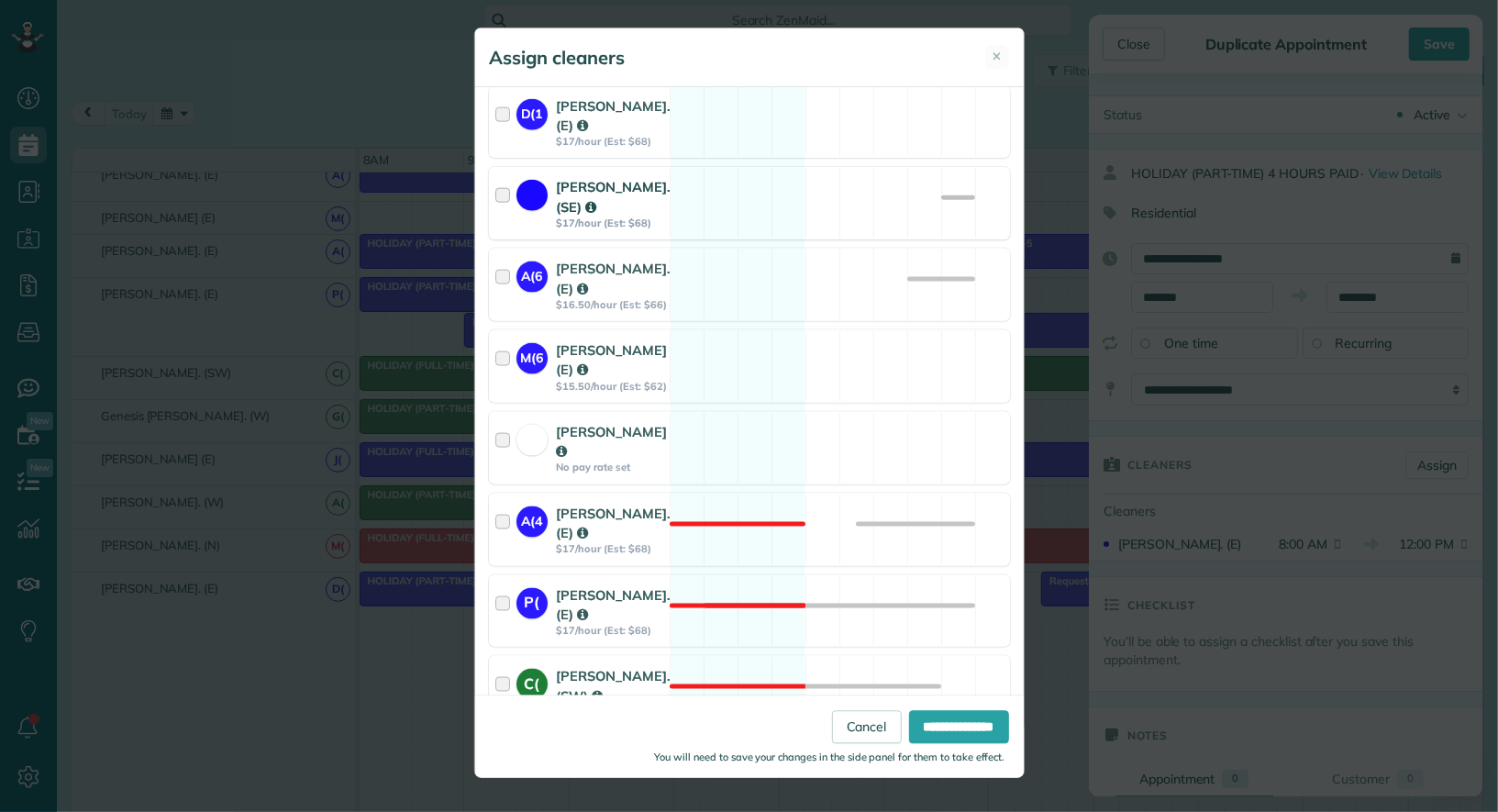
click at [496, 177] on div at bounding box center [505, 203] width 21 height 53
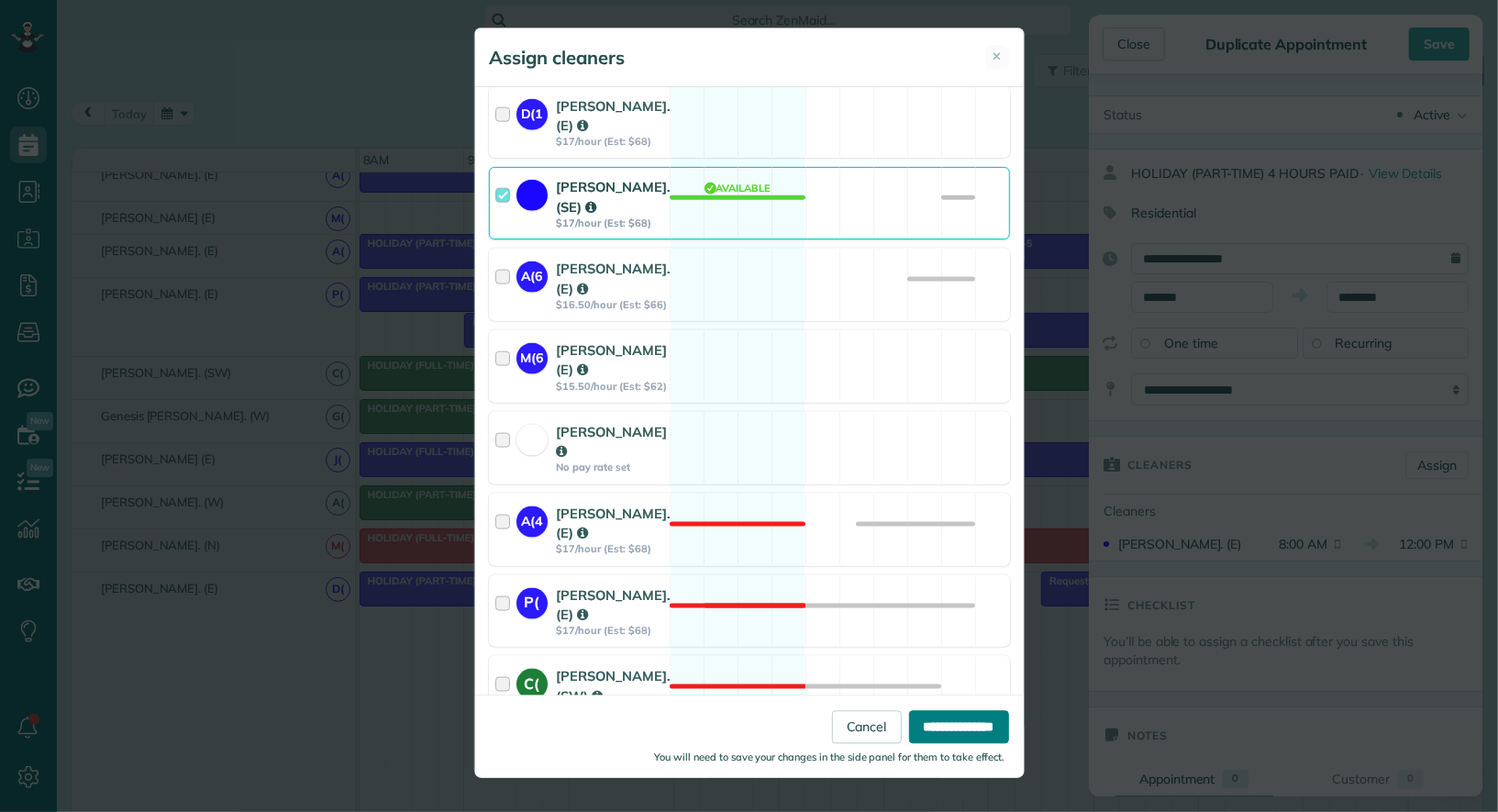
click at [923, 718] on input "**********" at bounding box center [959, 726] width 100 height 33
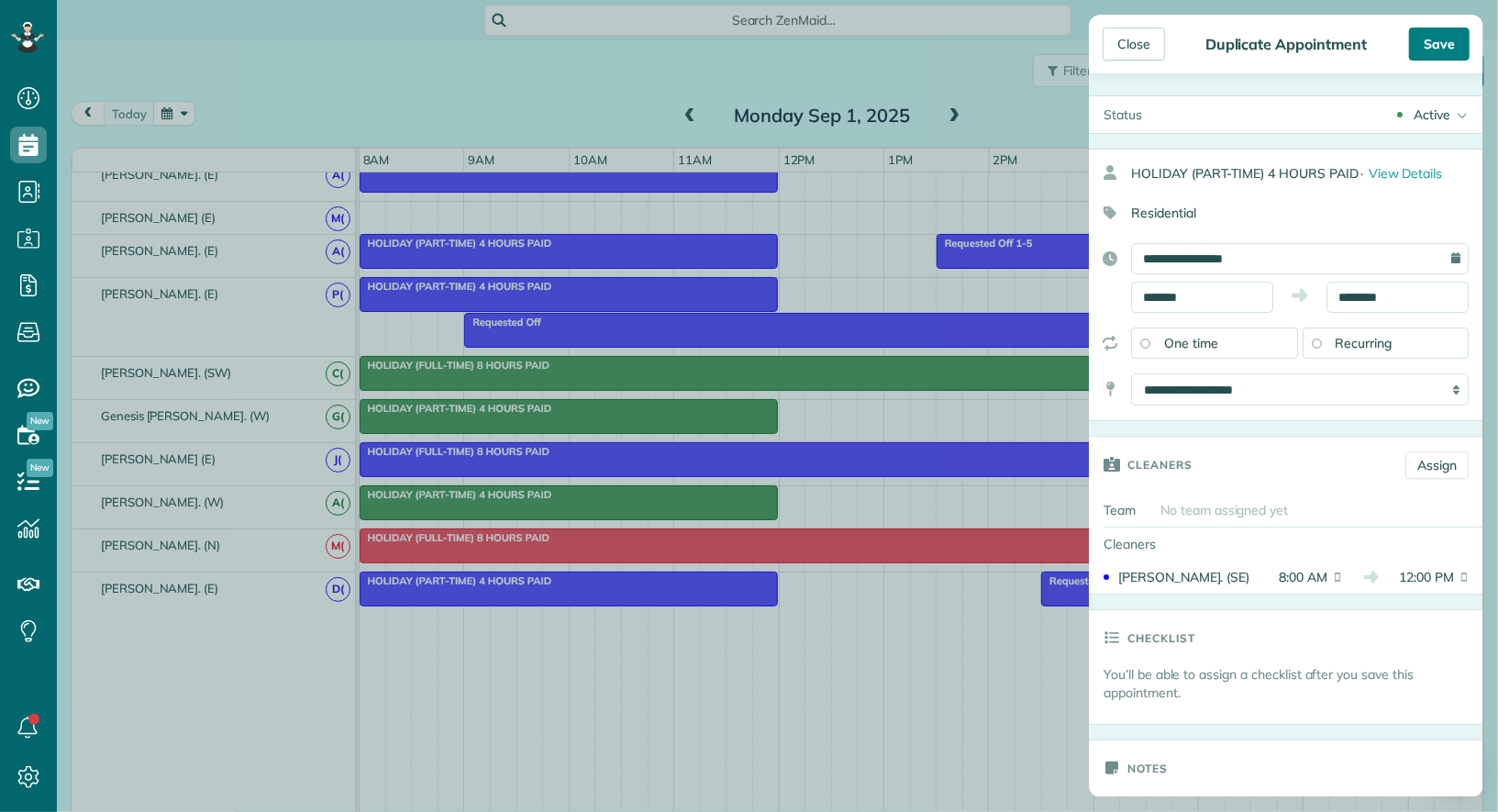
click at [1454, 40] on div "Save" at bounding box center [1439, 44] width 61 height 33
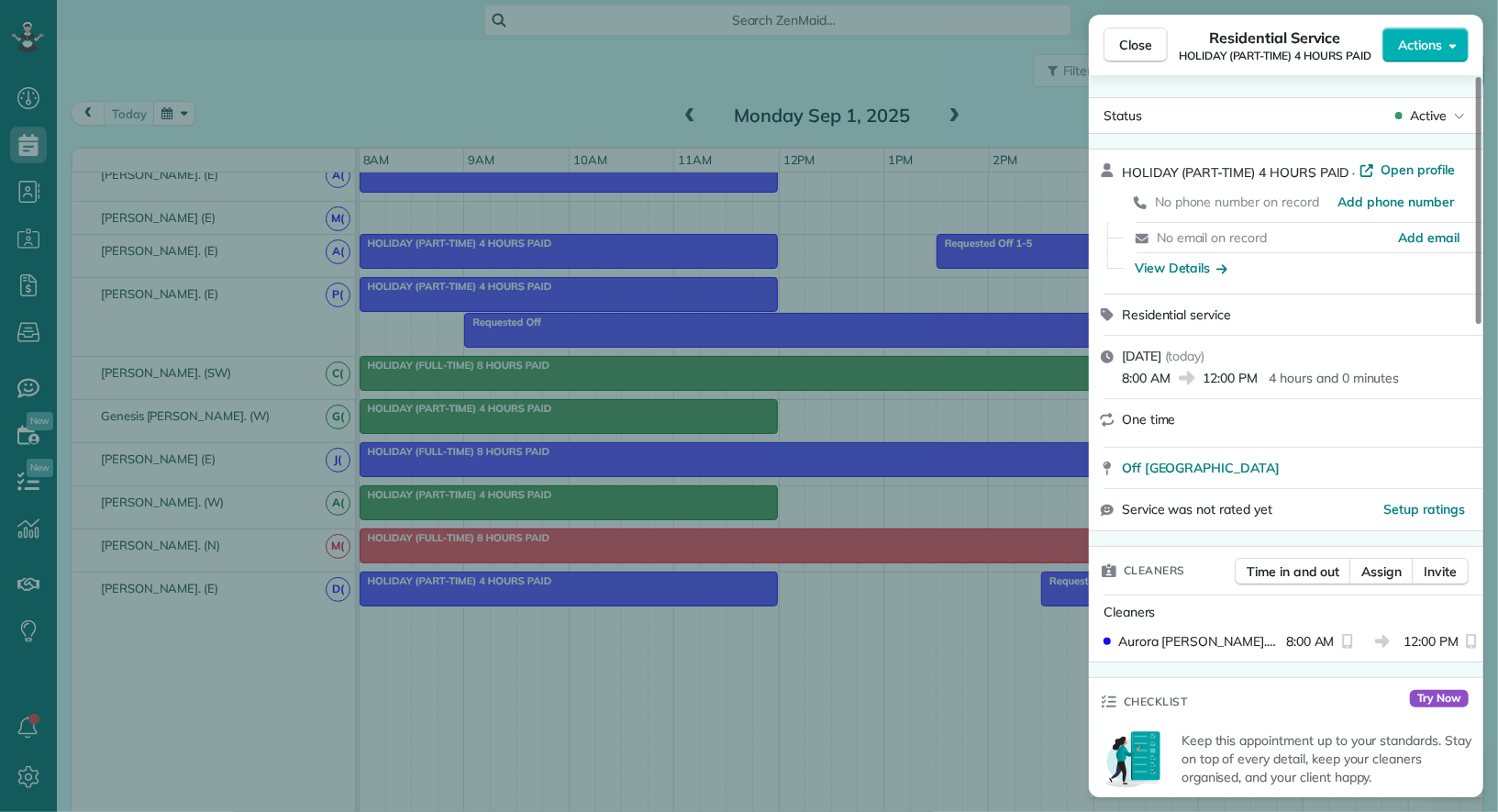
click at [1454, 40] on icon "button" at bounding box center [1452, 46] width 7 height 14
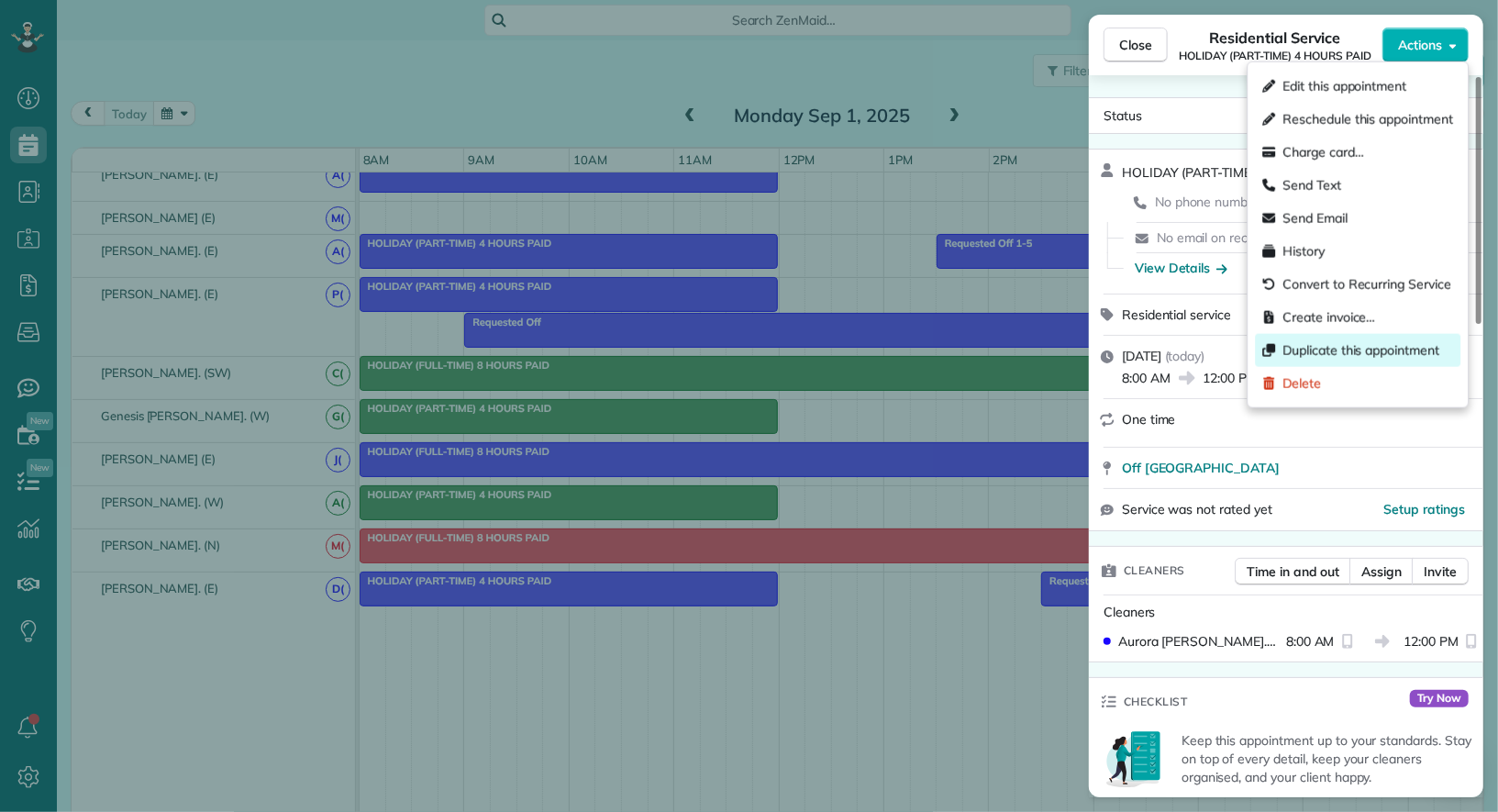
click at [1372, 357] on span "Duplicate this appointment" at bounding box center [1361, 350] width 157 height 18
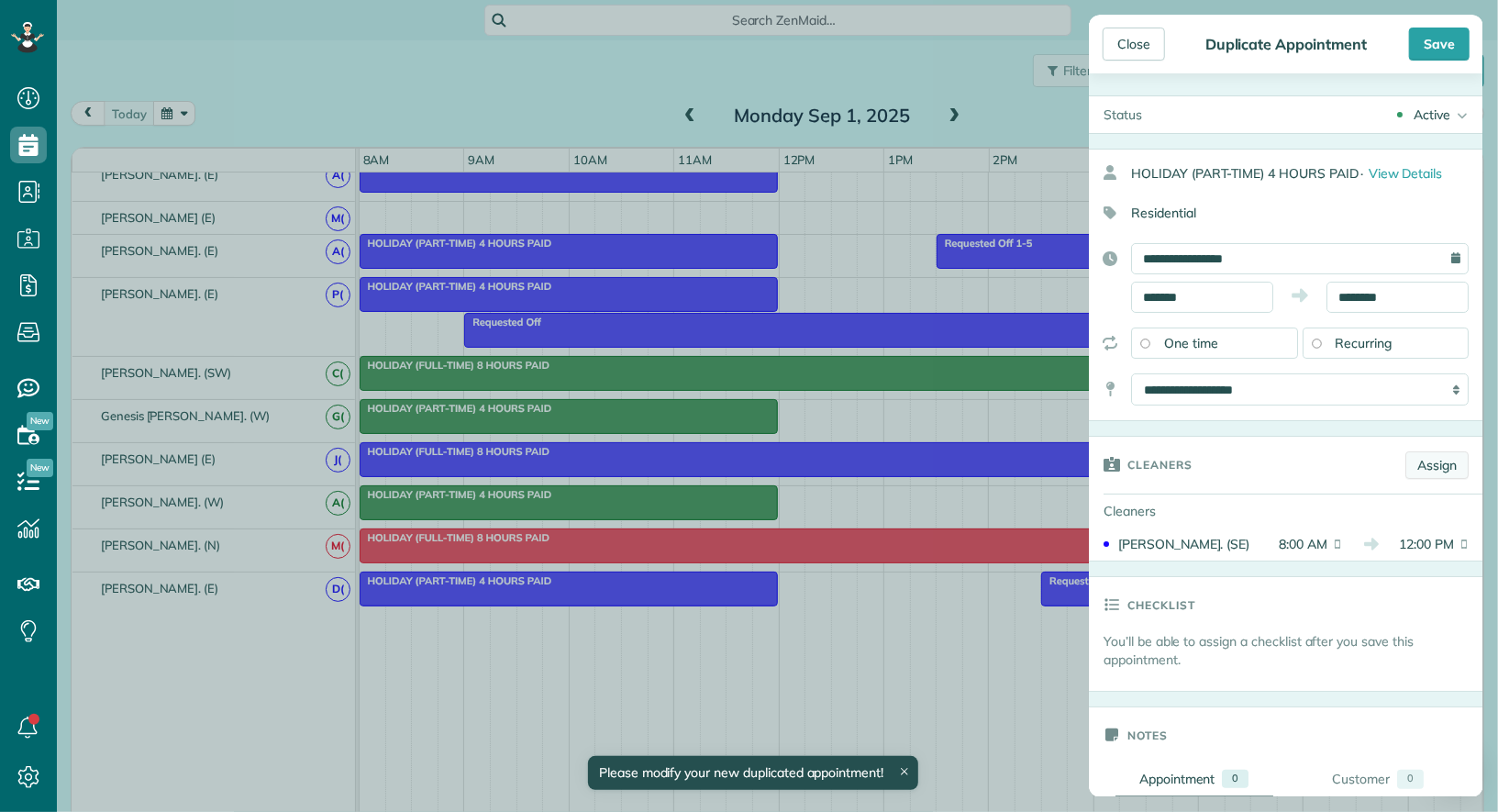
click at [1427, 459] on link "Assign" at bounding box center [1437, 466] width 64 height 28
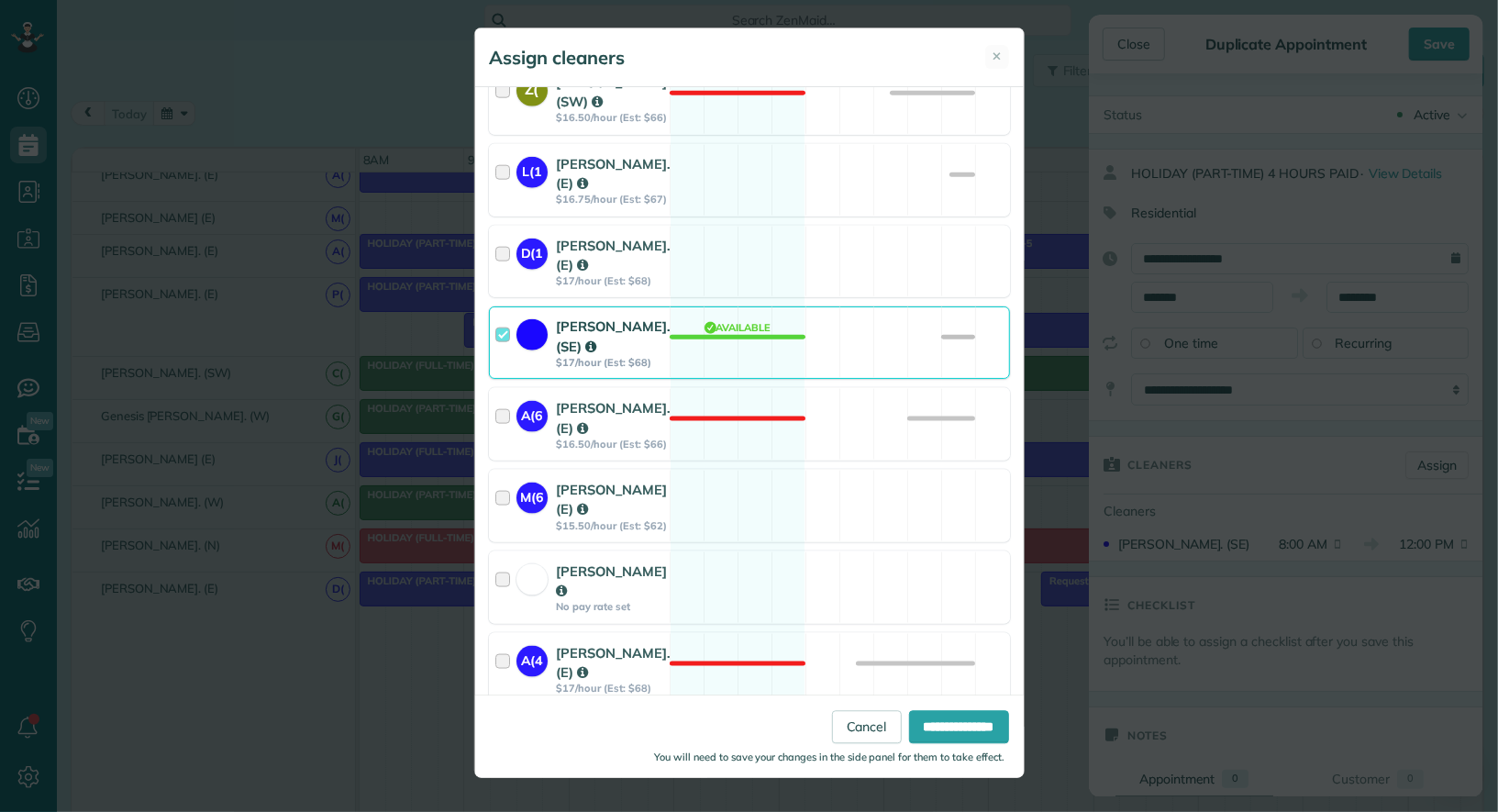
scroll to position [1414, 0]
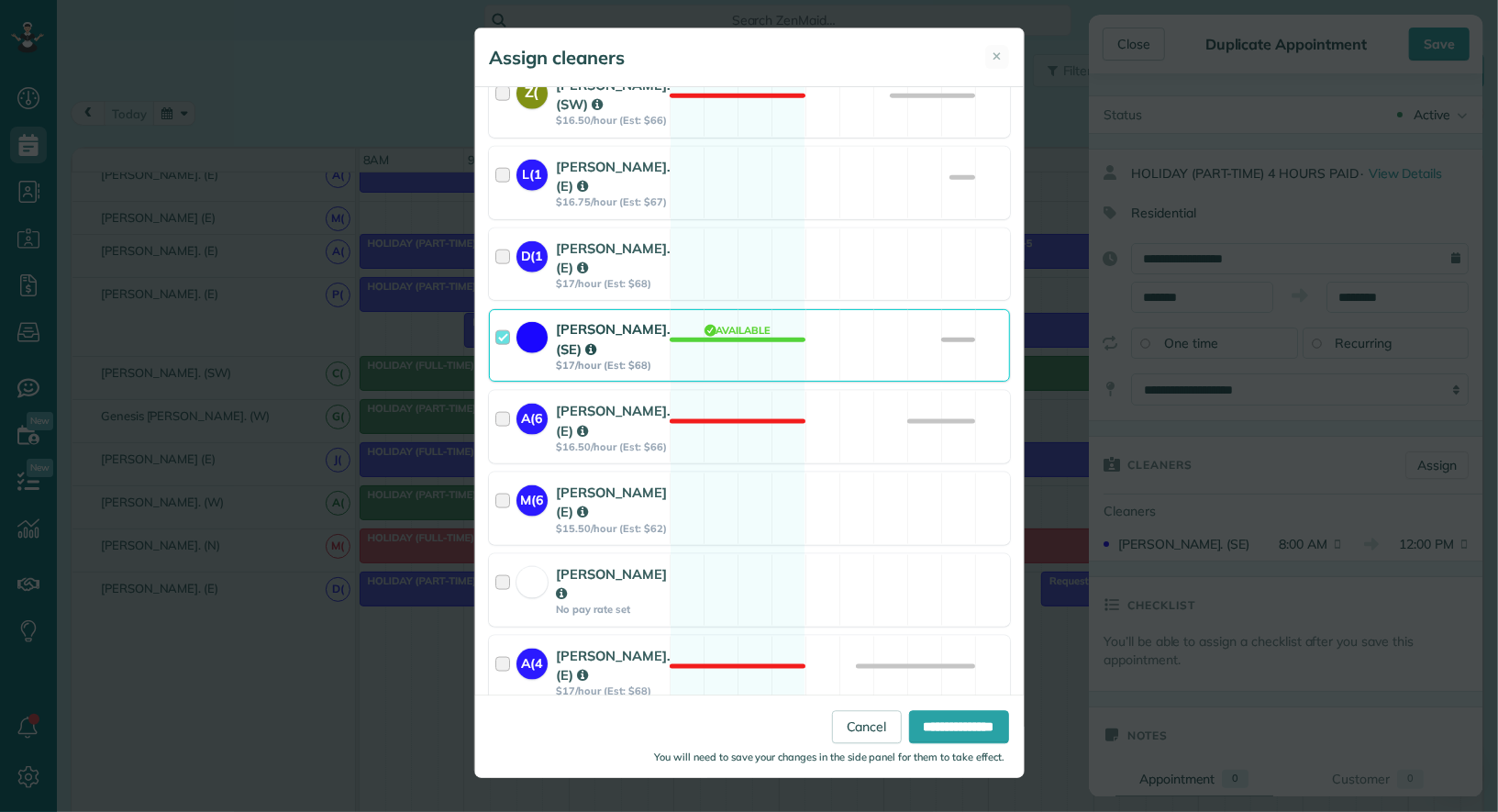
click at [511, 320] on div at bounding box center [505, 345] width 21 height 53
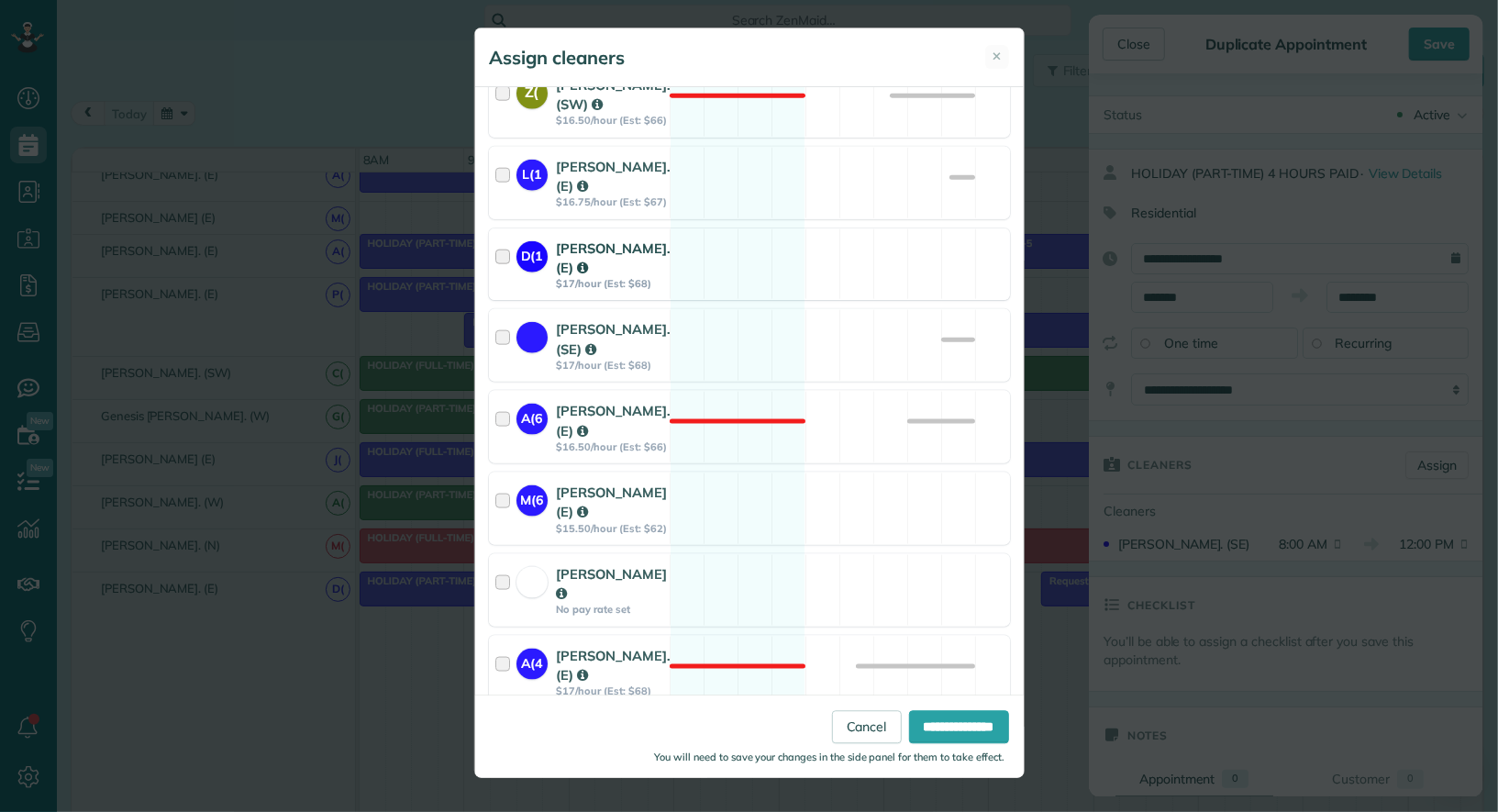
click at [501, 238] on div at bounding box center [505, 264] width 21 height 53
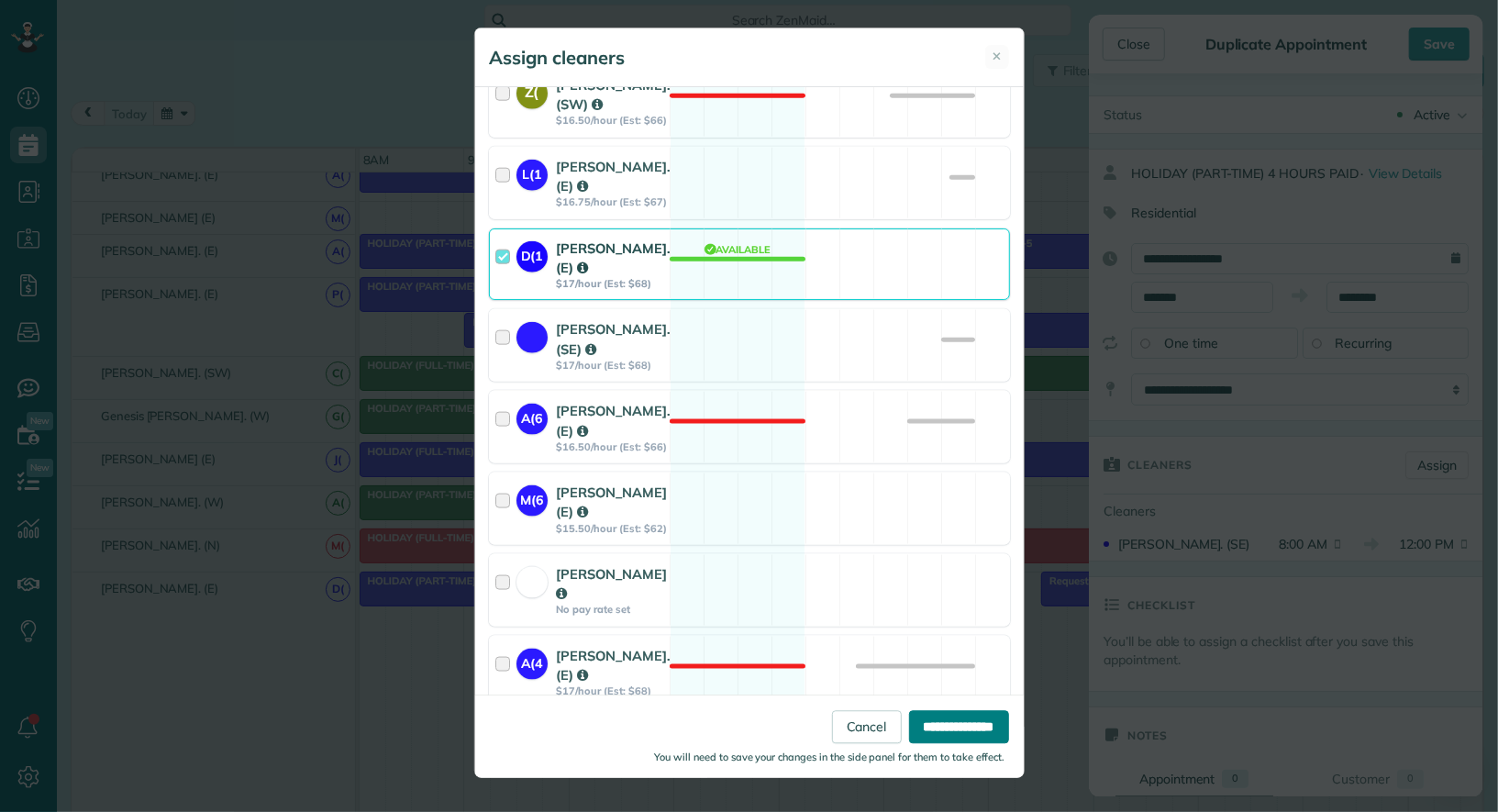
click at [967, 717] on input "**********" at bounding box center [959, 726] width 100 height 33
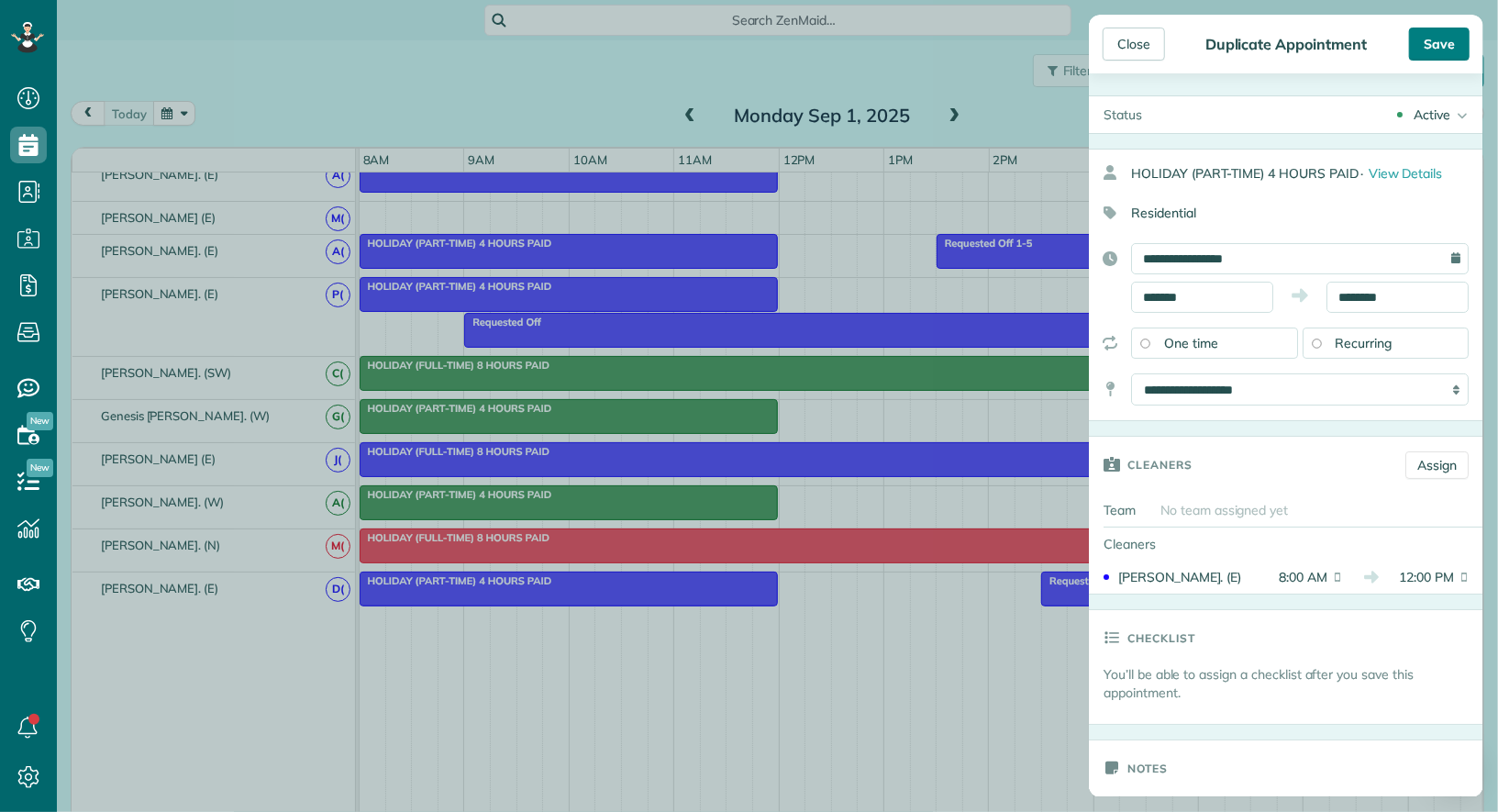
click at [1441, 57] on div "Save" at bounding box center [1439, 44] width 61 height 33
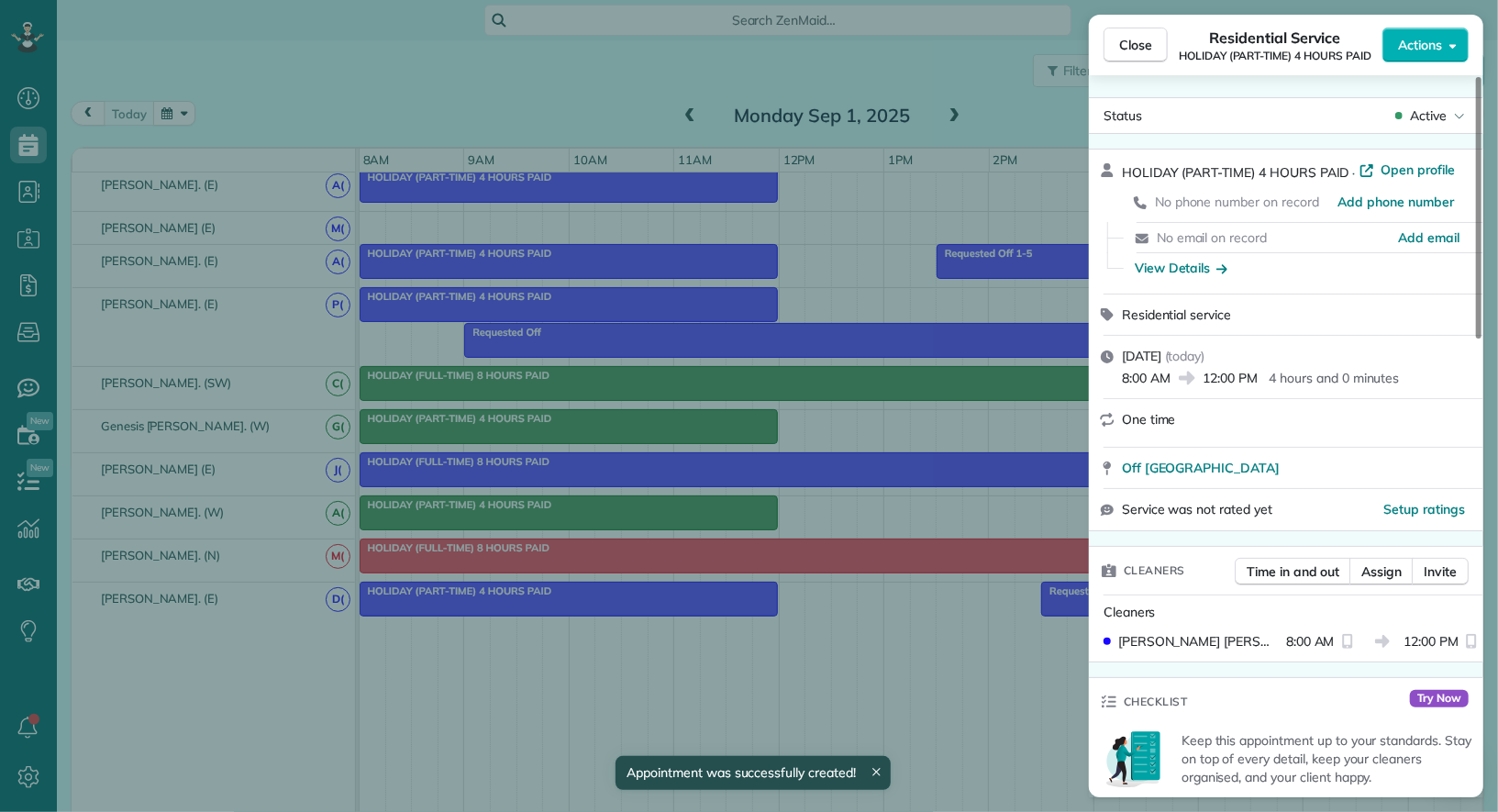
scroll to position [1025, 0]
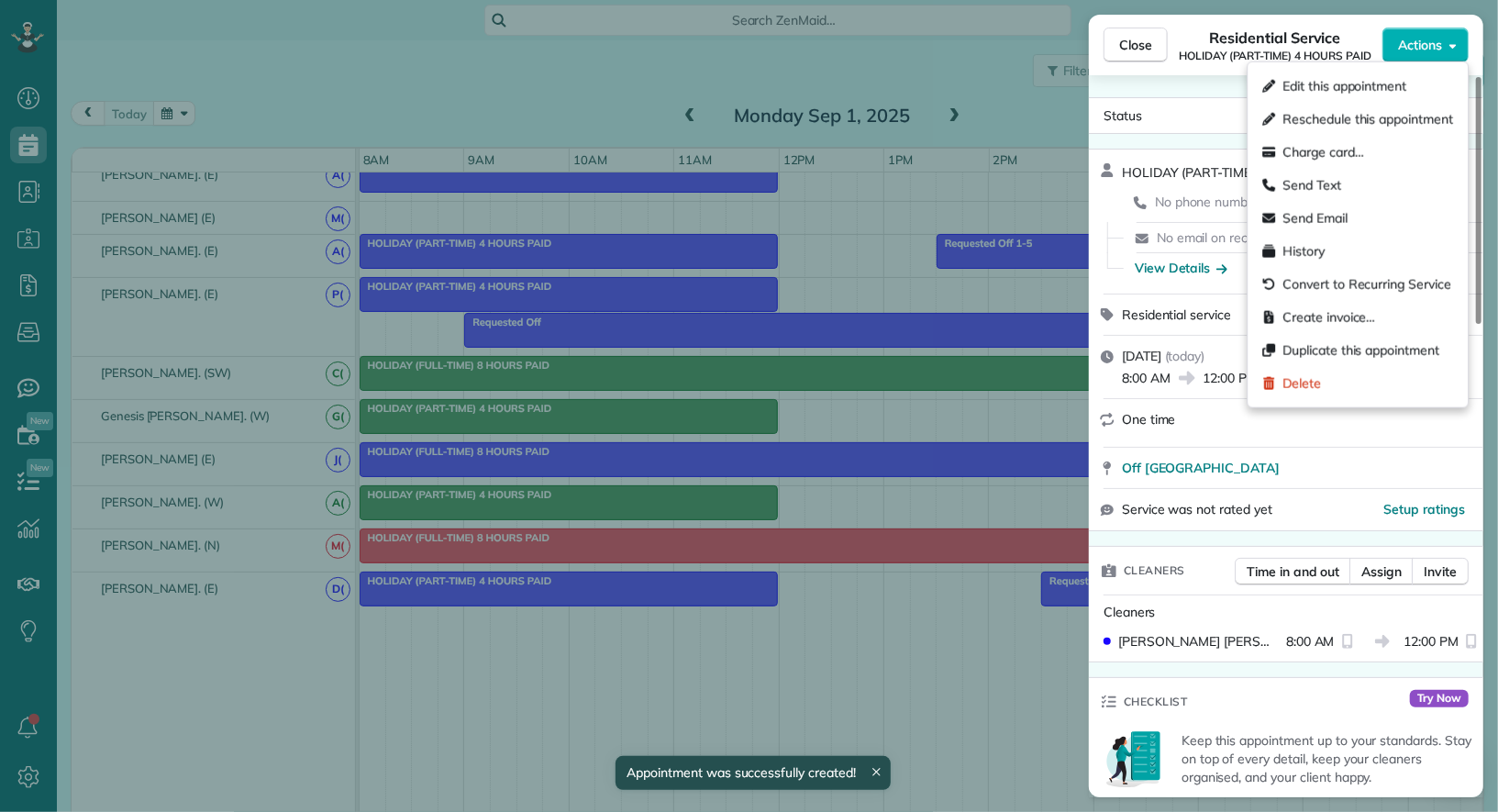
click at [1441, 57] on button "Actions" at bounding box center [1426, 45] width 86 height 35
click at [1372, 356] on span "Duplicate this appointment" at bounding box center [1361, 350] width 157 height 18
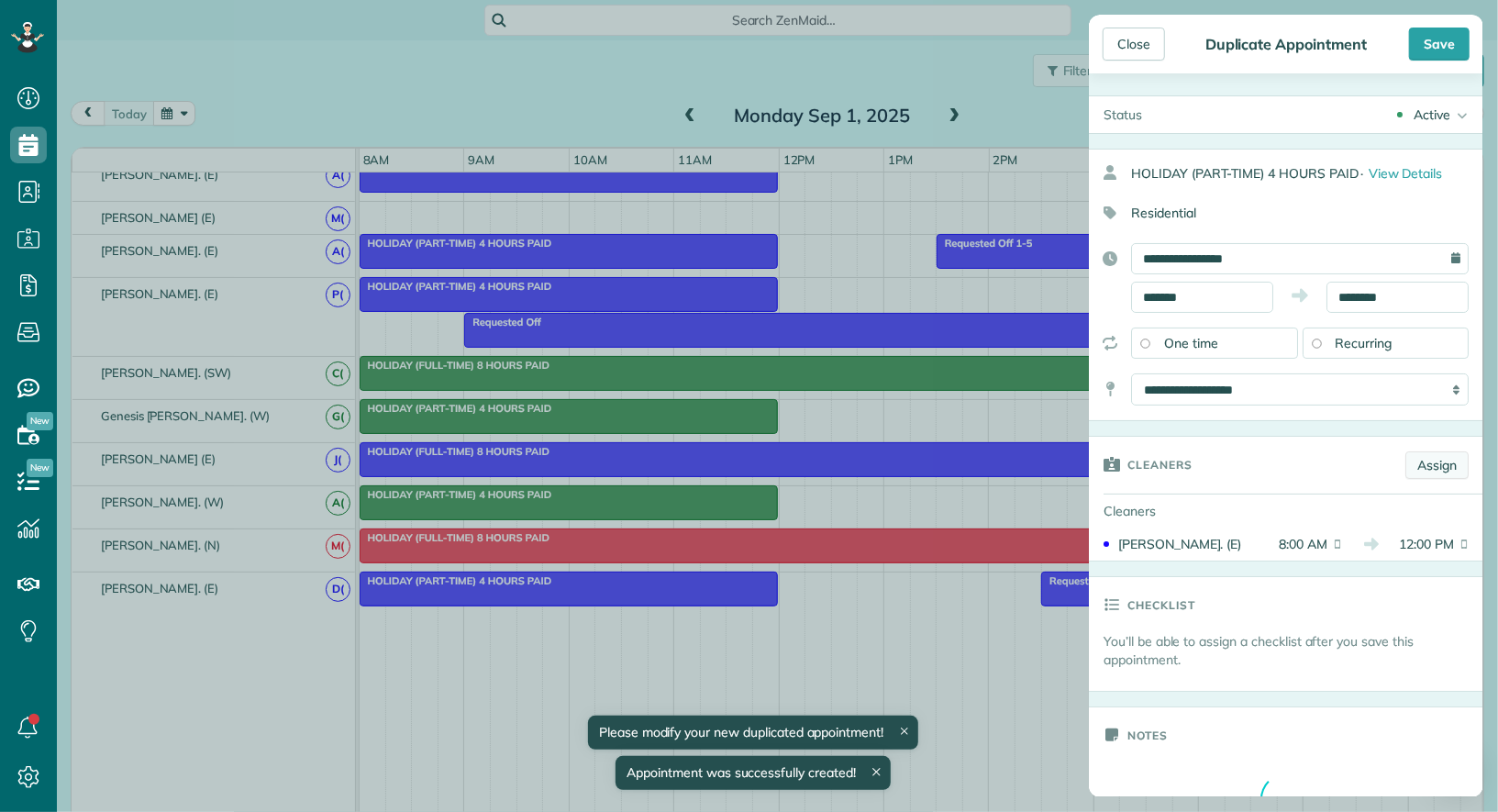
click at [1438, 464] on link "Assign" at bounding box center [1437, 466] width 64 height 28
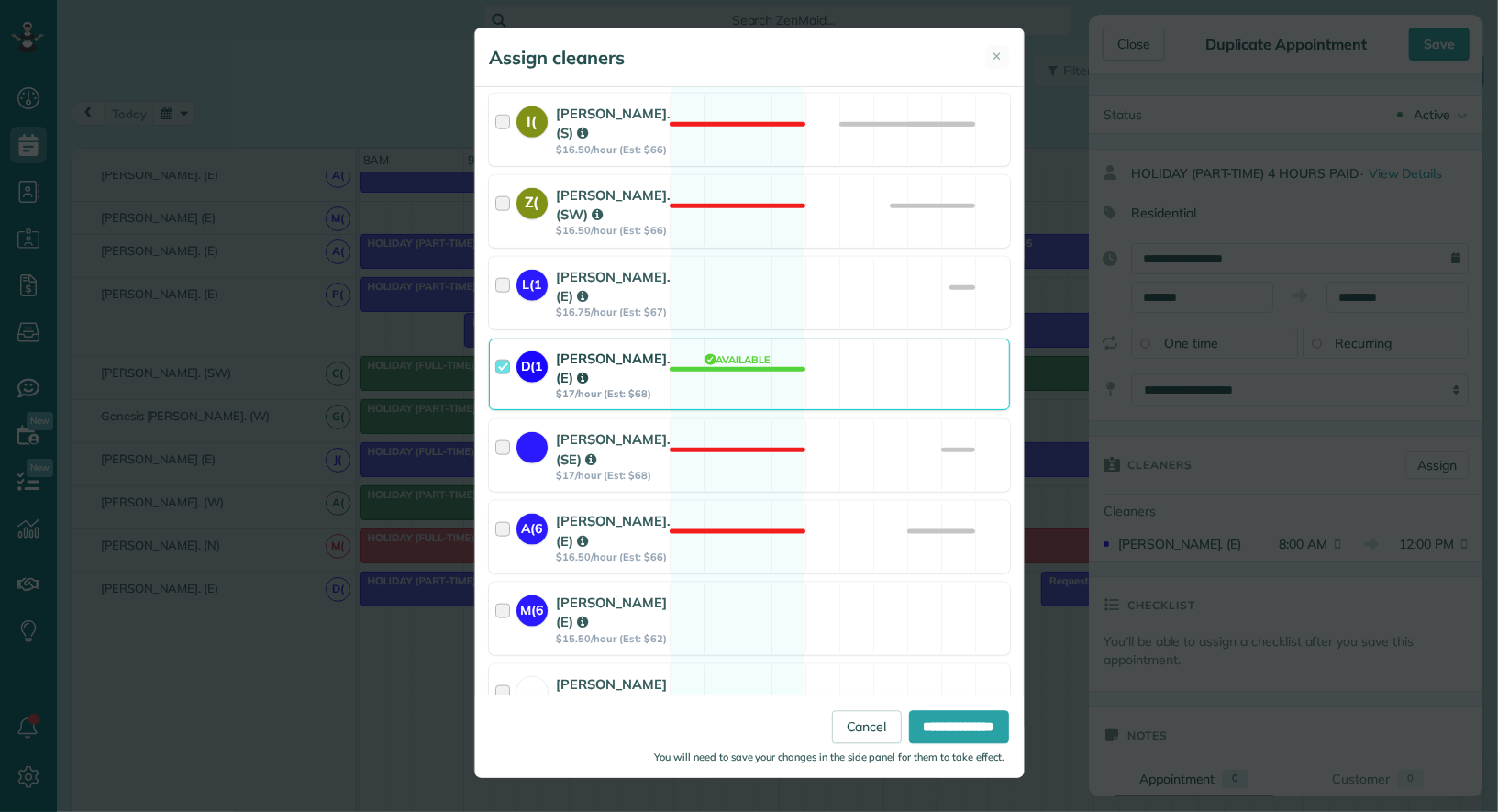
scroll to position [1299, 0]
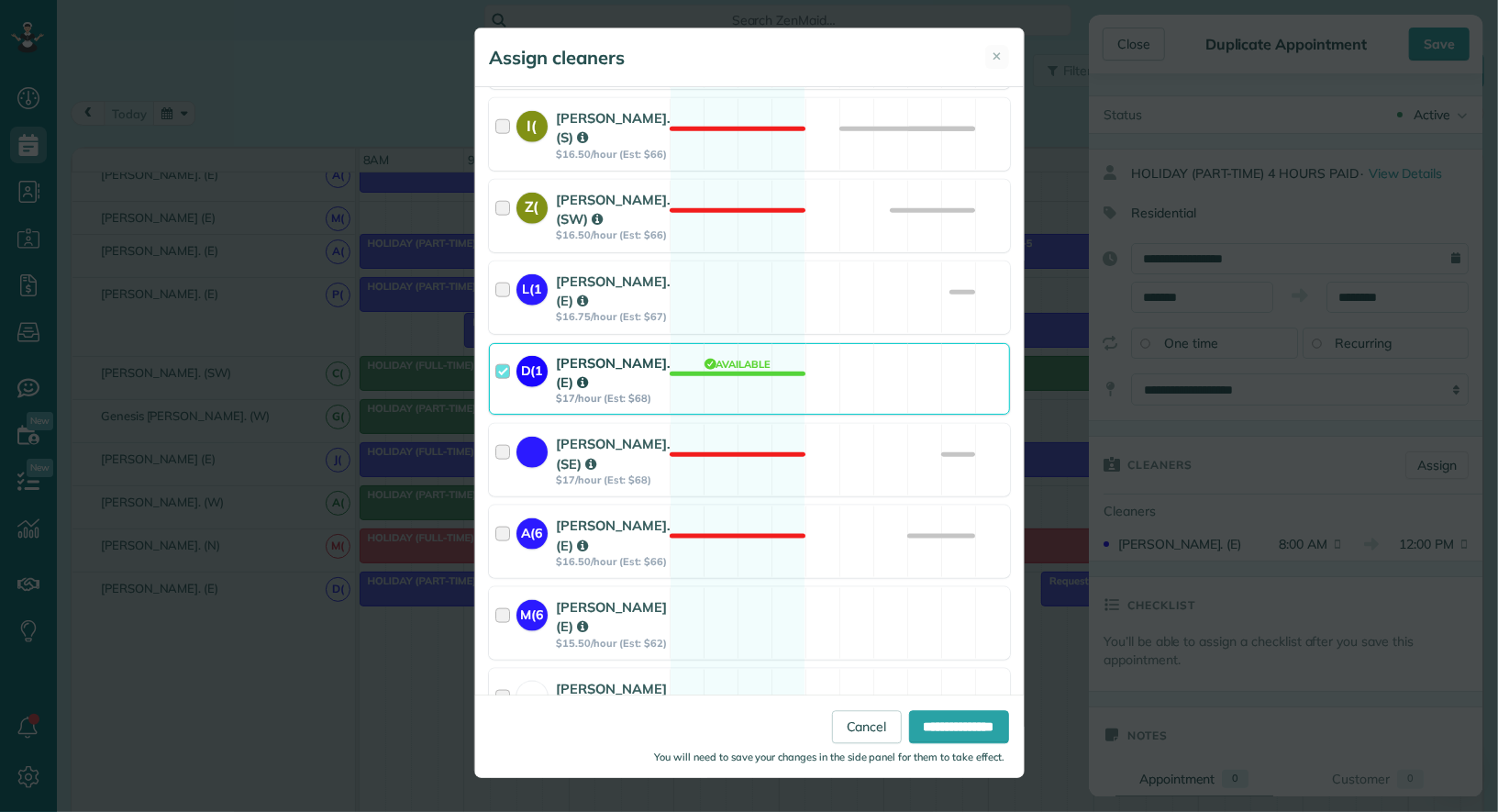
click at [501, 353] on div at bounding box center [505, 379] width 21 height 53
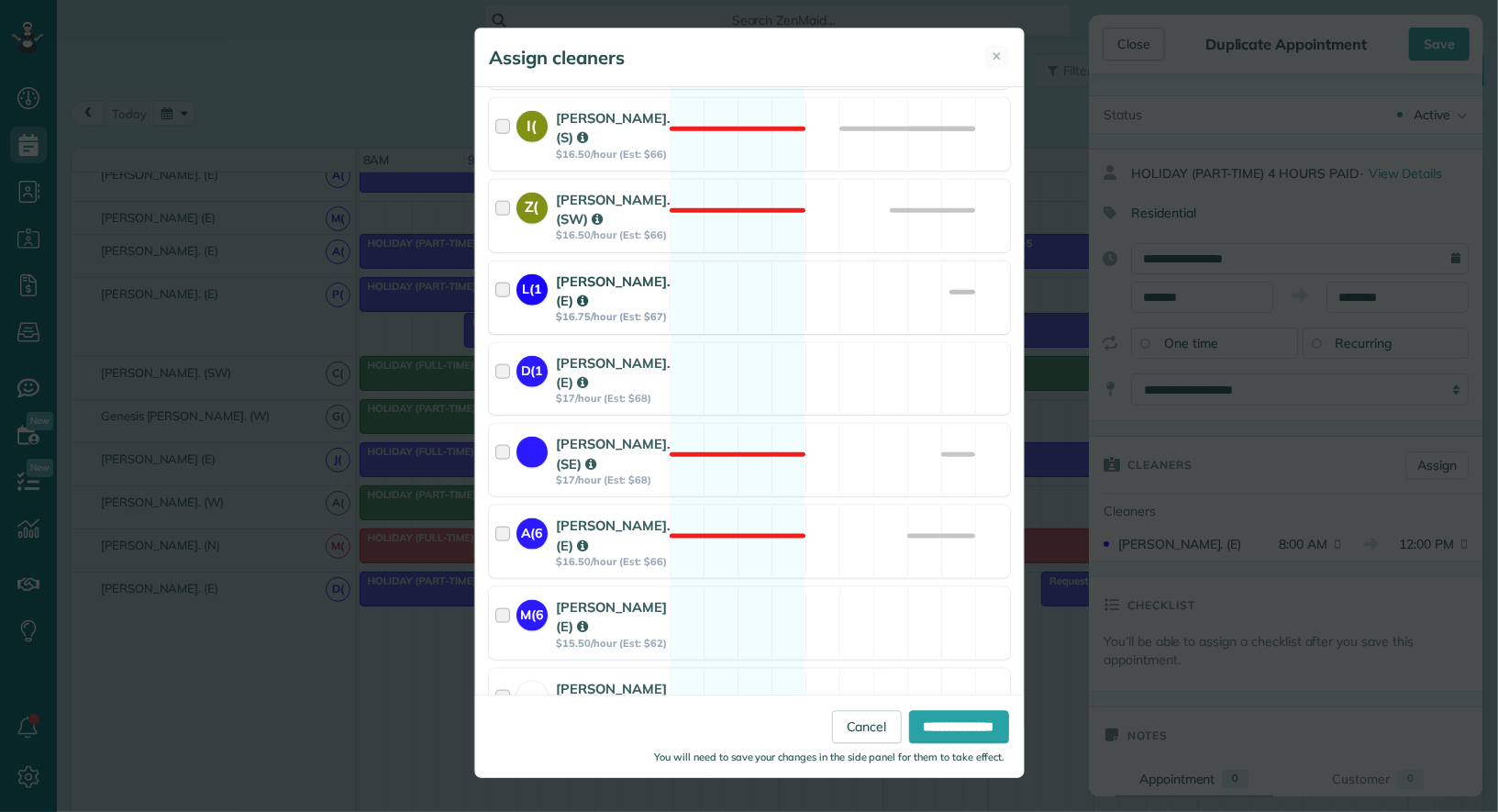
click at [503, 272] on div at bounding box center [505, 298] width 21 height 53
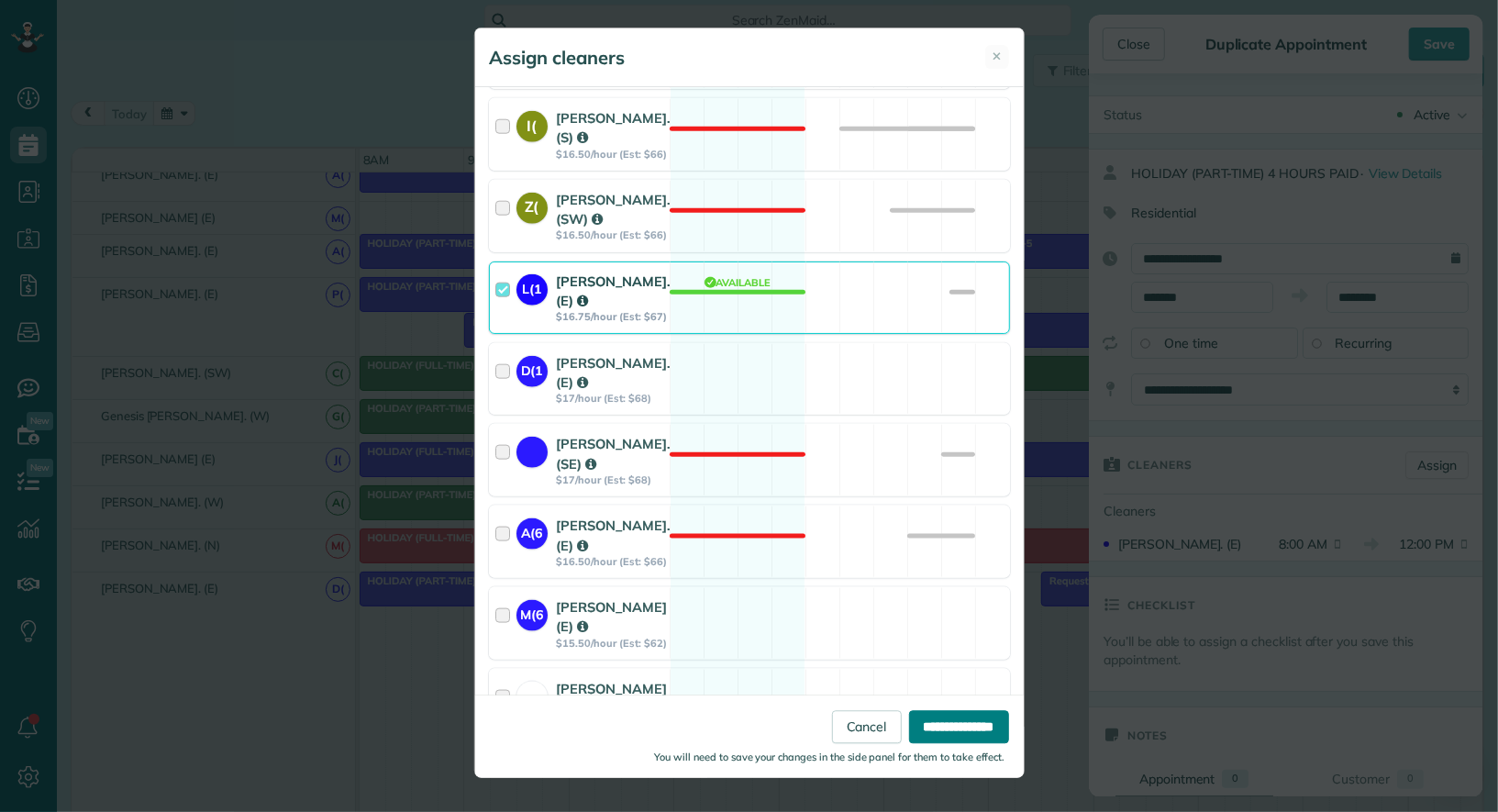
click at [958, 723] on input "**********" at bounding box center [959, 726] width 100 height 33
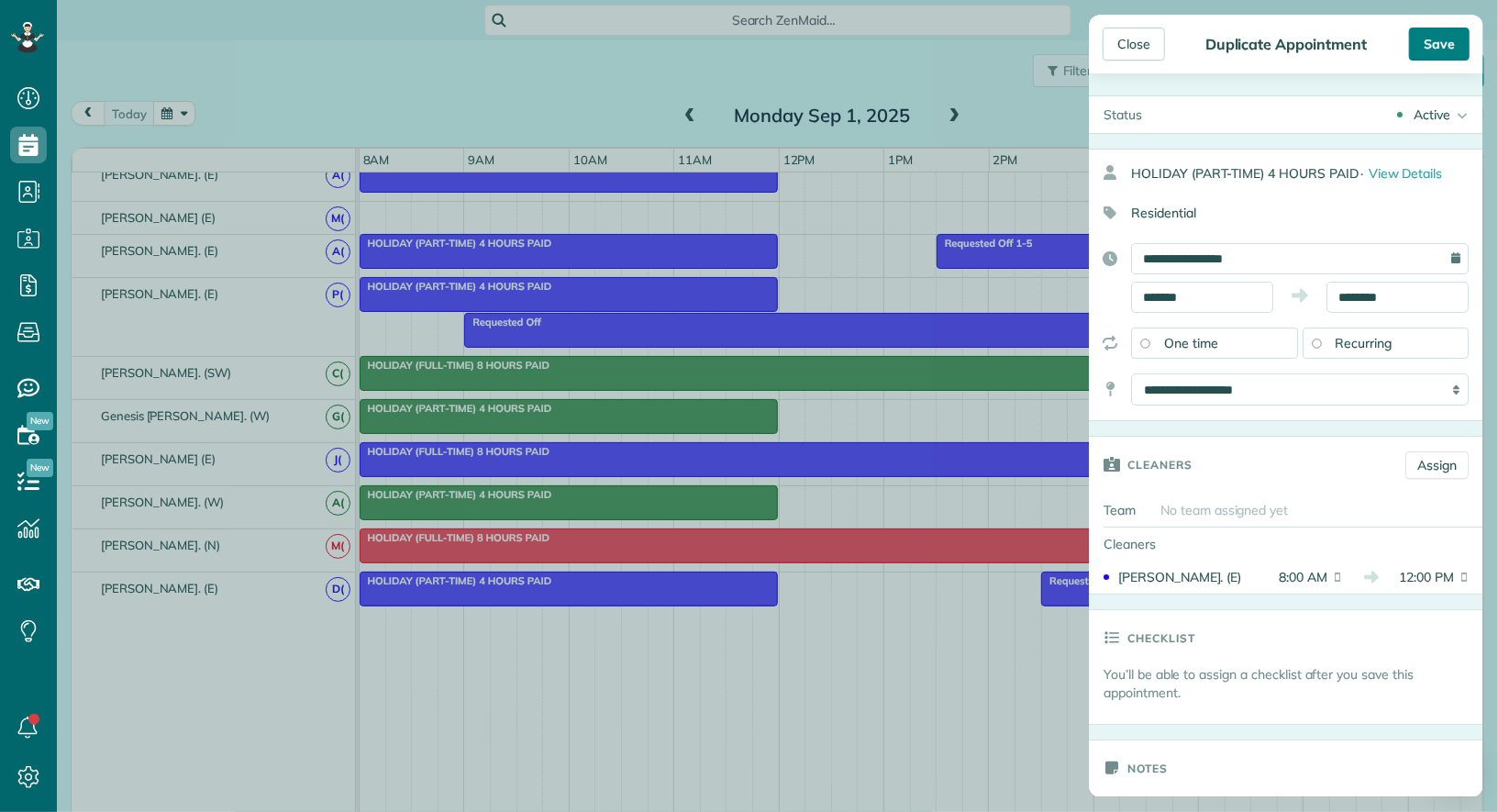
click at [1442, 49] on div "Save" at bounding box center [1439, 44] width 61 height 33
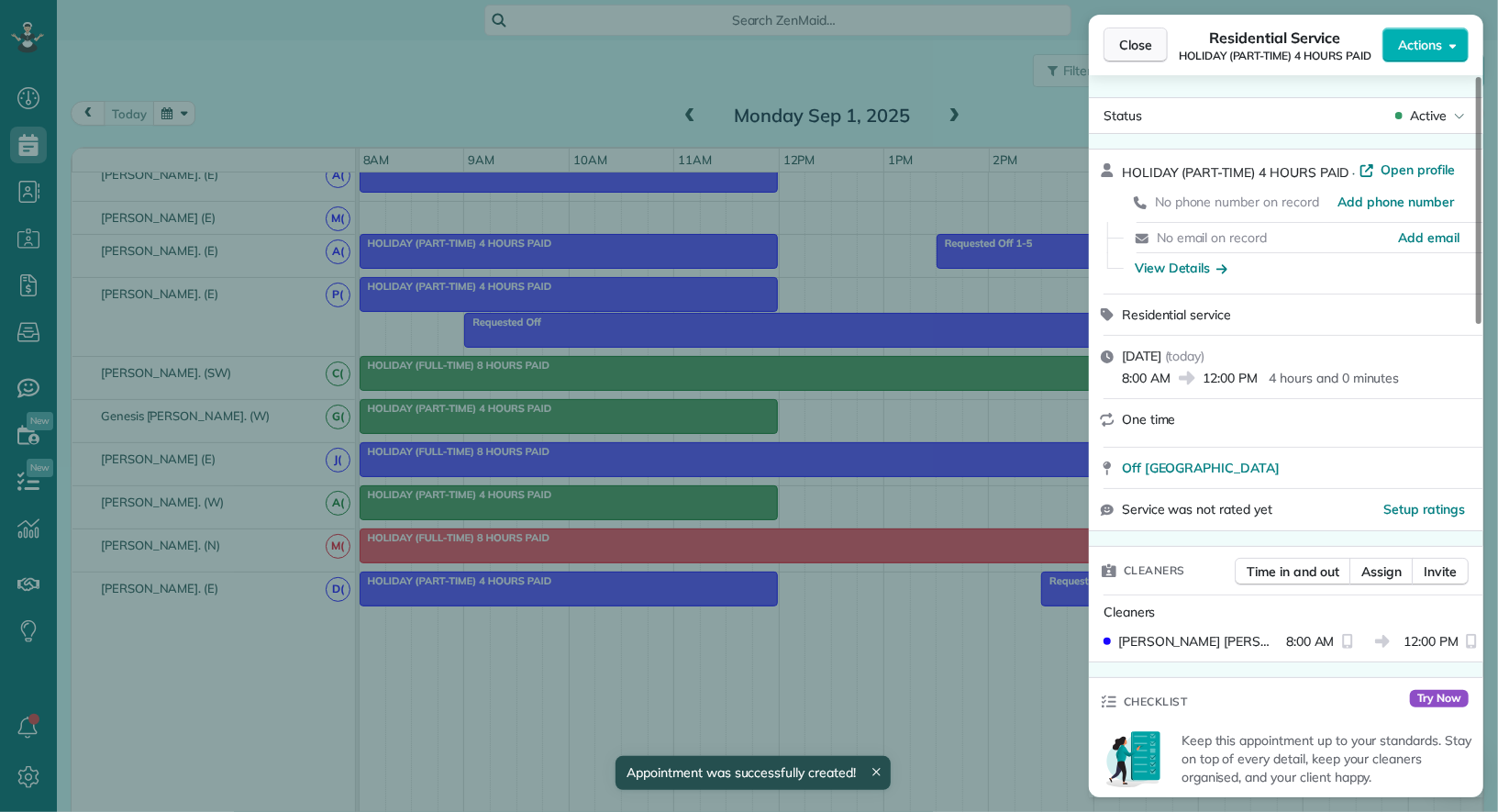
click at [1144, 43] on span "Close" at bounding box center [1136, 45] width 33 height 18
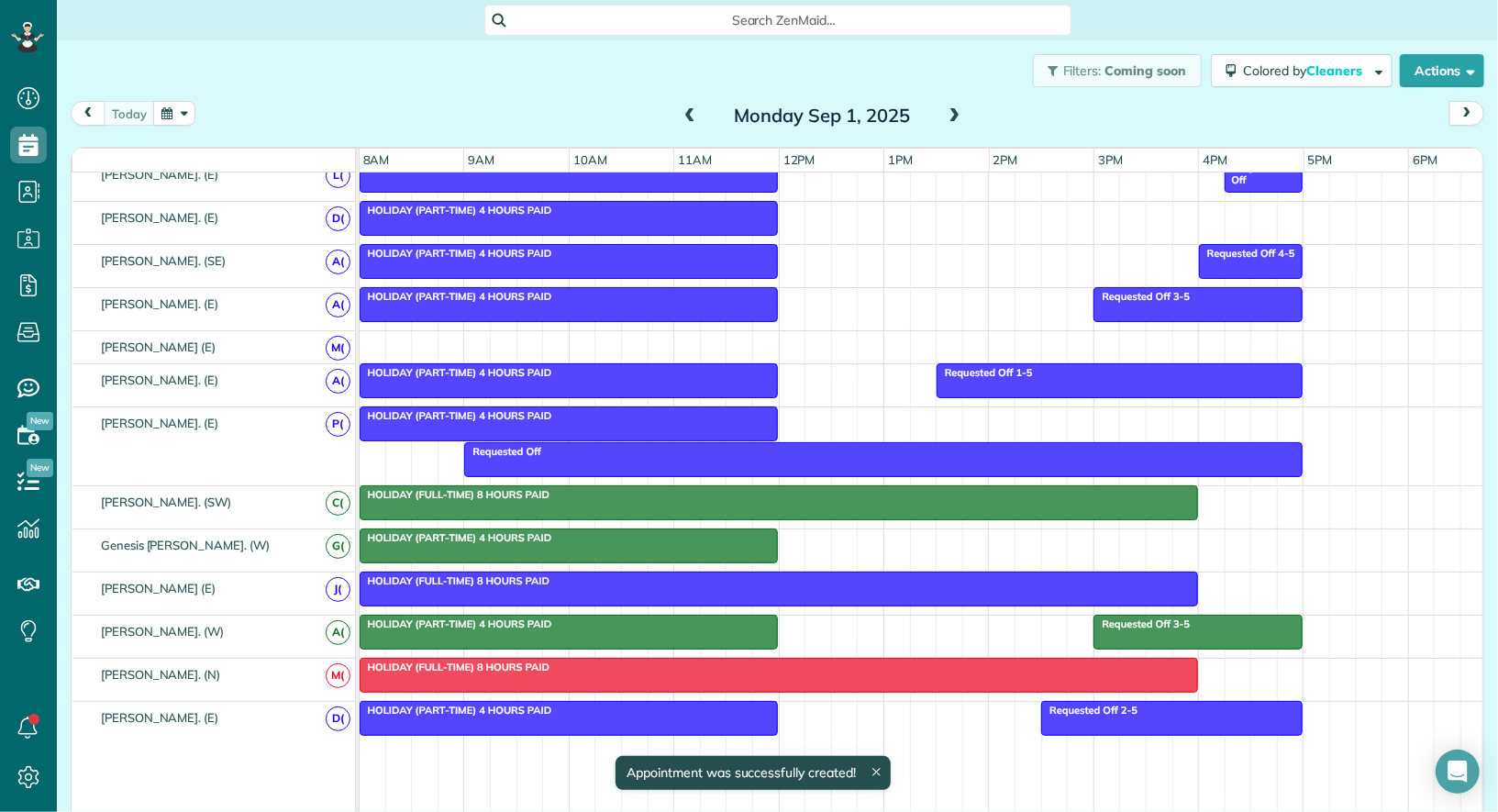
scroll to position [875, 0]
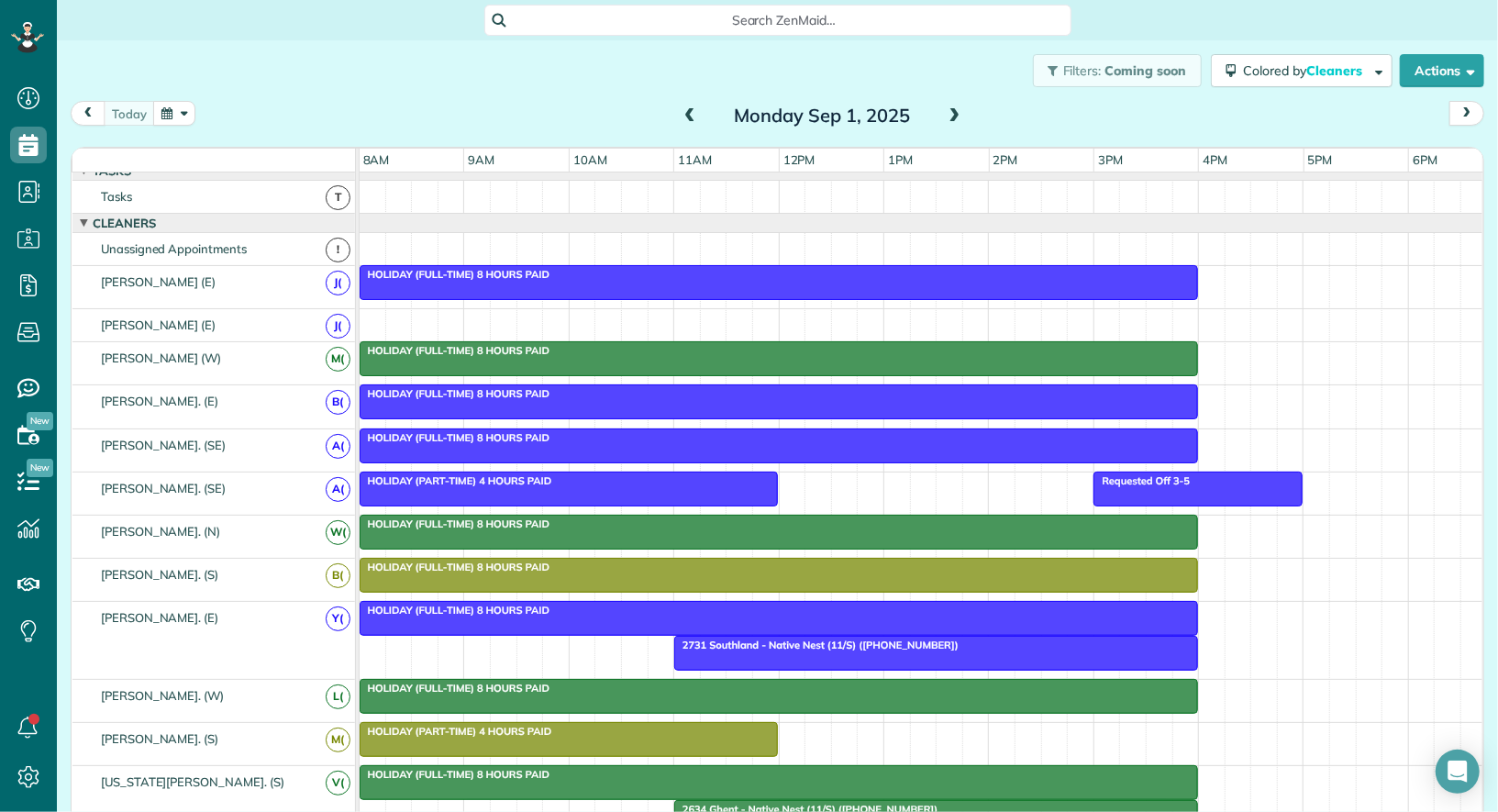
click at [680, 281] on div at bounding box center [778, 282] width 837 height 33
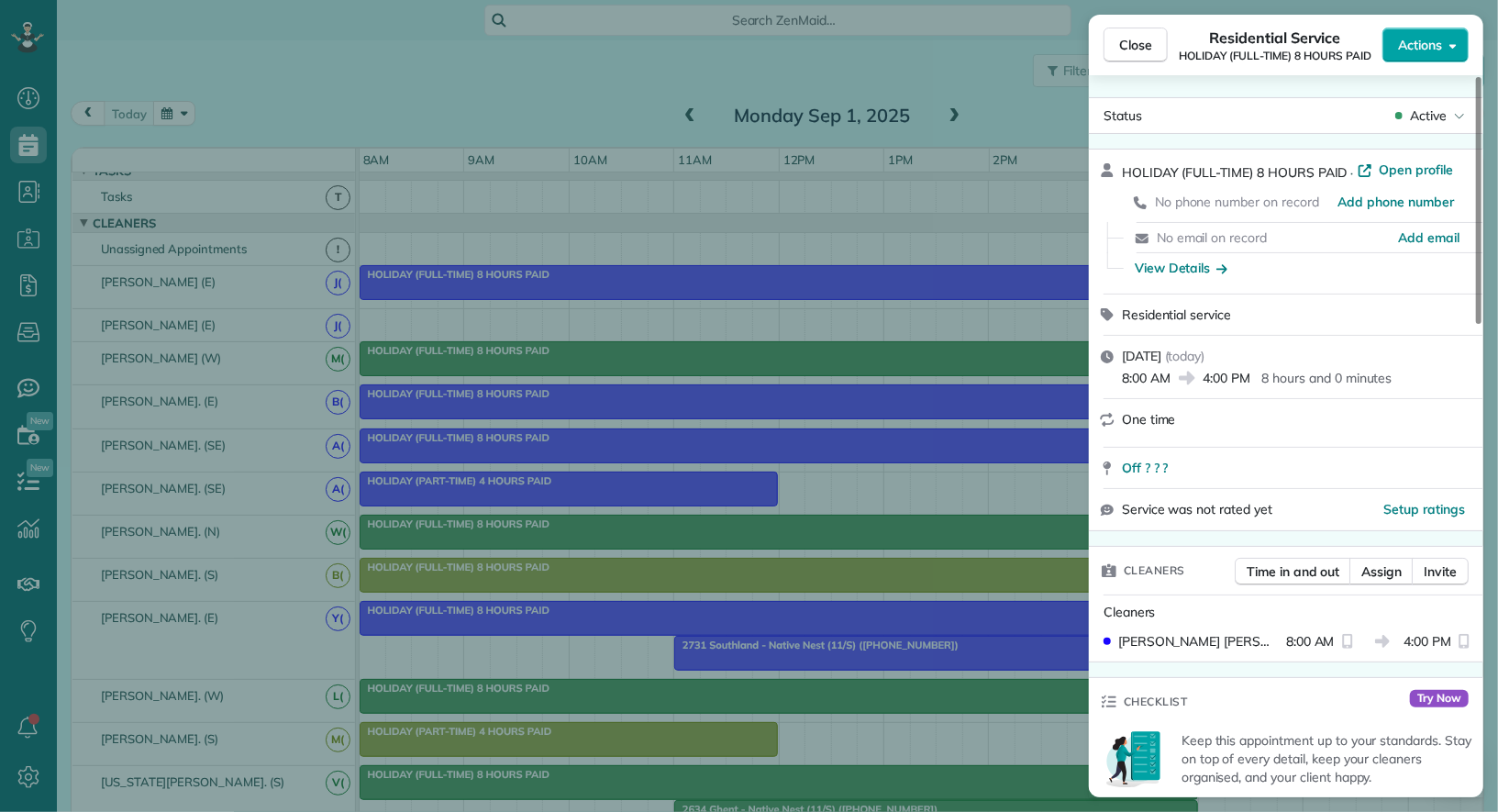
click at [1434, 52] on span "Actions" at bounding box center [1421, 45] width 44 height 18
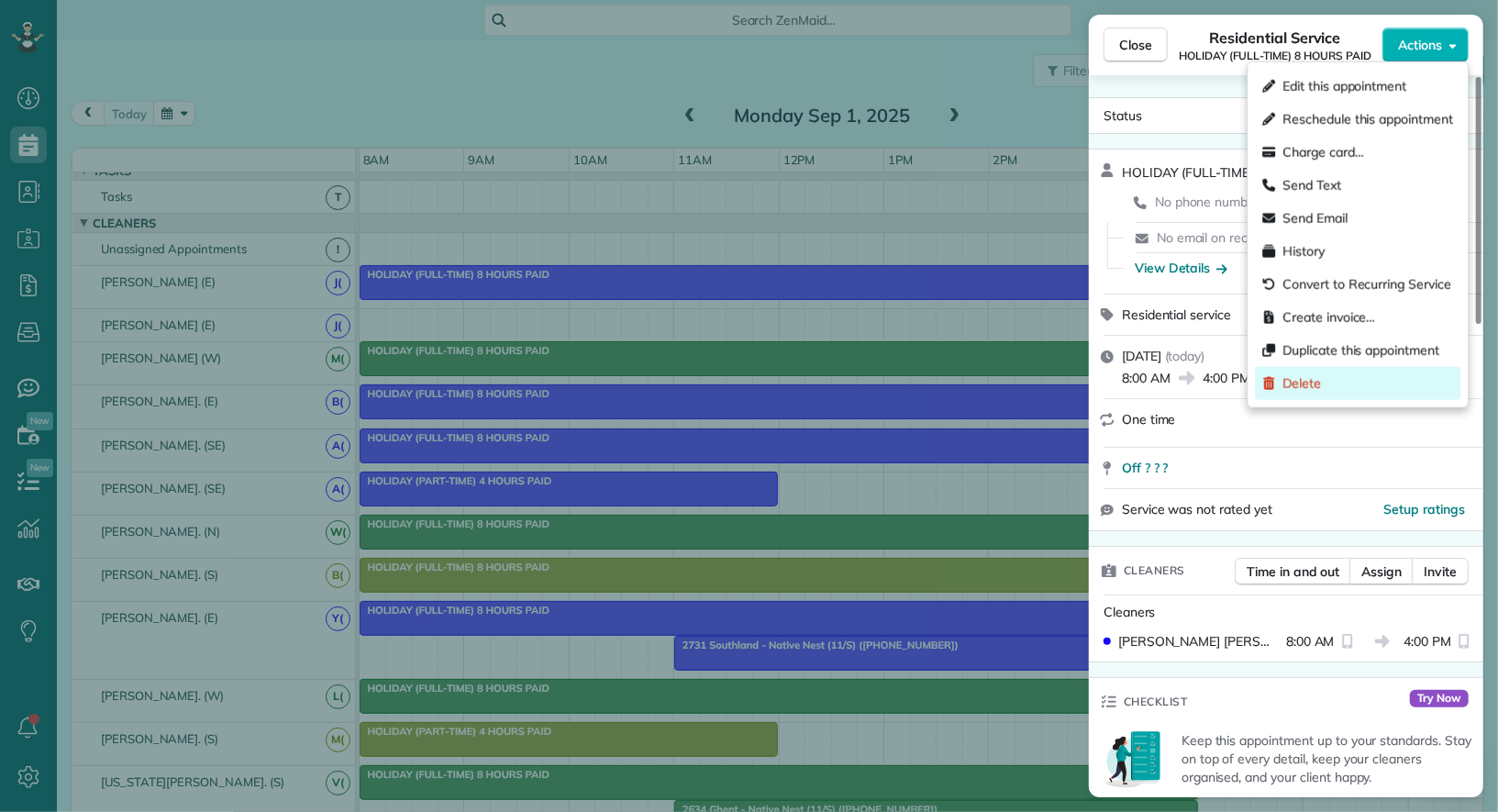
click at [1370, 375] on div "Delete" at bounding box center [1358, 383] width 205 height 33
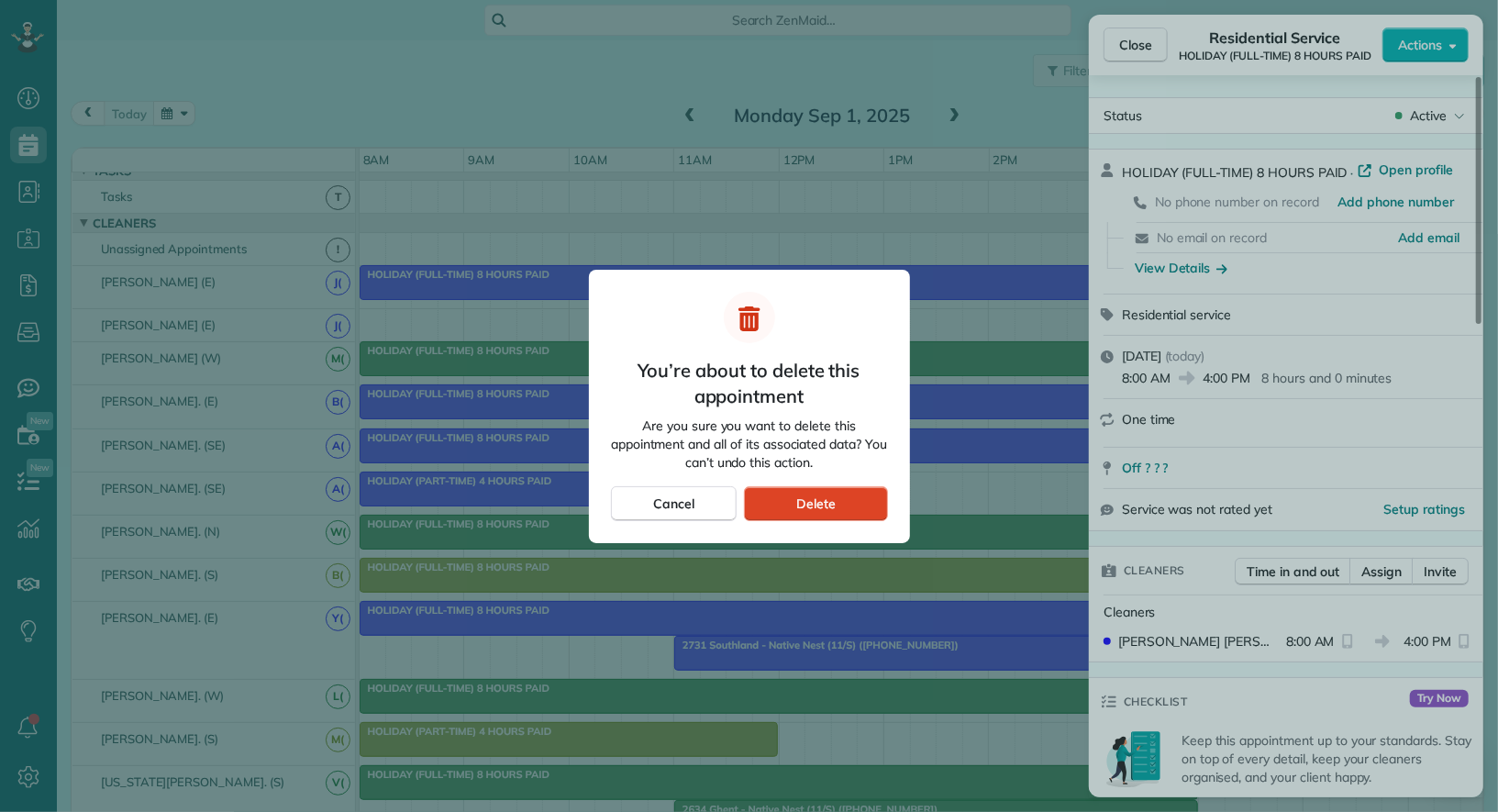
click at [794, 499] on div "Delete" at bounding box center [816, 503] width 143 height 35
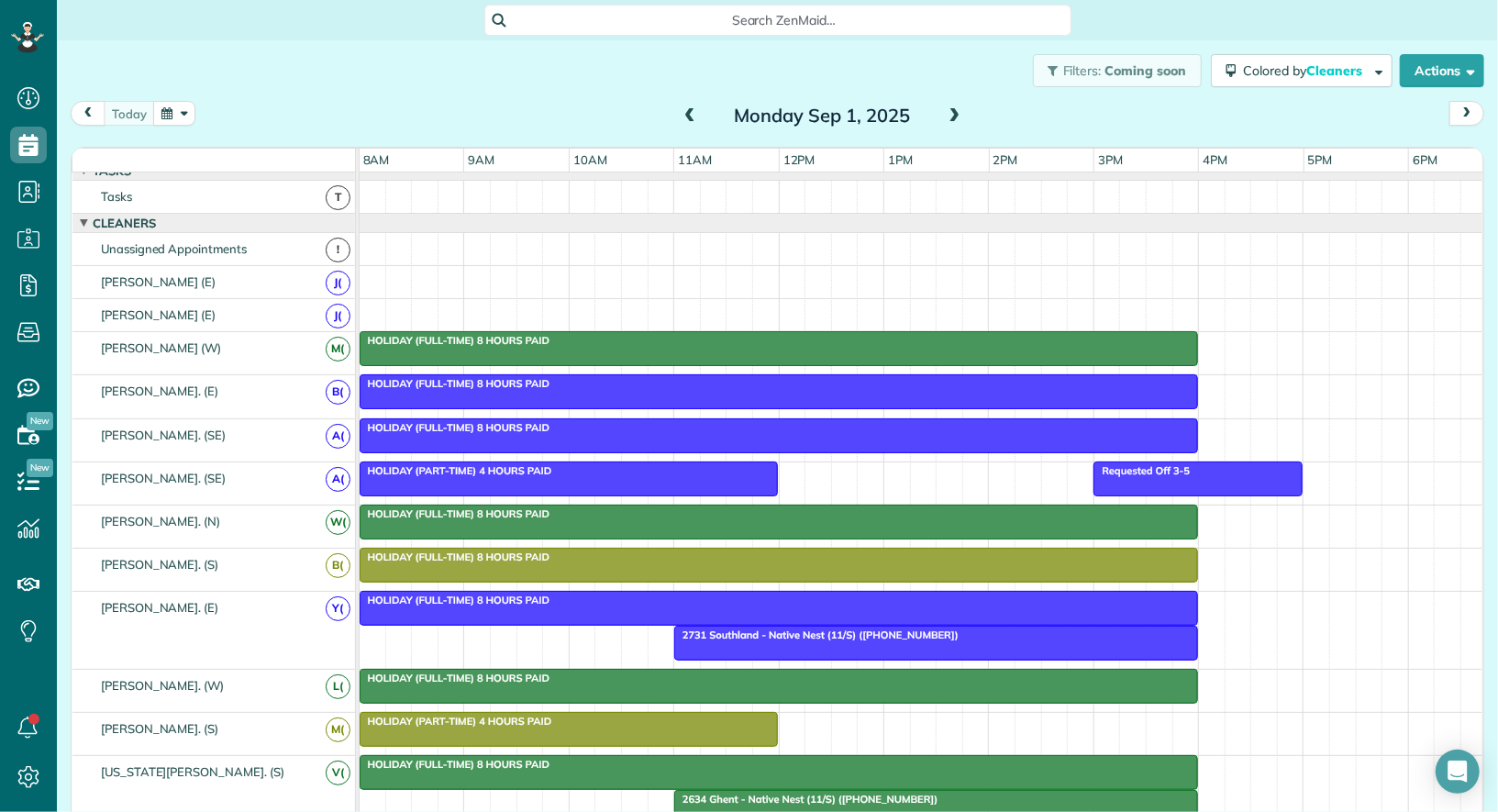
click at [176, 113] on button "button" at bounding box center [174, 113] width 43 height 25
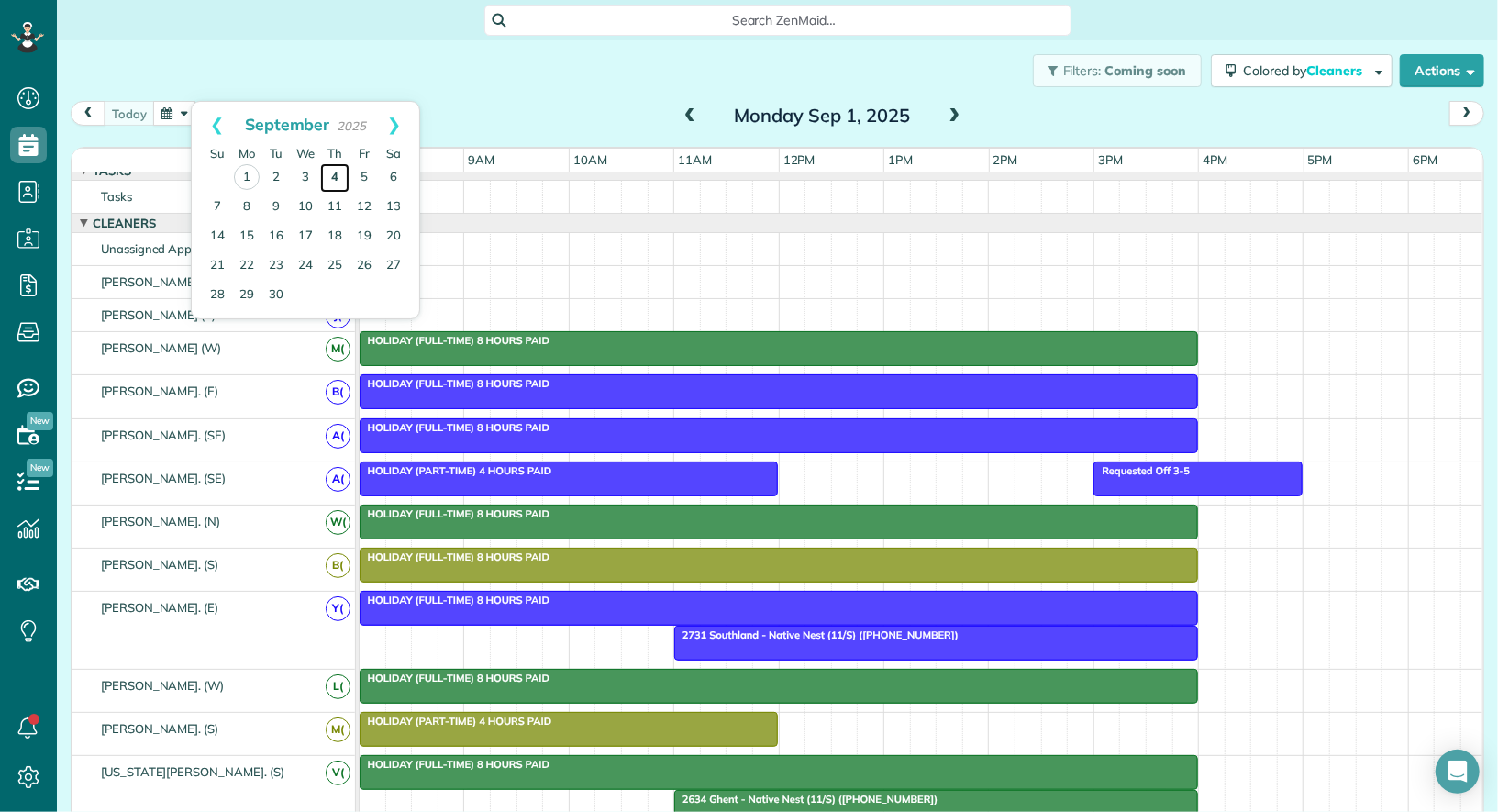
click at [336, 168] on link "4" at bounding box center [336, 179] width 30 height 30
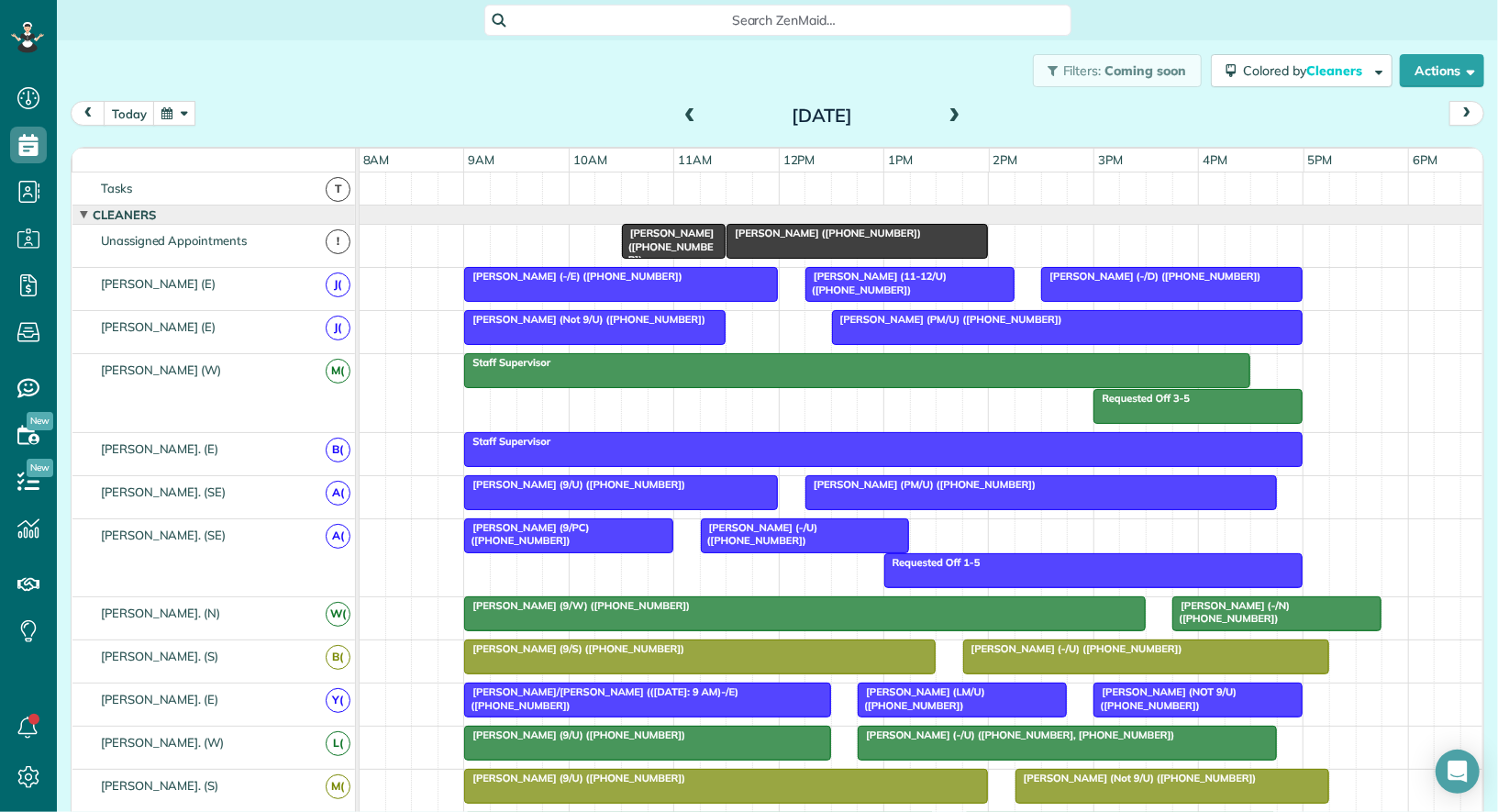
scroll to position [31, 0]
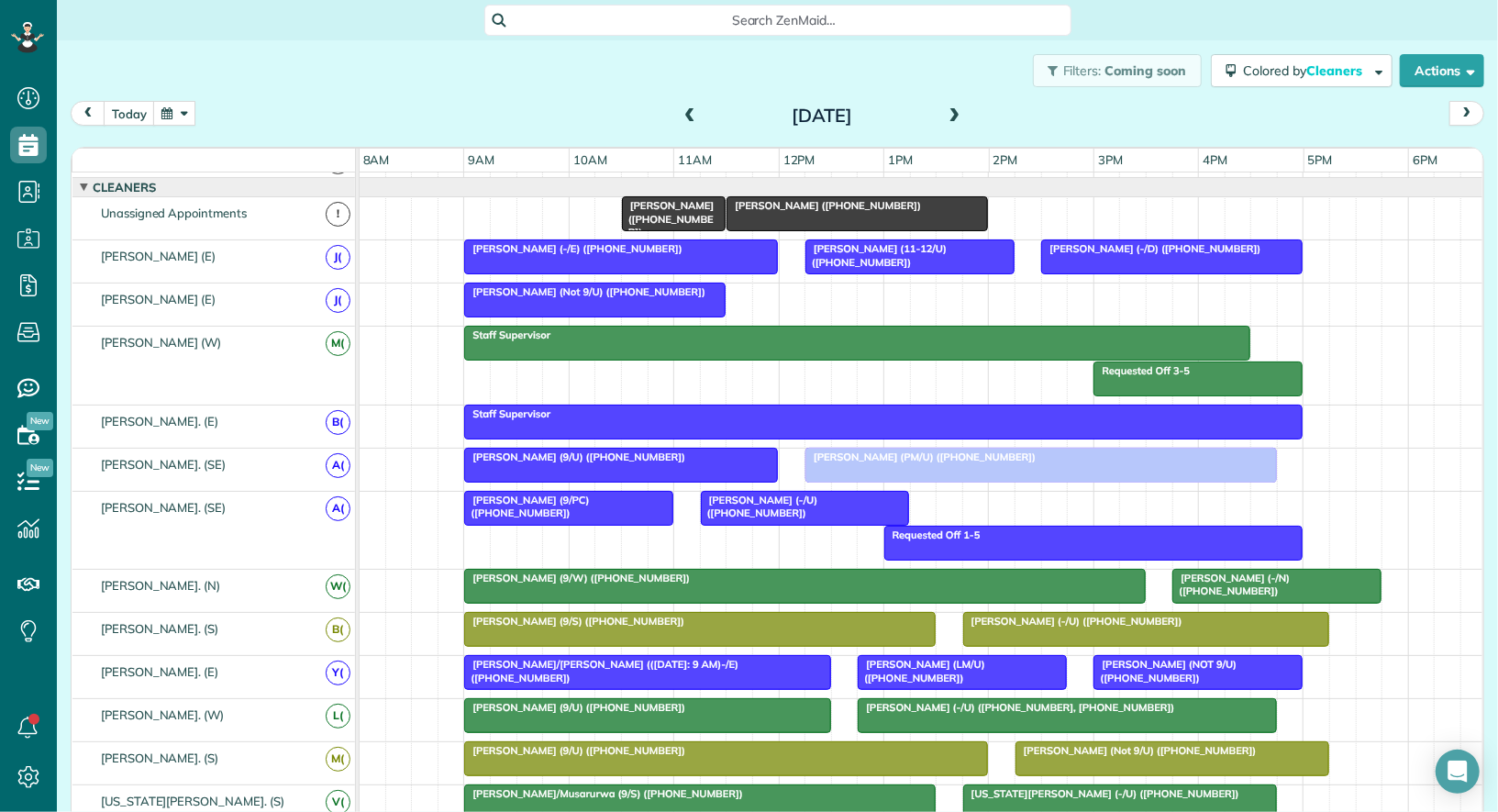
drag, startPoint x: 874, startPoint y: 295, endPoint x: 853, endPoint y: 461, distance: 167.3
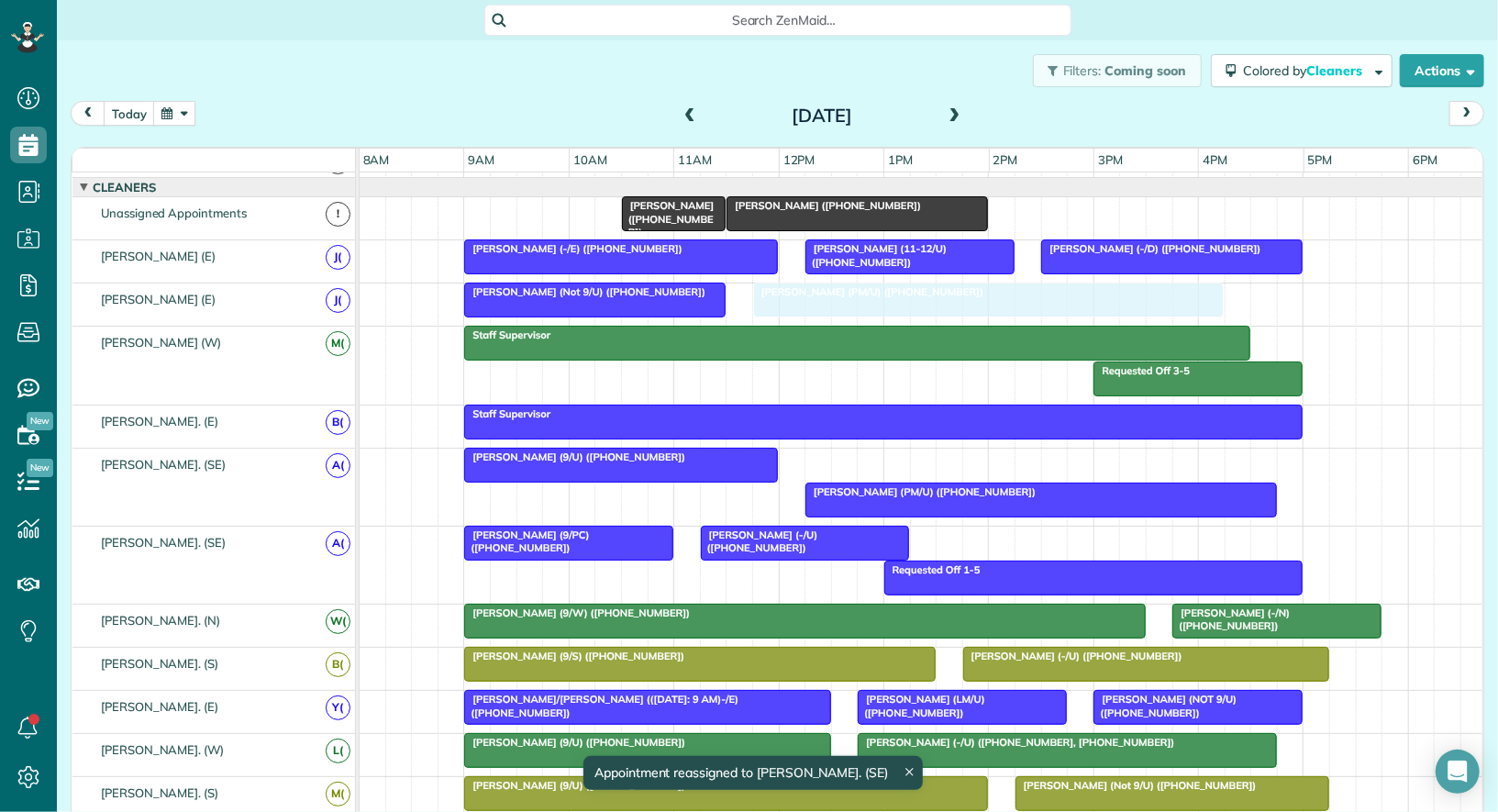
drag, startPoint x: 856, startPoint y: 465, endPoint x: 807, endPoint y: 309, distance: 163.5
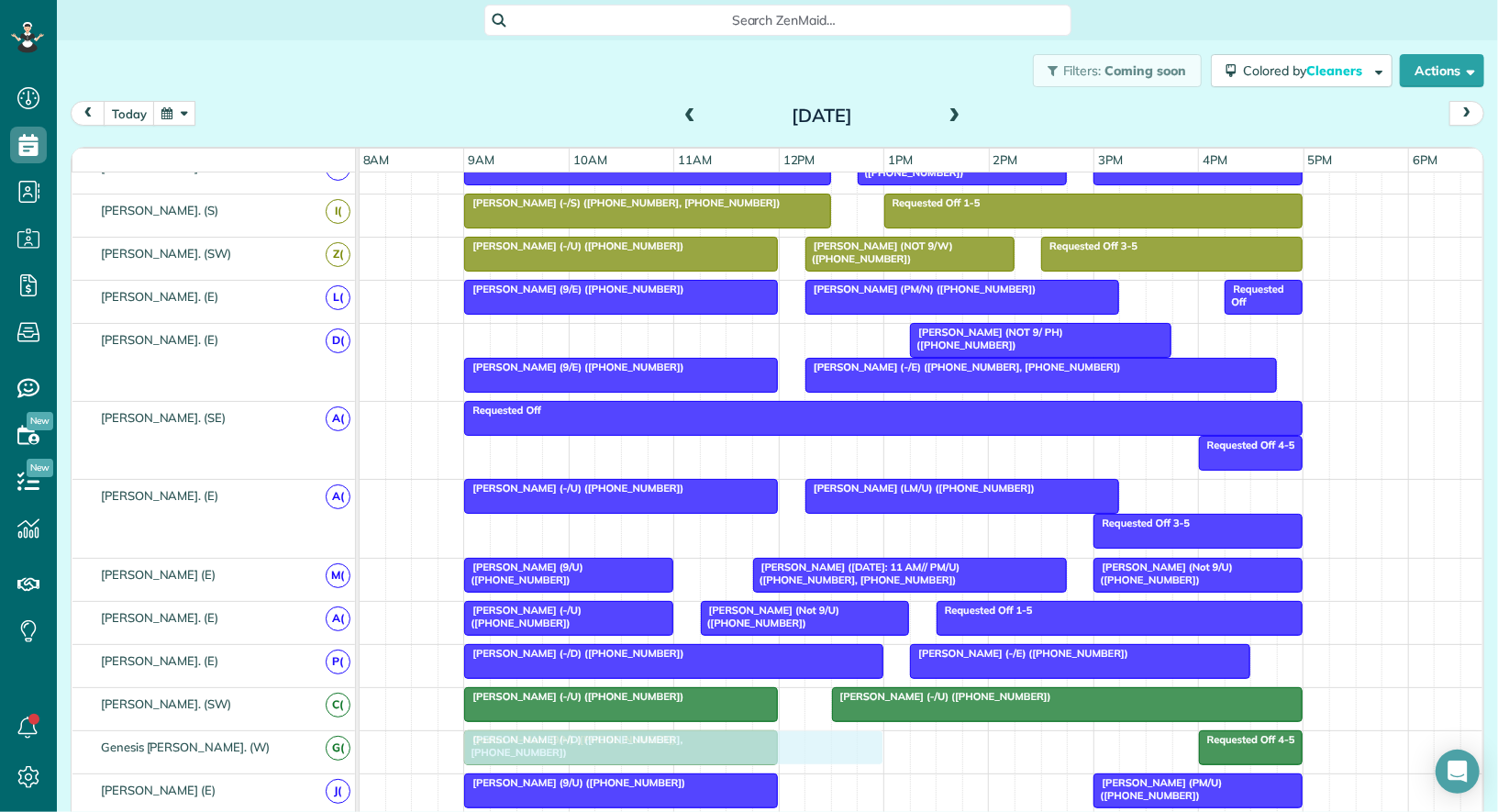
drag, startPoint x: 675, startPoint y: 337, endPoint x: 685, endPoint y: 746, distance: 409.1
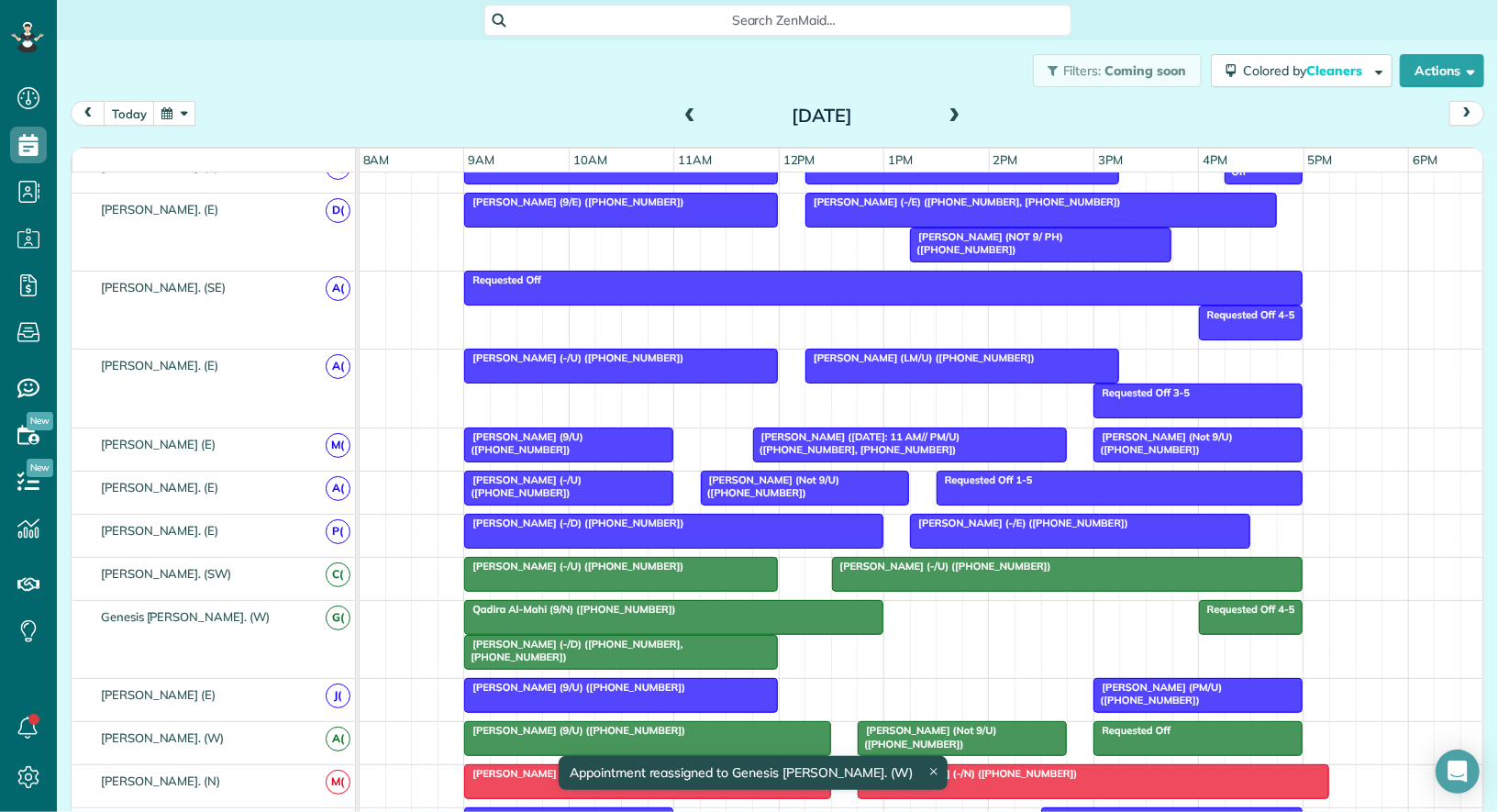
scroll to position [863, 0]
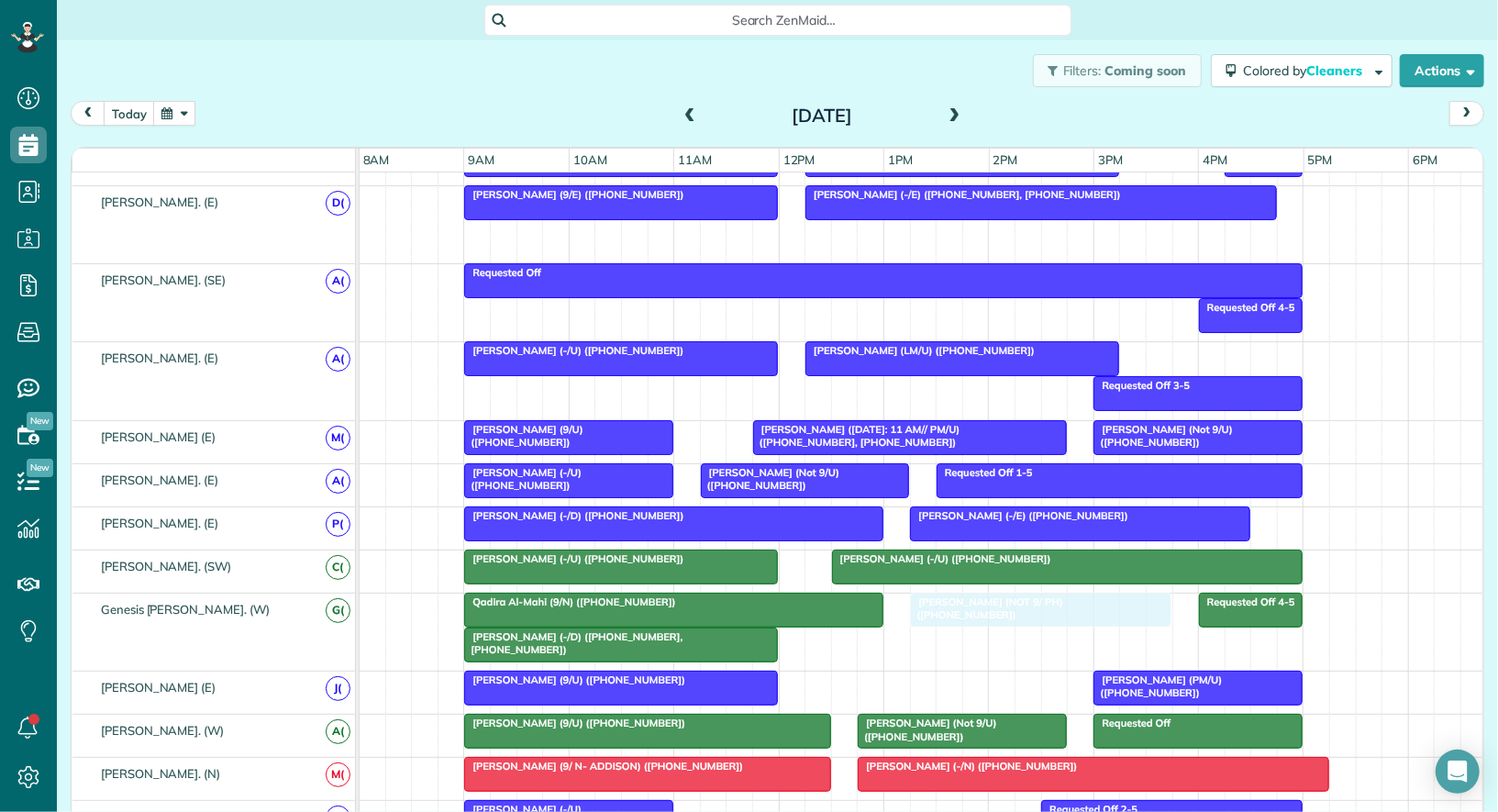
drag, startPoint x: 1040, startPoint y: 242, endPoint x: 1032, endPoint y: 615, distance: 373.1
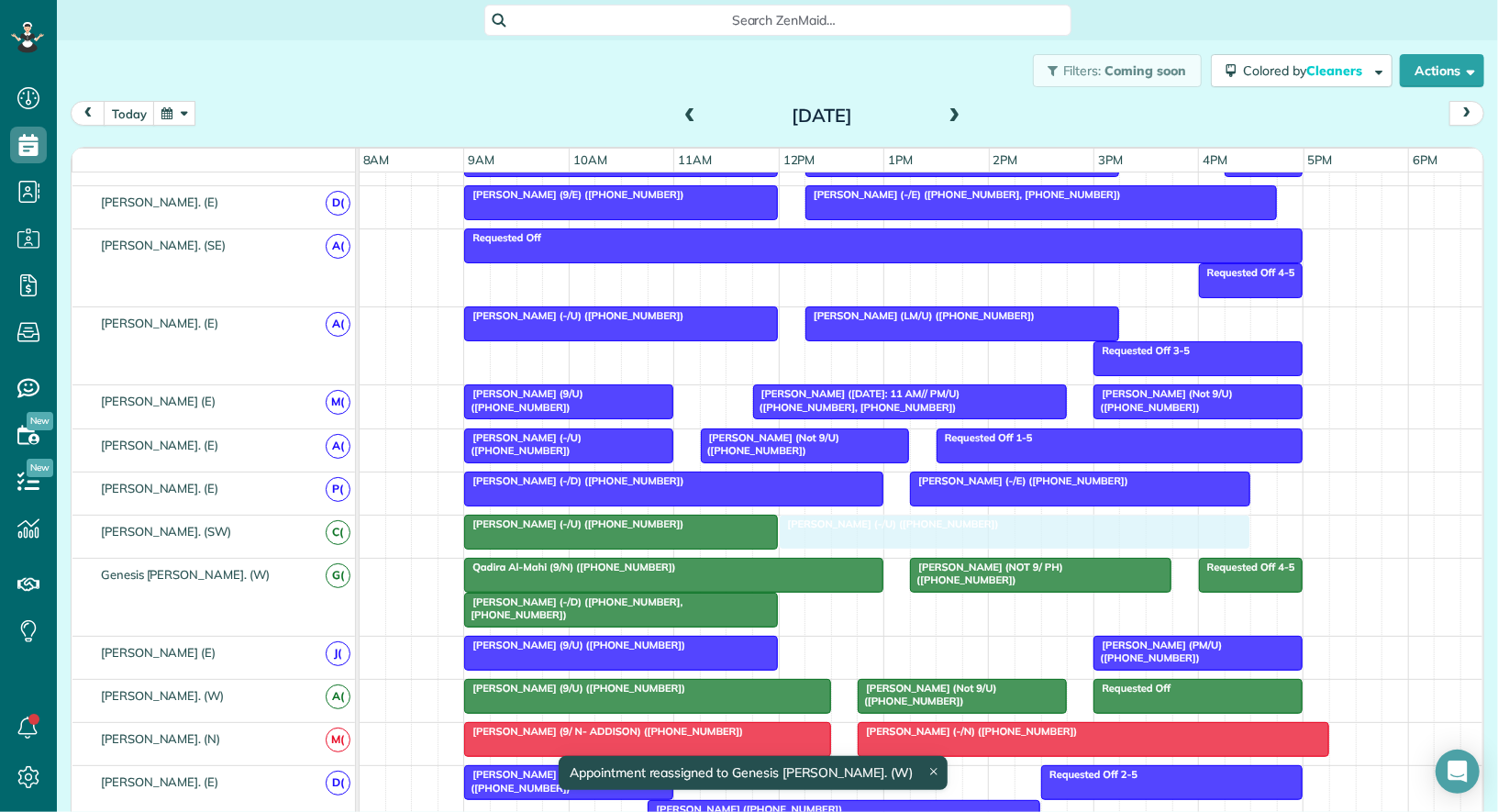
drag, startPoint x: 946, startPoint y: 520, endPoint x: 903, endPoint y: 515, distance: 43.3
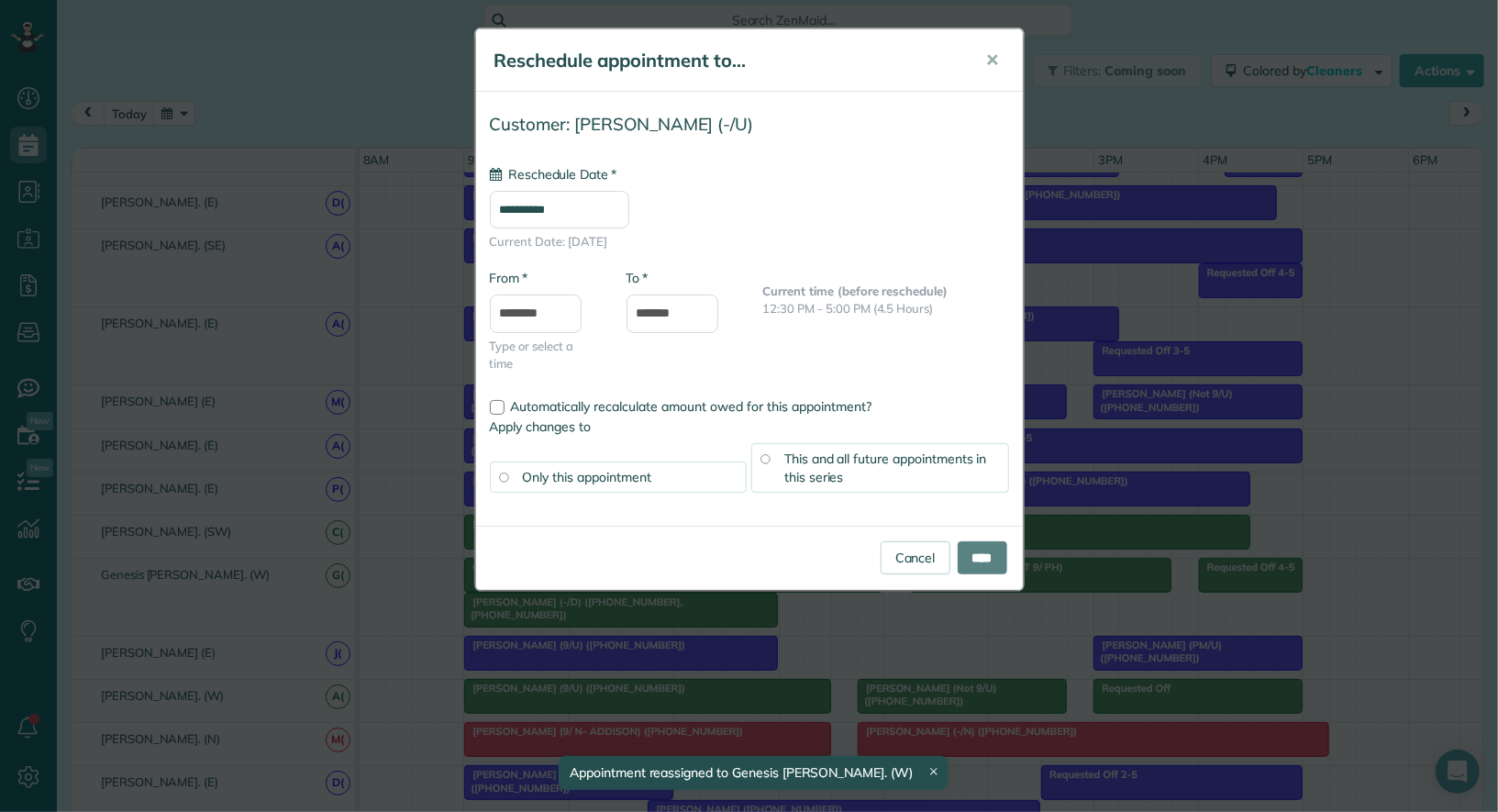
click at [903, 515] on body "Dashboard Scheduling Calendar View List View Dispatch View - Weekly scheduling …" at bounding box center [749, 406] width 1498 height 812
type input "**********"
click at [905, 552] on link "Cancel" at bounding box center [915, 556] width 69 height 33
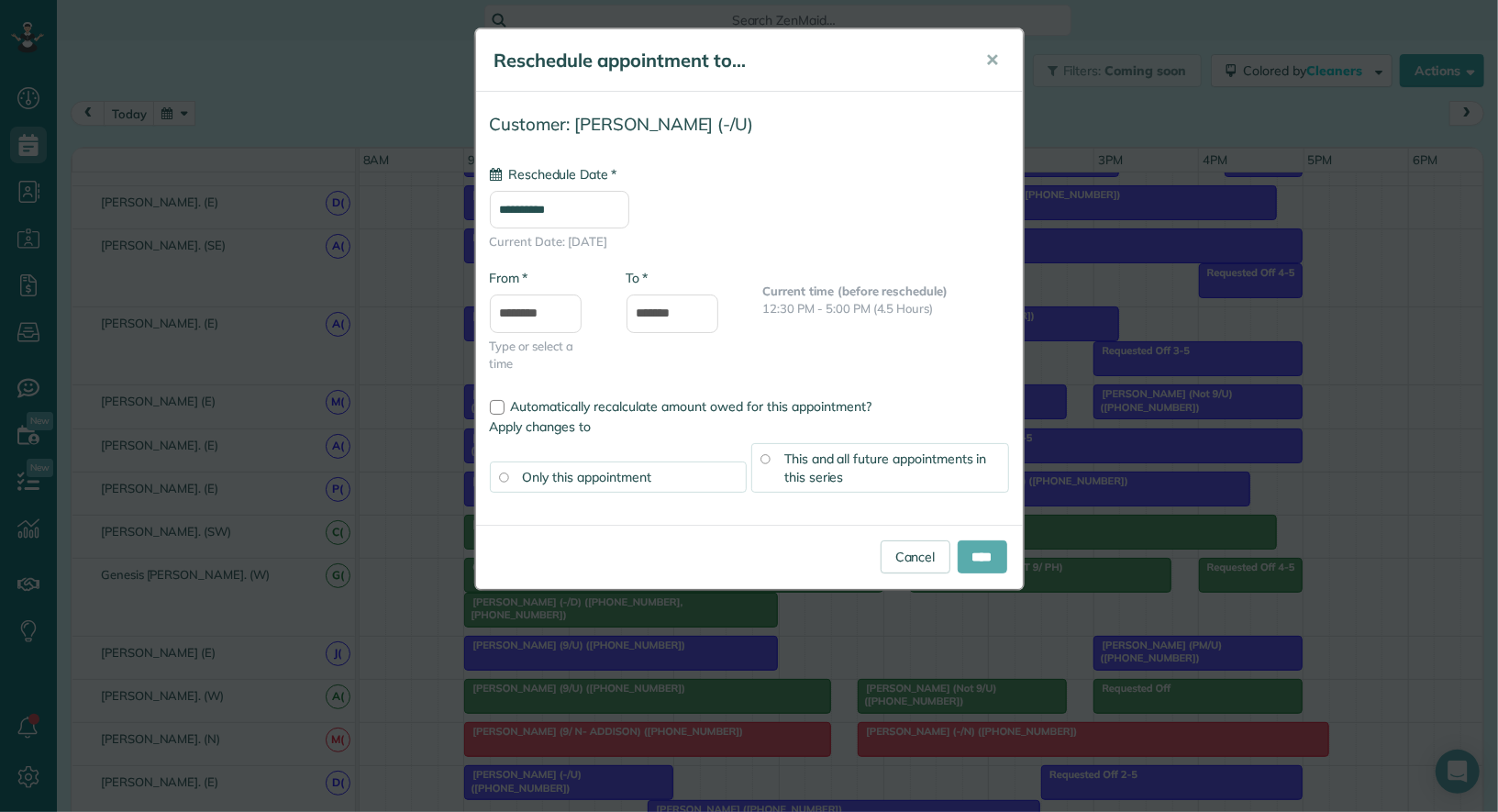
type input "**********"
click at [988, 553] on input "****" at bounding box center [983, 556] width 50 height 33
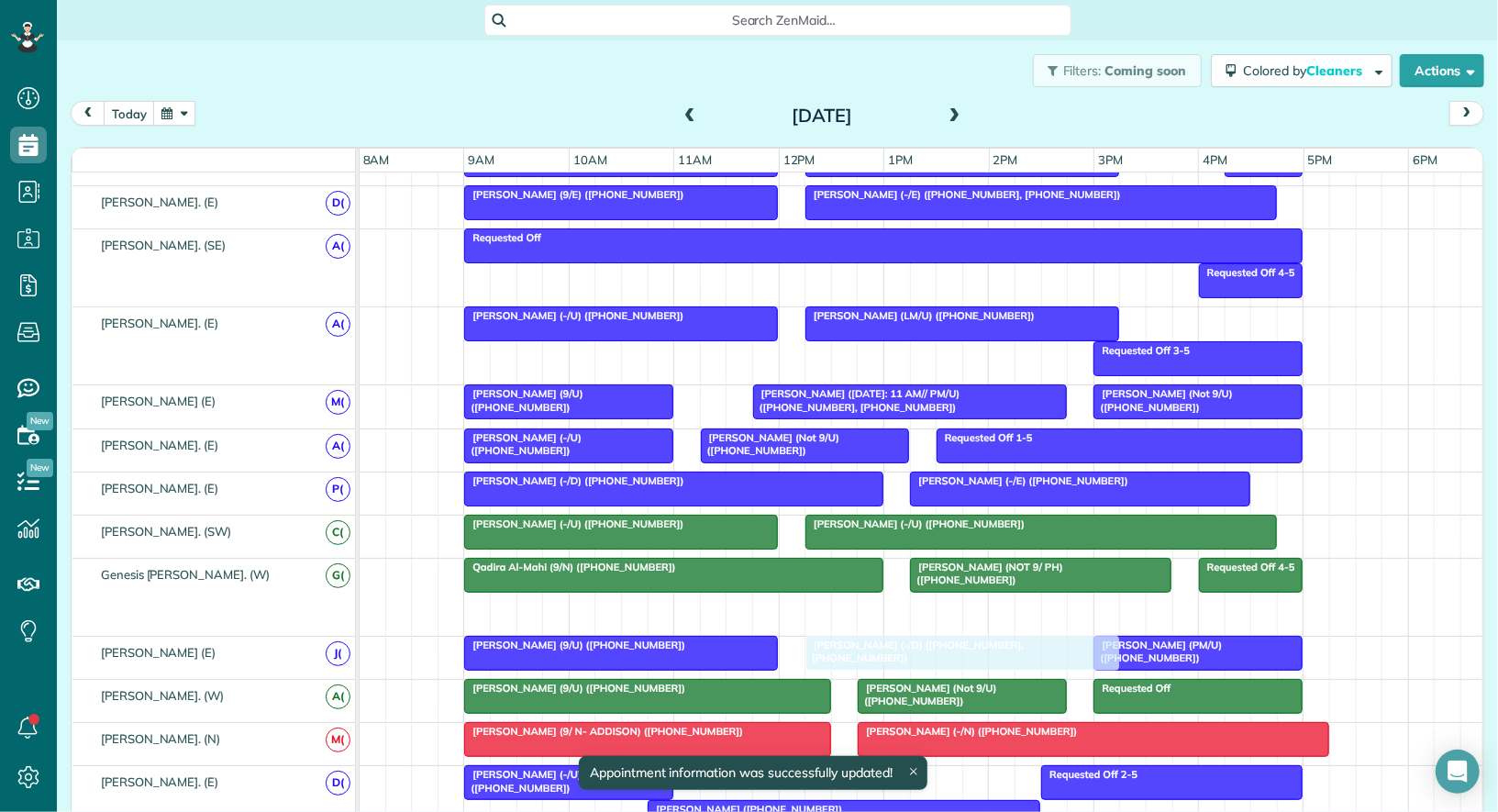
drag, startPoint x: 576, startPoint y: 591, endPoint x: 926, endPoint y: 640, distance: 353.4
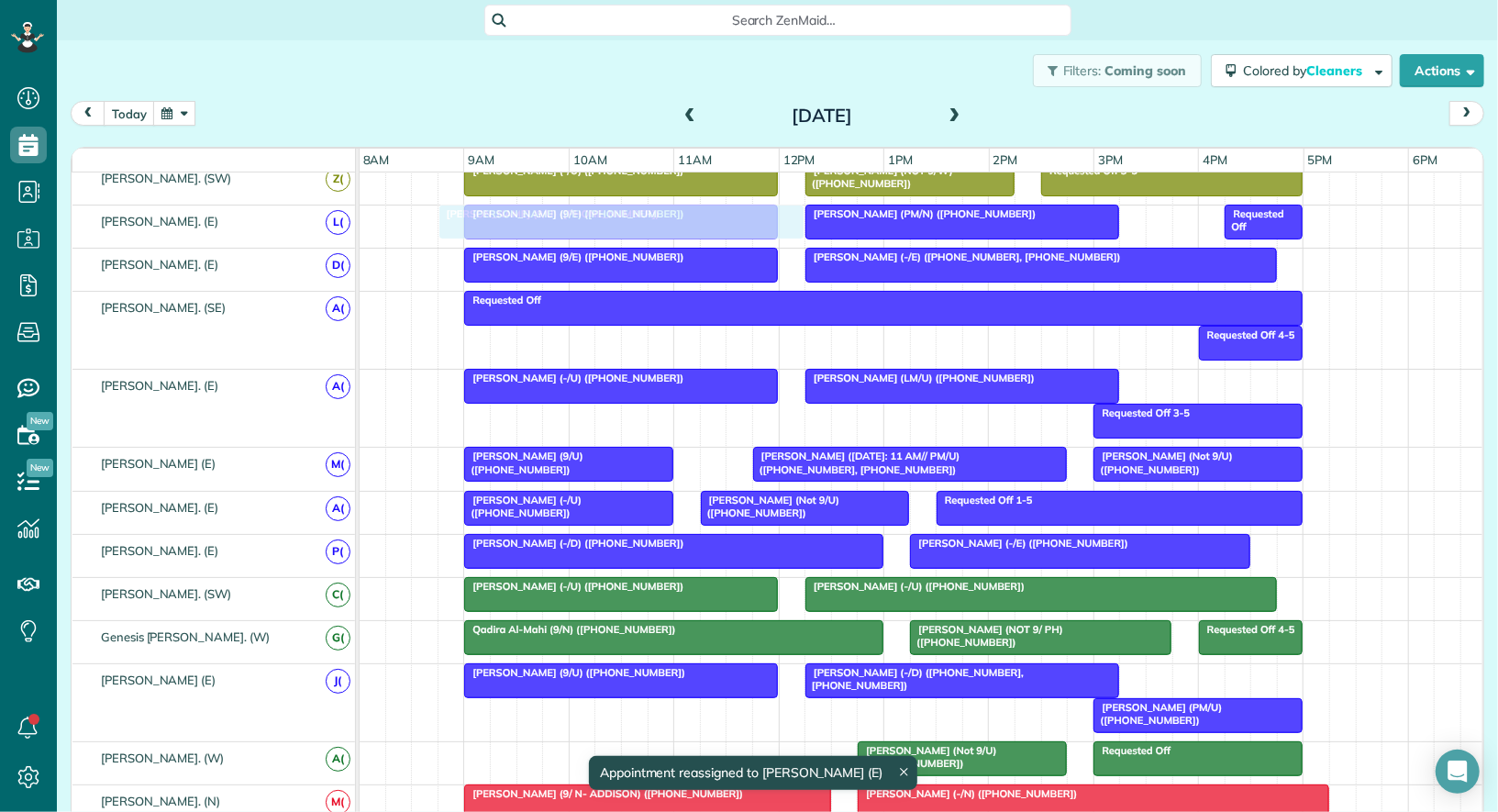
scroll to position [787, 0]
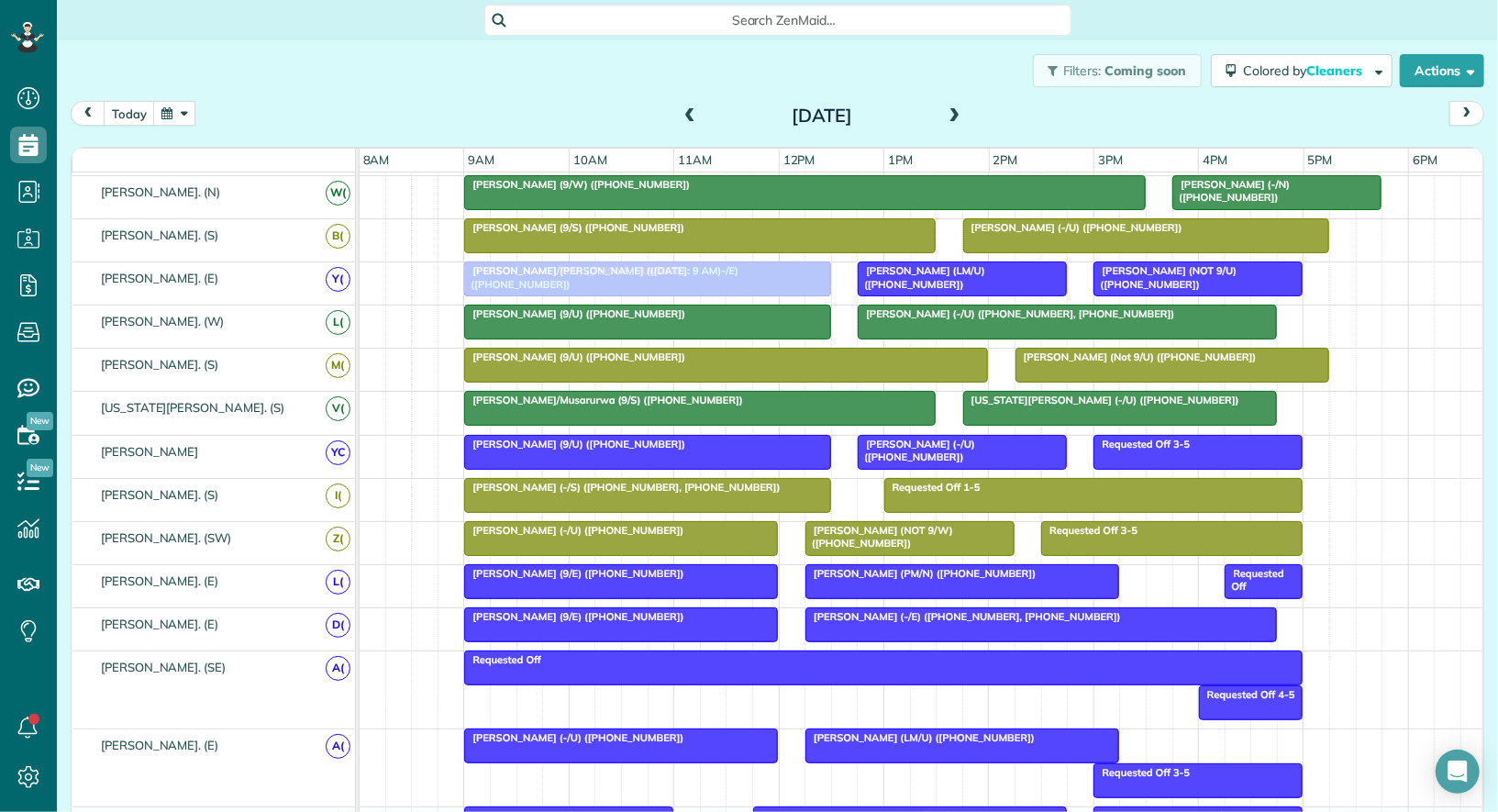
drag, startPoint x: 649, startPoint y: 684, endPoint x: 636, endPoint y: 279, distance: 405.2
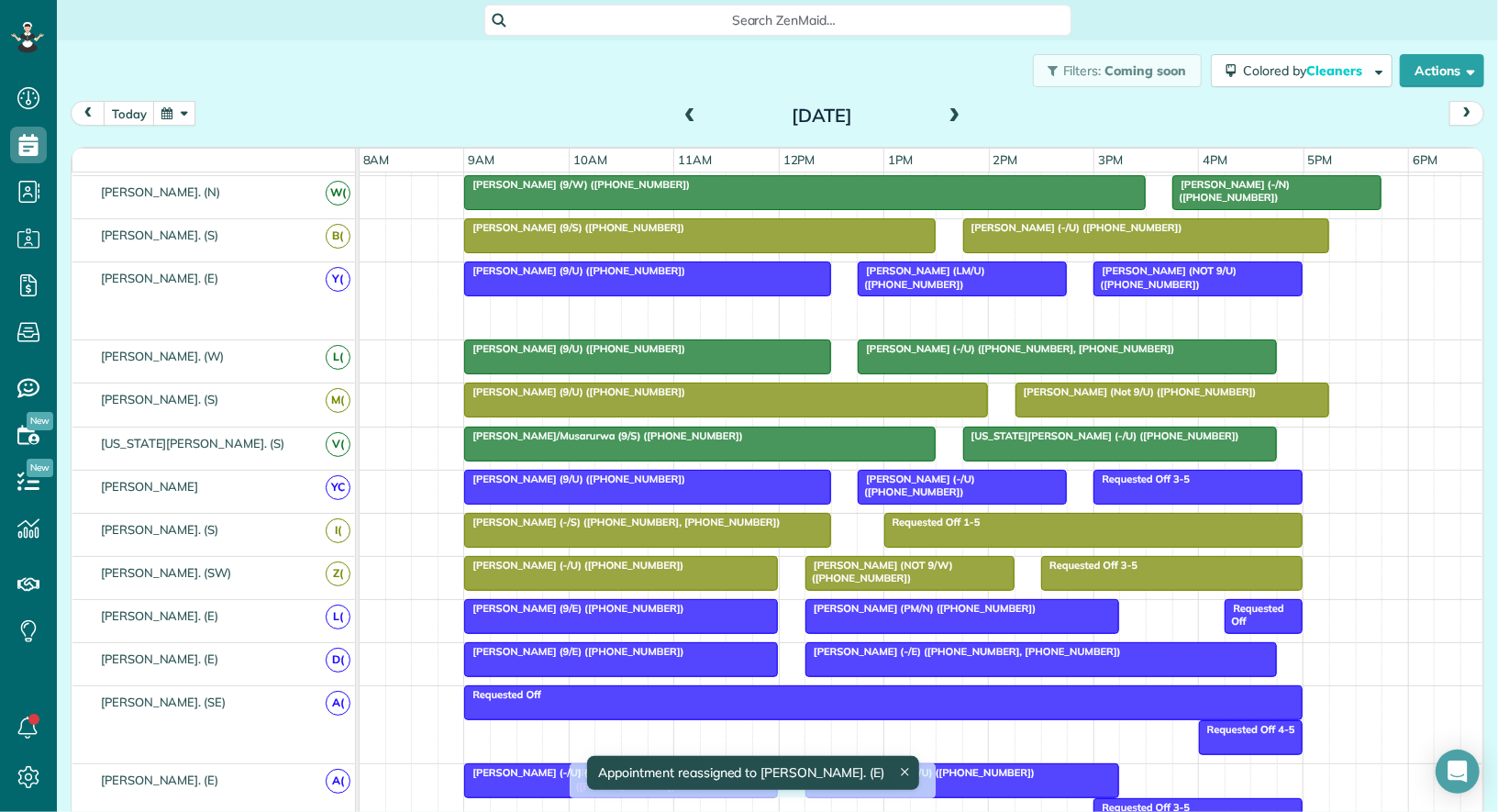
drag, startPoint x: 617, startPoint y: 310, endPoint x: 721, endPoint y: 812, distance: 512.7
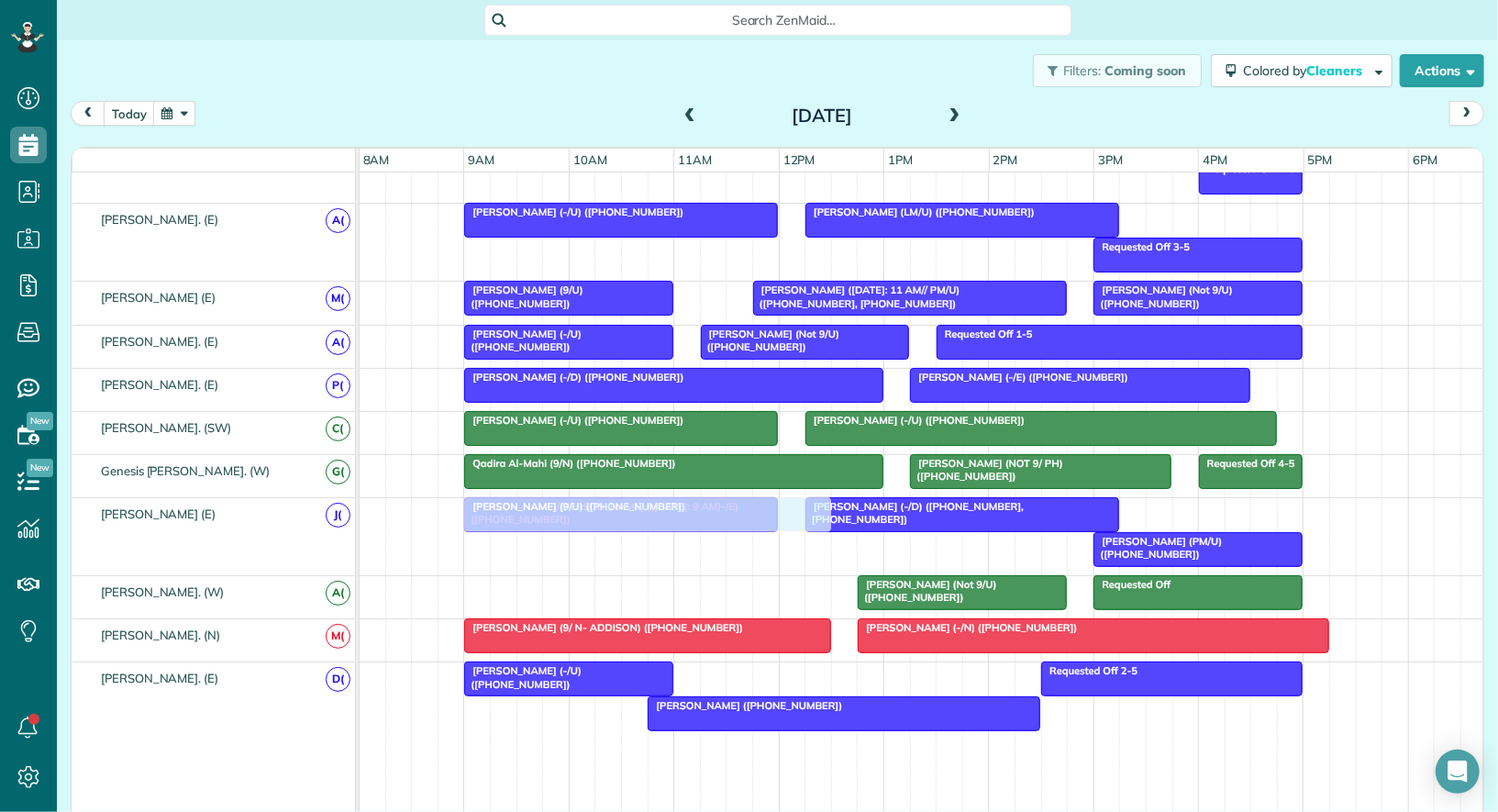
drag, startPoint x: 724, startPoint y: 236, endPoint x: 628, endPoint y: 515, distance: 295.1
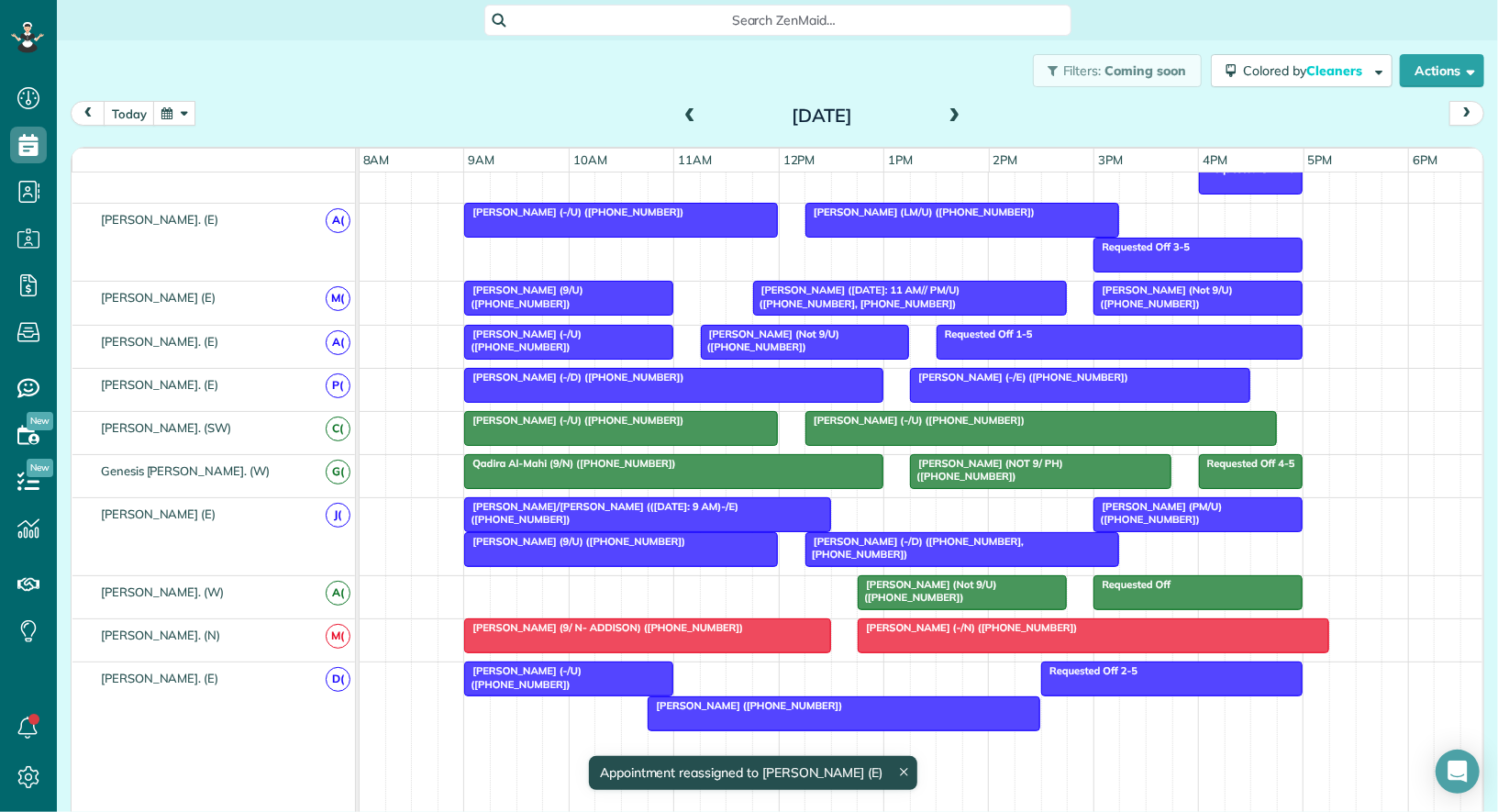
drag, startPoint x: 748, startPoint y: 539, endPoint x: 746, endPoint y: 527, distance: 12.2
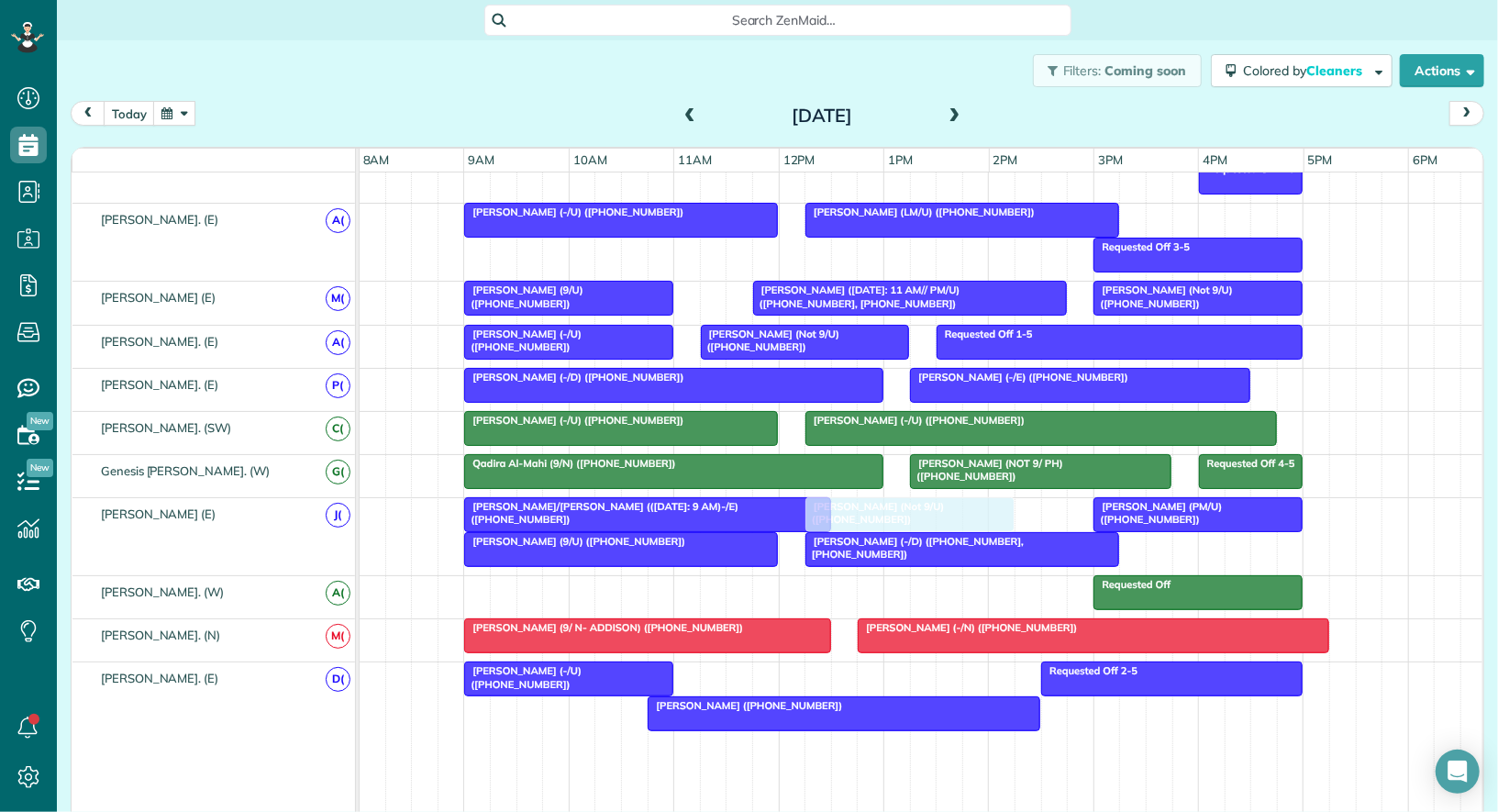
drag, startPoint x: 939, startPoint y: 588, endPoint x: 891, endPoint y: 520, distance: 83.2
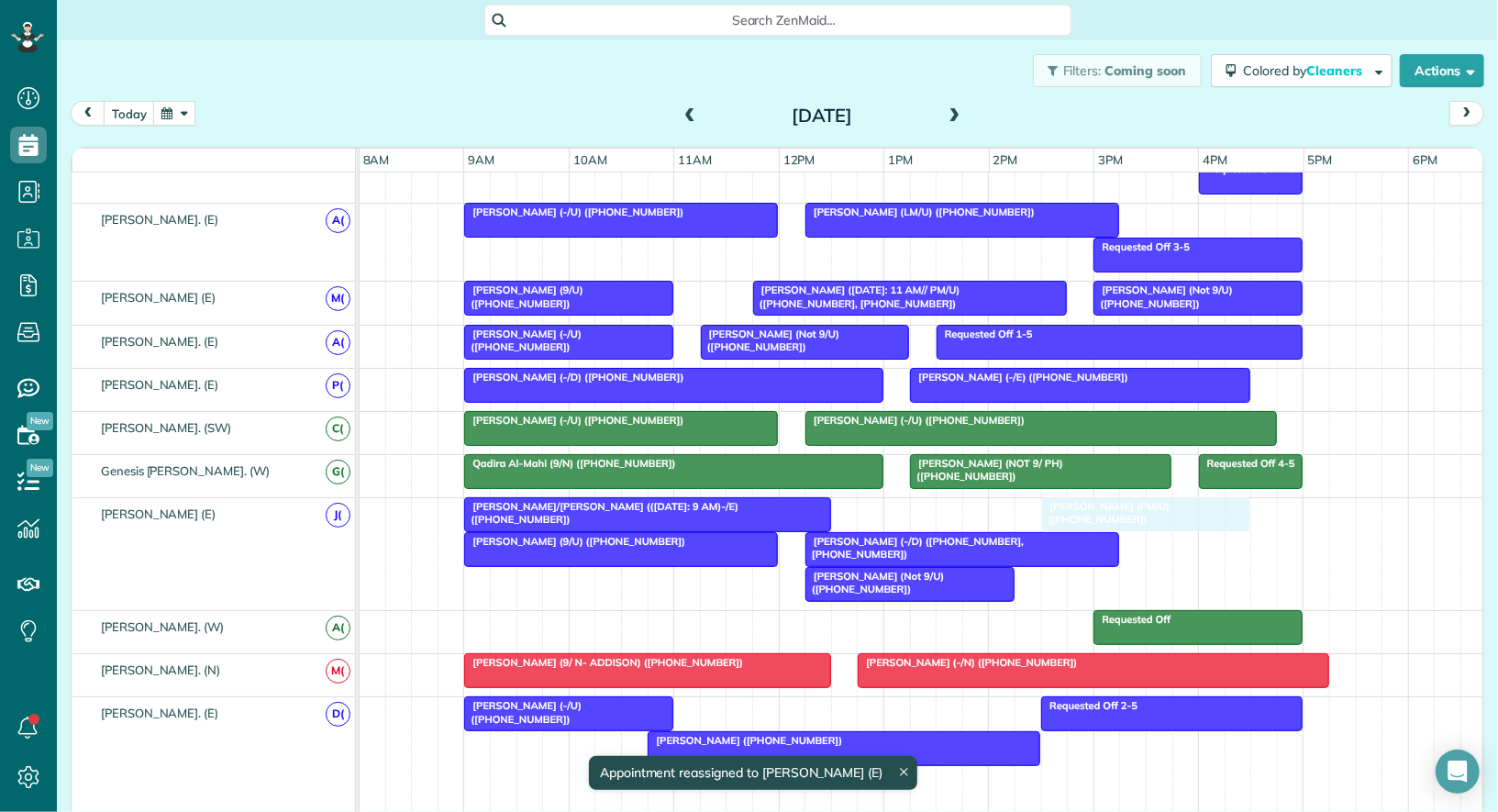
drag, startPoint x: 1134, startPoint y: 496, endPoint x: 1081, endPoint y: 499, distance: 53.1
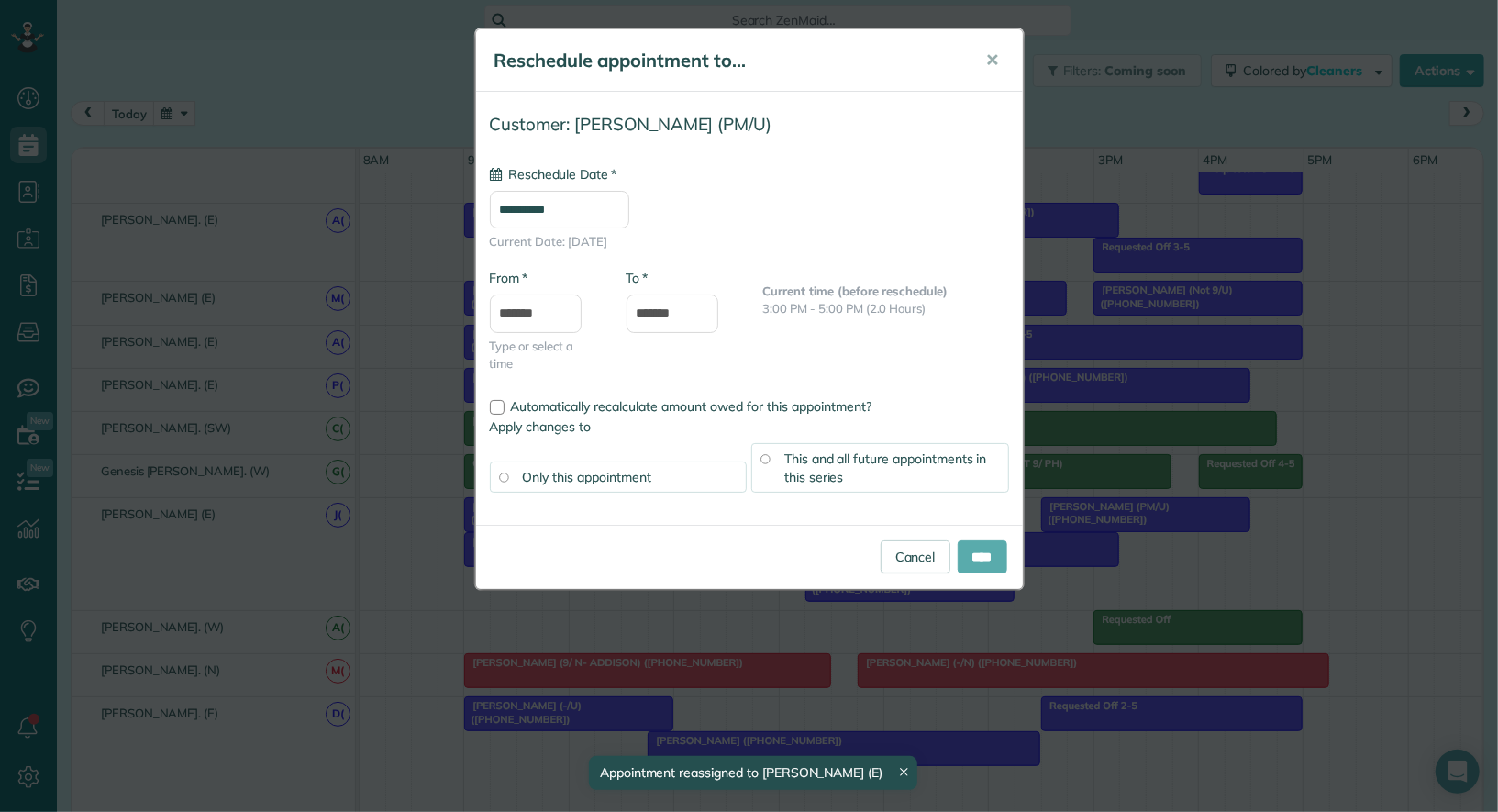
type input "**********"
click at [985, 552] on input "****" at bounding box center [983, 556] width 50 height 33
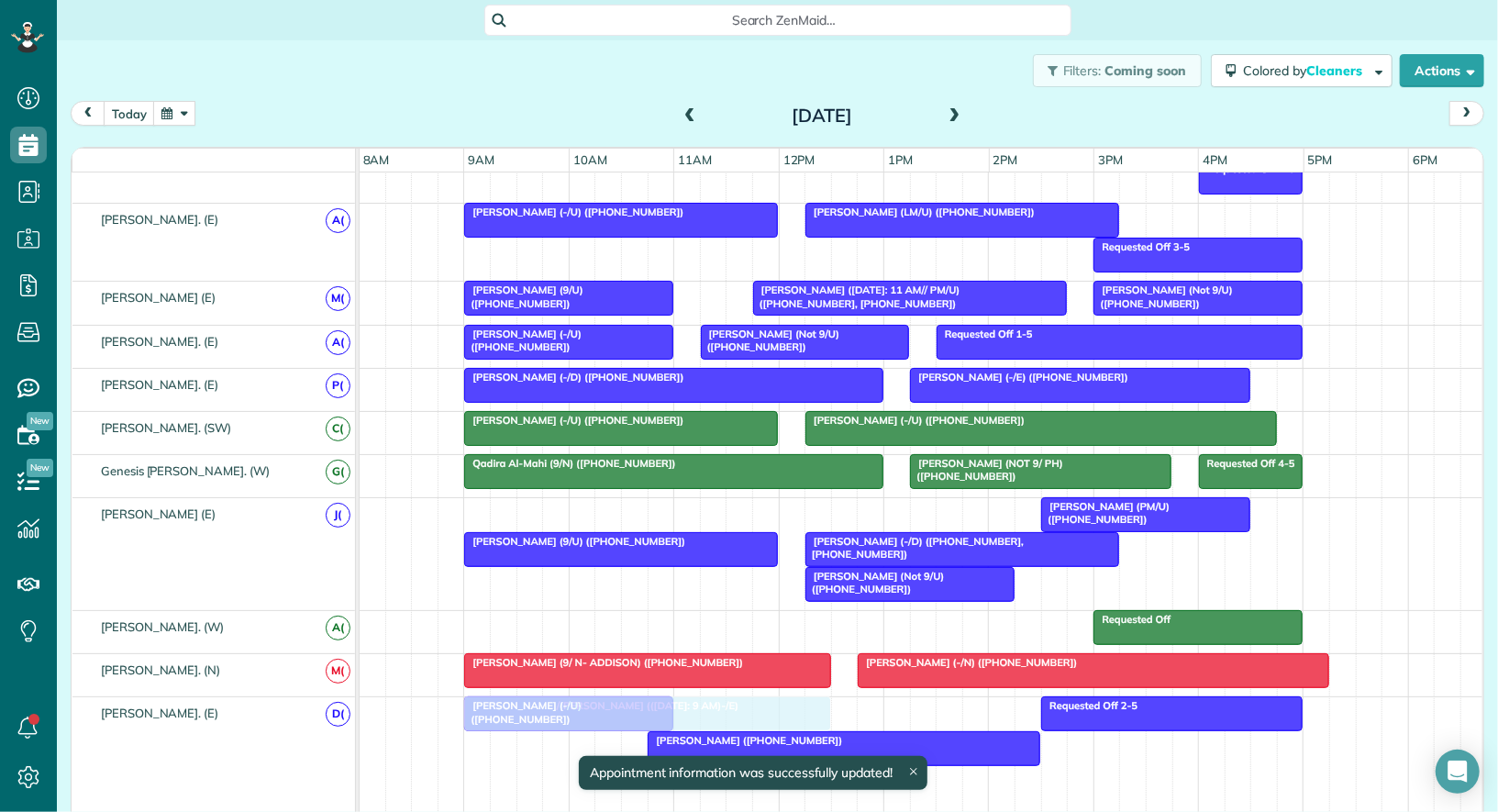
drag, startPoint x: 726, startPoint y: 500, endPoint x: 719, endPoint y: 695, distance: 195.1
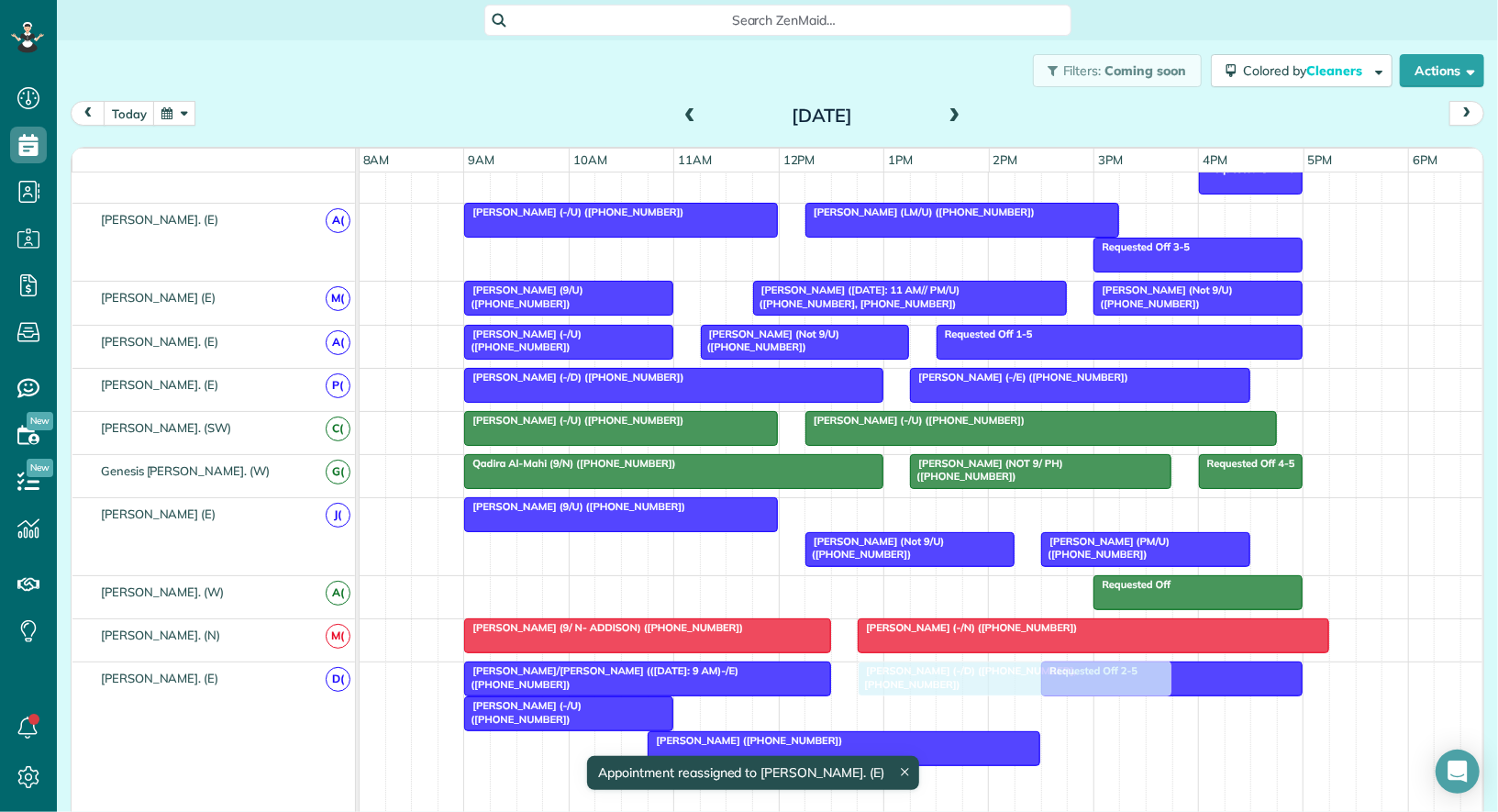
drag, startPoint x: 884, startPoint y: 498, endPoint x: 927, endPoint y: 702, distance: 208.5
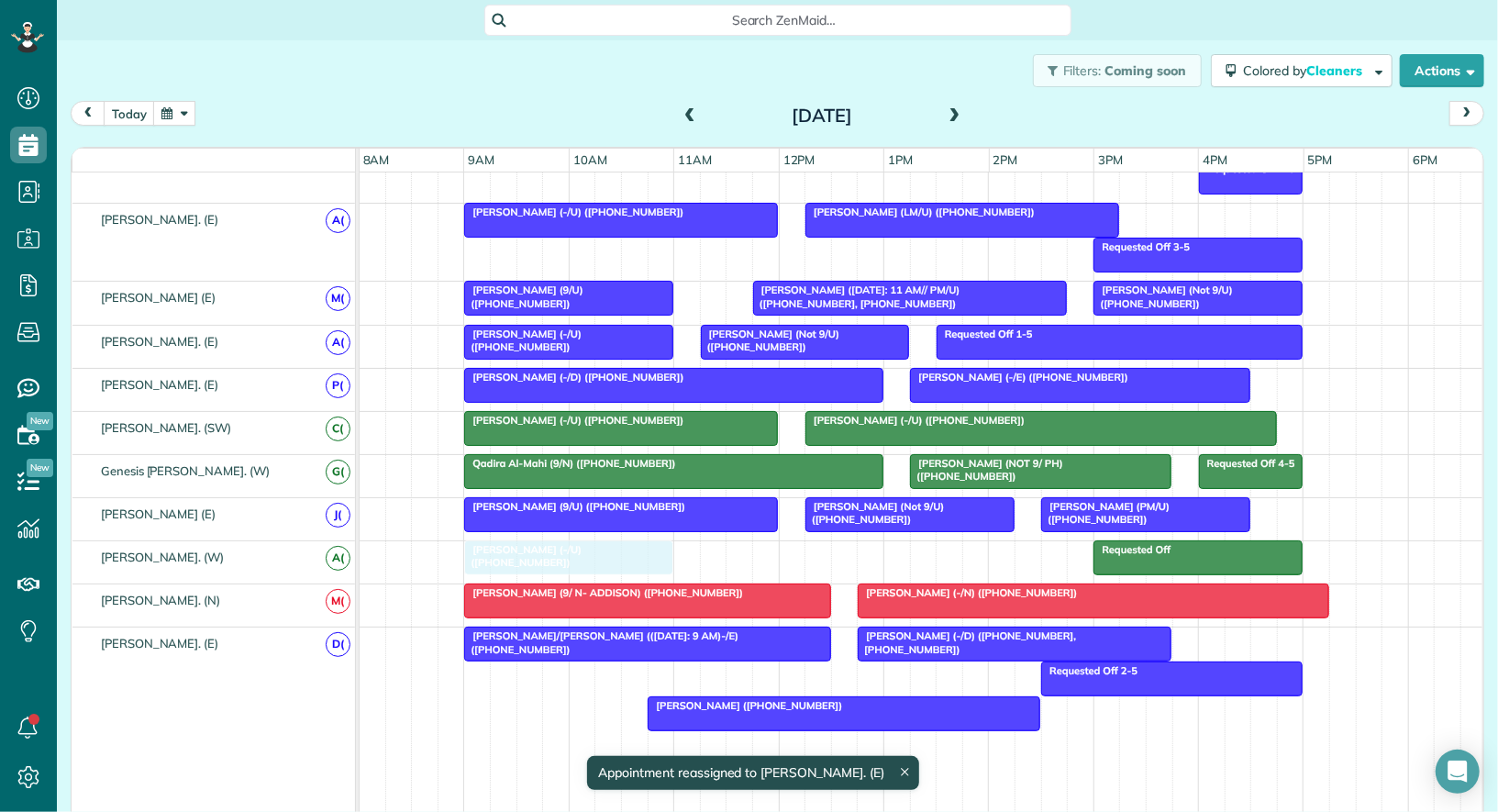
drag, startPoint x: 535, startPoint y: 666, endPoint x: 535, endPoint y: 565, distance: 101.0
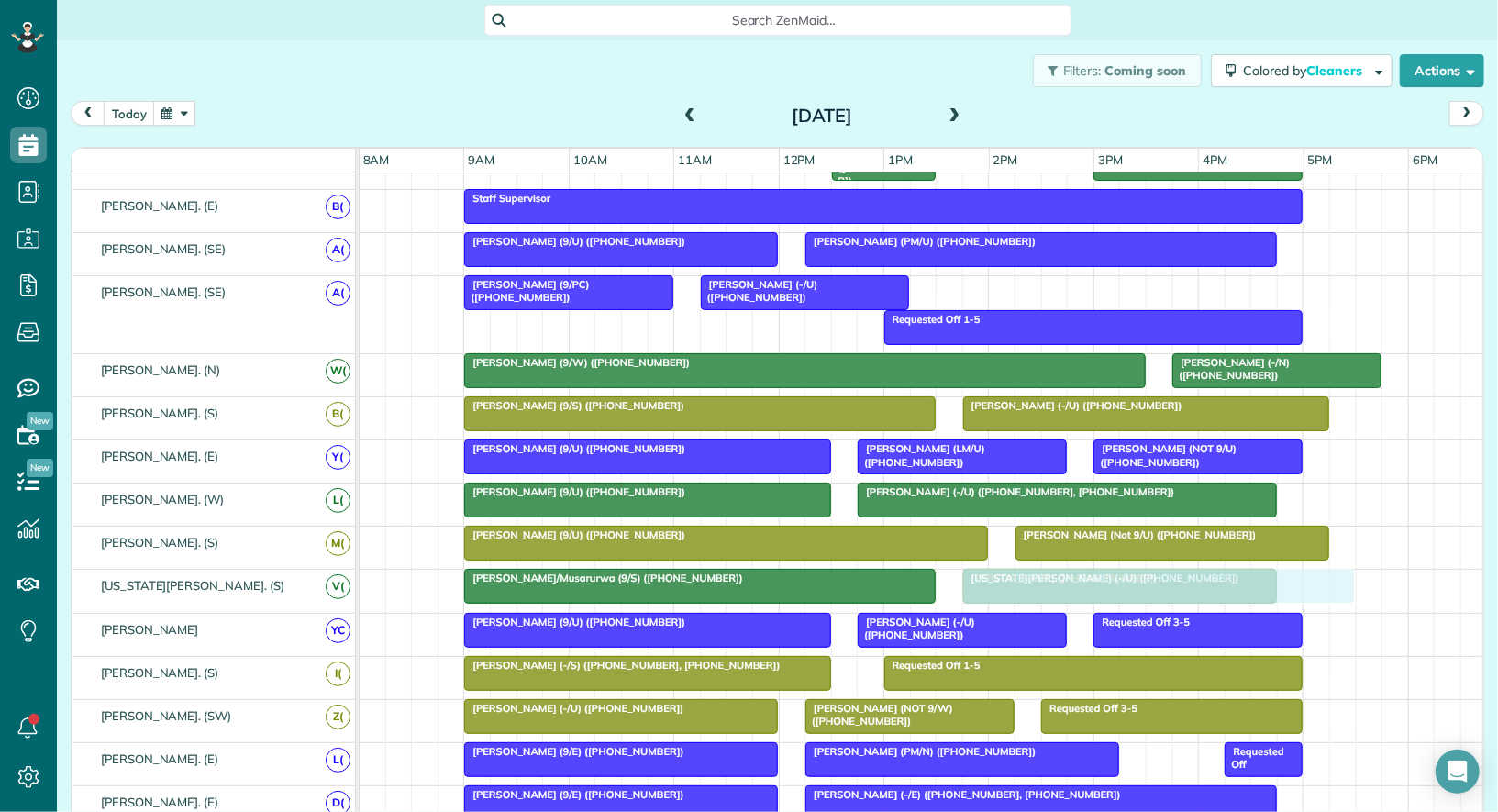
drag, startPoint x: 794, startPoint y: 667, endPoint x: 1101, endPoint y: 591, distance: 316.3
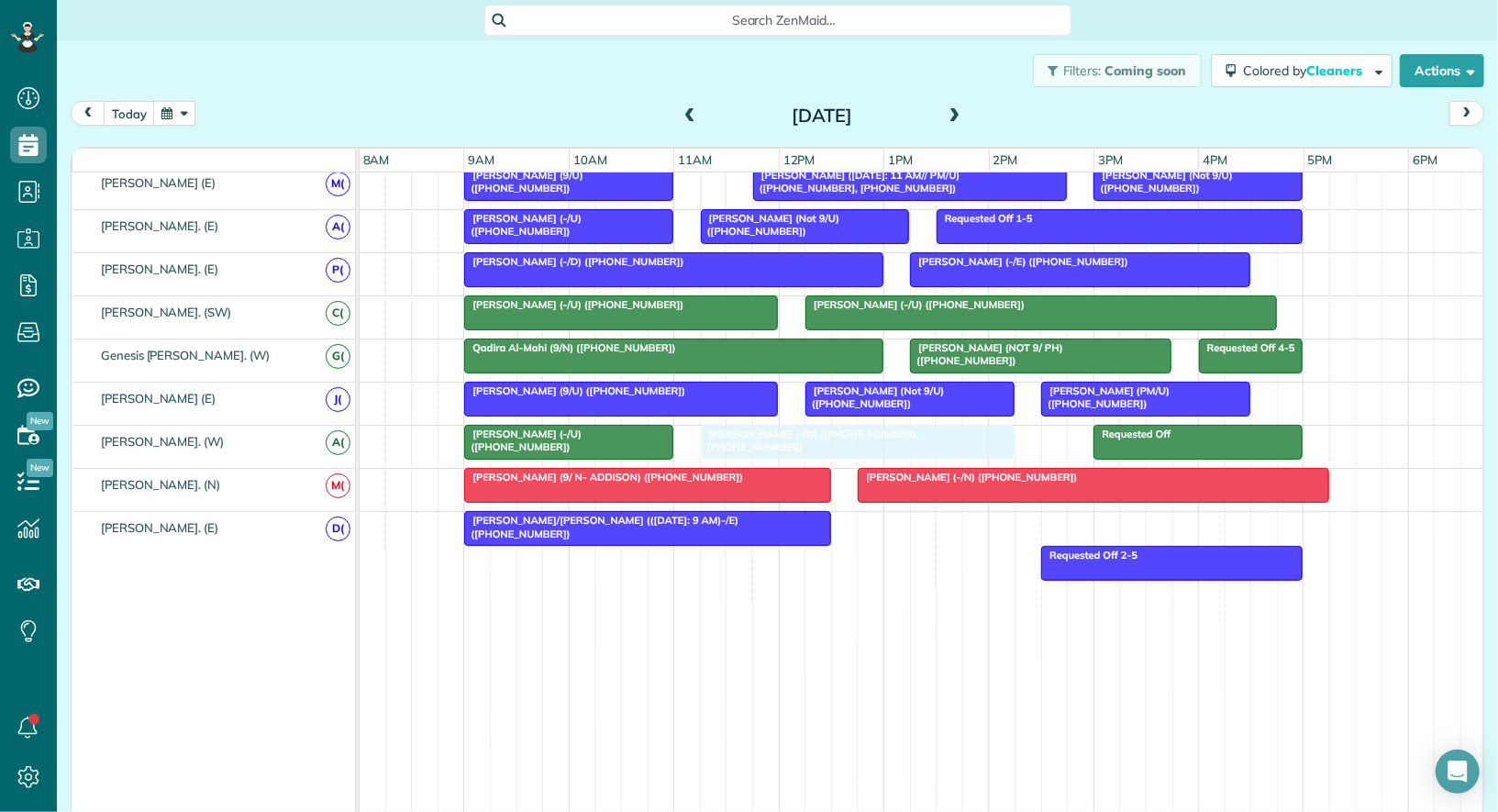
drag, startPoint x: 910, startPoint y: 517, endPoint x: 756, endPoint y: 437, distance: 173.5
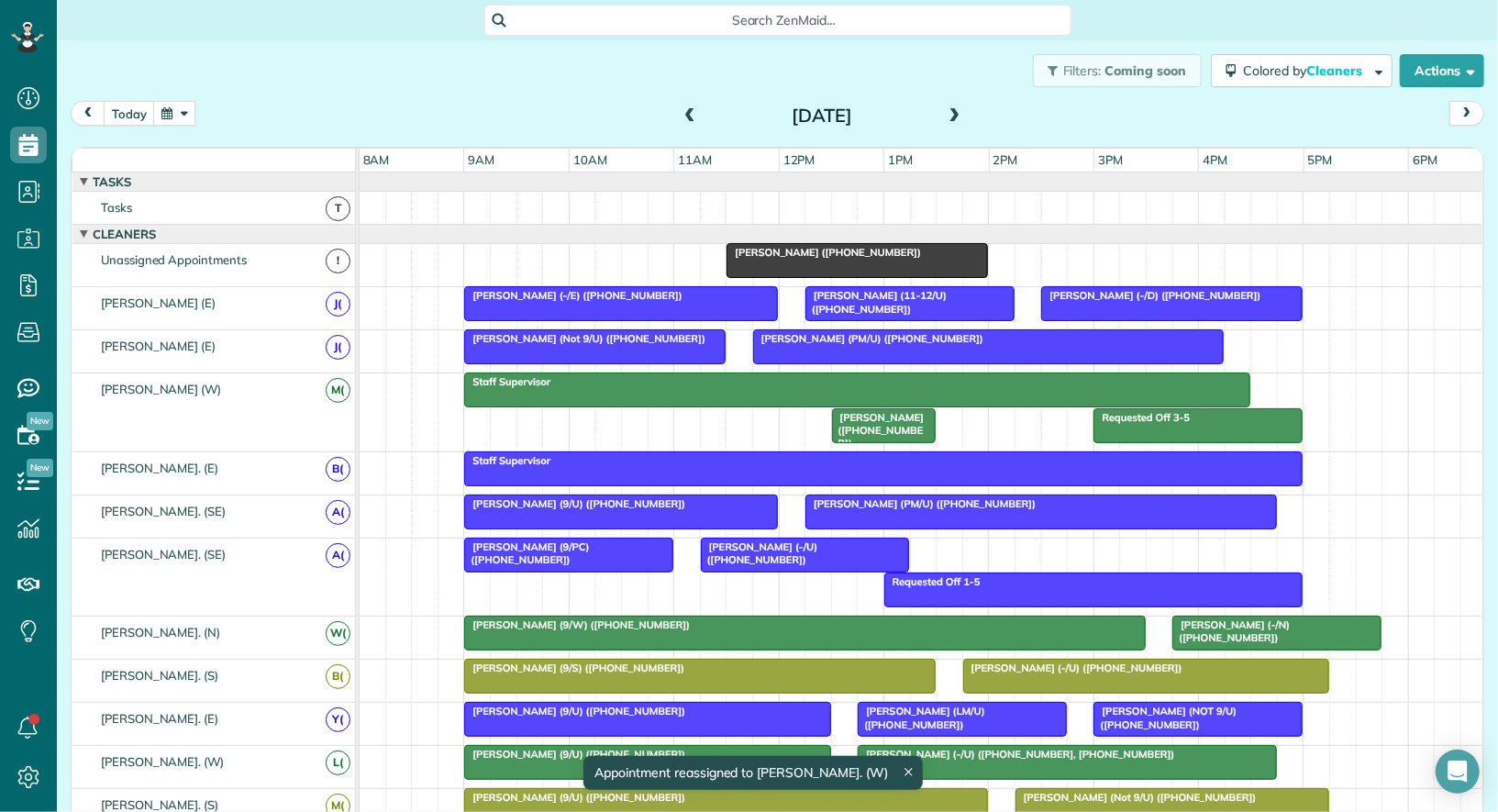
click at [692, 118] on span at bounding box center [690, 116] width 20 height 17
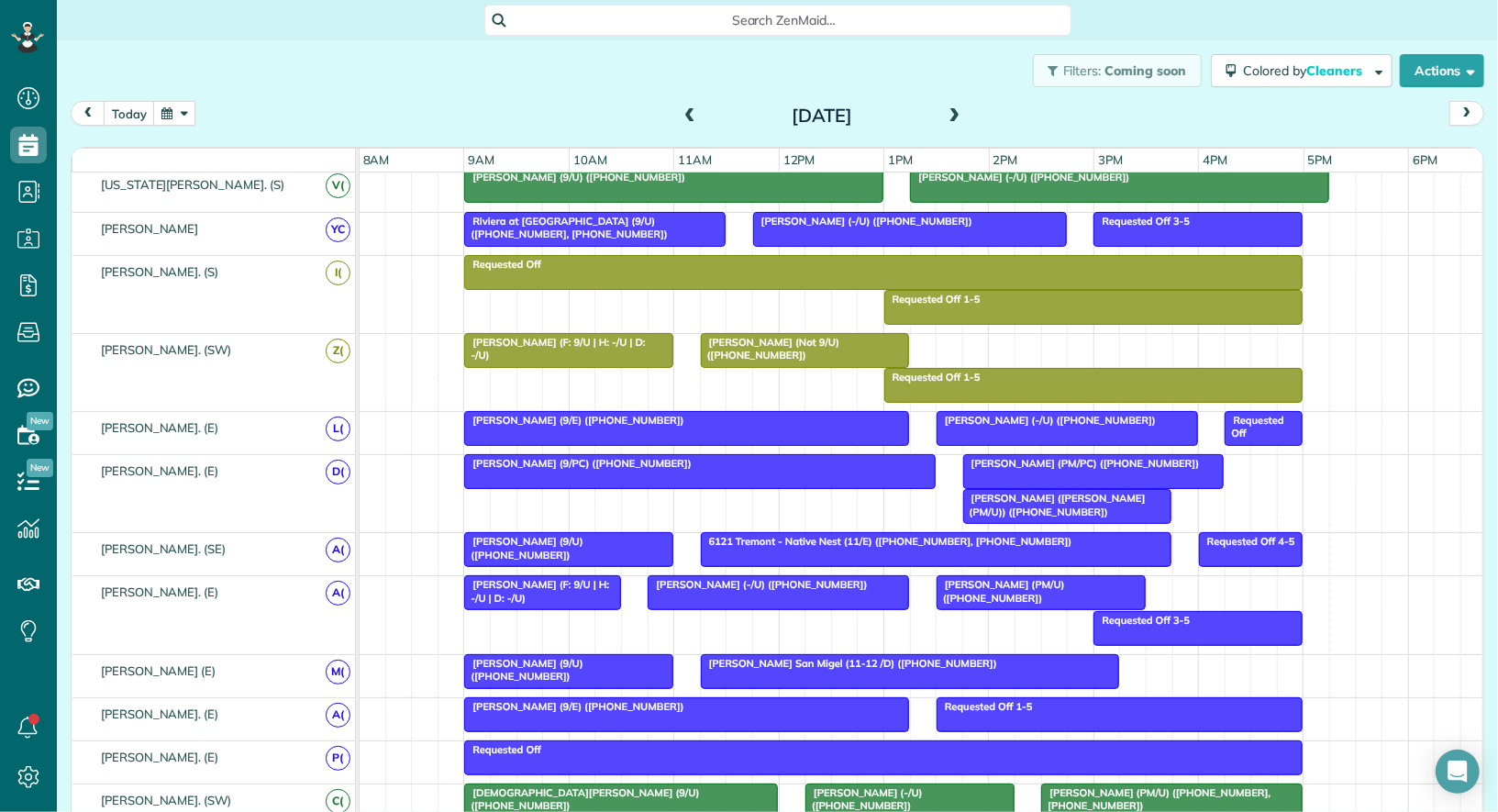
scroll to position [658, 0]
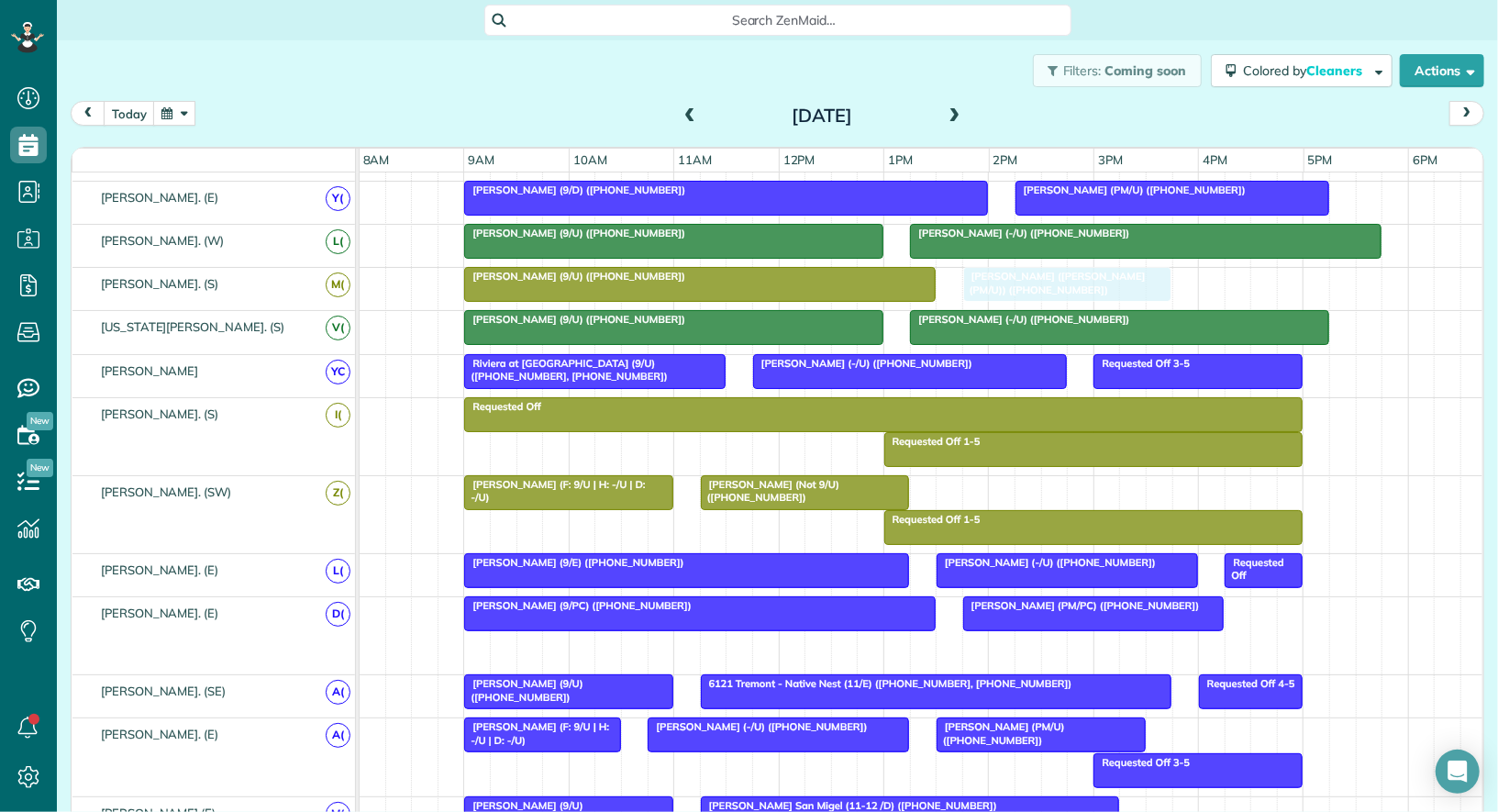
drag, startPoint x: 1032, startPoint y: 640, endPoint x: 1024, endPoint y: 285, distance: 355.1
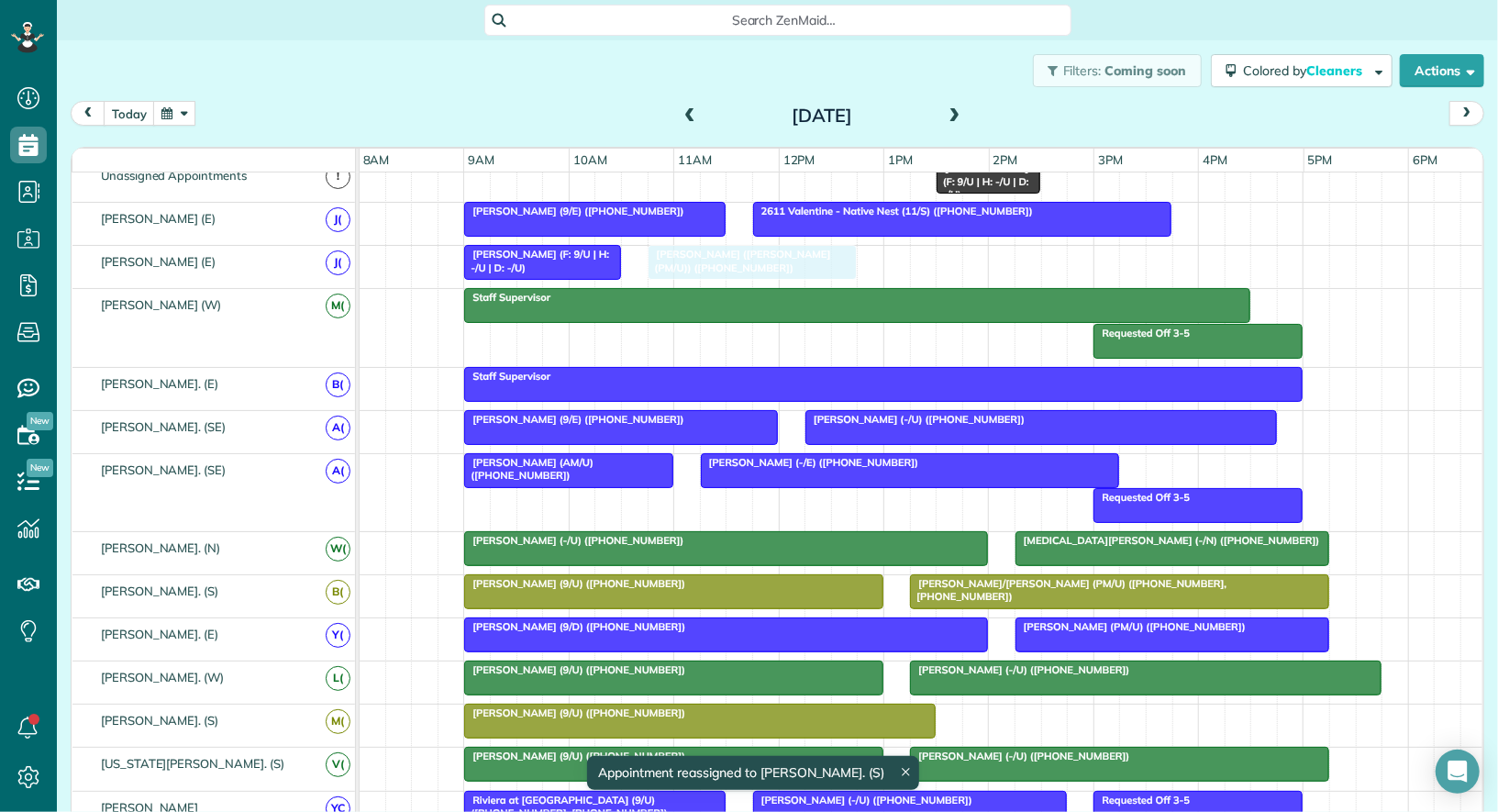
drag, startPoint x: 1002, startPoint y: 711, endPoint x: 681, endPoint y: 241, distance: 569.2
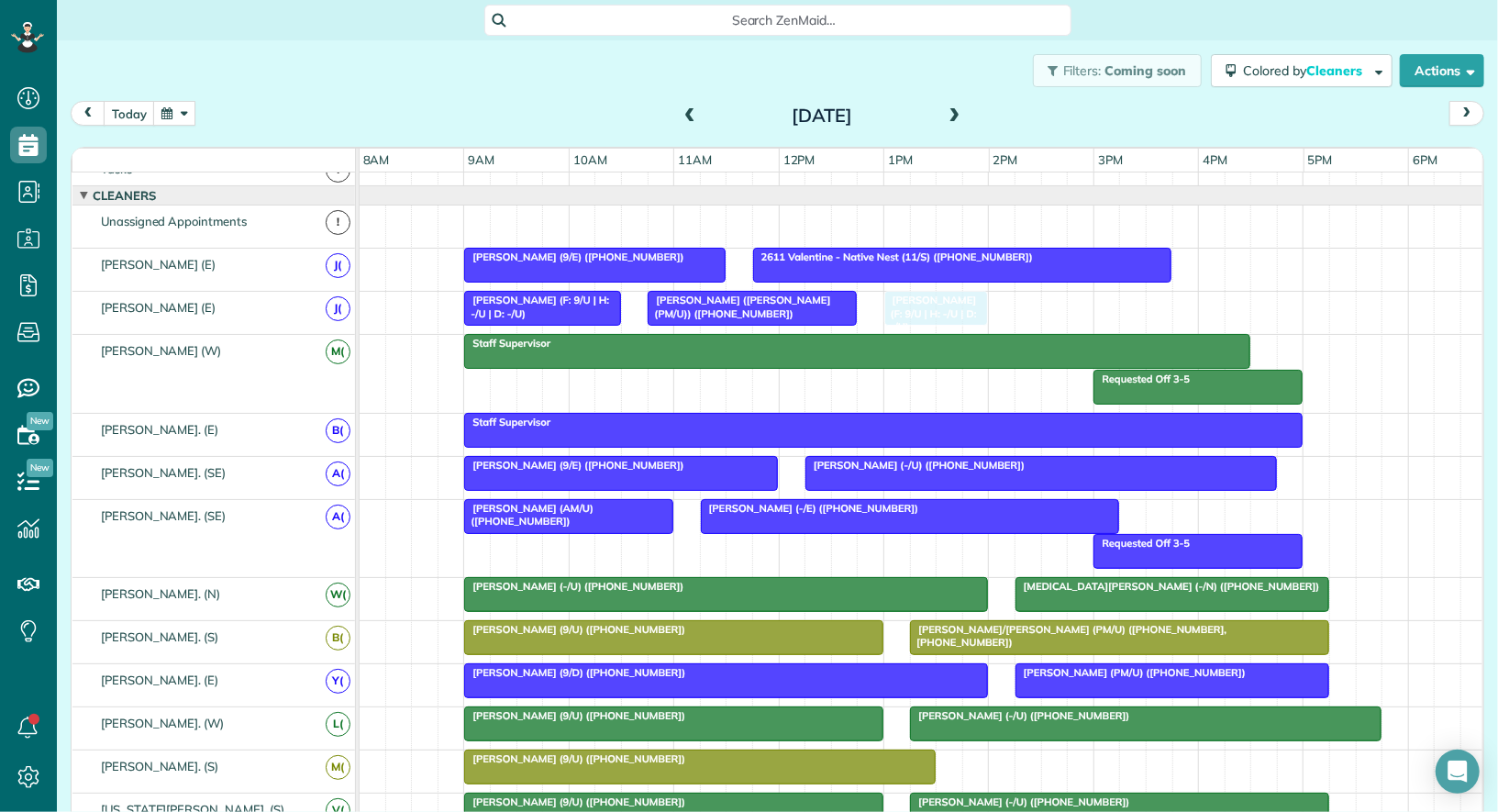
drag, startPoint x: 999, startPoint y: 204, endPoint x: 947, endPoint y: 307, distance: 115.4
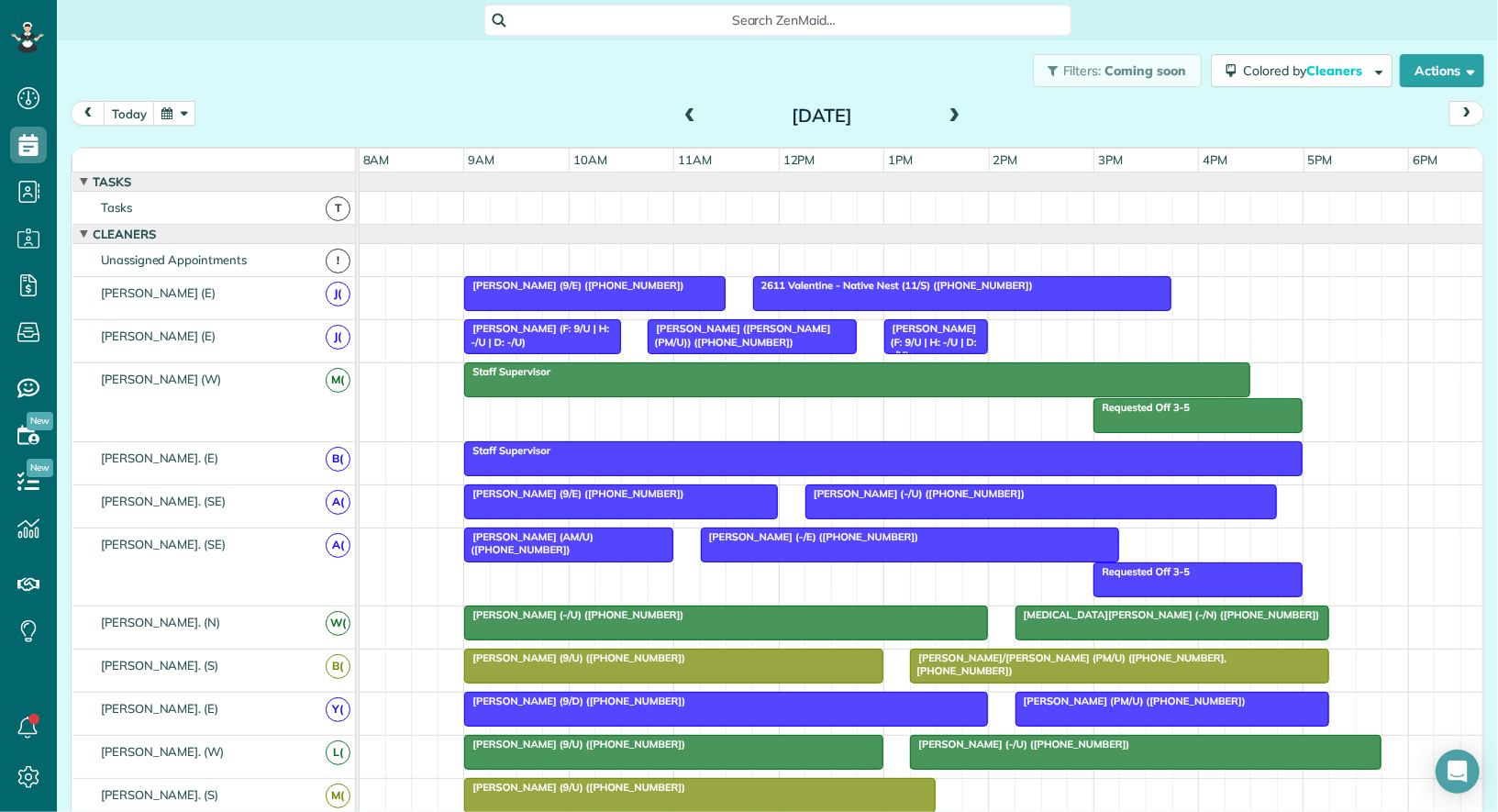
click at [179, 114] on button "button" at bounding box center [174, 113] width 43 height 25
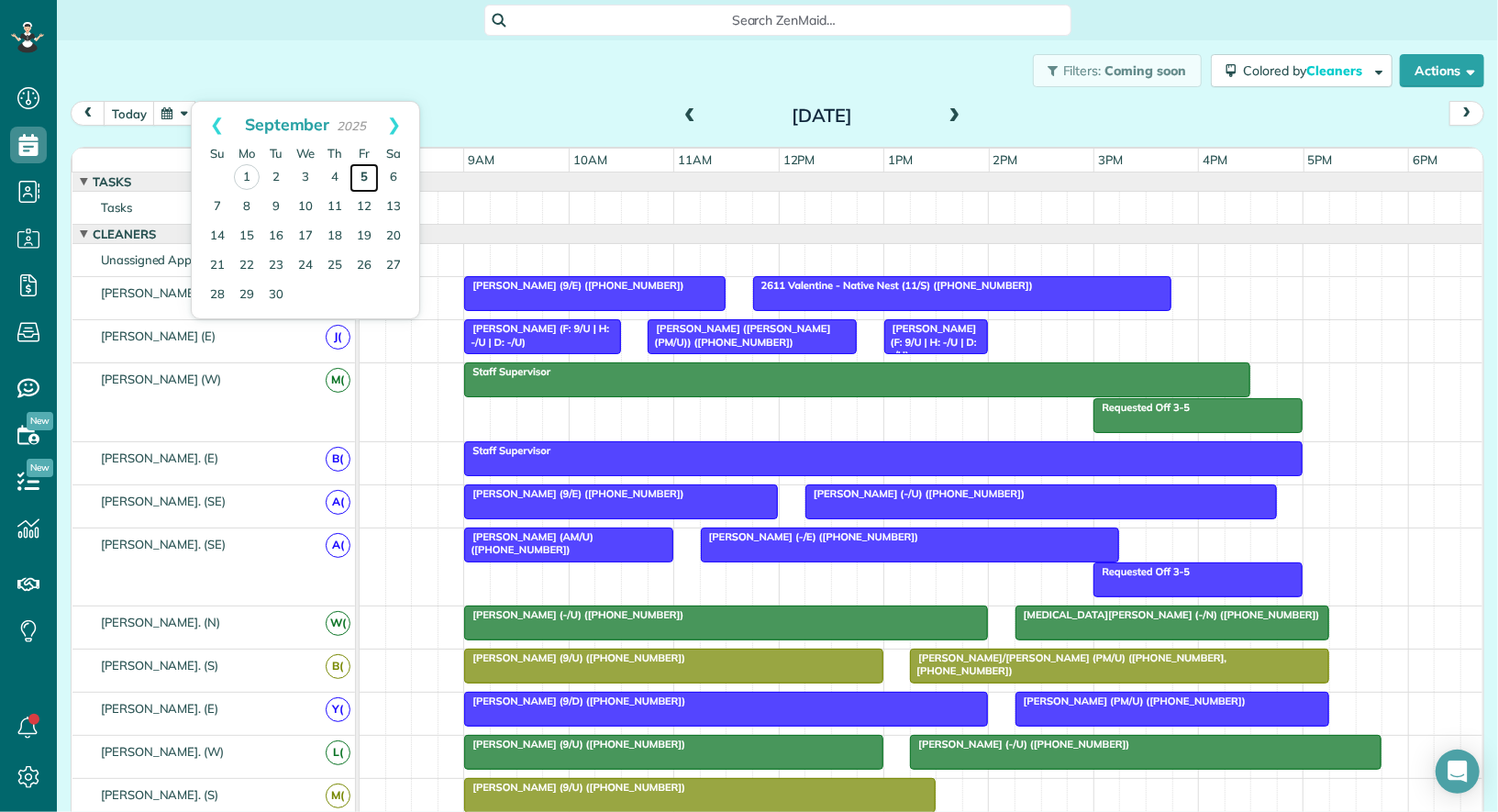
click at [365, 174] on link "5" at bounding box center [364, 179] width 30 height 30
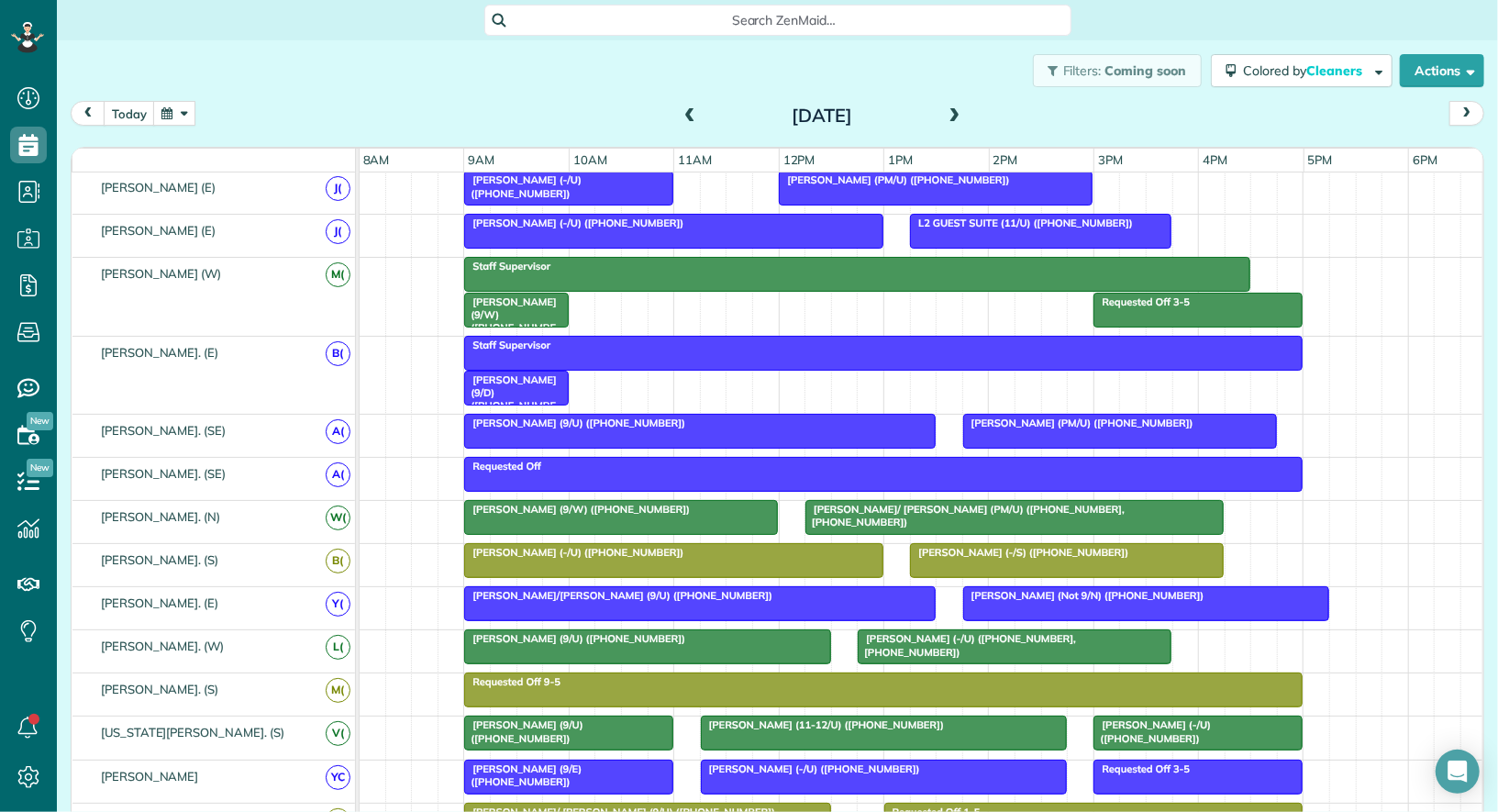
scroll to position [93, 0]
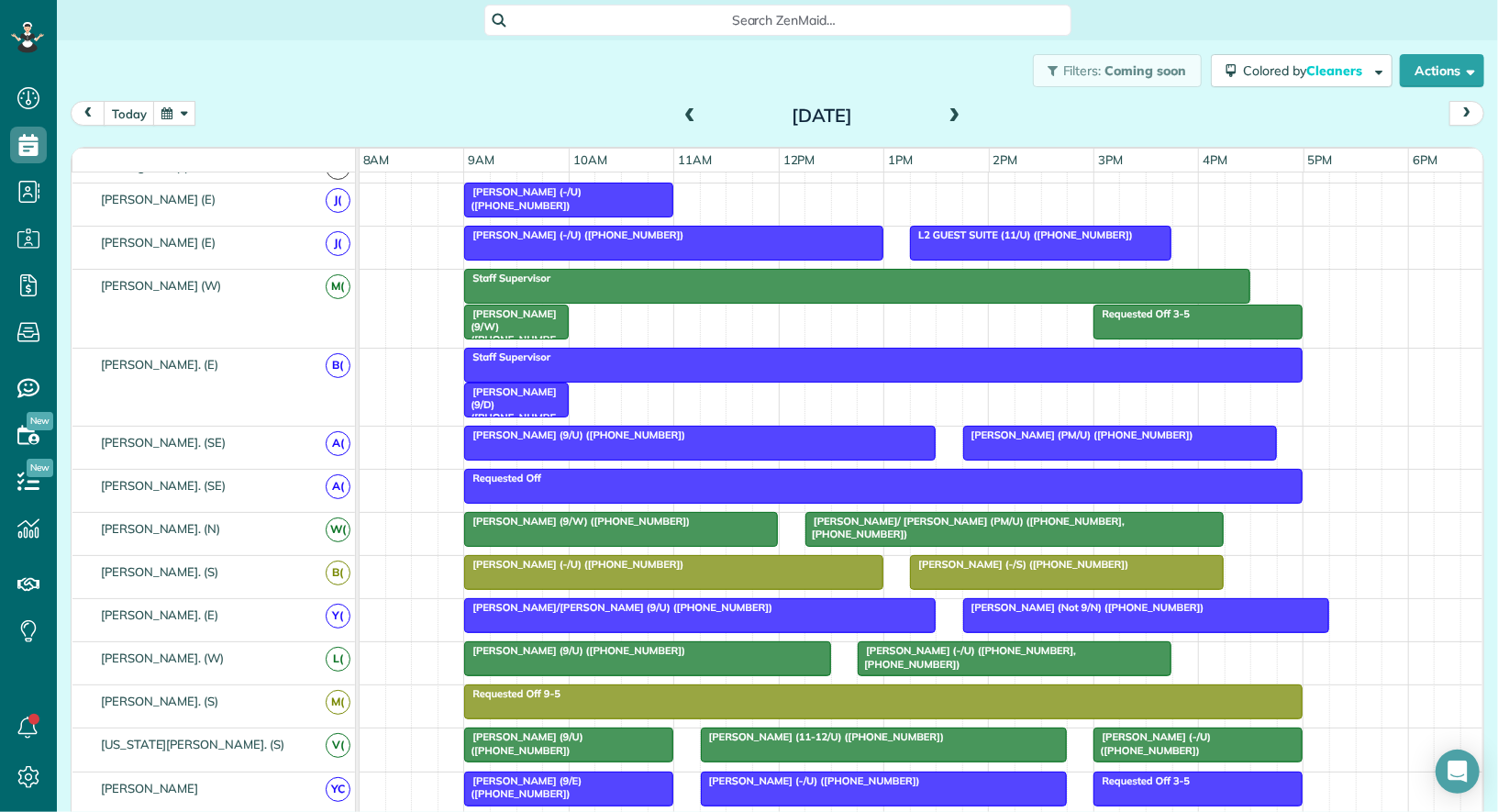
drag, startPoint x: 881, startPoint y: 191, endPoint x: 871, endPoint y: 812, distance: 621.1
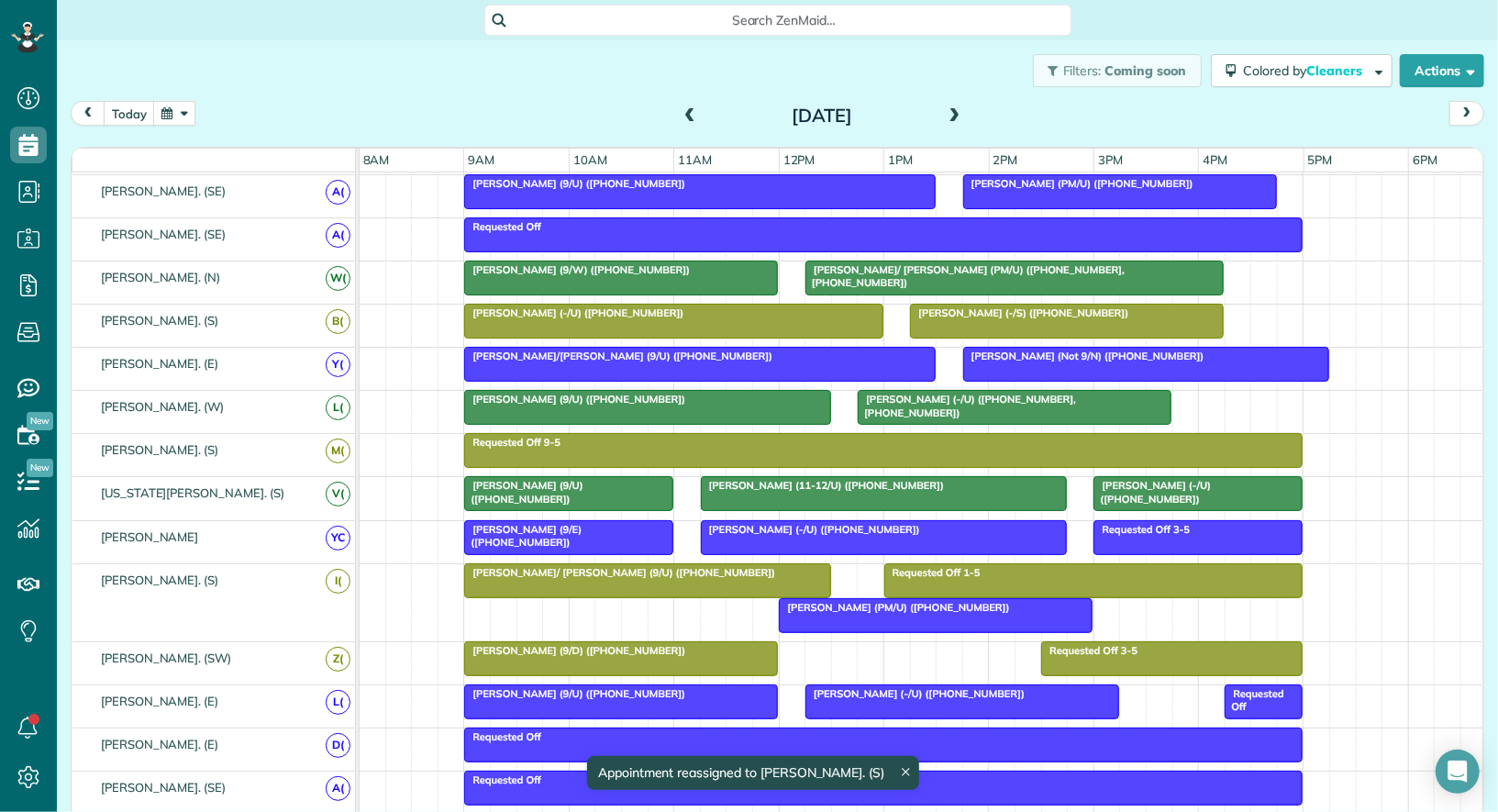
scroll to position [359, 0]
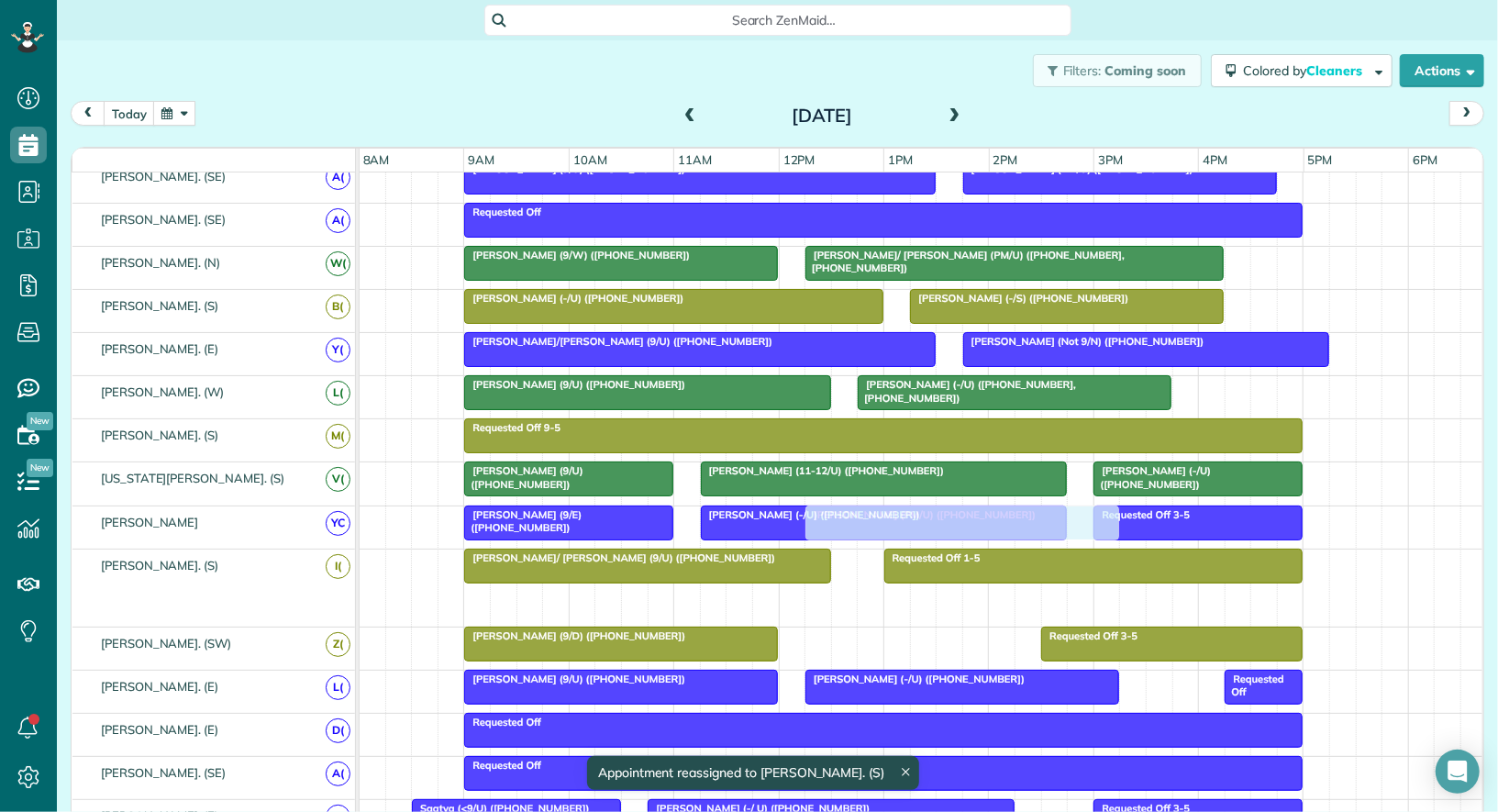
drag, startPoint x: 861, startPoint y: 589, endPoint x: 882, endPoint y: 525, distance: 67.4
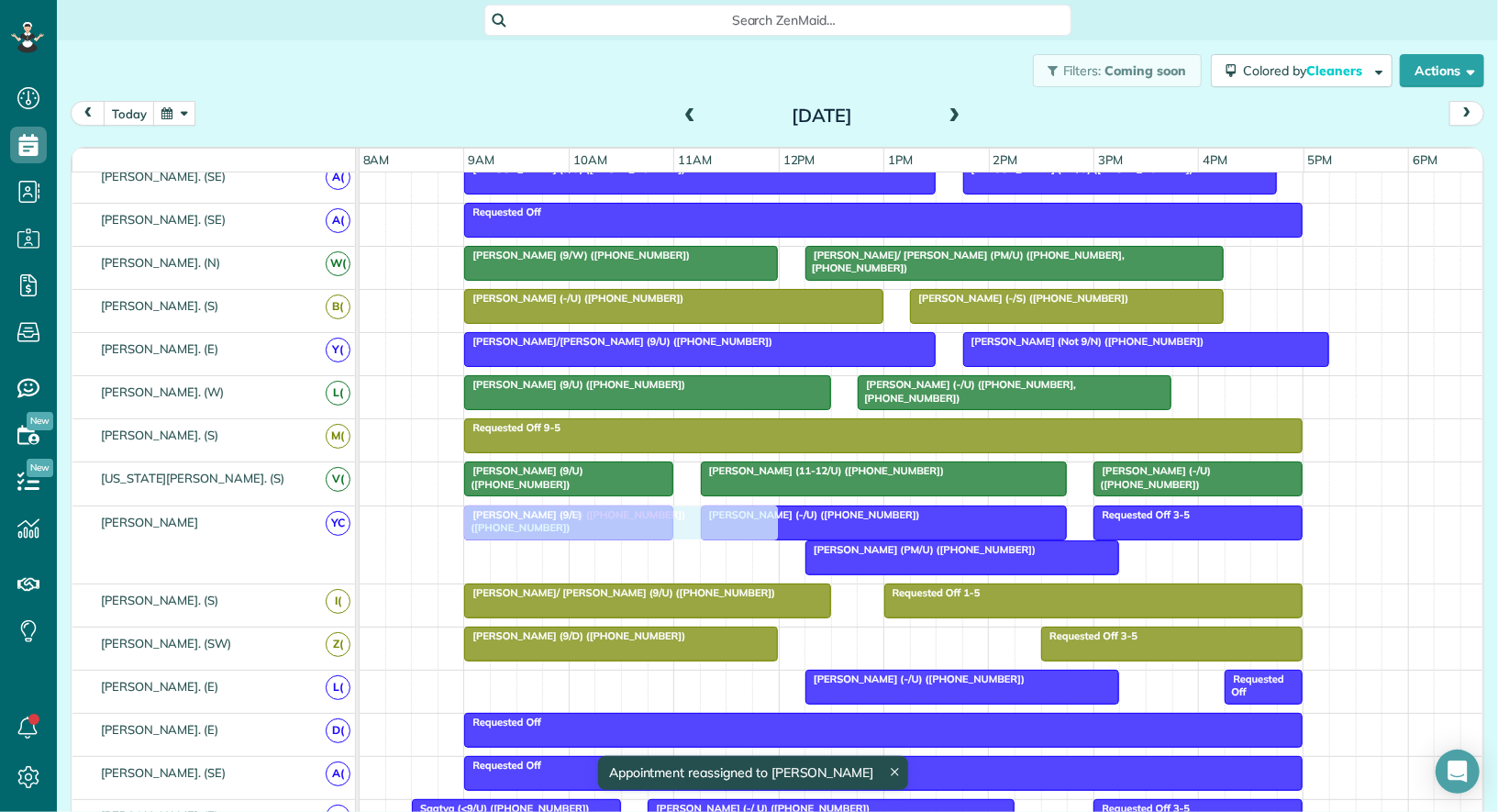
drag, startPoint x: 594, startPoint y: 676, endPoint x: 589, endPoint y: 559, distance: 117.1
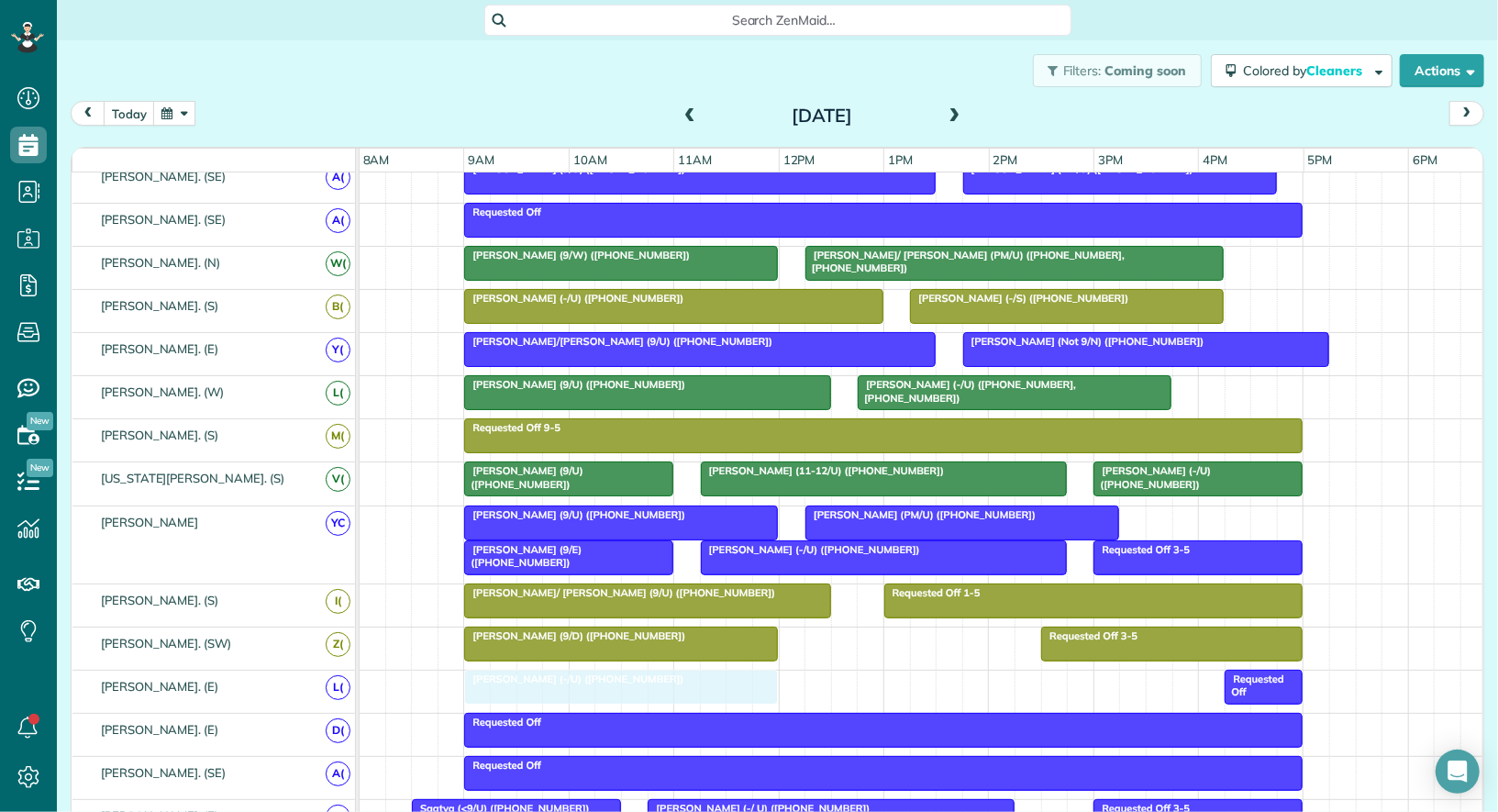
drag, startPoint x: 882, startPoint y: 670, endPoint x: 543, endPoint y: 671, distance: 339.0
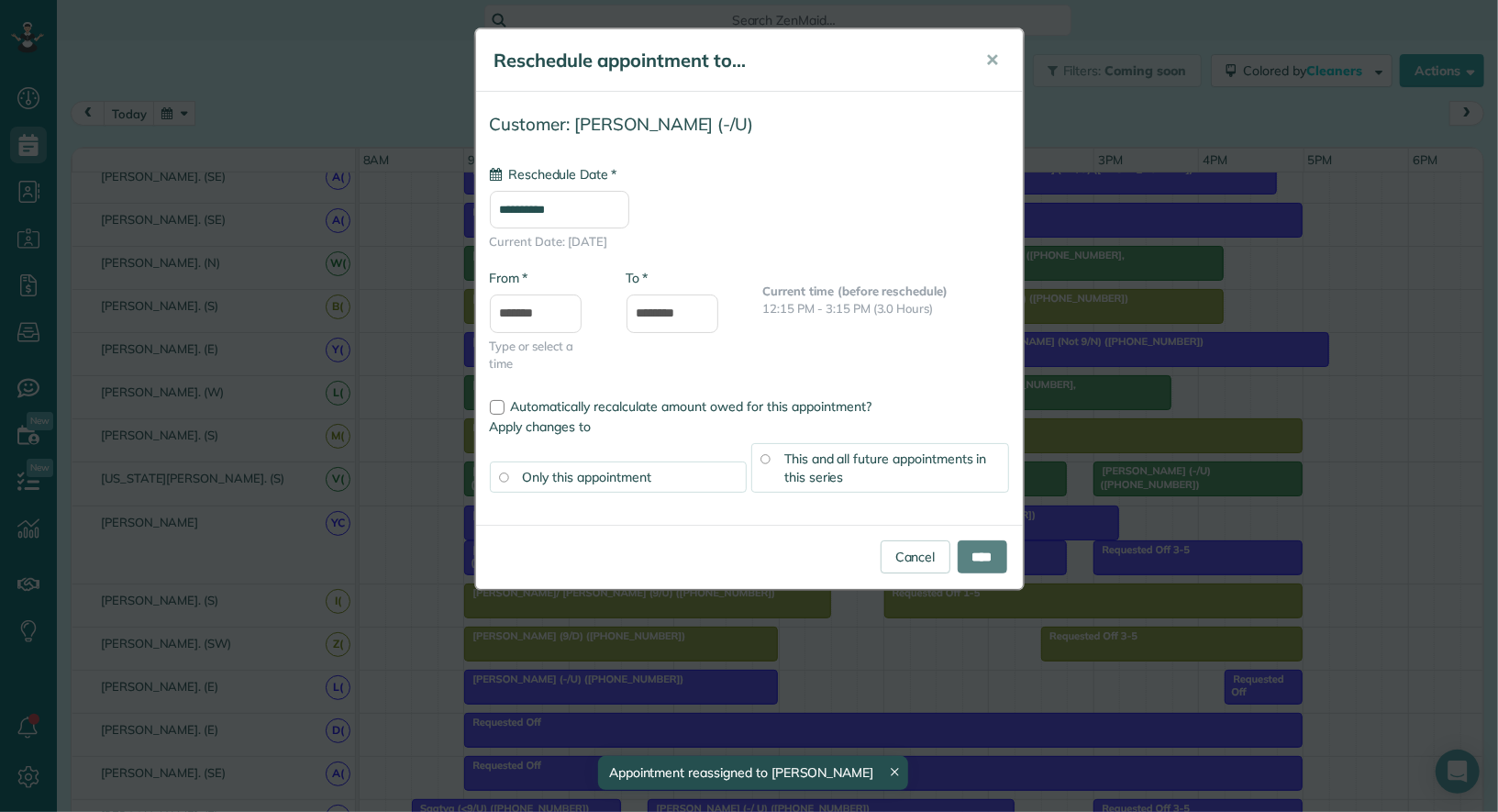
type input "**********"
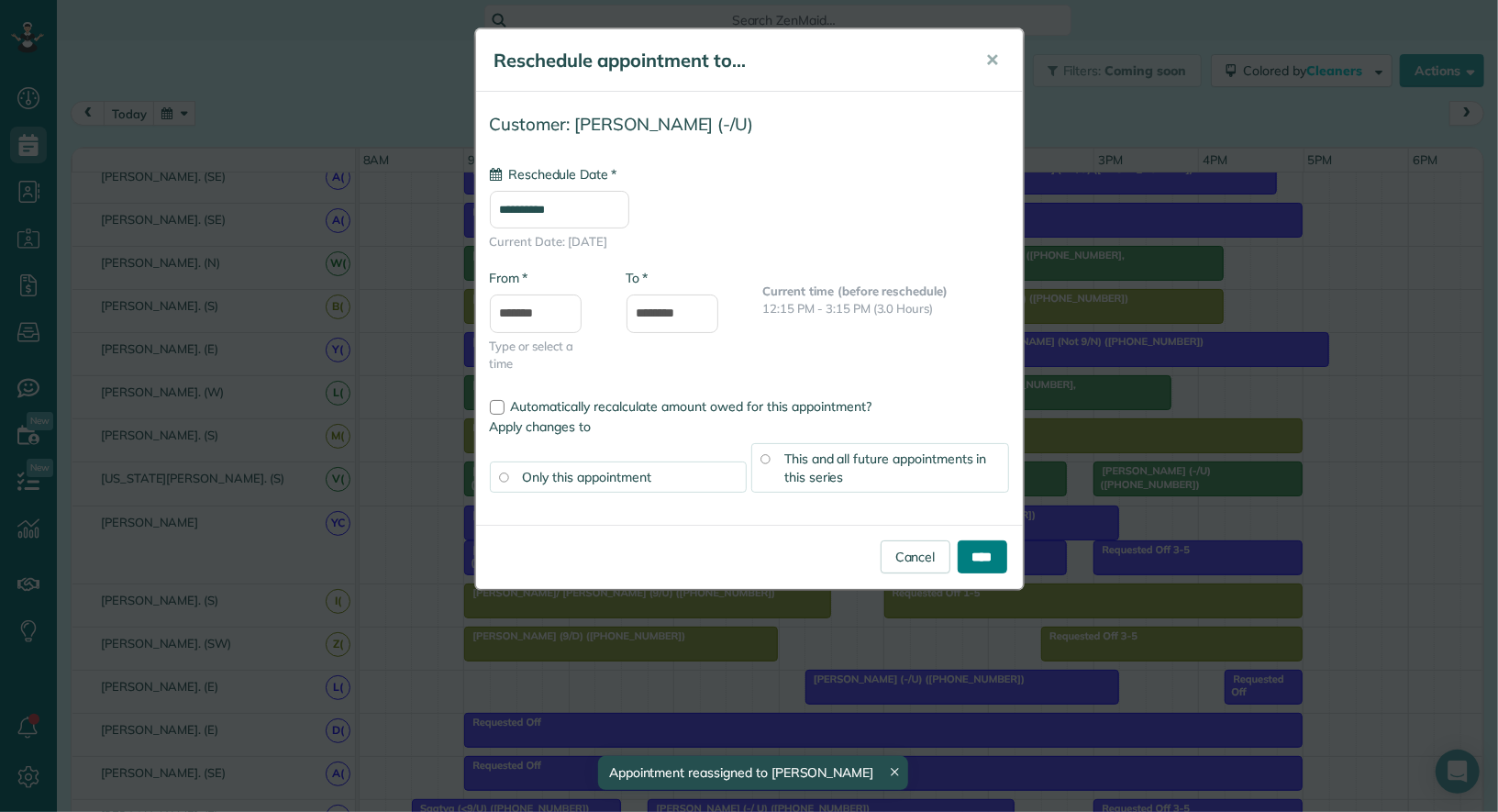
click at [967, 570] on input "****" at bounding box center [983, 556] width 50 height 33
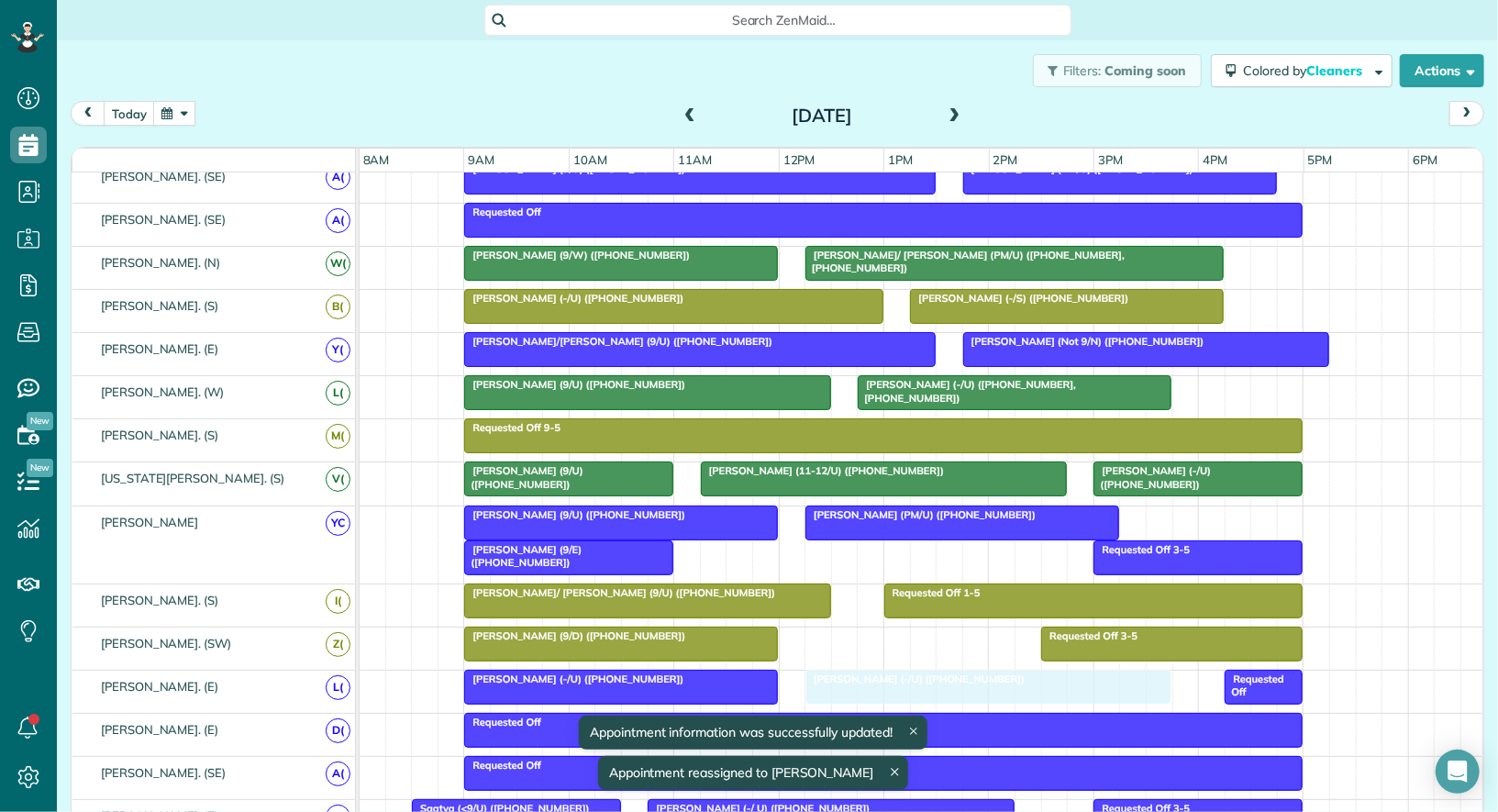
drag, startPoint x: 840, startPoint y: 546, endPoint x: 942, endPoint y: 694, distance: 179.7
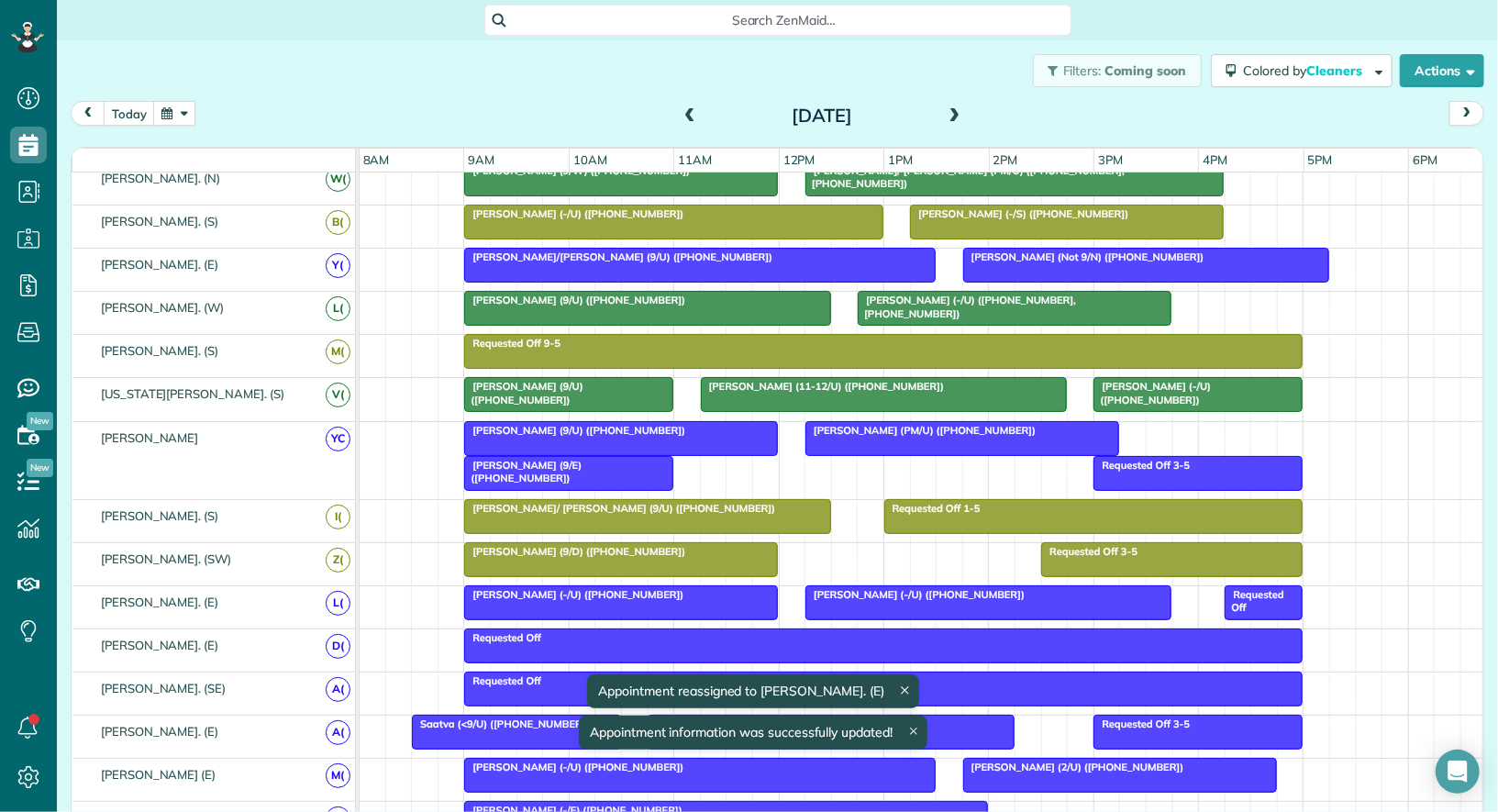
scroll to position [452, 0]
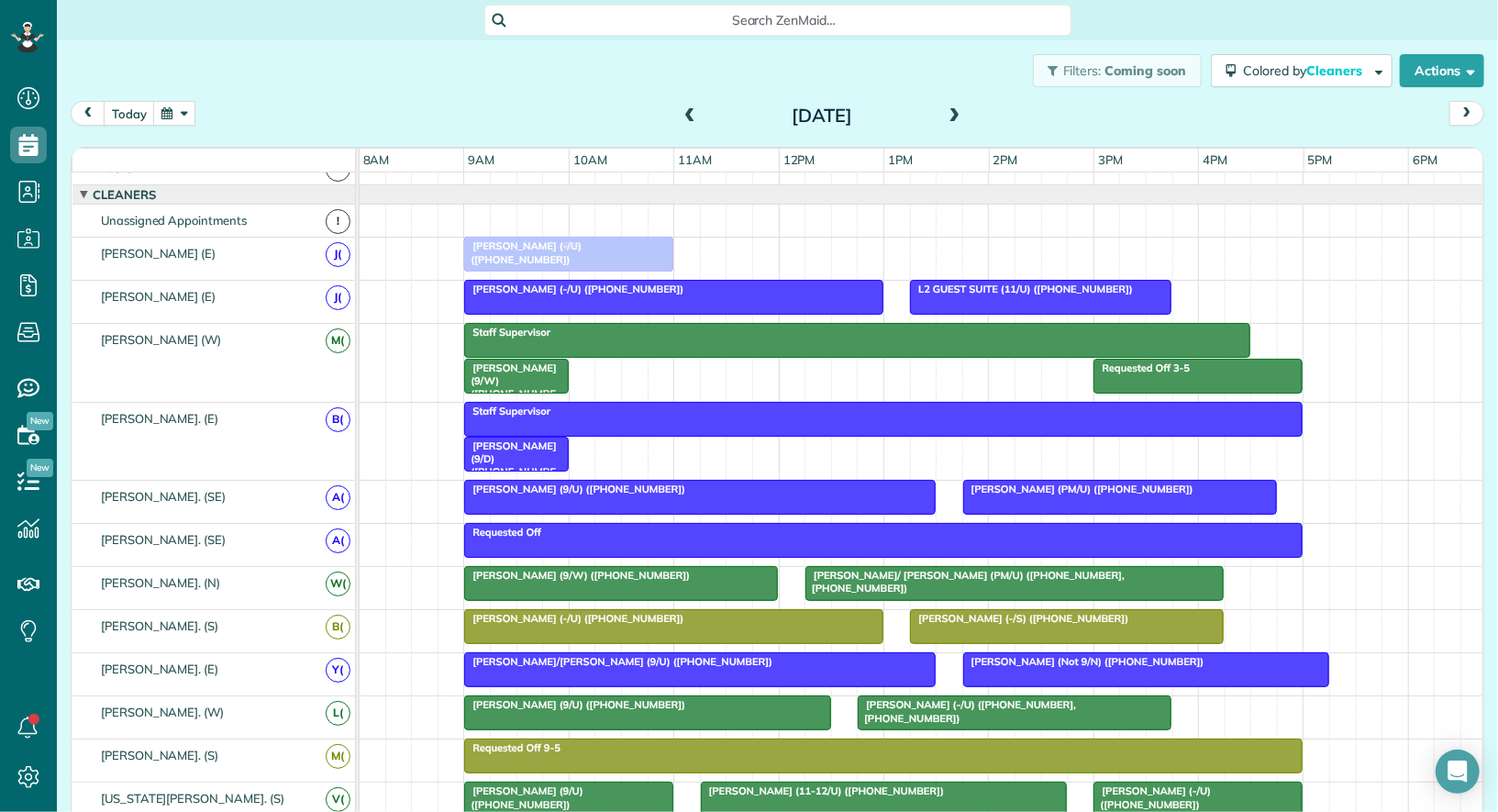
drag, startPoint x: 591, startPoint y: 670, endPoint x: 601, endPoint y: 238, distance: 432.1
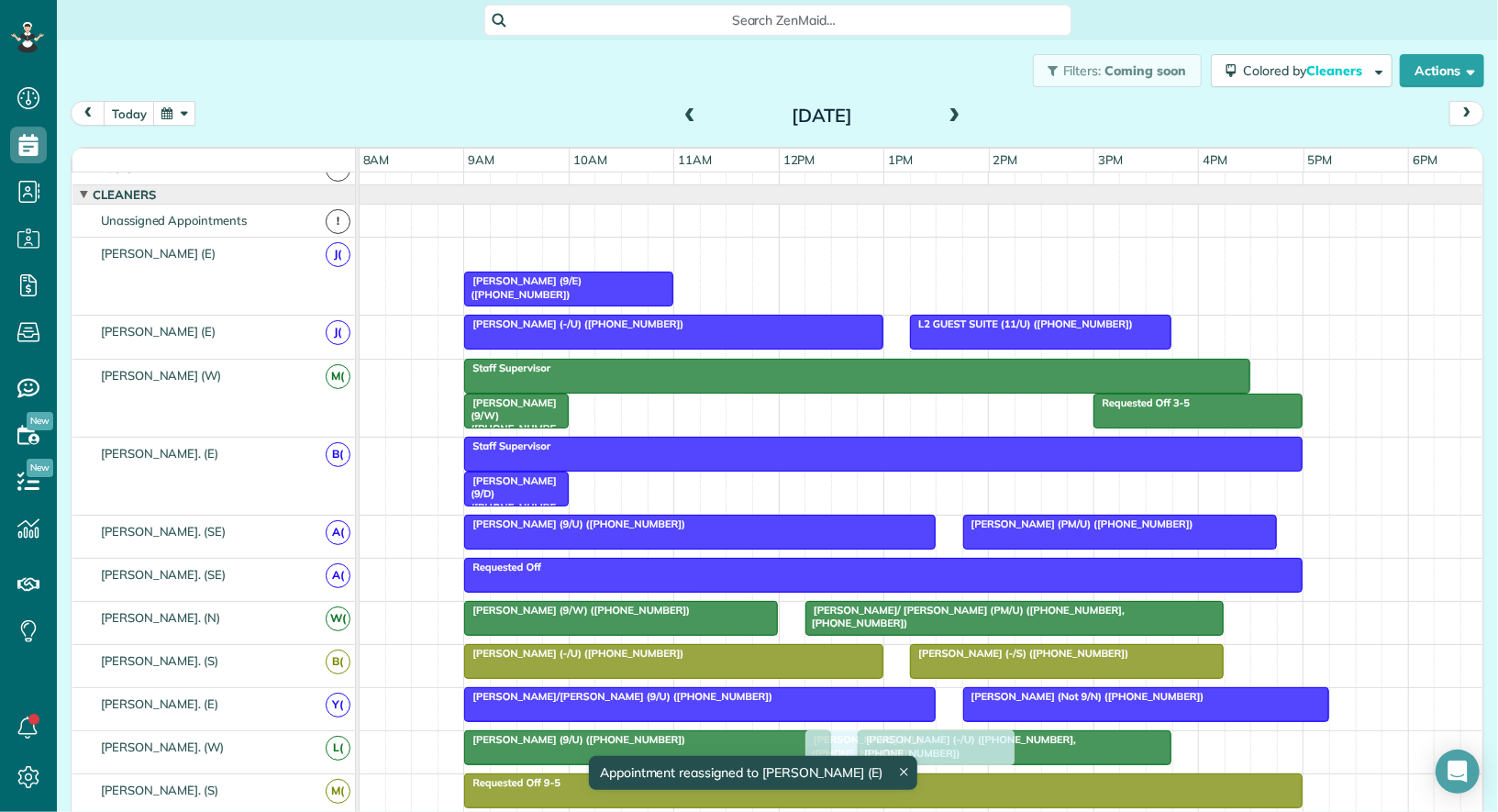
drag, startPoint x: 551, startPoint y: 248, endPoint x: 885, endPoint y: 750, distance: 603.0
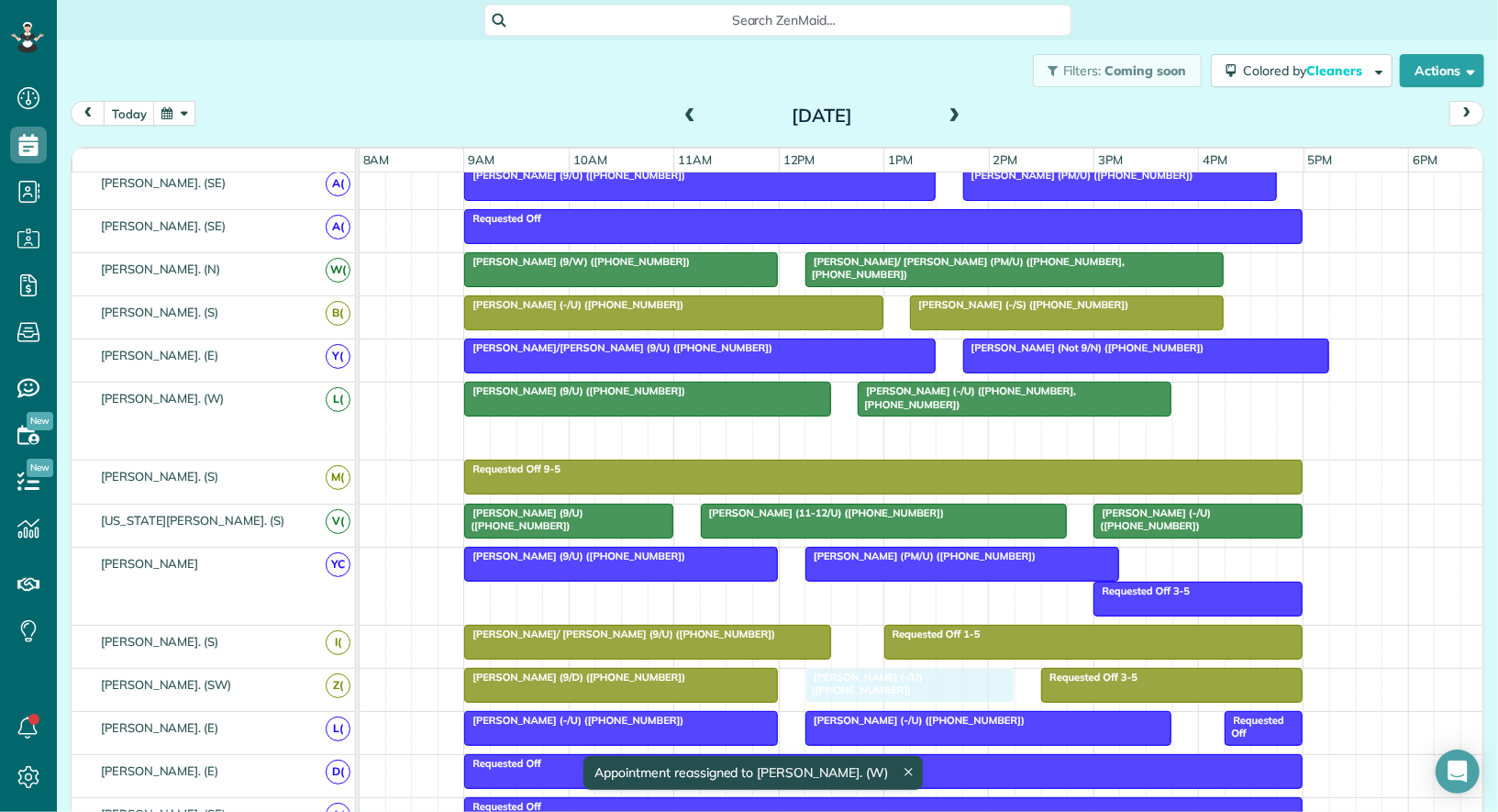
drag, startPoint x: 884, startPoint y: 426, endPoint x: 879, endPoint y: 679, distance: 253.0
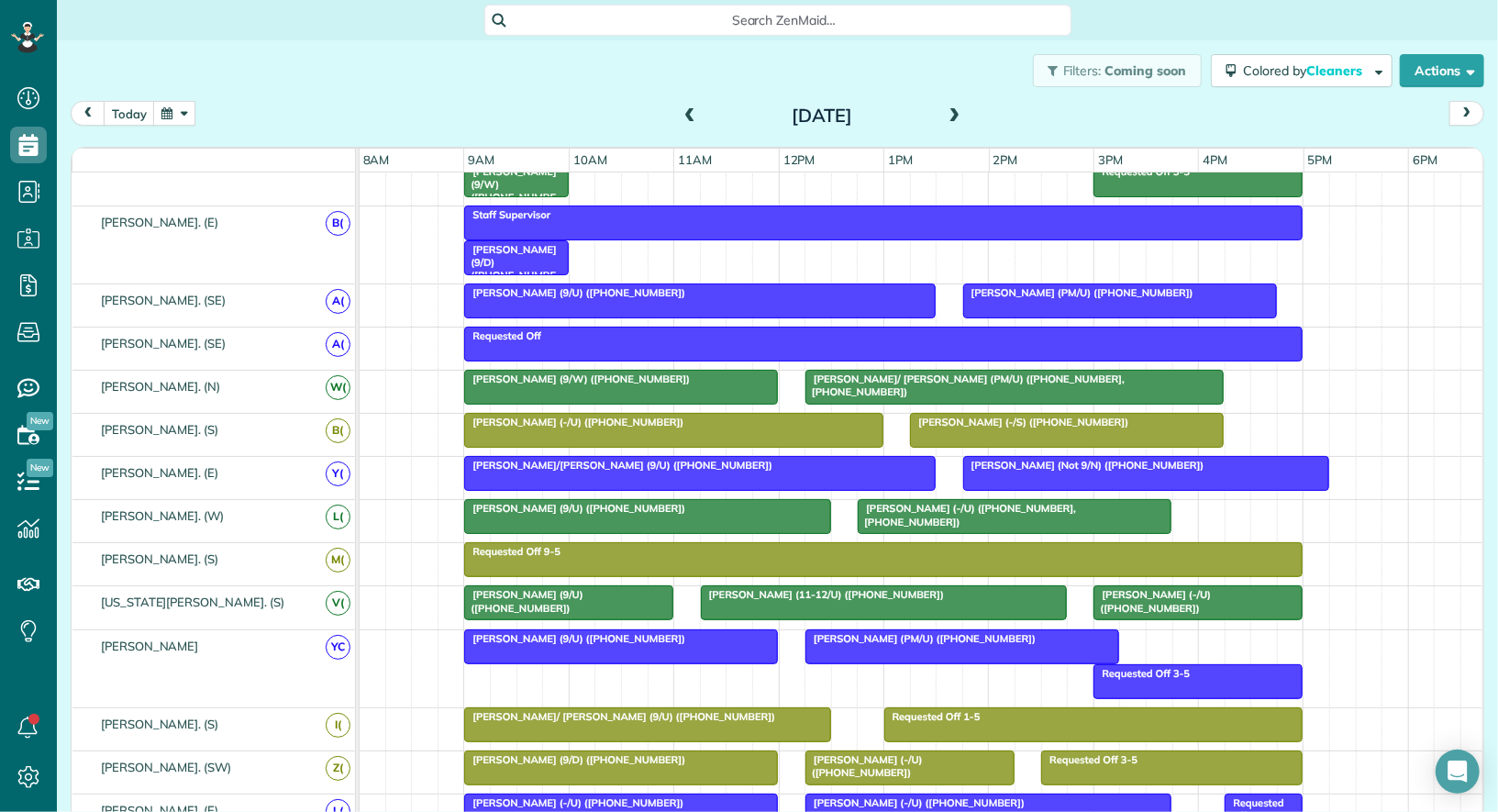
click at [881, 644] on div at bounding box center [963, 646] width 312 height 33
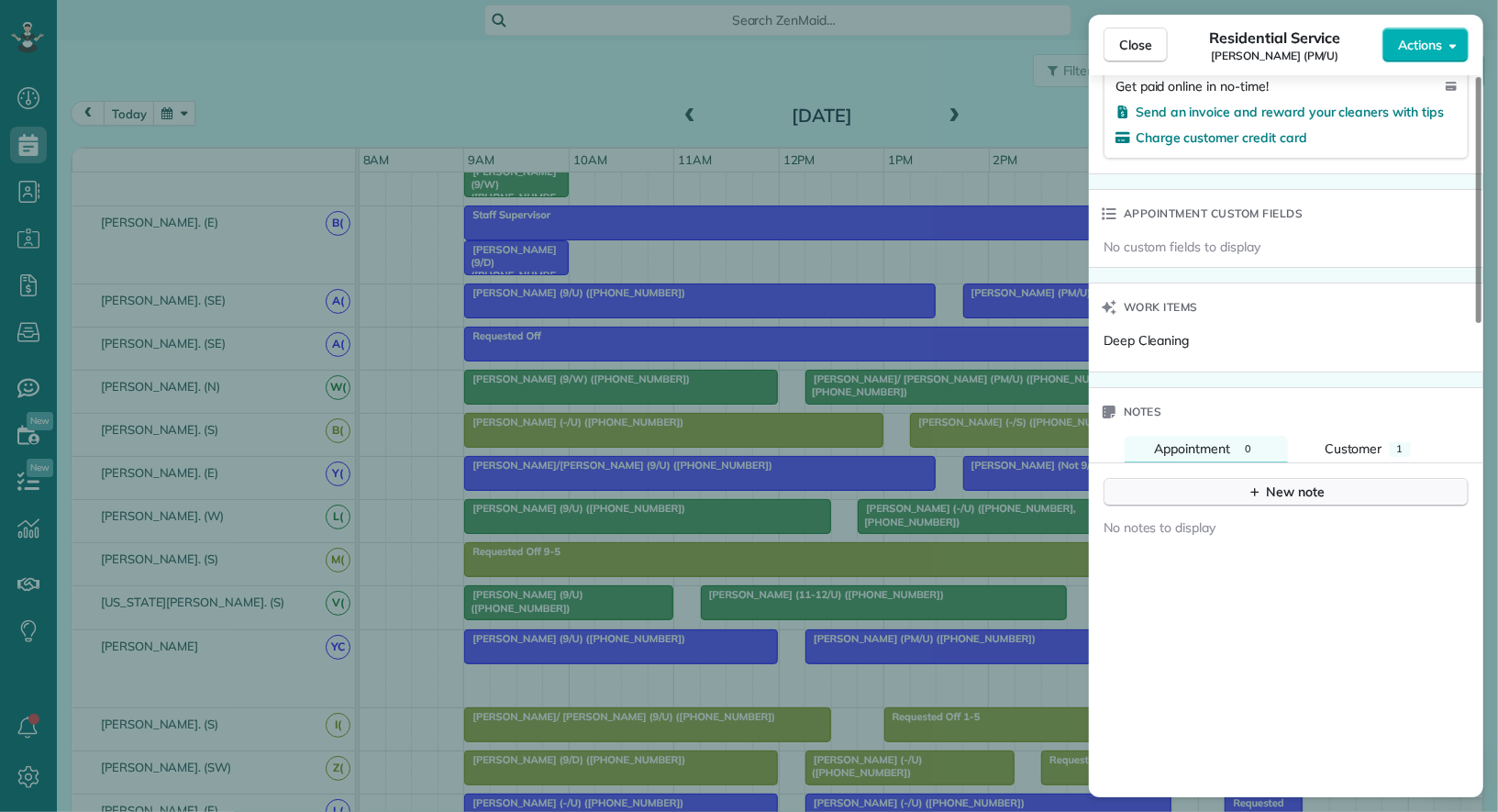
click at [1281, 485] on div "New note" at bounding box center [1287, 491] width 77 height 19
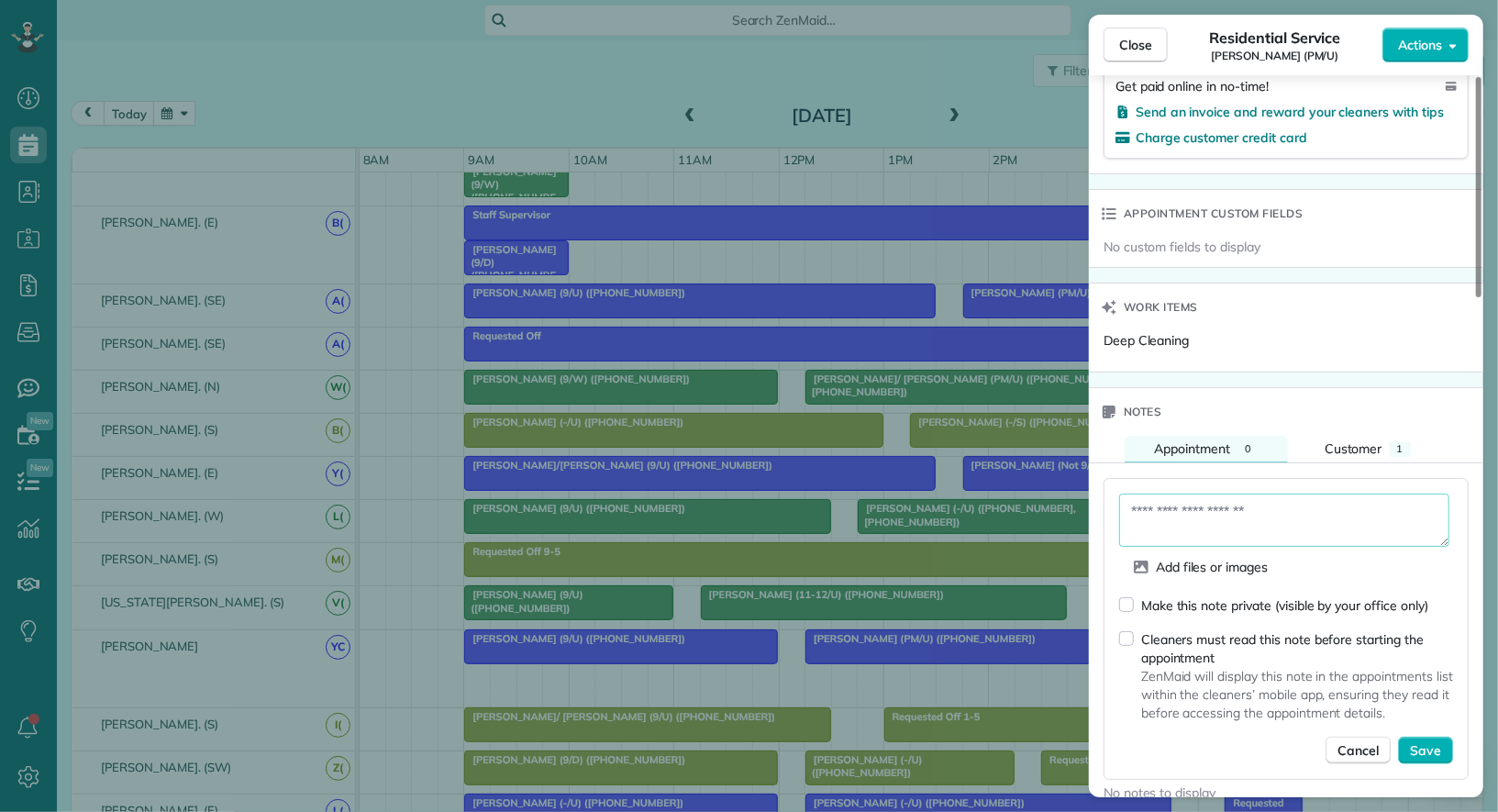
click at [1264, 519] on textarea at bounding box center [1285, 520] width 331 height 54
type textarea "**********"
click at [1438, 741] on span "Save" at bounding box center [1426, 749] width 31 height 18
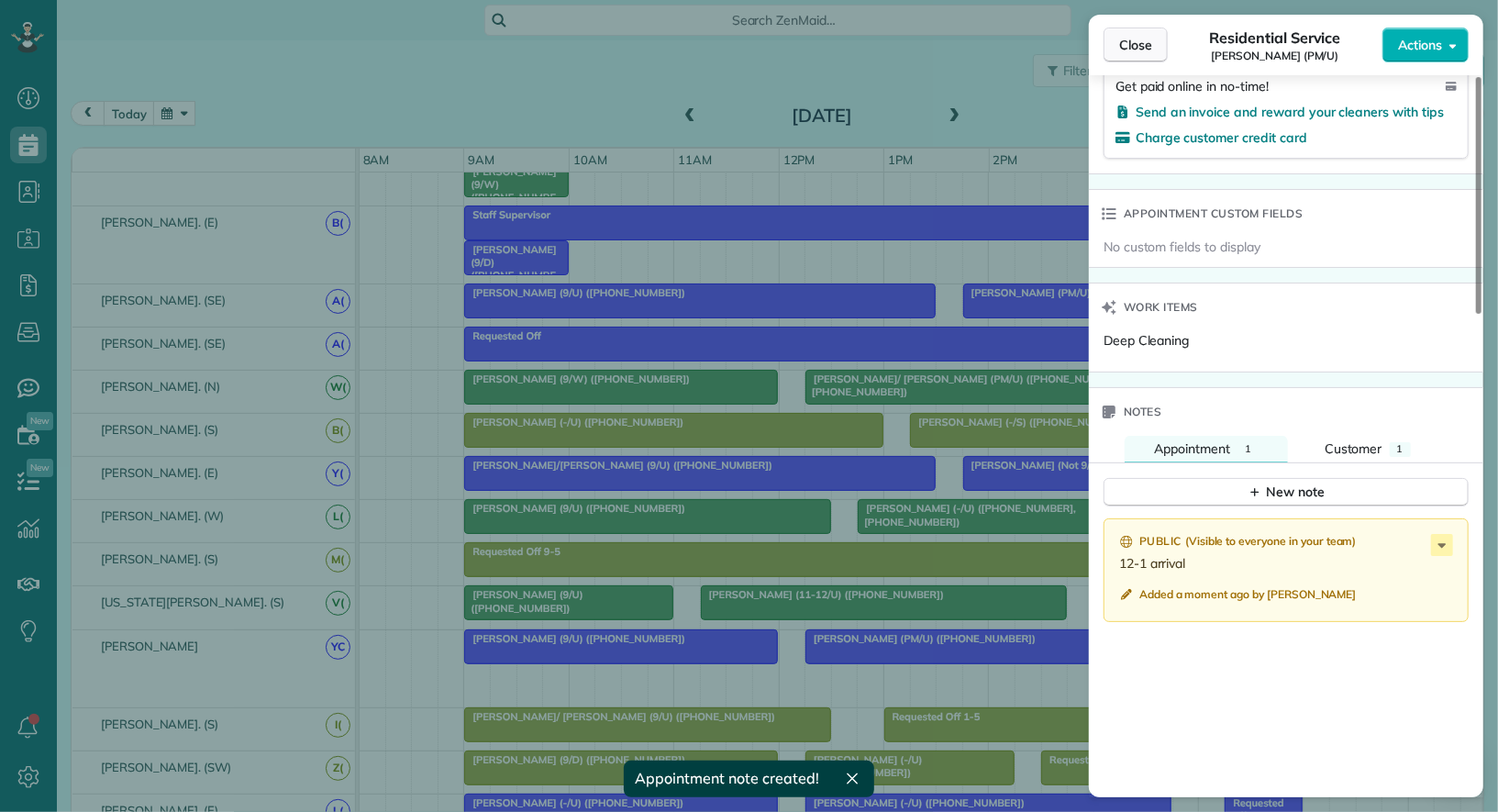
click at [1137, 46] on span "Close" at bounding box center [1136, 45] width 33 height 18
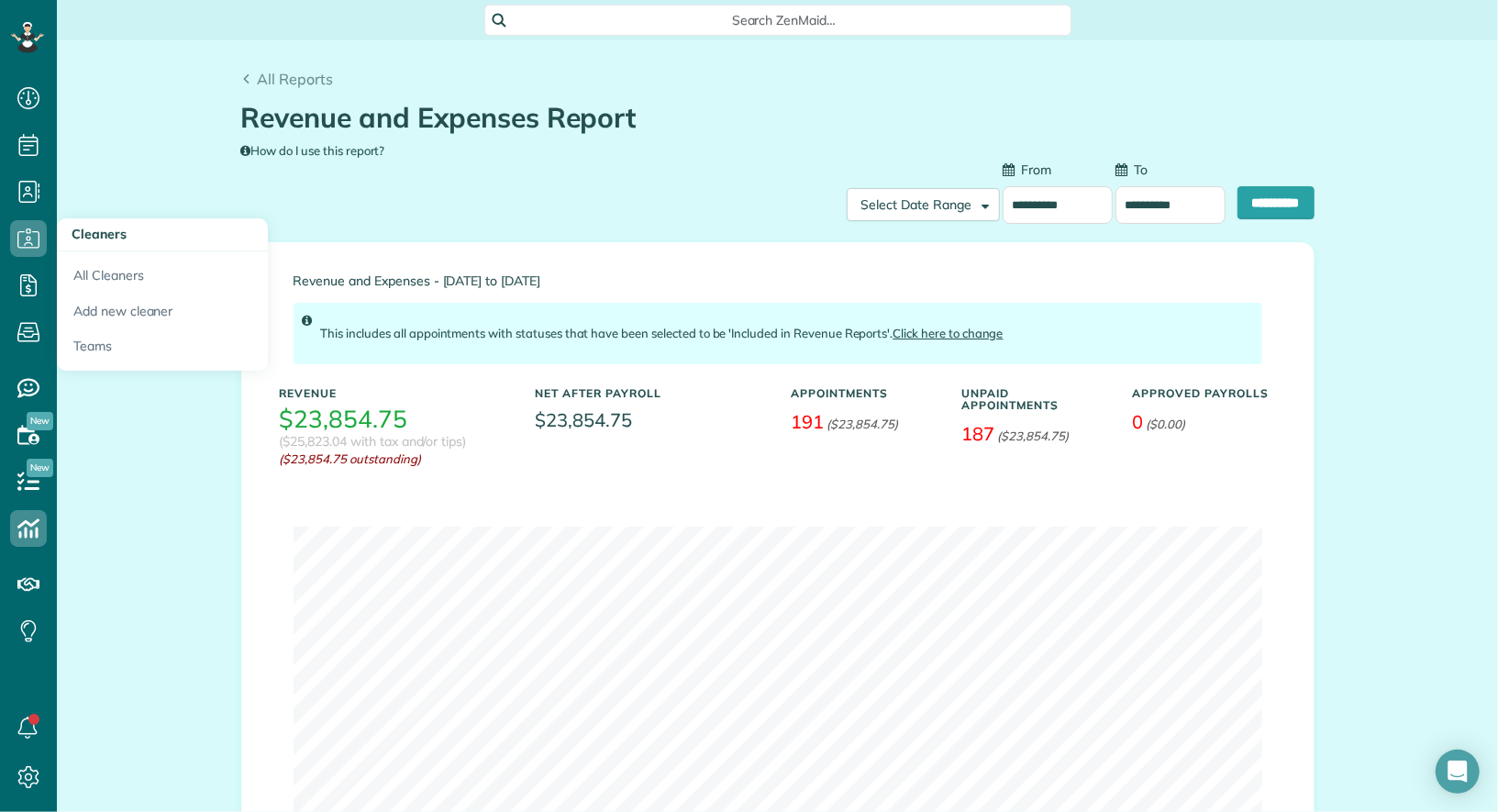
scroll to position [7, 7]
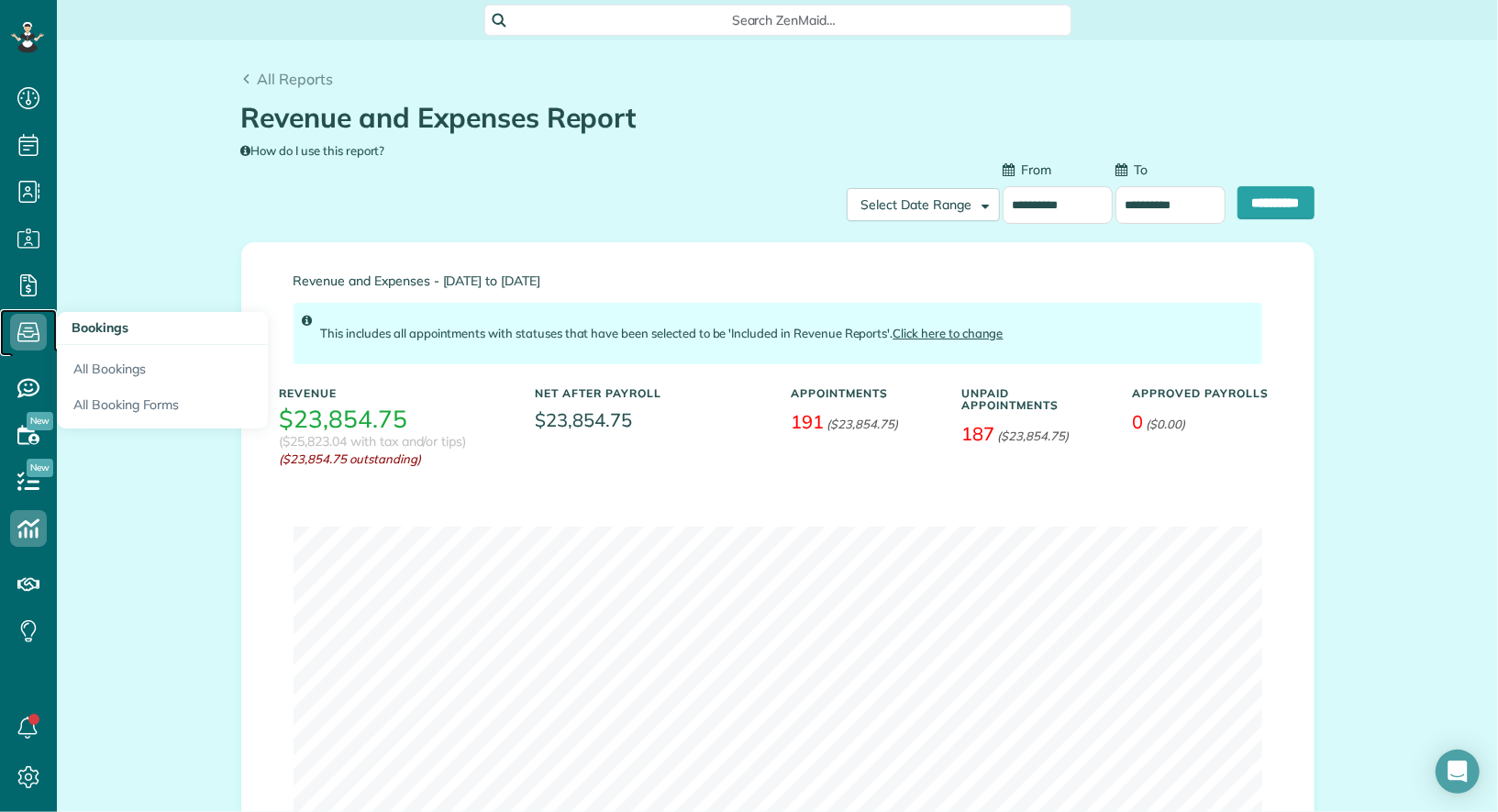
click at [31, 336] on use at bounding box center [29, 332] width 22 height 19
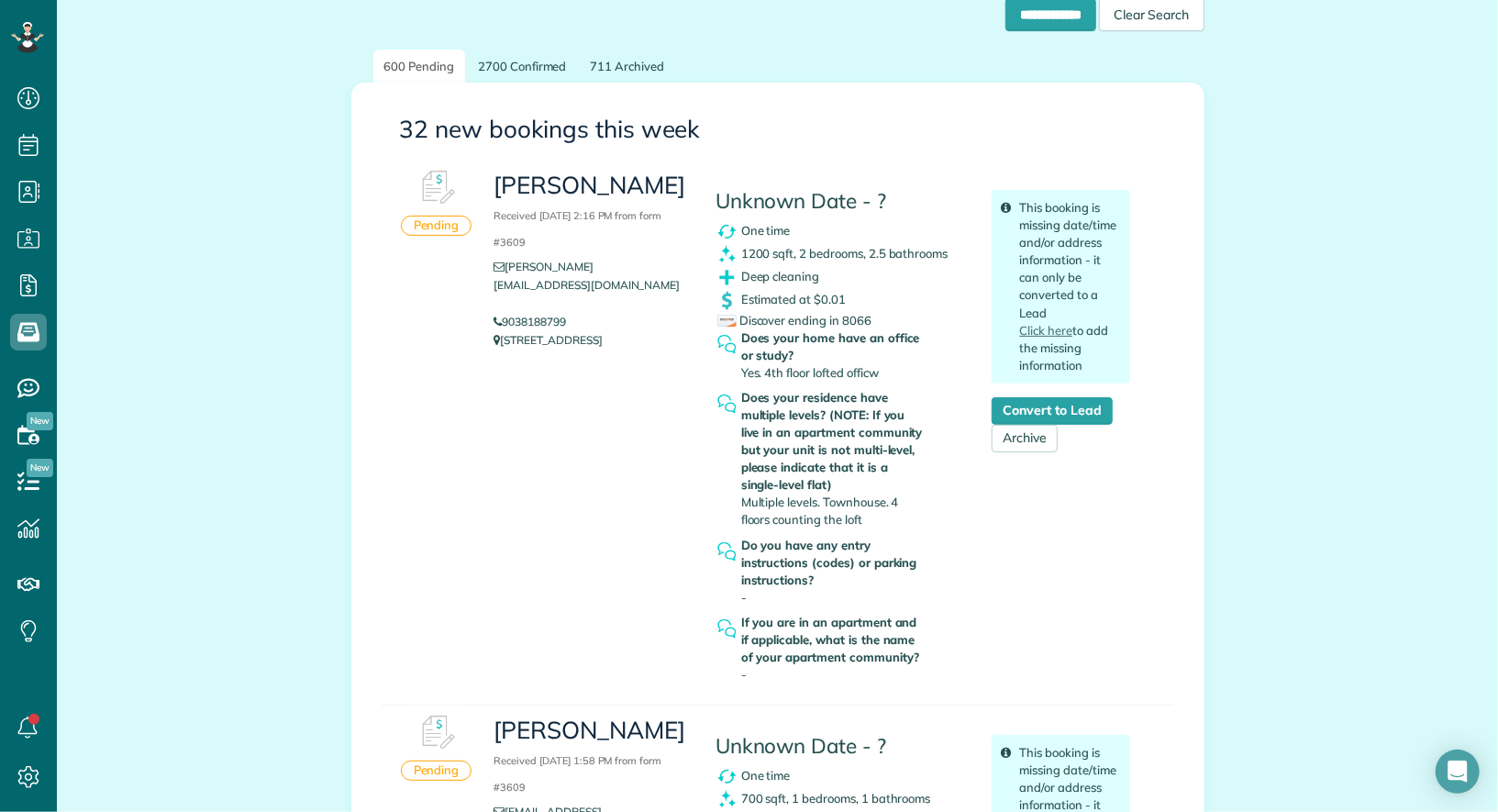
scroll to position [188, 0]
drag, startPoint x: 610, startPoint y: 303, endPoint x: 505, endPoint y: 303, distance: 105.0
click at [505, 331] on p "1813 Granite Falls Ct Dallas TX 75204" at bounding box center [590, 339] width 194 height 18
copy p "1813 Granite Falls Ct"
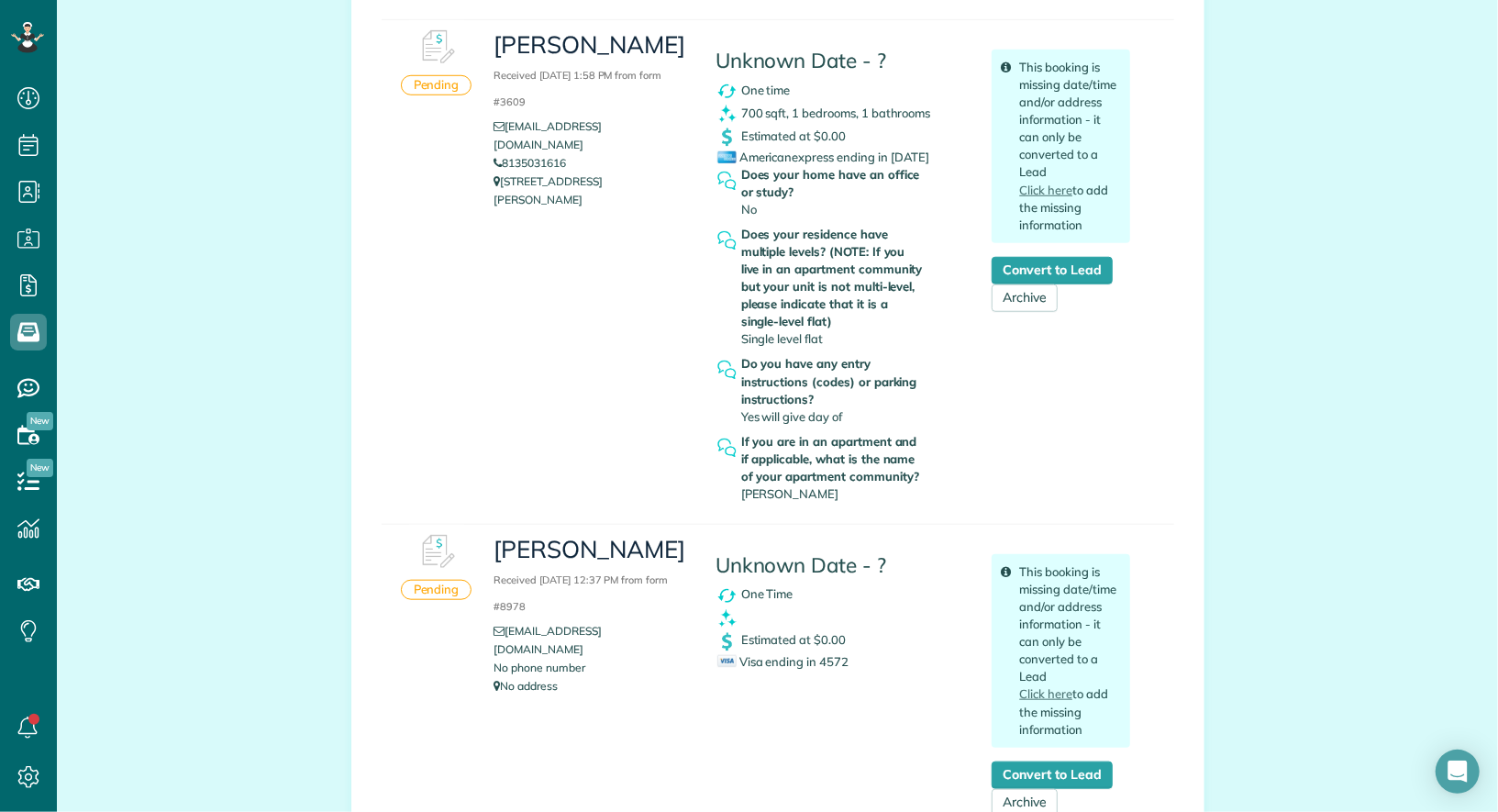
scroll to position [0, 0]
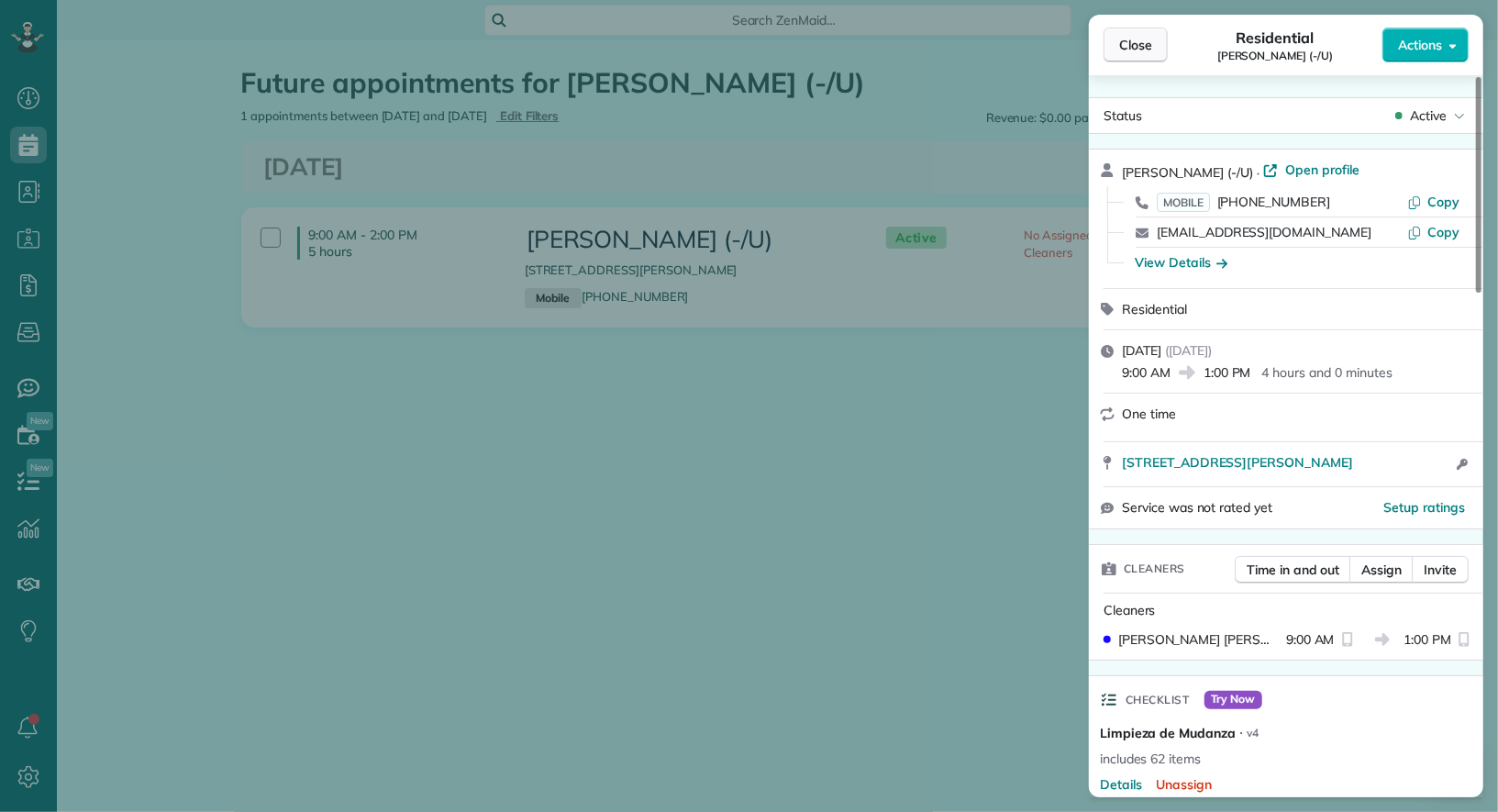
scroll to position [207, 0]
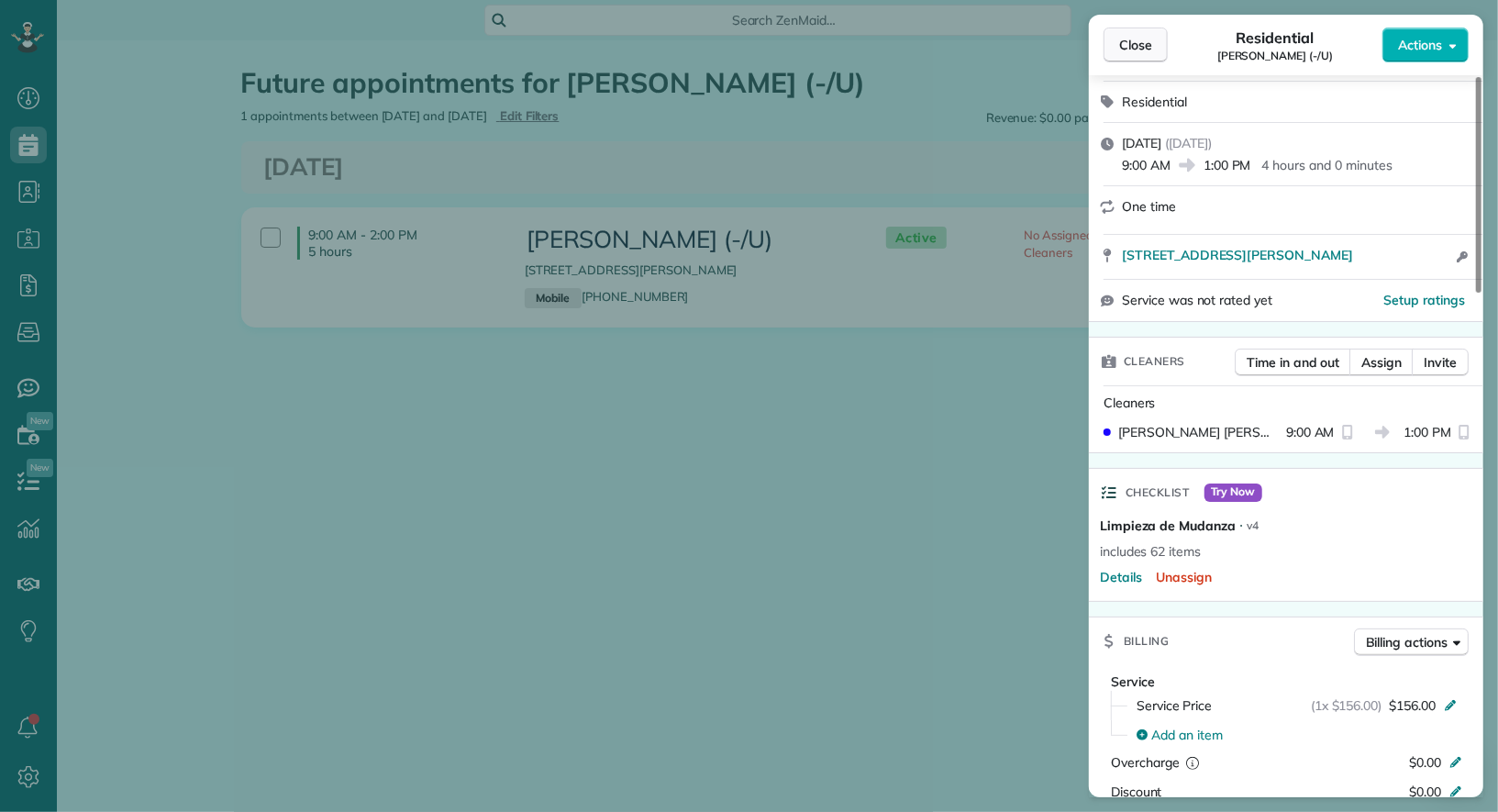
click at [1158, 57] on button "Close" at bounding box center [1136, 45] width 65 height 35
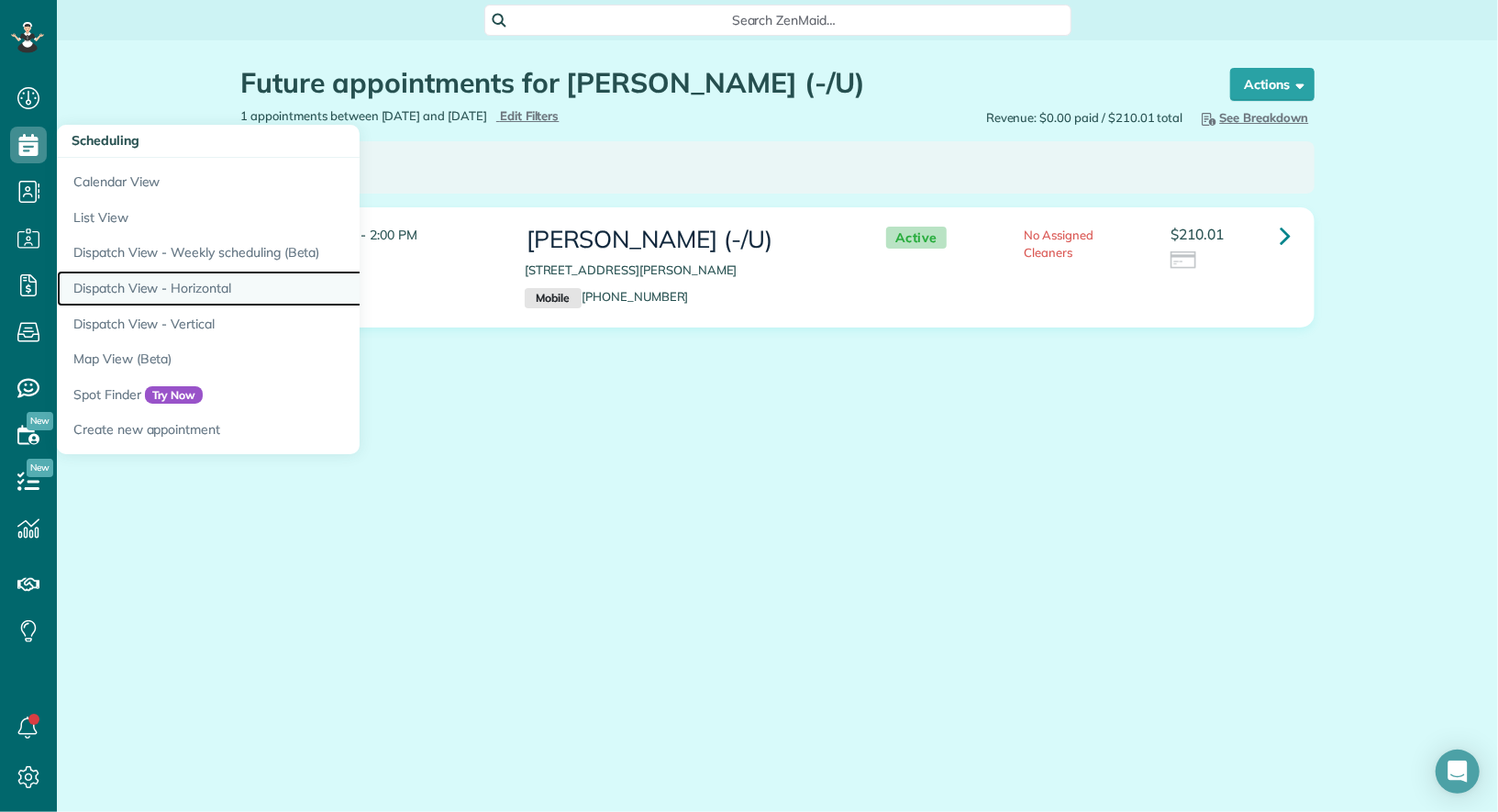
click at [214, 288] on link "Dispatch View - Horizontal" at bounding box center [286, 289] width 459 height 36
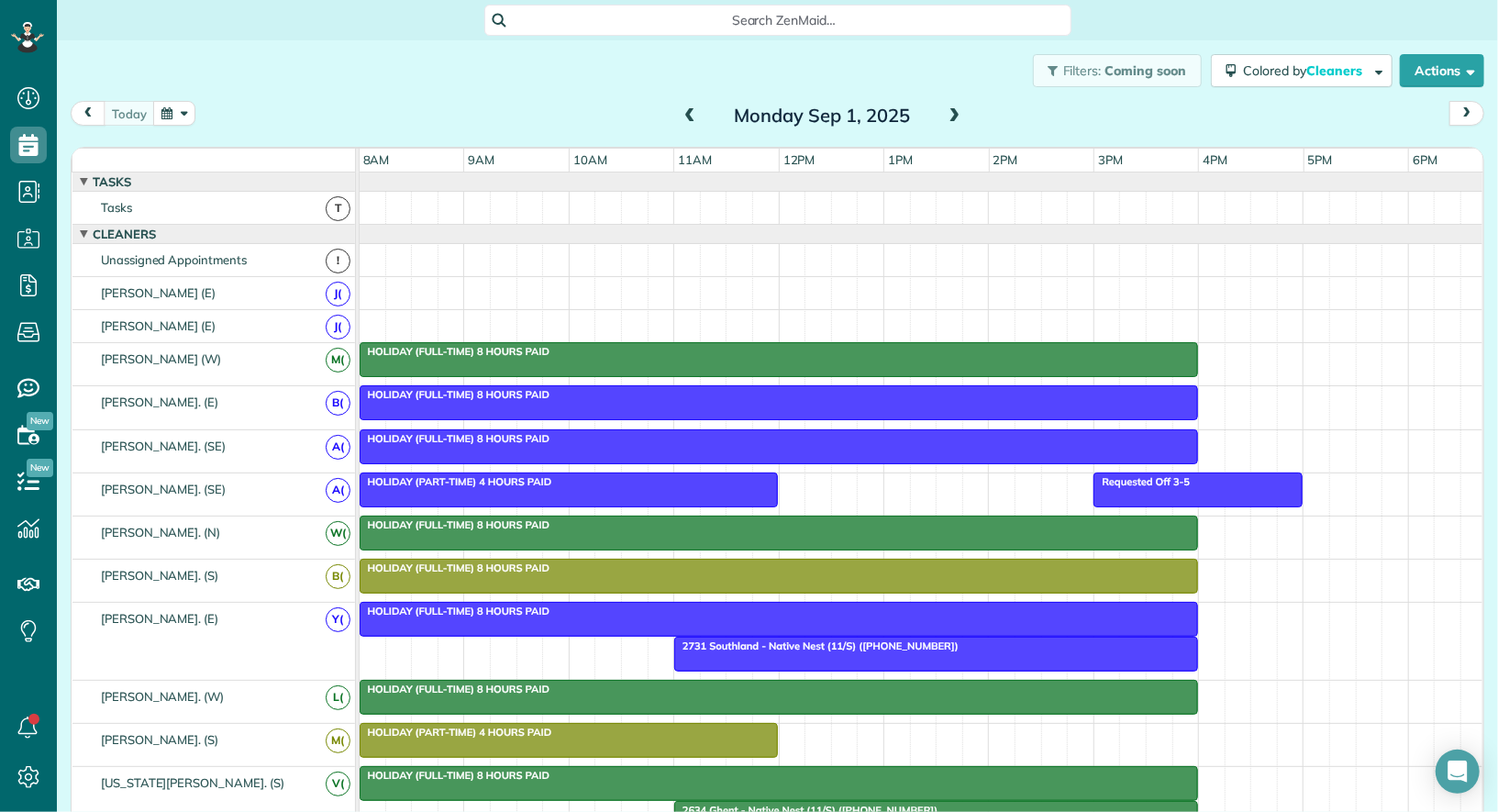
scroll to position [7, 7]
click at [173, 105] on button "button" at bounding box center [174, 113] width 43 height 25
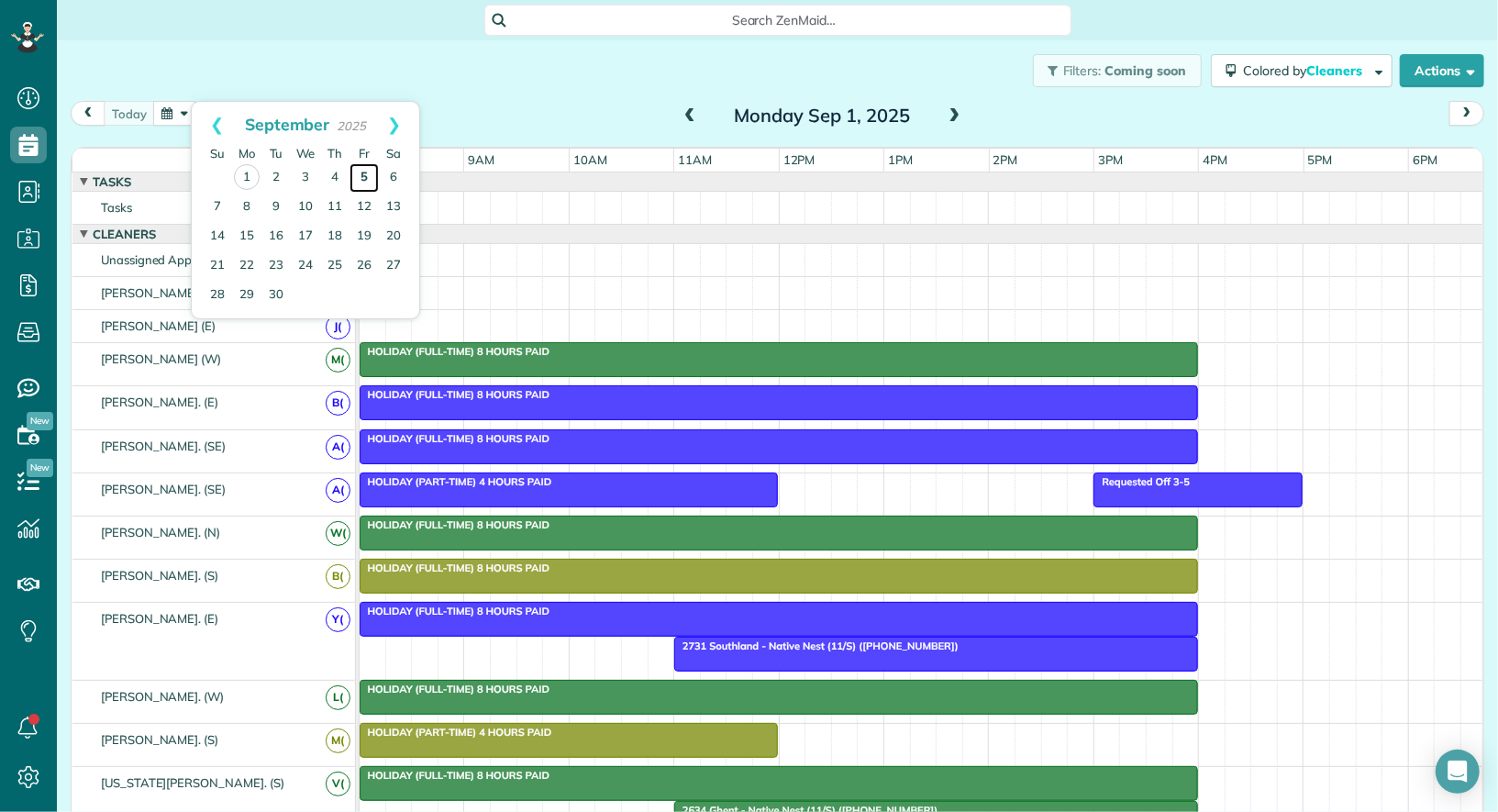
click at [367, 173] on link "5" at bounding box center [364, 179] width 30 height 30
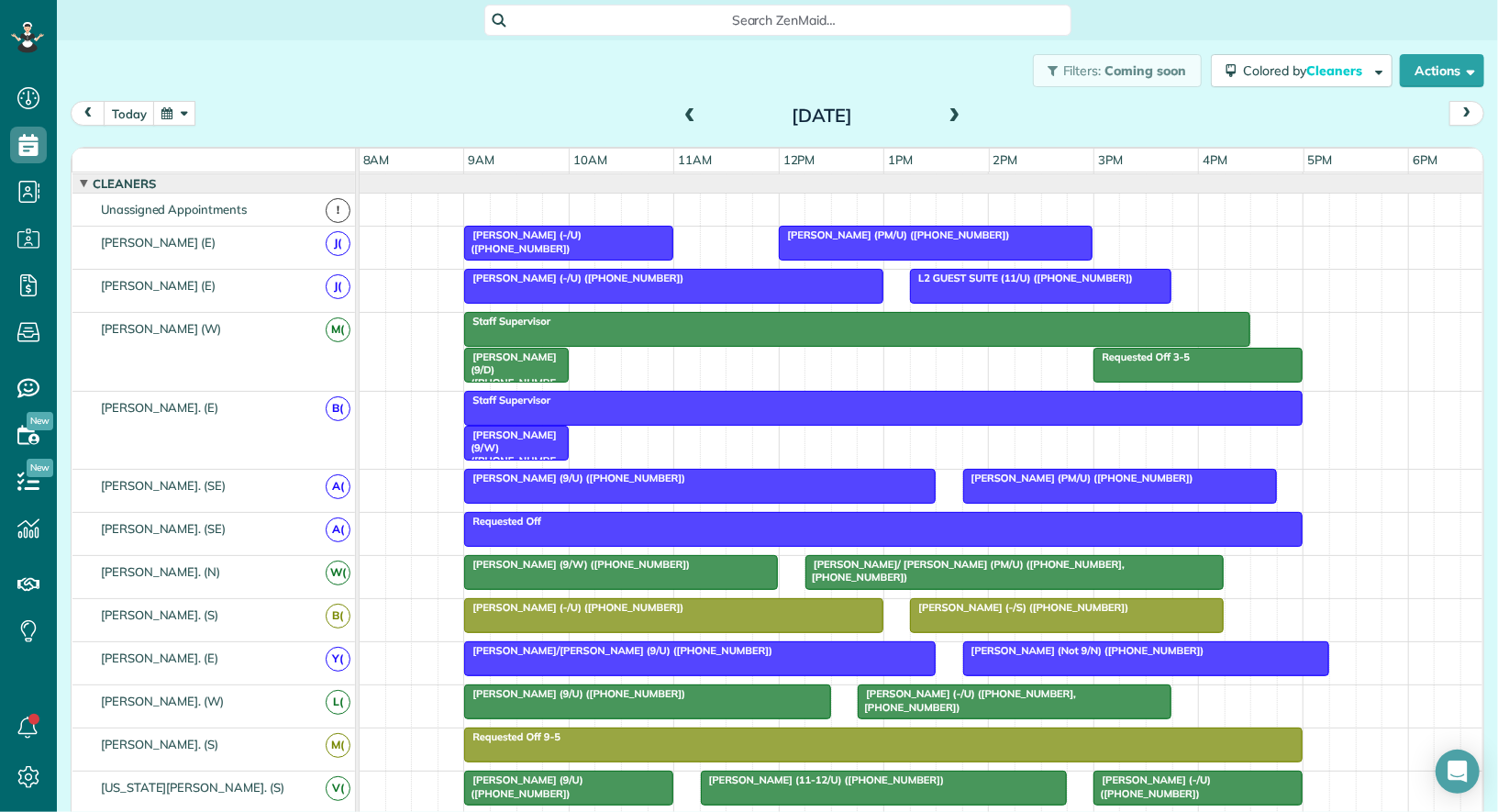
scroll to position [53, 0]
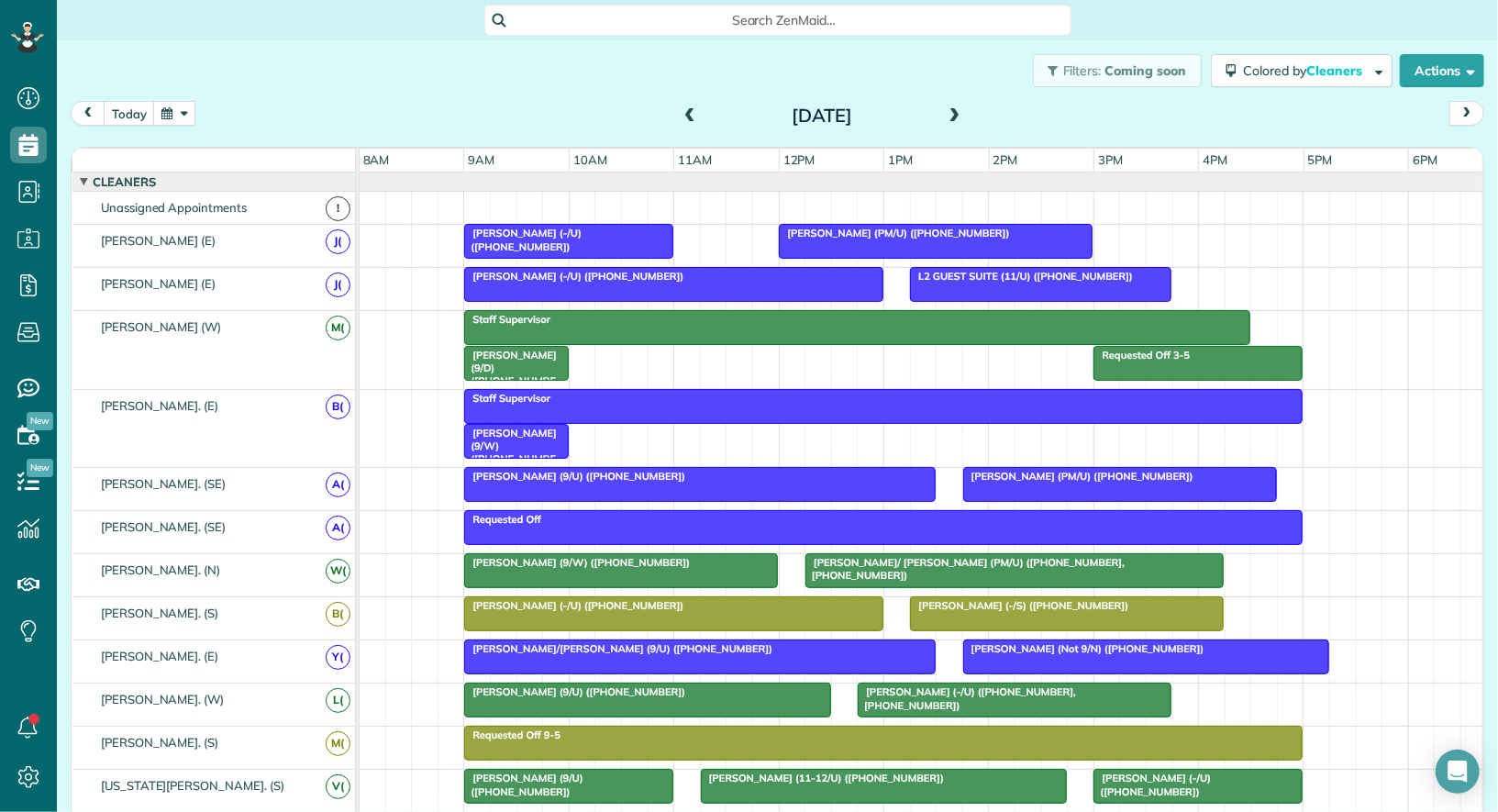
click at [906, 233] on span "Sandra Murray (PM/U) (+18172296115)" at bounding box center [894, 232] width 232 height 13
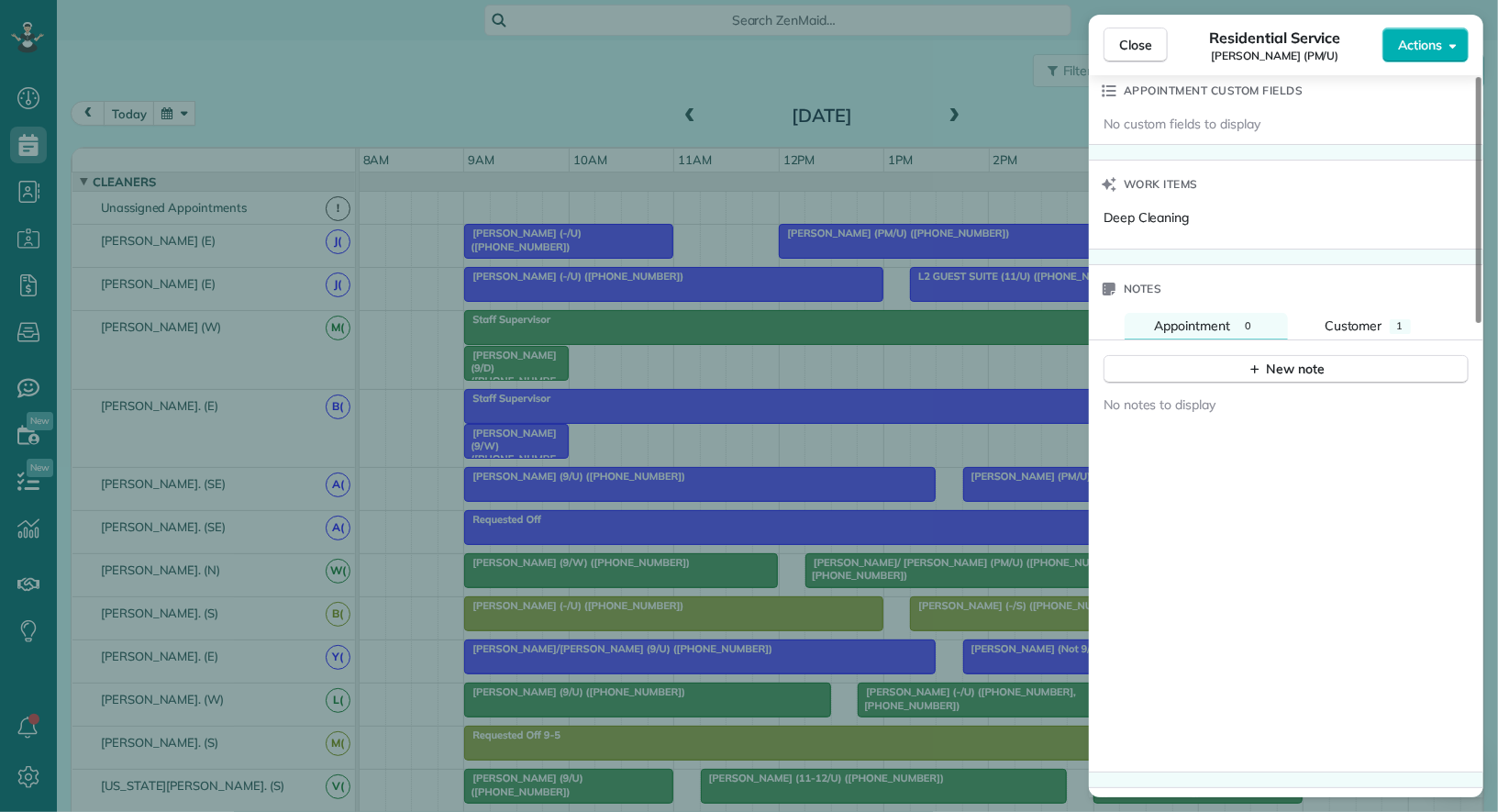
scroll to position [1300, 0]
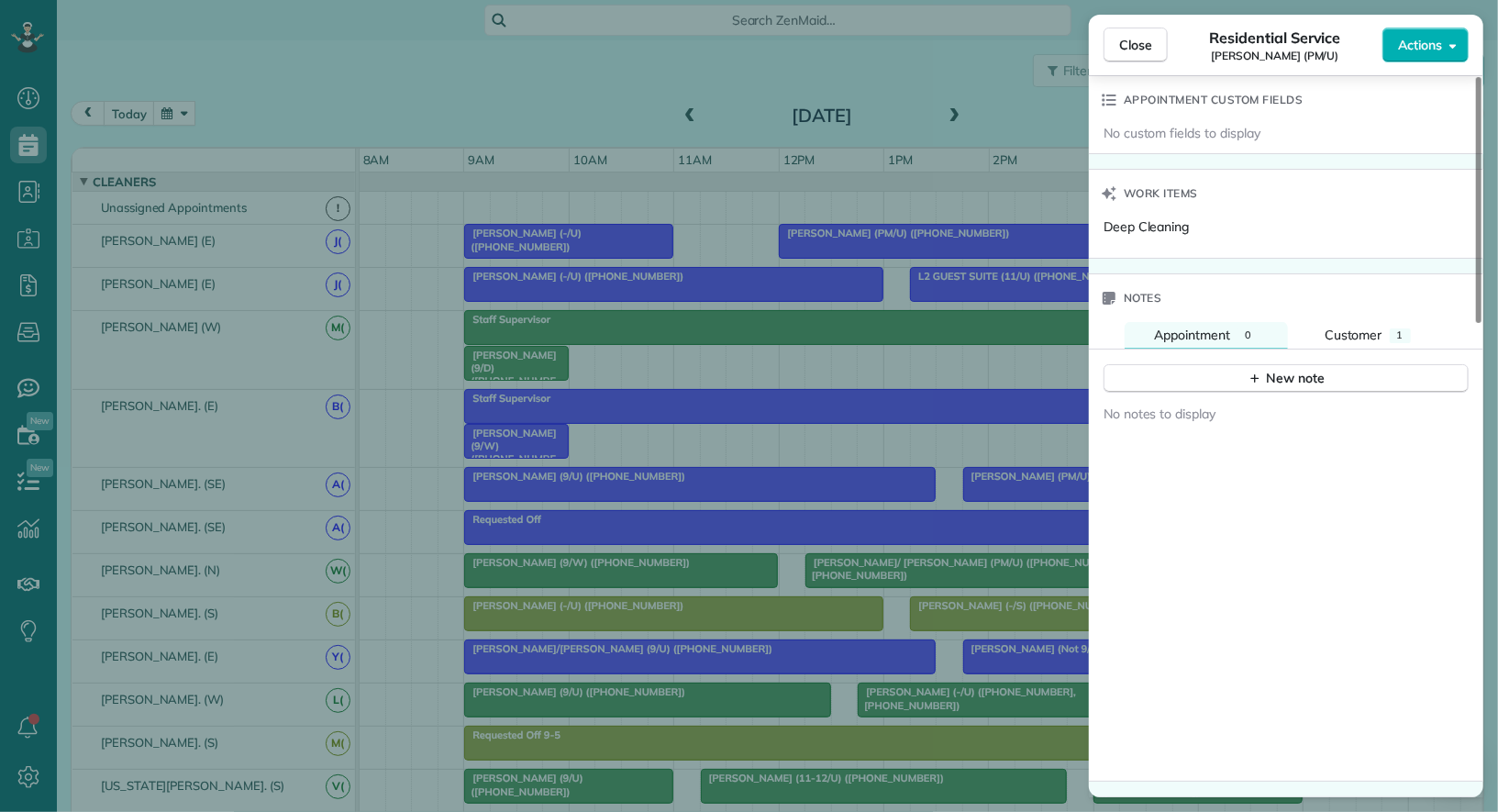
click at [1347, 307] on div "Notes" at bounding box center [1286, 298] width 394 height 48
click at [1347, 327] on span "Customer" at bounding box center [1354, 335] width 58 height 17
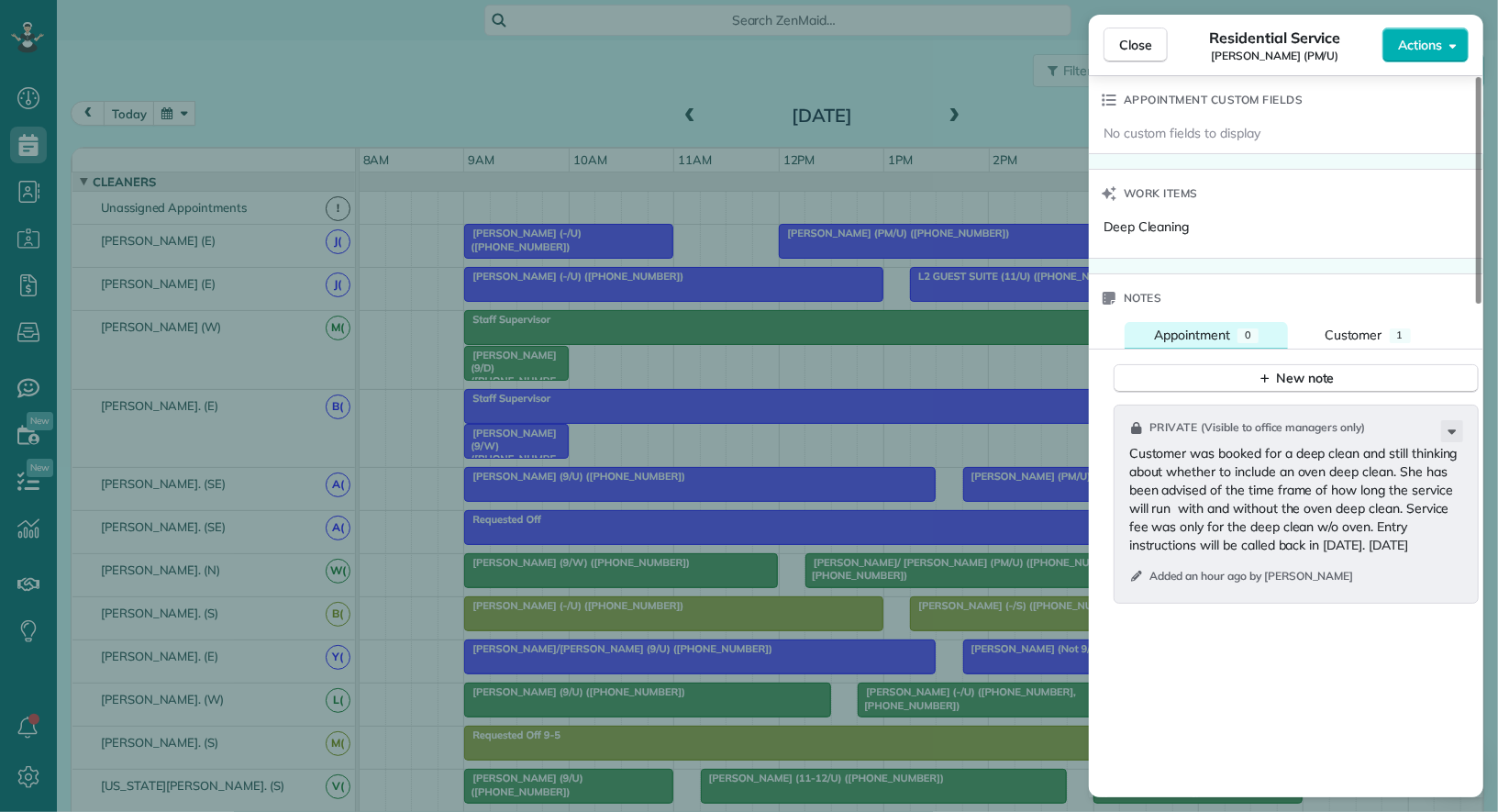
click at [1216, 322] on button "Appointment 0" at bounding box center [1206, 335] width 164 height 27
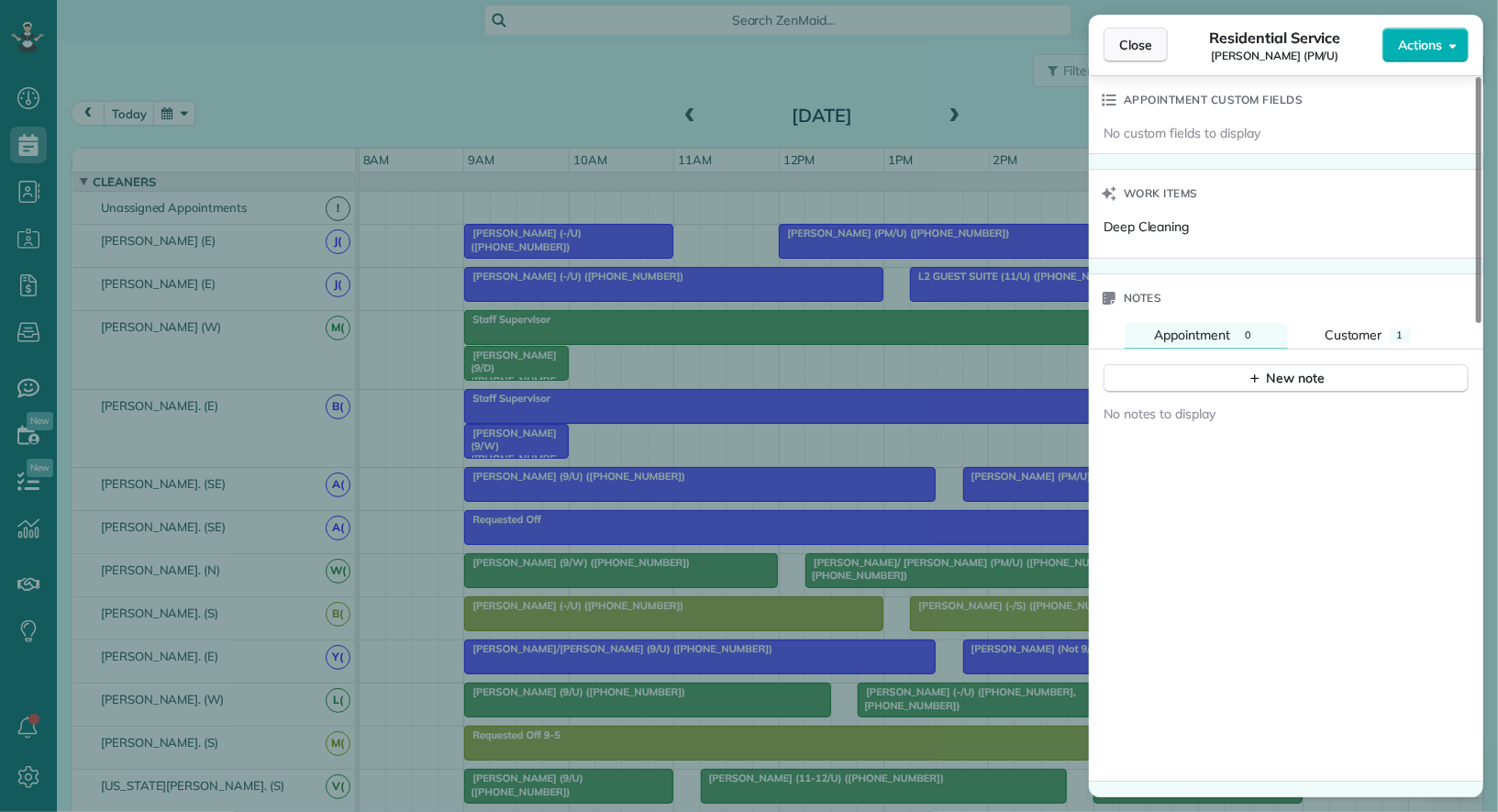
click at [1142, 38] on span "Close" at bounding box center [1136, 45] width 33 height 18
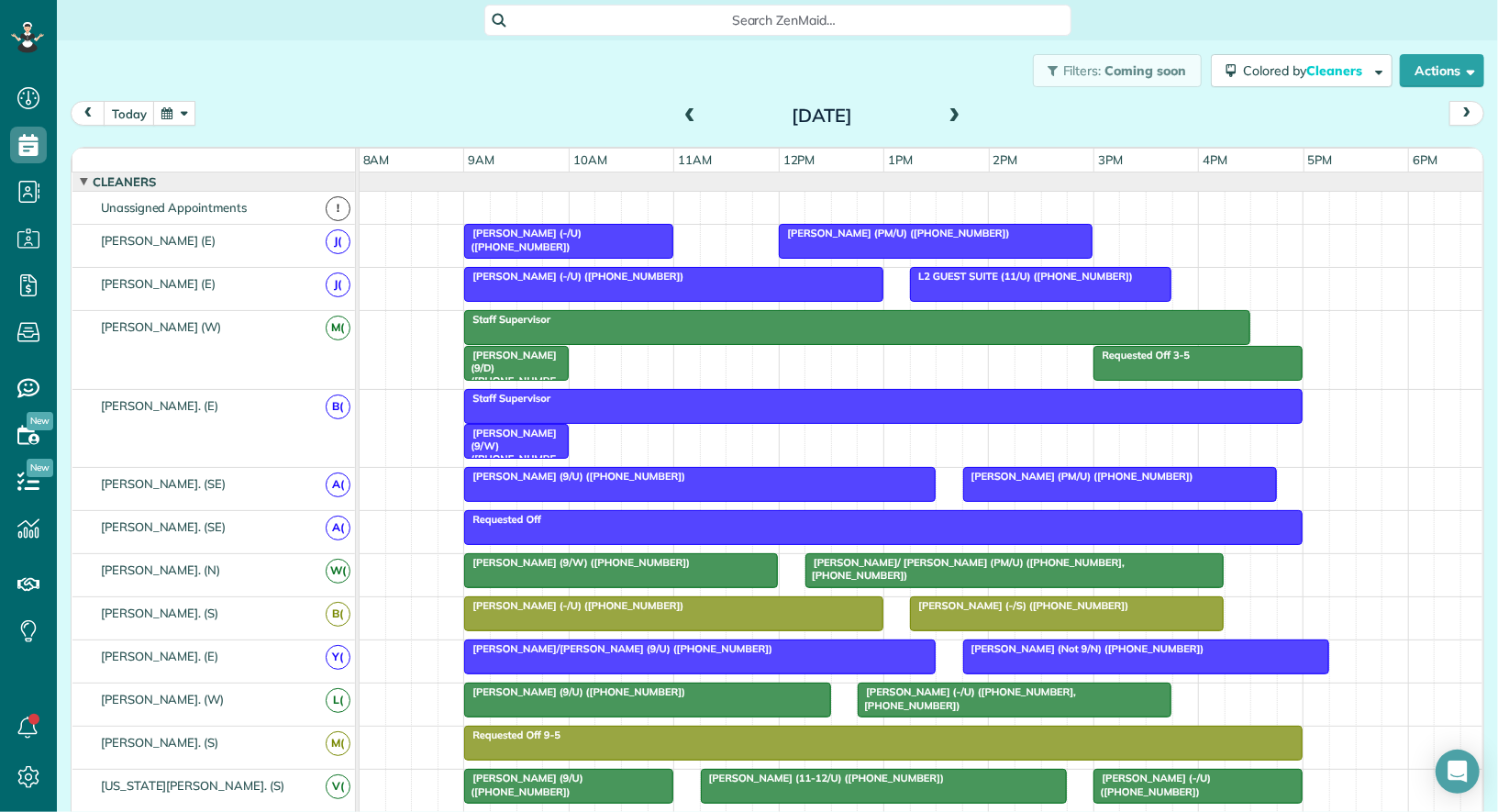
click at [905, 236] on div at bounding box center [936, 240] width 312 height 33
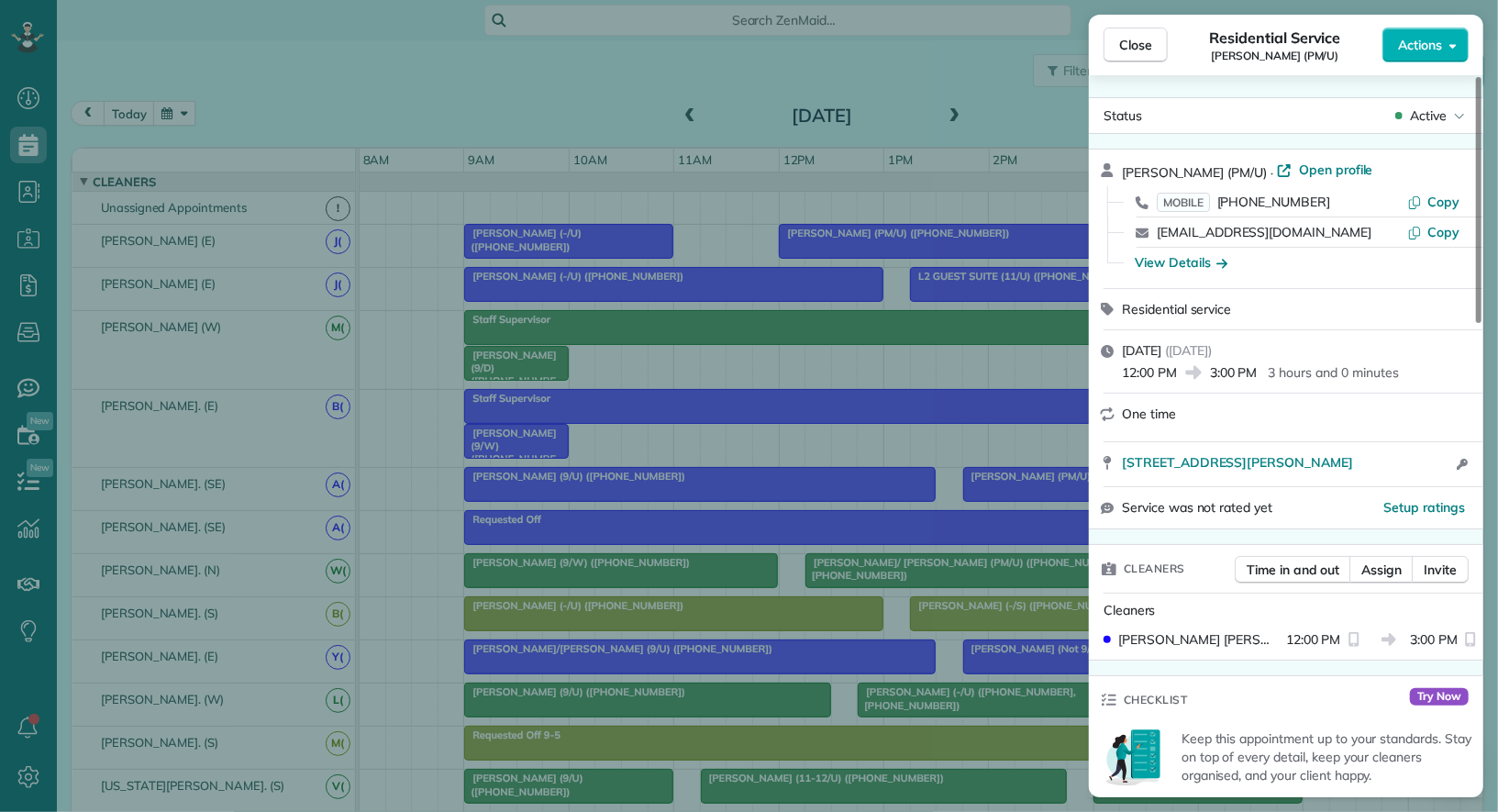
scroll to position [1389, 0]
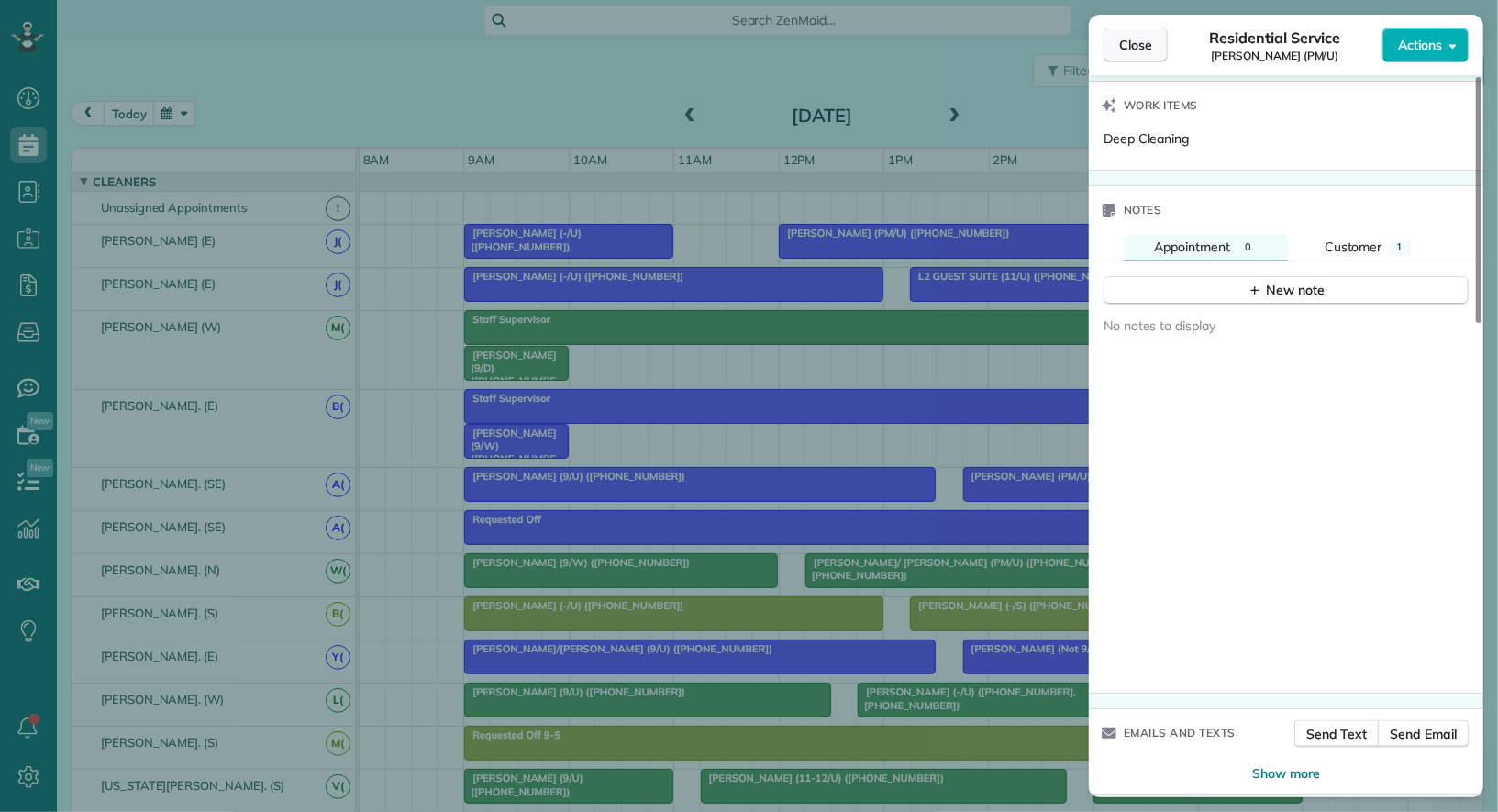
click at [1138, 45] on span "Close" at bounding box center [1136, 45] width 33 height 18
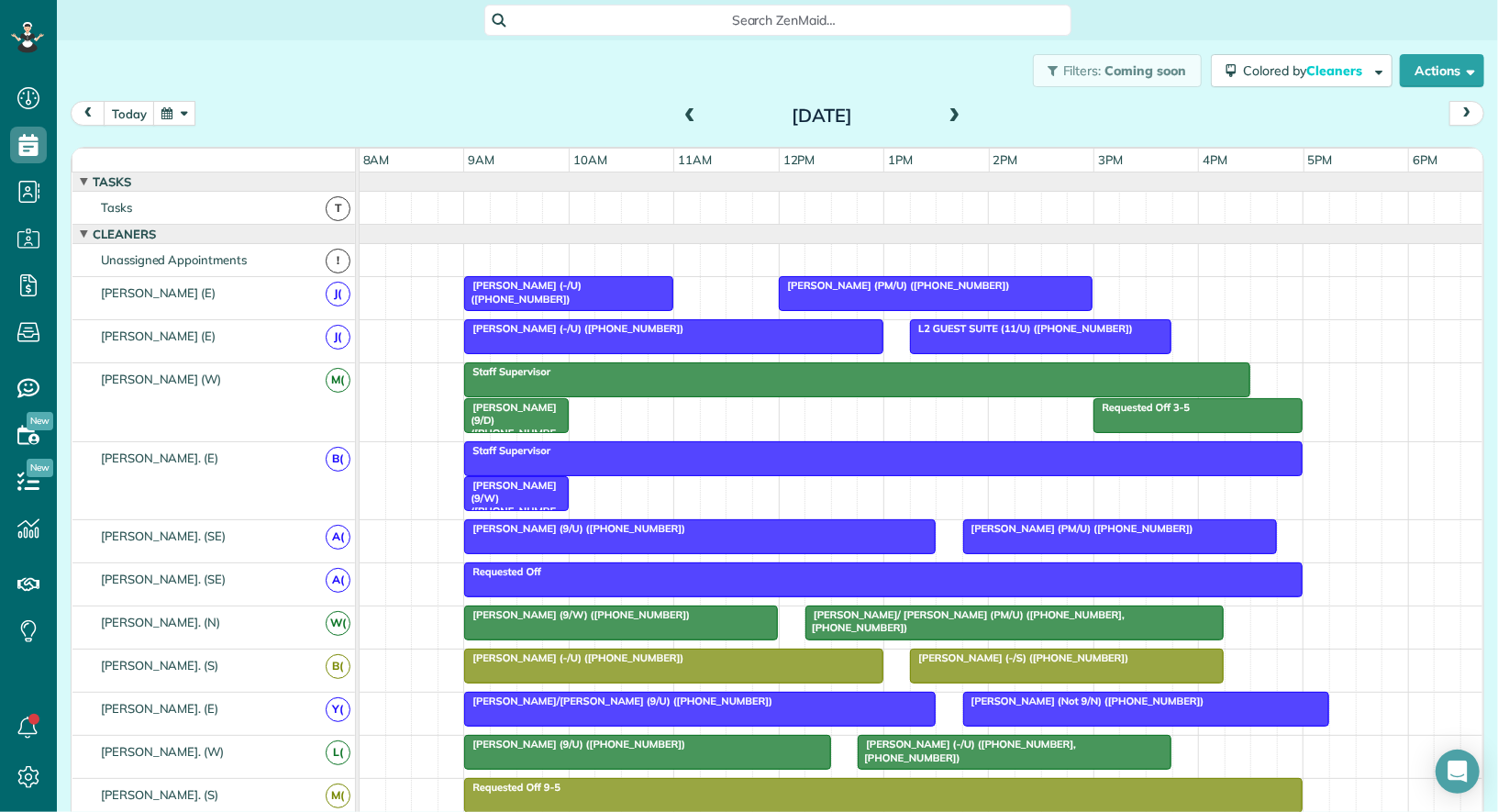
click at [1005, 655] on span "Risa Hebb (-/S) (+19035212544)" at bounding box center [1020, 657] width 220 height 13
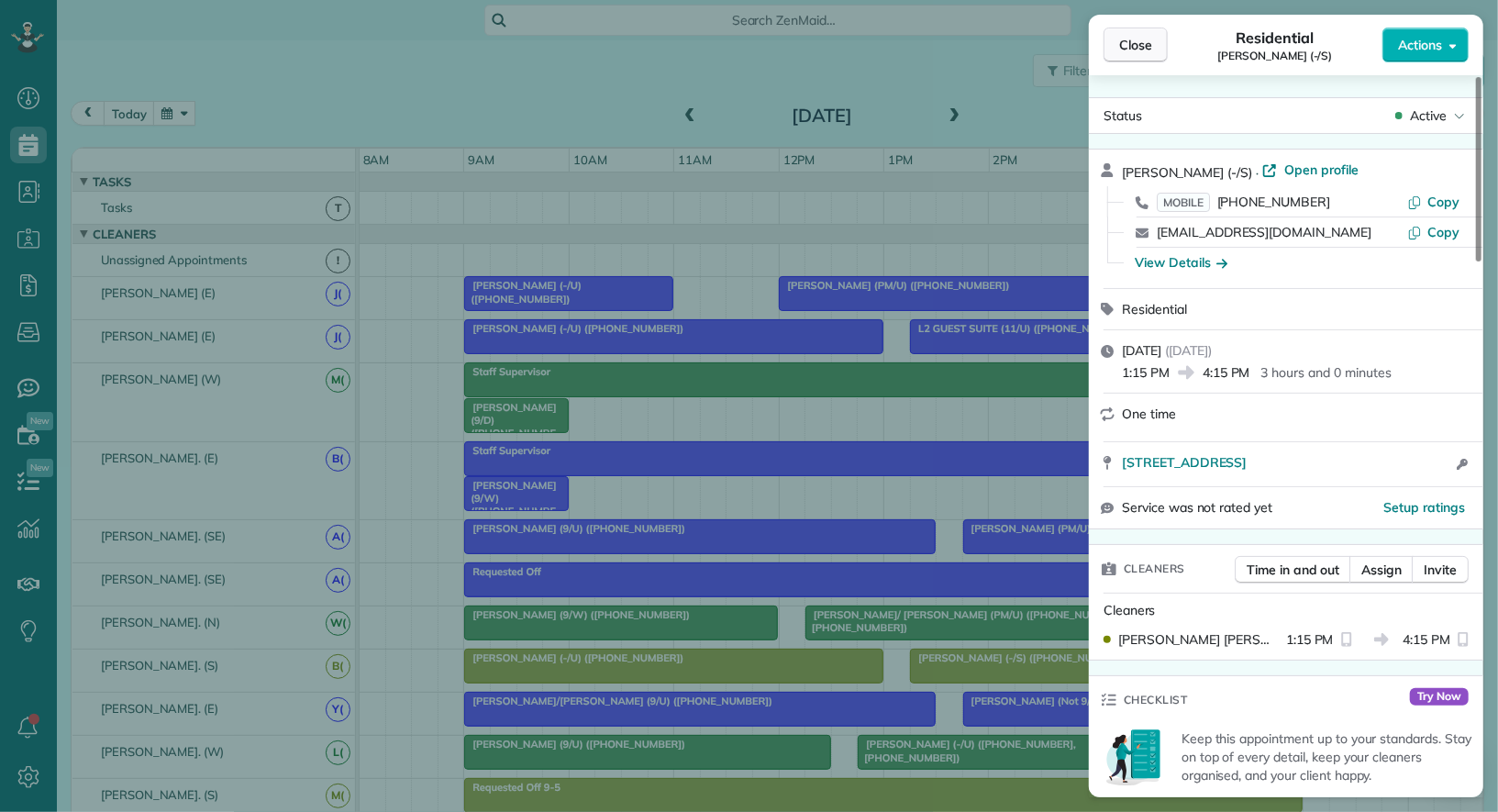
click at [1152, 45] on button "Close" at bounding box center [1136, 45] width 65 height 35
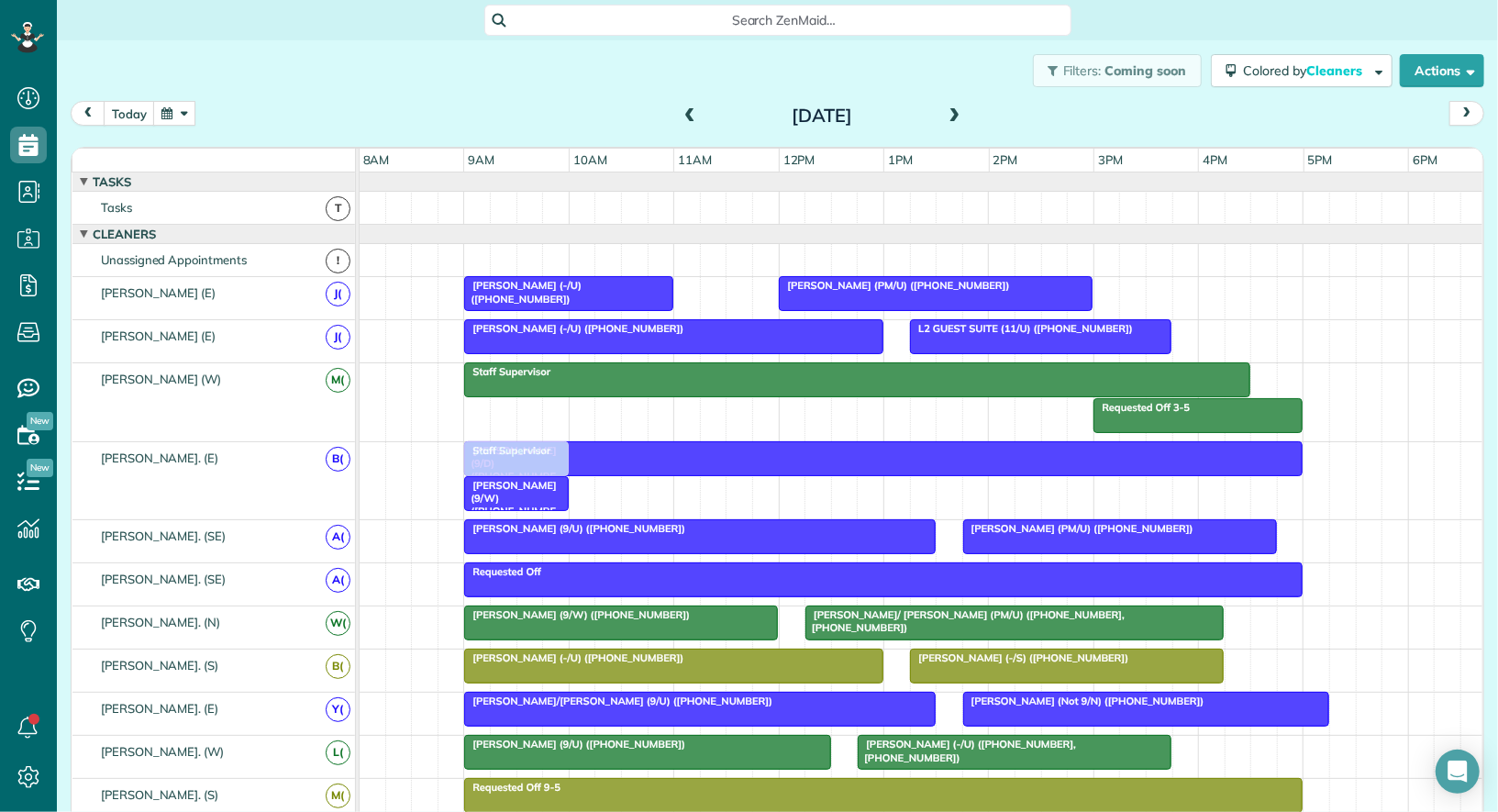
drag, startPoint x: 509, startPoint y: 411, endPoint x: 506, endPoint y: 471, distance: 60.1
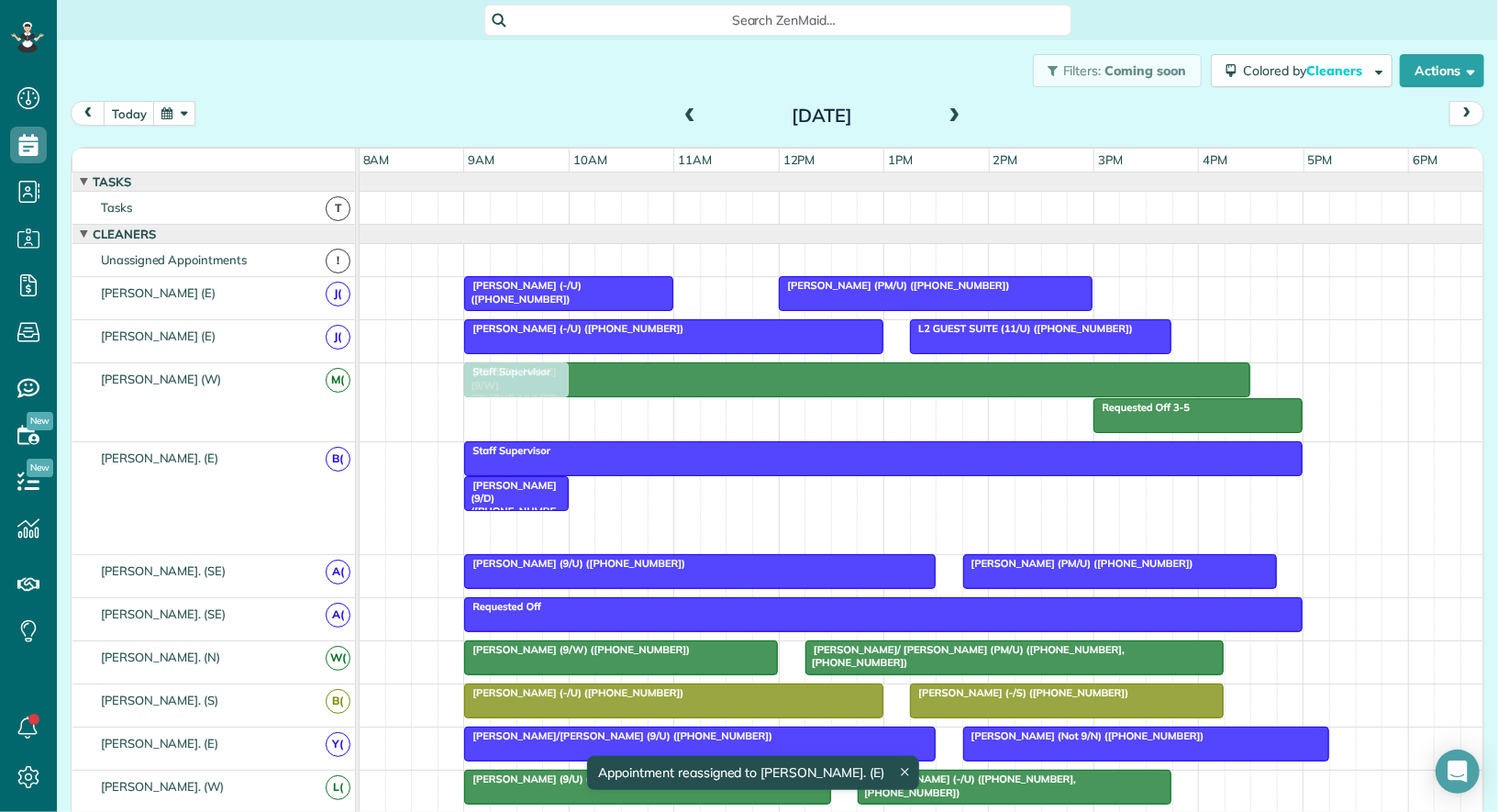
drag, startPoint x: 507, startPoint y: 527, endPoint x: 507, endPoint y: 413, distance: 114.0
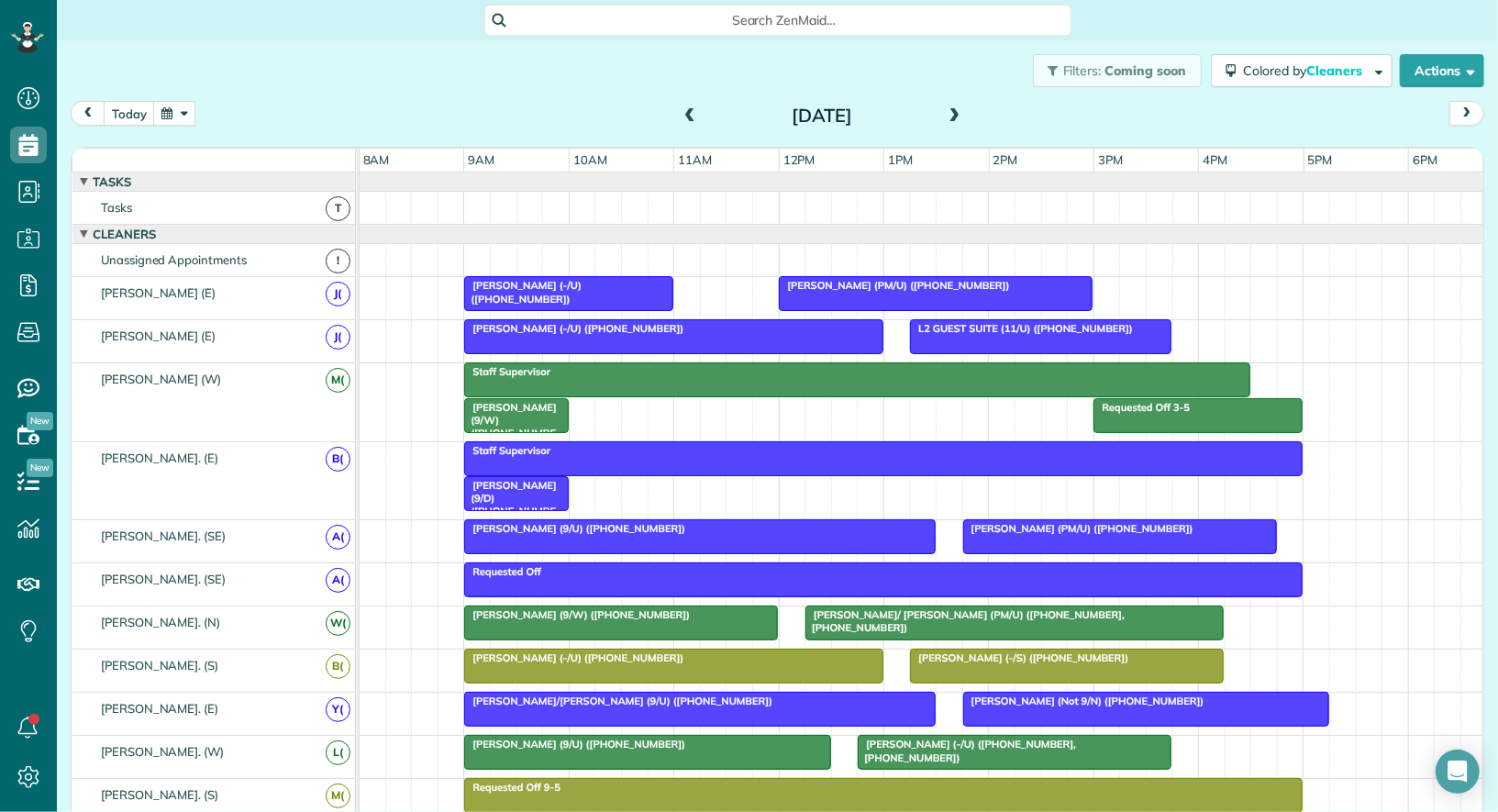
click at [867, 291] on div at bounding box center [936, 293] width 312 height 33
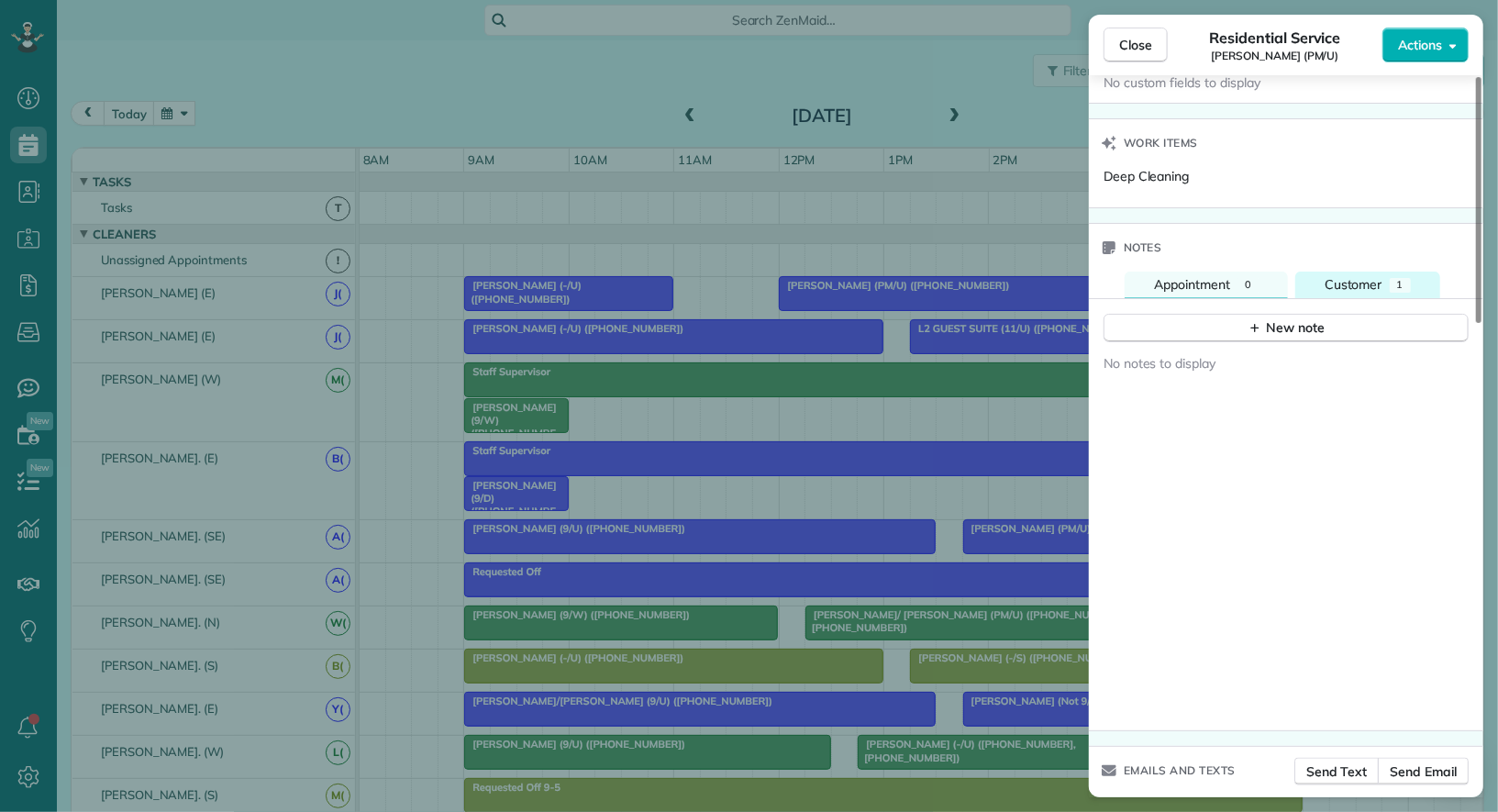
click at [1338, 281] on span "Customer" at bounding box center [1354, 284] width 58 height 17
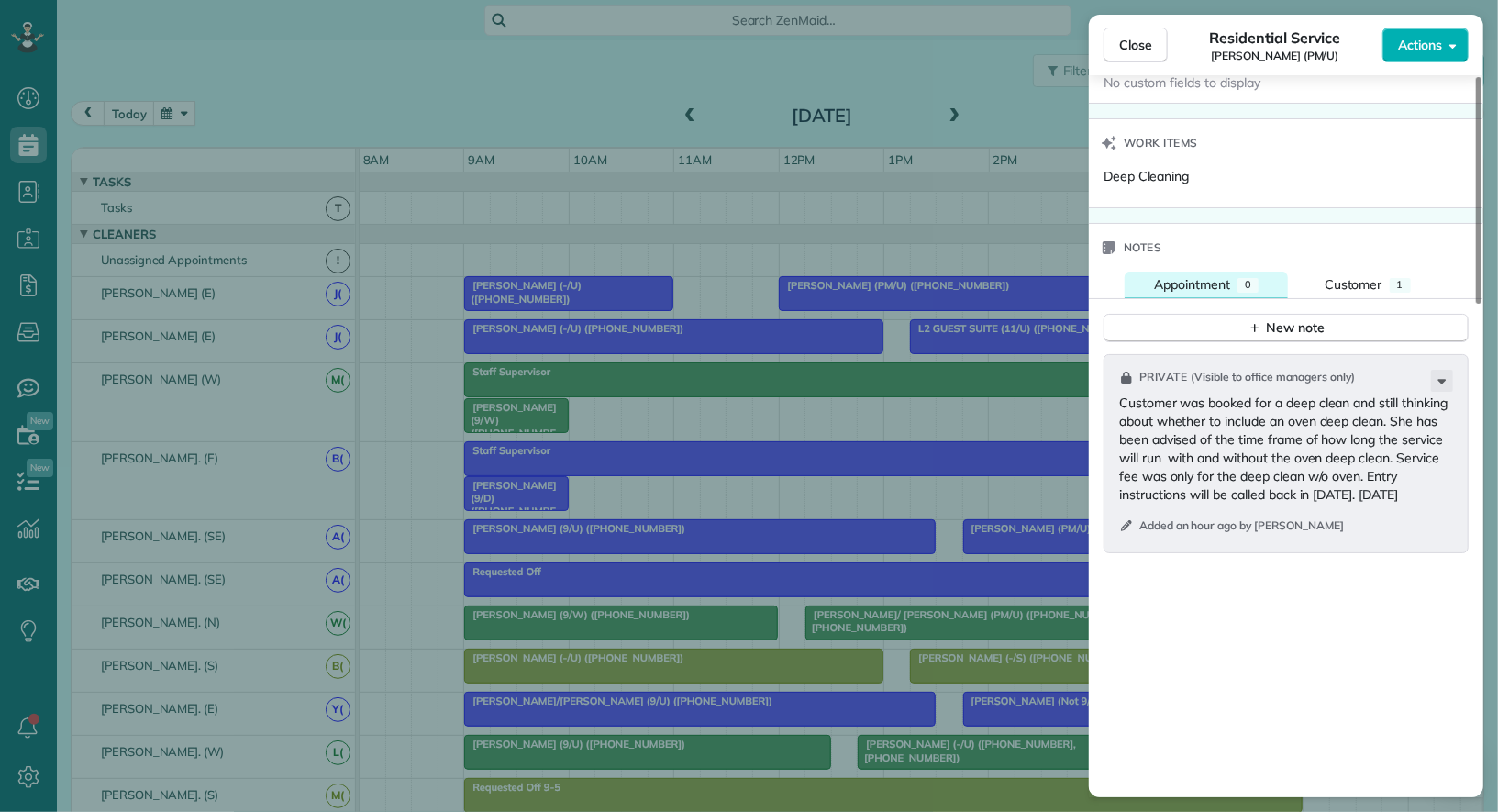
click at [1235, 273] on button "Appointment 0" at bounding box center [1206, 285] width 164 height 27
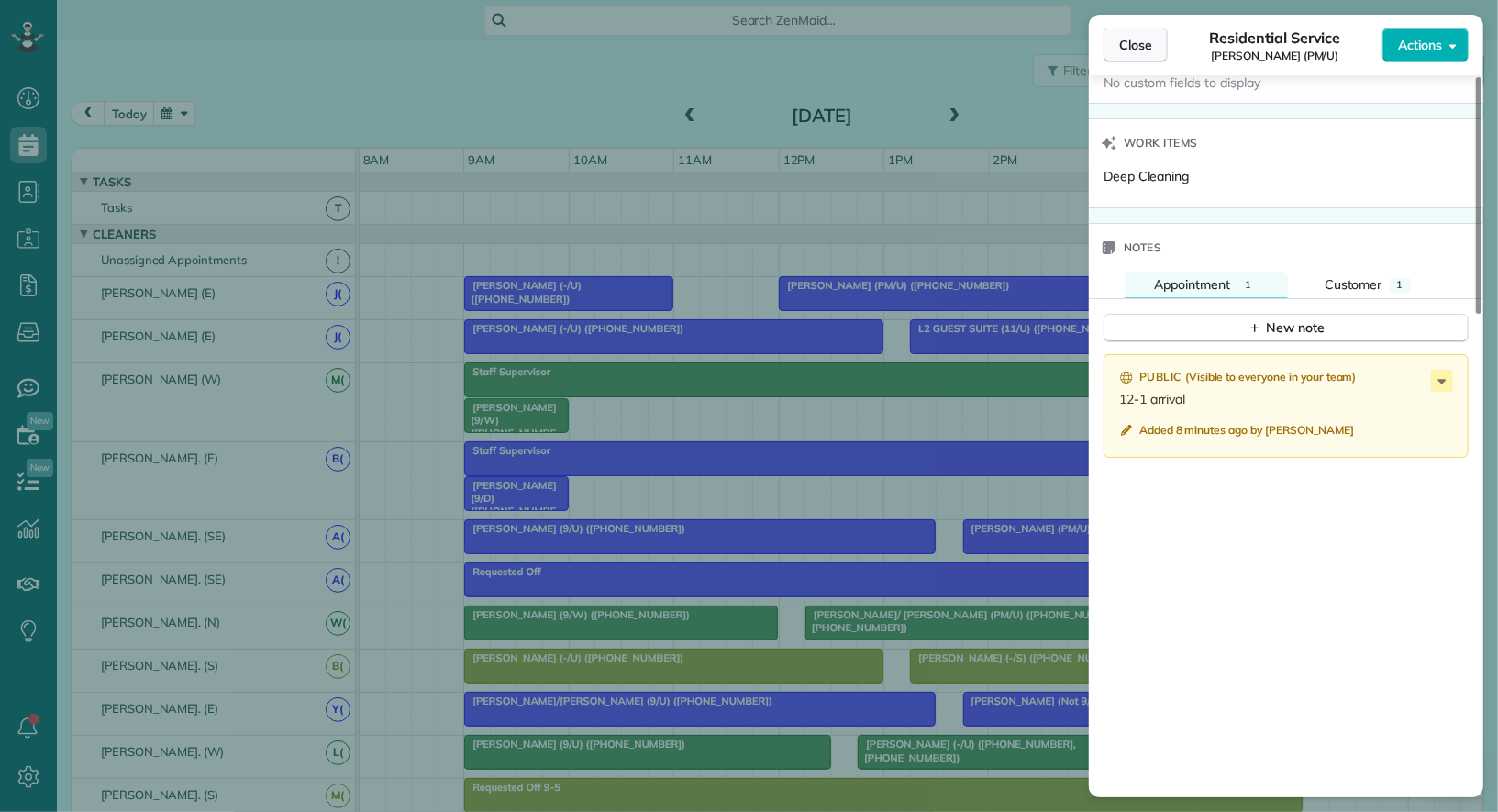
click at [1145, 34] on button "Close" at bounding box center [1136, 45] width 65 height 35
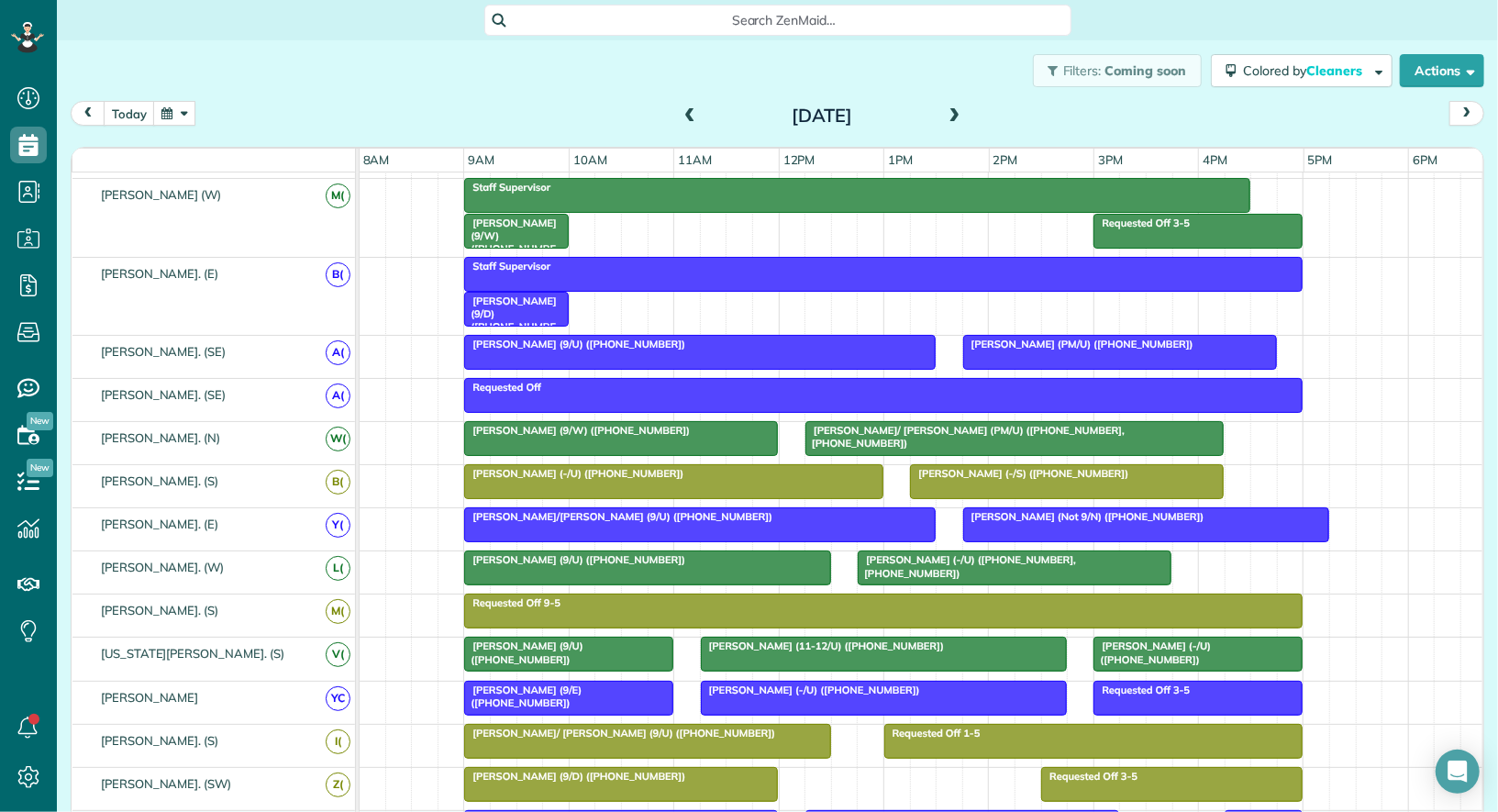
scroll to position [144, 0]
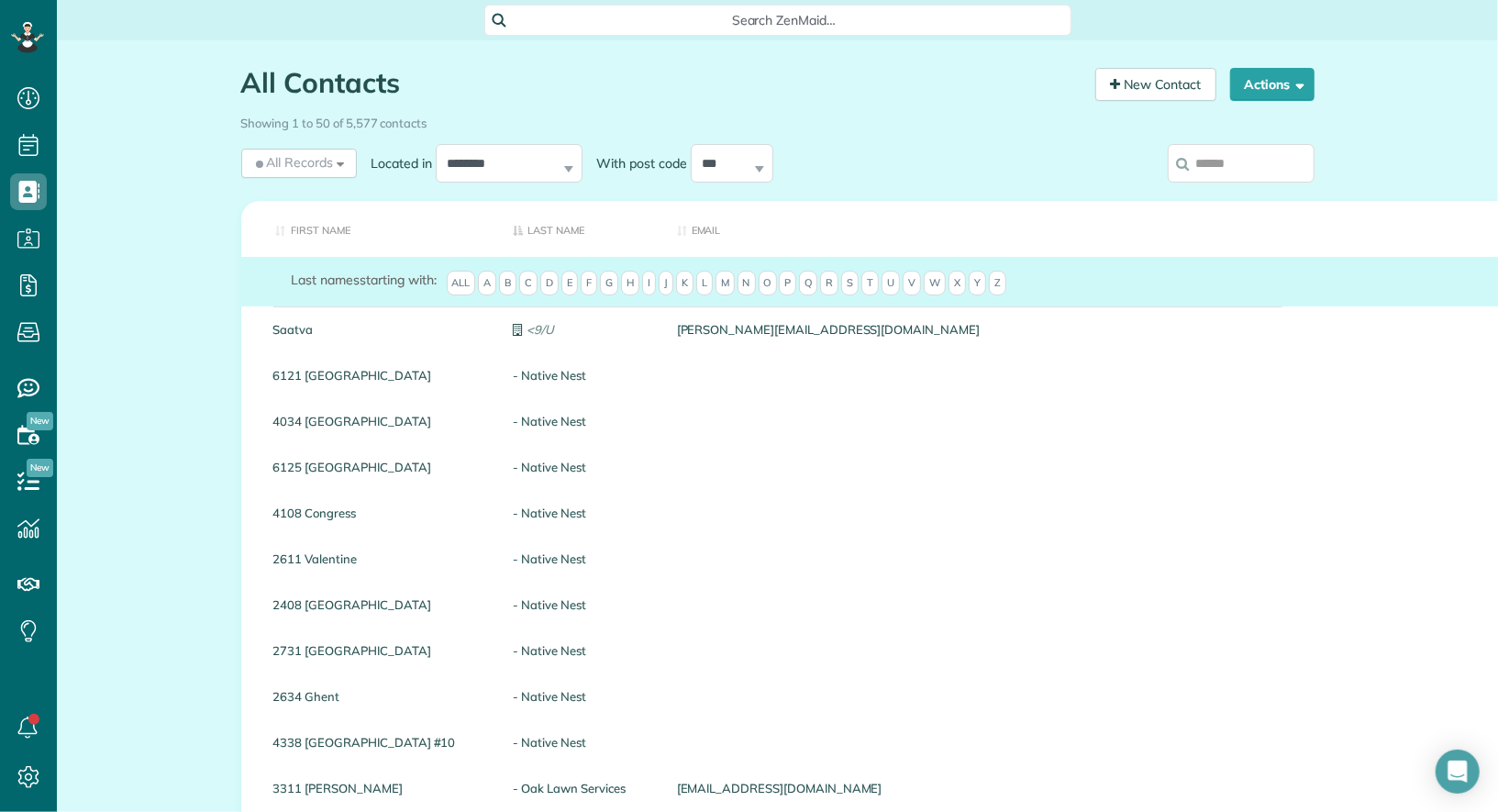
scroll to position [7, 7]
